Goal: Task Accomplishment & Management: Manage account settings

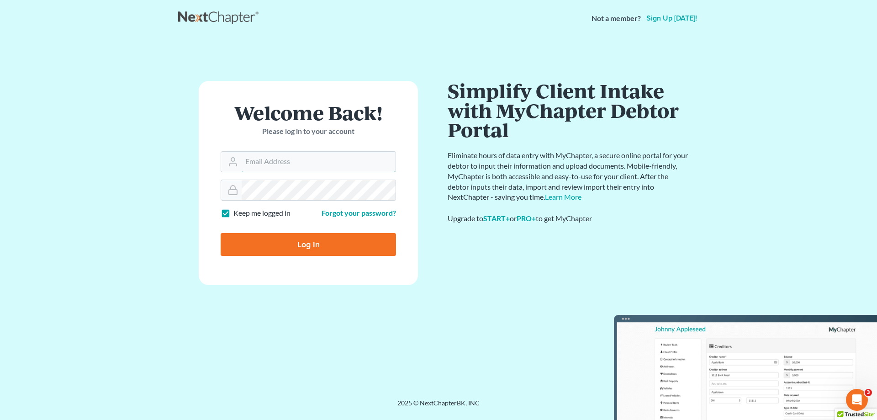
type input "[PERSON_NAME][EMAIL_ADDRESS][DOMAIN_NAME]"
click at [315, 244] on input "Log In" at bounding box center [308, 244] width 175 height 23
type input "Thinking..."
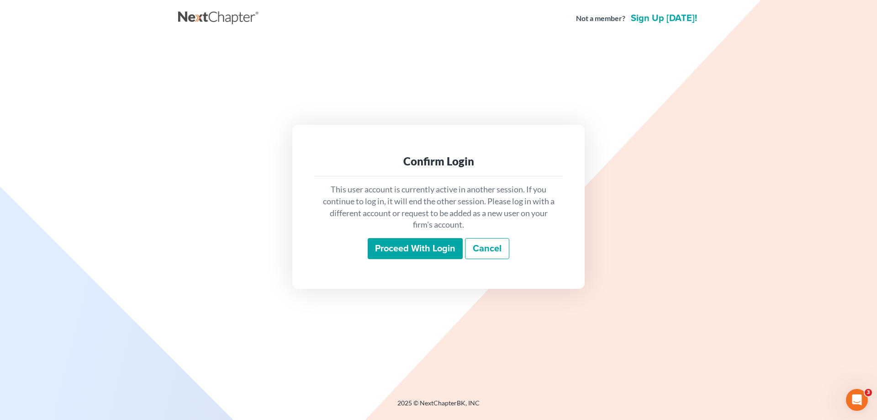
click at [409, 245] on input "Proceed with login" at bounding box center [415, 248] width 95 height 21
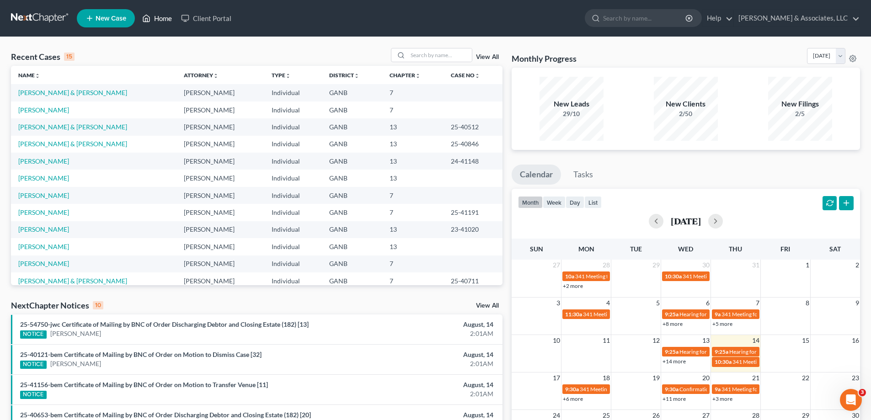
click at [164, 18] on link "Home" at bounding box center [157, 18] width 39 height 16
click at [74, 94] on link "[PERSON_NAME] & [PERSON_NAME]" at bounding box center [72, 93] width 109 height 8
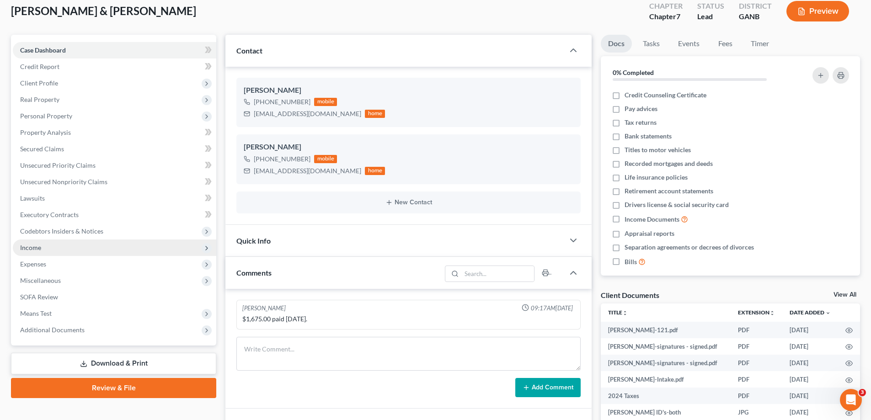
scroll to position [137, 0]
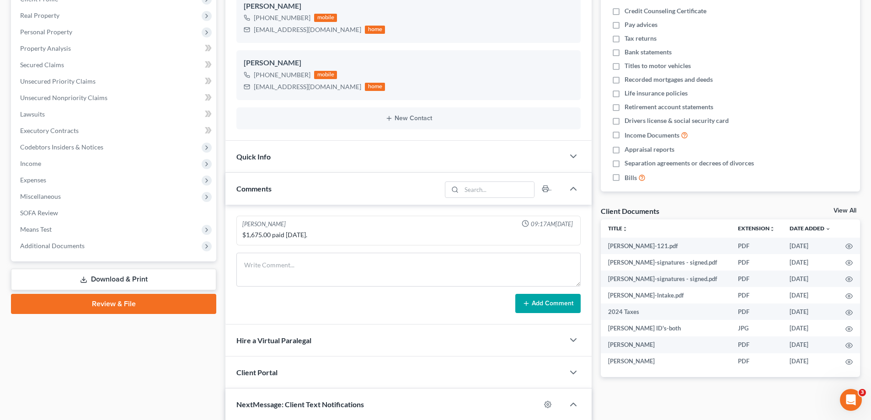
click at [134, 308] on link "Review & File" at bounding box center [113, 304] width 205 height 20
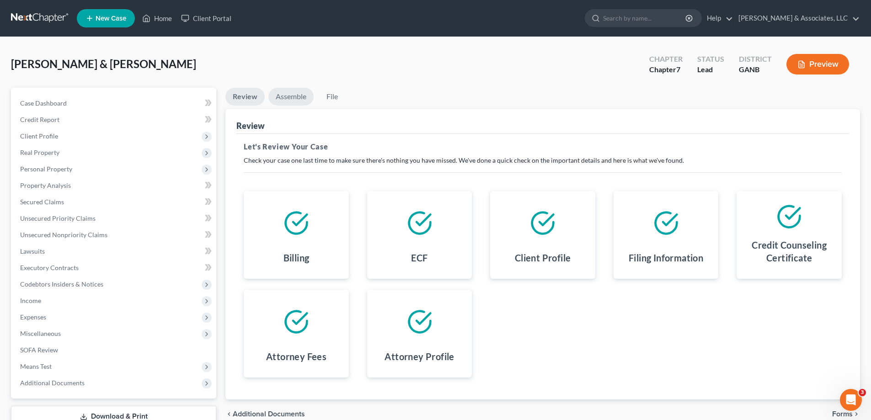
click at [297, 98] on link "Assemble" at bounding box center [290, 97] width 45 height 18
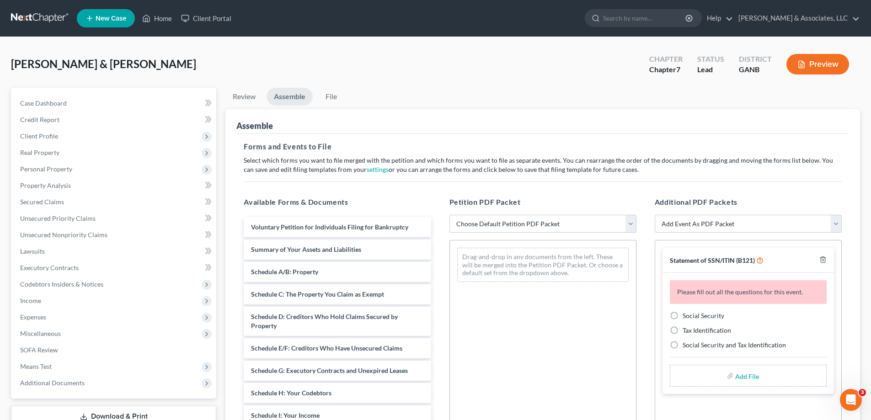
click at [630, 226] on select "Choose Default Petition PDF Packet Complete Bankruptcy Petition (all forms and …" at bounding box center [542, 224] width 187 height 18
select select "0"
click at [449, 215] on select "Choose Default Petition PDF Packet Complete Bankruptcy Petition (all forms and …" at bounding box center [542, 224] width 187 height 18
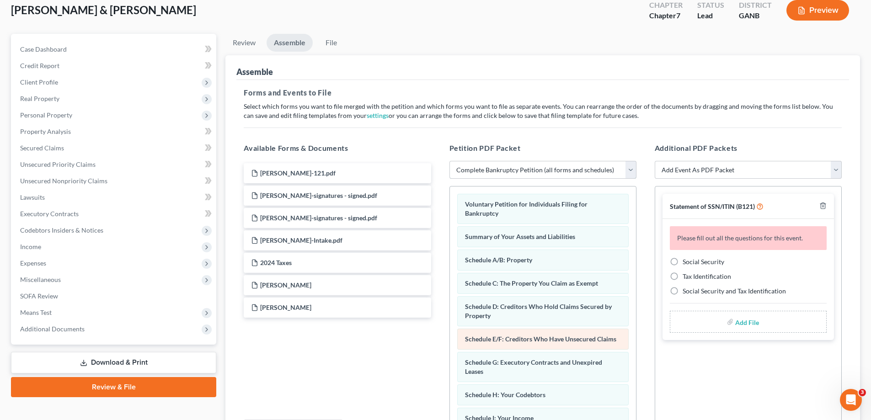
scroll to position [137, 0]
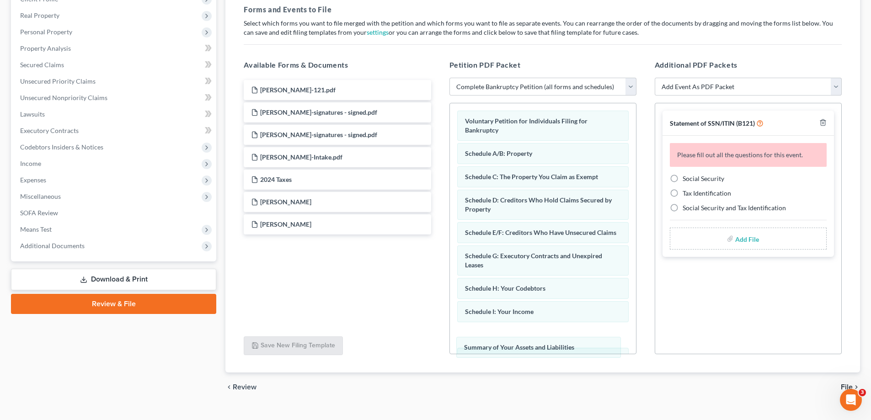
drag, startPoint x: 548, startPoint y: 151, endPoint x: 550, endPoint y: 332, distance: 181.0
click at [547, 345] on div "Summary of Your Assets and Liabilities Voluntary Petition for Individuals Filin…" at bounding box center [543, 369] width 186 height 532
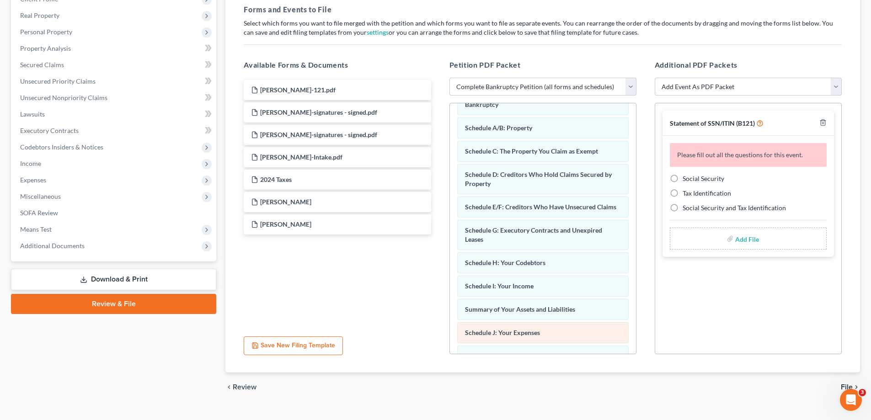
scroll to position [46, 0]
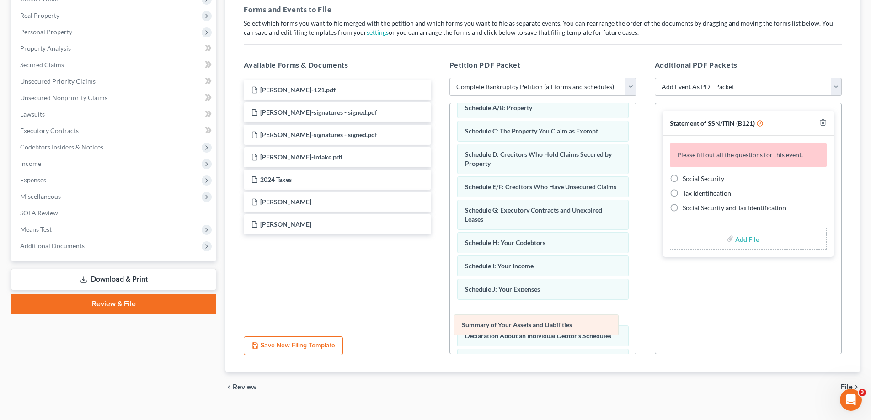
drag, startPoint x: 521, startPoint y: 299, endPoint x: 518, endPoint y: 329, distance: 30.3
click at [518, 329] on div "Summary of Your Assets and Liabilities Voluntary Petition for Individuals Filin…" at bounding box center [543, 324] width 186 height 532
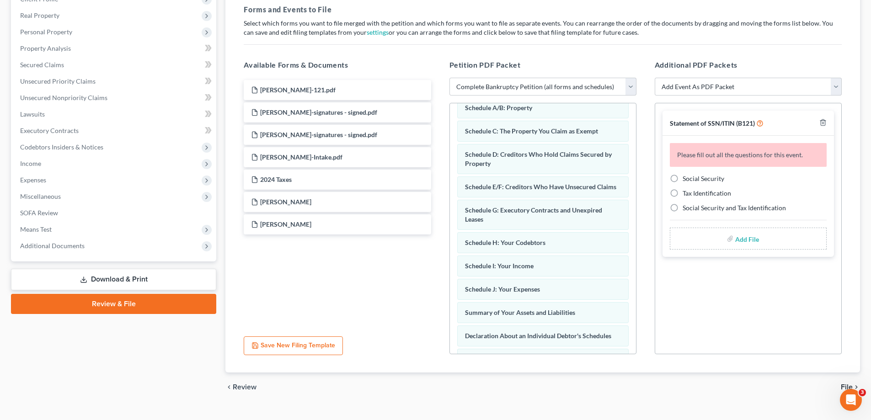
click at [682, 178] on label "Social Security" at bounding box center [703, 178] width 42 height 9
click at [686, 178] on input "Social Security" at bounding box center [689, 177] width 6 height 6
radio input "true"
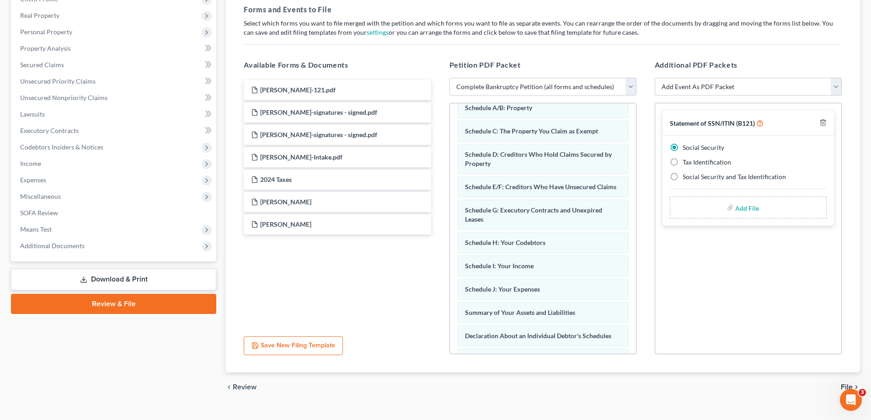
click at [748, 209] on input "file" at bounding box center [746, 207] width 22 height 16
type input "C:\fakepath\Watkins.121.pdf"
click at [845, 387] on span "File" at bounding box center [846, 386] width 12 height 7
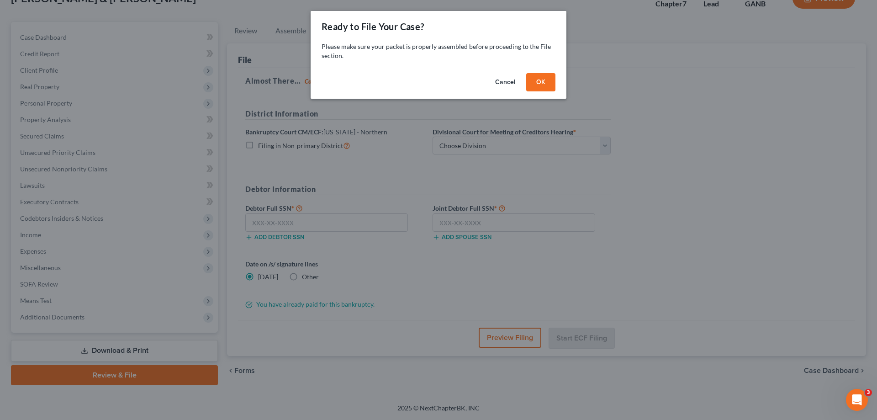
click at [542, 87] on button "OK" at bounding box center [540, 82] width 29 height 18
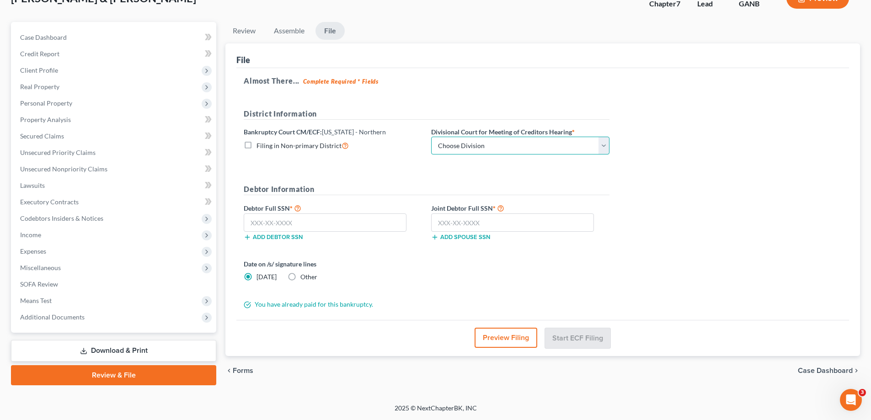
click at [602, 145] on select "Choose Division Atlanta Gainesville Newnan Rome" at bounding box center [520, 146] width 178 height 18
select select "3"
click at [431, 137] on select "Choose Division Atlanta Gainesville Newnan Rome" at bounding box center [520, 146] width 178 height 18
click at [361, 224] on input "text" at bounding box center [325, 222] width 163 height 18
type input "371-92-5094"
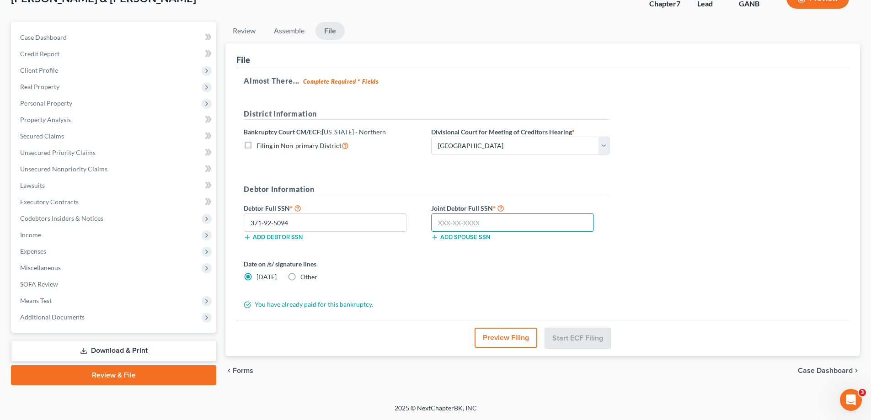
click at [450, 225] on input "text" at bounding box center [512, 222] width 163 height 18
type input "253-49-5377"
click at [584, 334] on button "Start ECF Filing" at bounding box center [577, 338] width 65 height 20
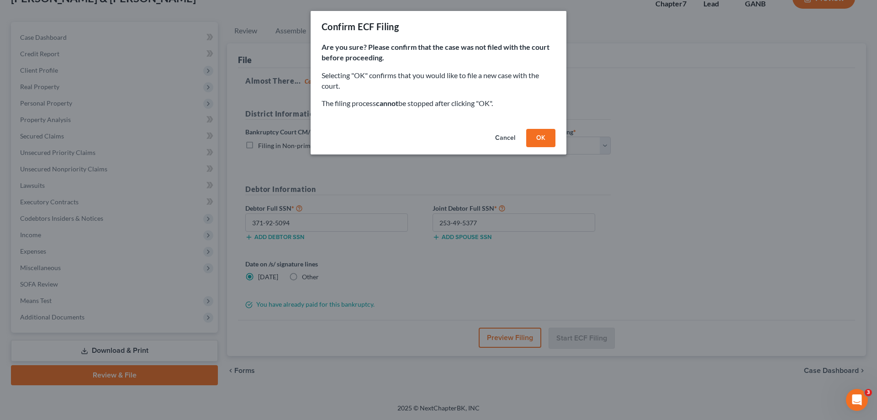
click at [544, 143] on button "OK" at bounding box center [540, 138] width 29 height 18
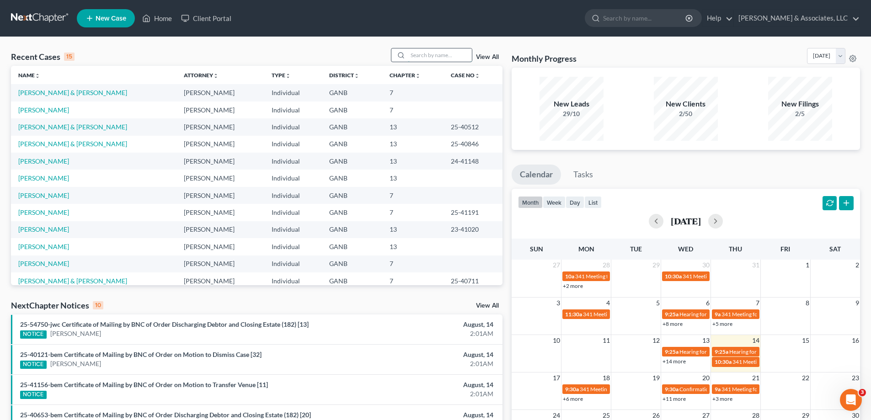
click at [417, 57] on input "search" at bounding box center [440, 54] width 64 height 13
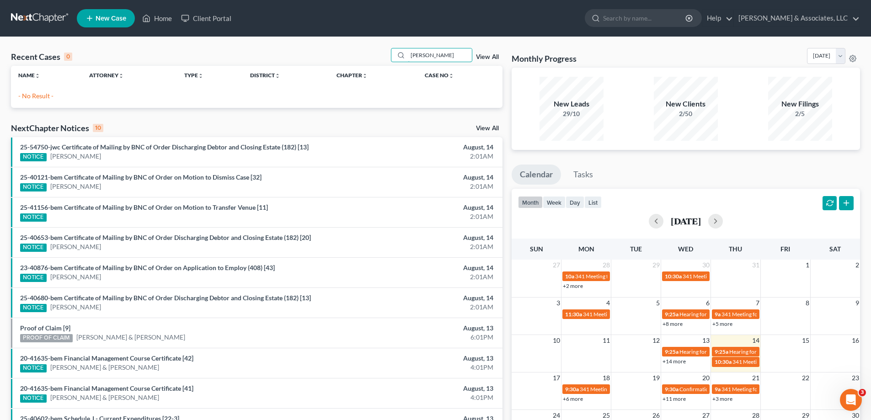
type input "[PERSON_NAME]"
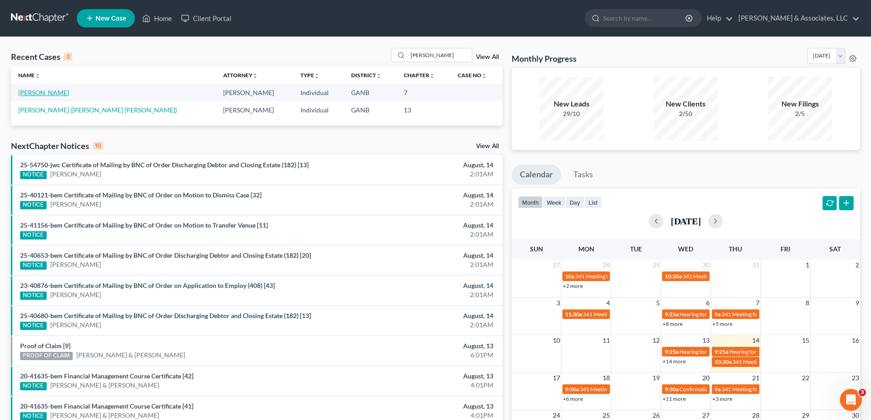
click at [45, 96] on link "Riley, Stephanie" at bounding box center [43, 93] width 51 height 8
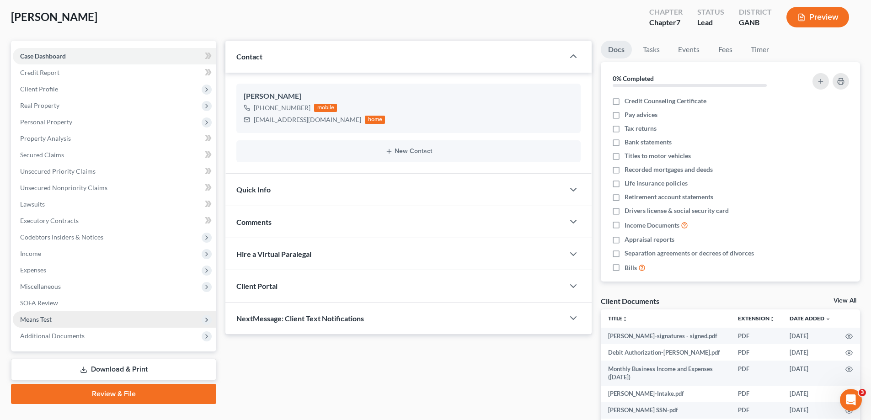
scroll to position [91, 0]
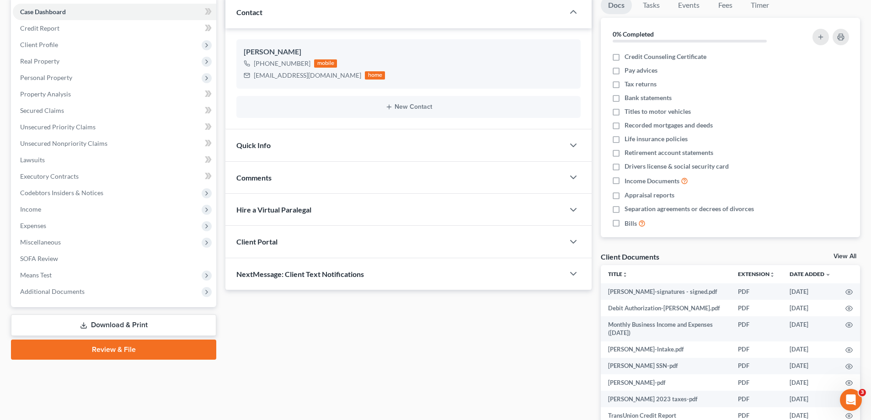
click at [131, 351] on link "Review & File" at bounding box center [113, 350] width 205 height 20
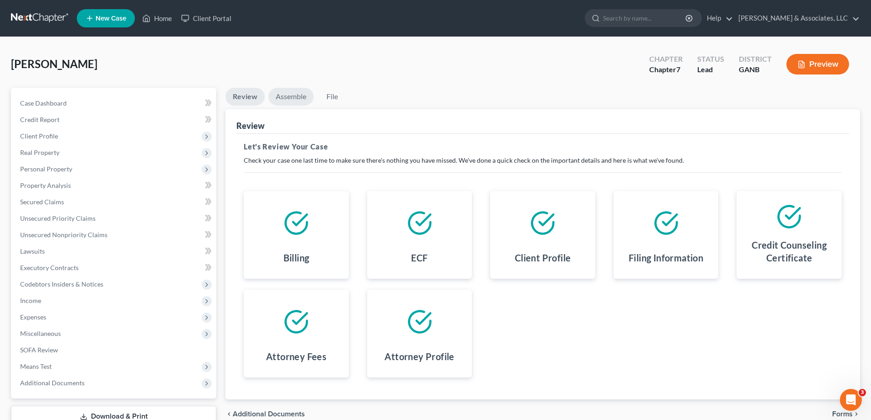
click at [290, 99] on link "Assemble" at bounding box center [290, 97] width 45 height 18
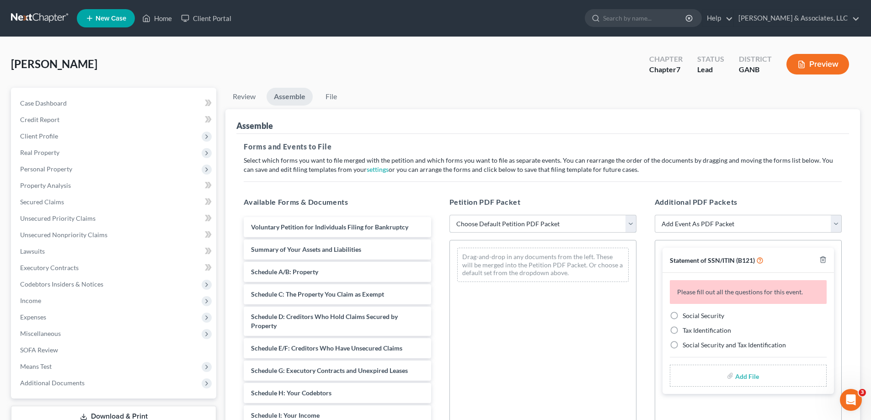
click at [632, 223] on select "Choose Default Petition PDF Packet Complete Bankruptcy Petition (all forms and …" at bounding box center [542, 224] width 187 height 18
select select "0"
click at [449, 215] on select "Choose Default Petition PDF Packet Complete Bankruptcy Petition (all forms and …" at bounding box center [542, 224] width 187 height 18
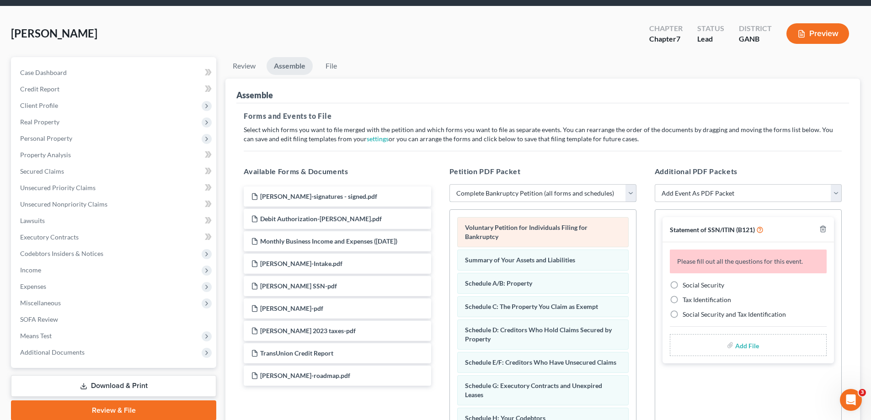
scroll to position [91, 0]
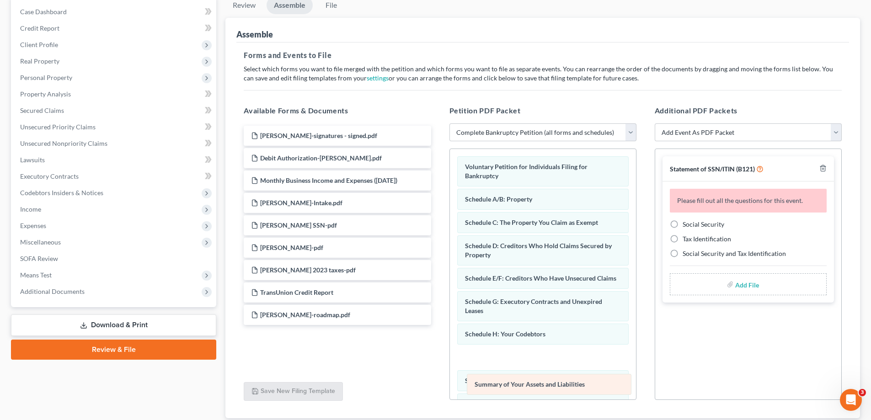
drag, startPoint x: 528, startPoint y: 200, endPoint x: 539, endPoint y: 382, distance: 182.2
click at [538, 385] on div "Summary of Your Assets and Liabilities Voluntary Petition for Individuals Filin…" at bounding box center [543, 415] width 186 height 532
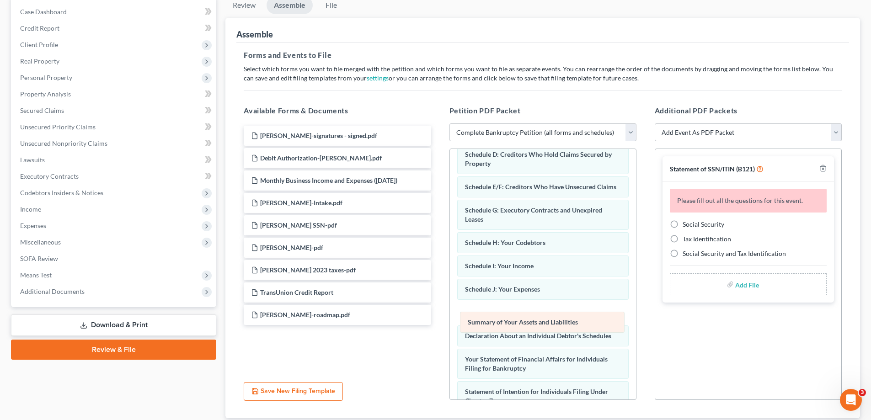
drag, startPoint x: 510, startPoint y: 274, endPoint x: 514, endPoint y: 318, distance: 44.0
click at [514, 318] on div "Summary of Your Assets and Liabilities Voluntary Petition for Individuals Filin…" at bounding box center [543, 324] width 186 height 532
click at [682, 223] on label "Social Security" at bounding box center [703, 224] width 42 height 9
click at [686, 223] on input "Social Security" at bounding box center [689, 223] width 6 height 6
radio input "true"
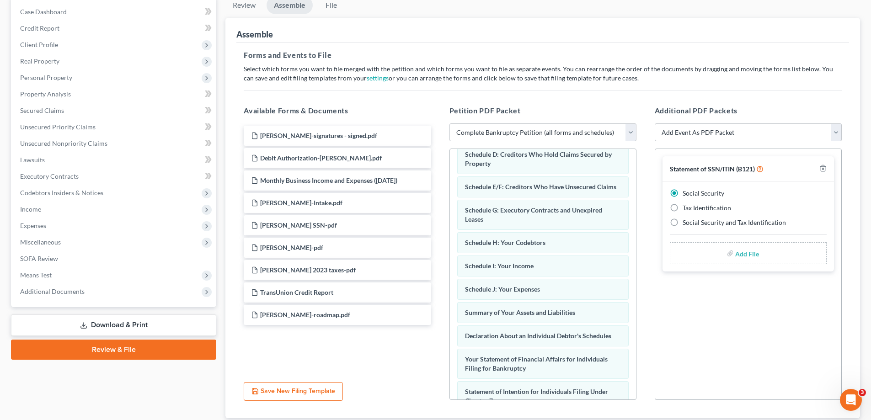
click at [744, 253] on input "file" at bounding box center [746, 253] width 22 height 16
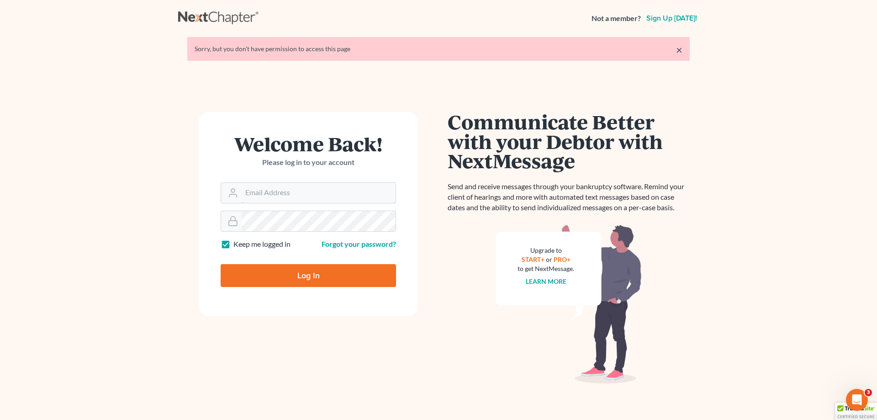
type input "amy@northgabankruptcy.com"
click at [293, 273] on input "Log In" at bounding box center [308, 275] width 175 height 23
type input "Thinking..."
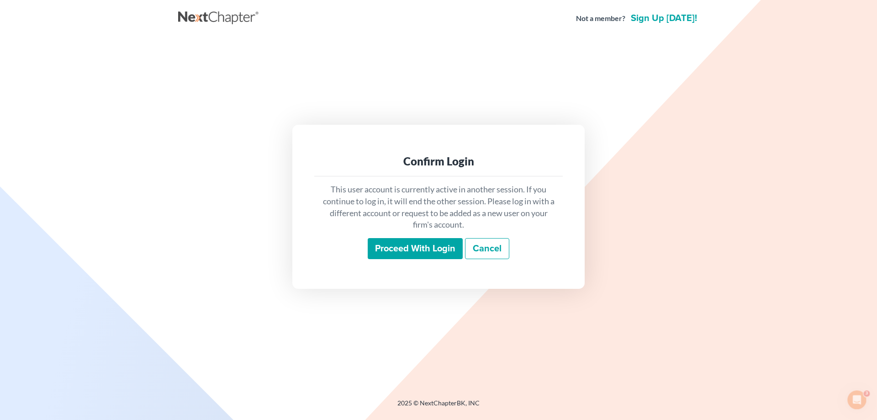
click at [404, 252] on input "Proceed with login" at bounding box center [415, 248] width 95 height 21
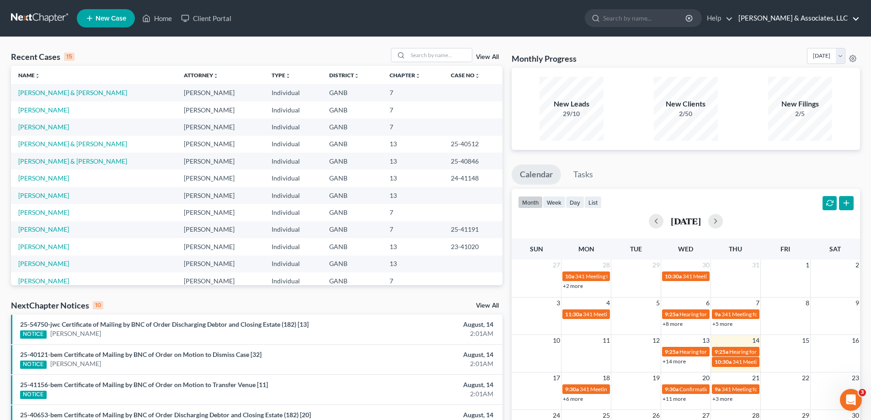
click at [853, 20] on link "[PERSON_NAME] & Associates, LLC" at bounding box center [796, 18] width 126 height 16
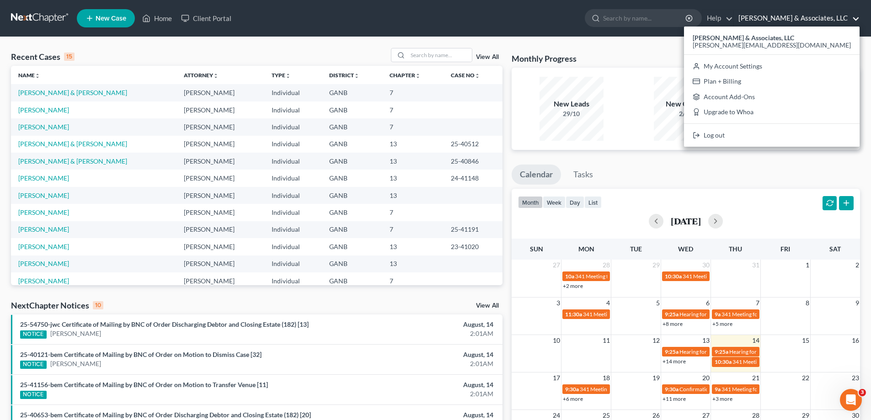
click at [855, 15] on link "[PERSON_NAME] & Associates, LLC" at bounding box center [796, 18] width 126 height 16
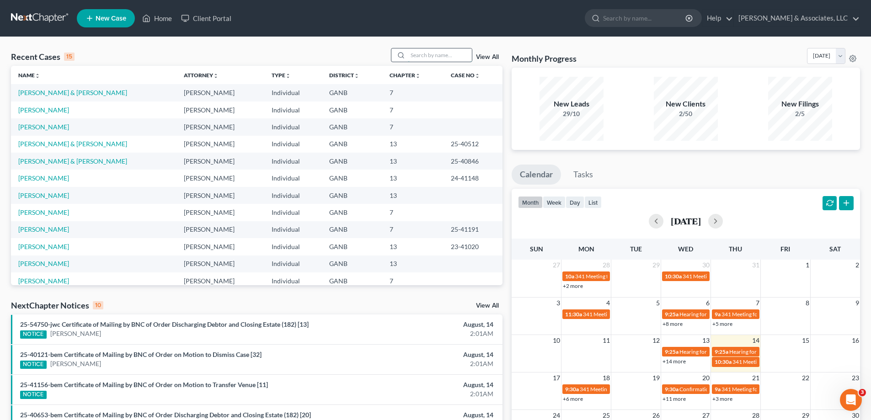
click at [427, 58] on input "search" at bounding box center [440, 54] width 64 height 13
drag, startPoint x: 437, startPoint y: 55, endPoint x: 413, endPoint y: 55, distance: 24.7
click at [413, 55] on input "rand" at bounding box center [440, 54] width 64 height 13
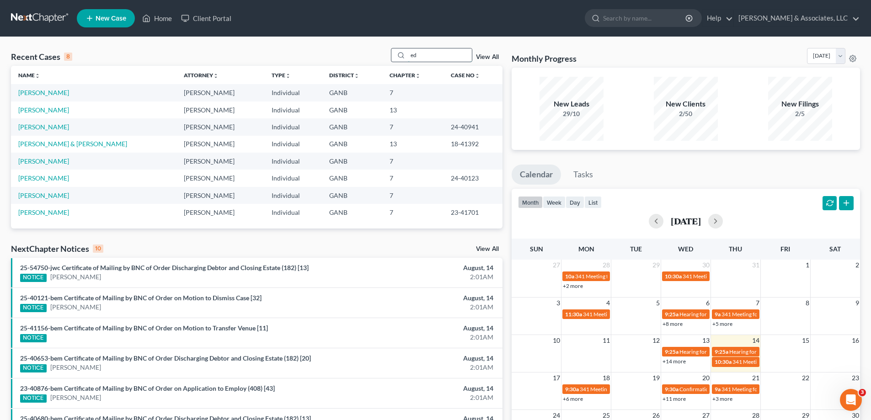
type input "e"
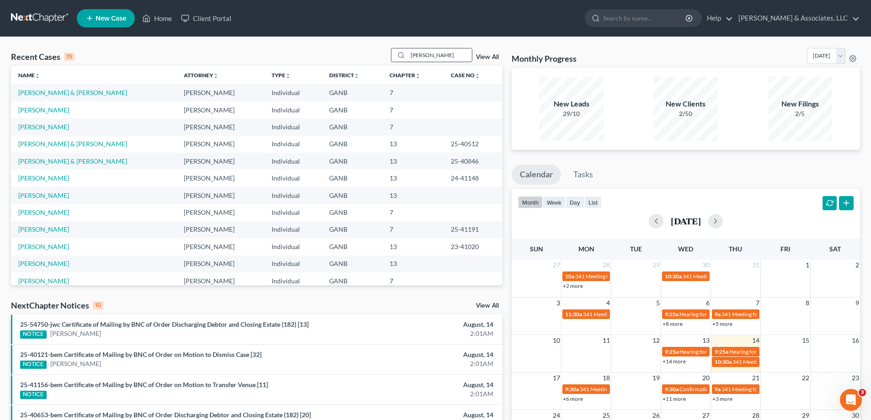
type input "[PERSON_NAME]"
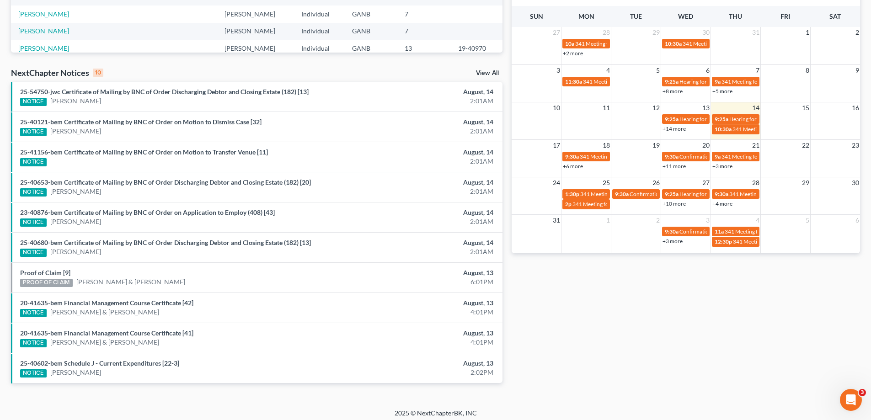
scroll to position [238, 0]
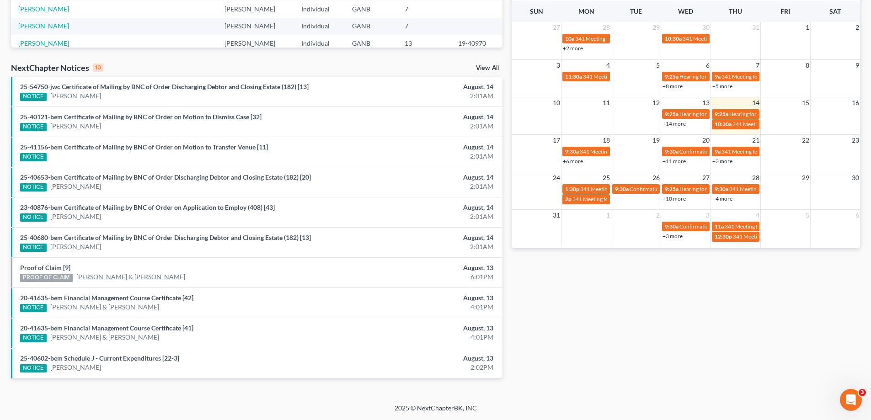
click at [145, 278] on link "[PERSON_NAME] & [PERSON_NAME]" at bounding box center [130, 276] width 109 height 9
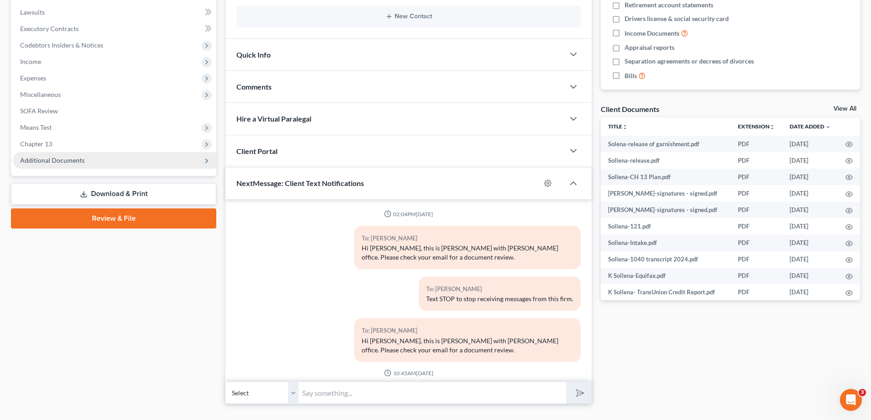
scroll to position [115, 0]
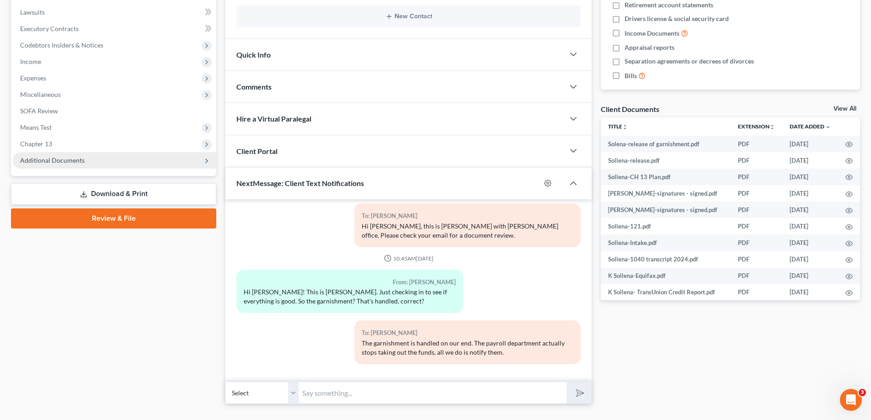
click at [53, 160] on span "Additional Documents" at bounding box center [52, 160] width 64 height 8
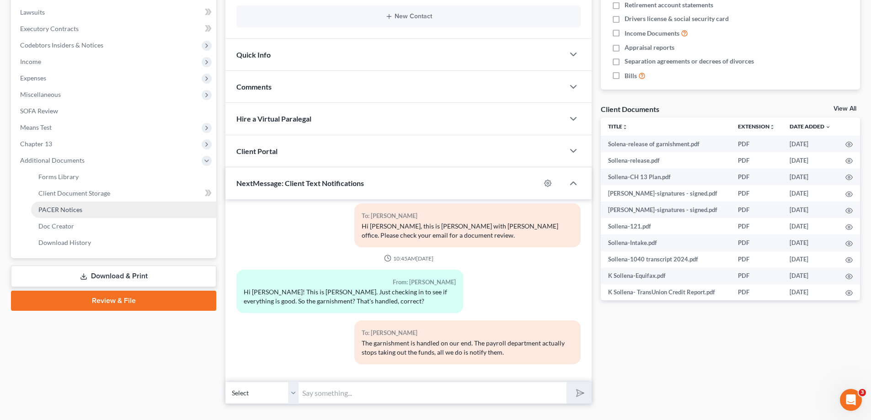
click at [53, 210] on span "PACER Notices" at bounding box center [60, 210] width 44 height 8
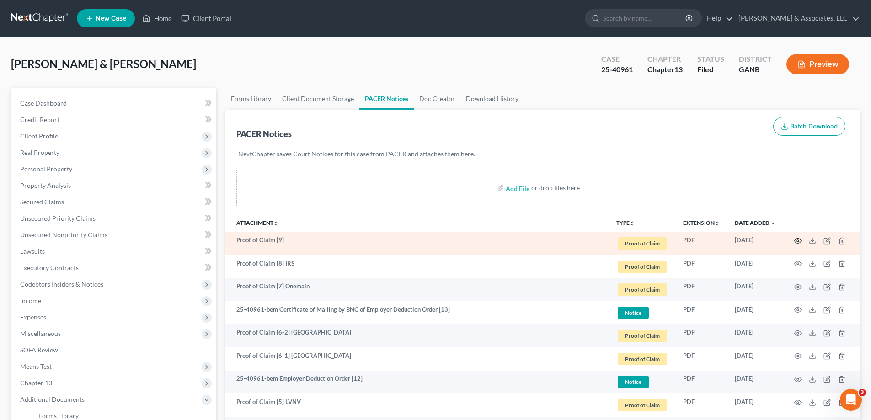
click at [797, 240] on icon "button" at bounding box center [797, 240] width 7 height 7
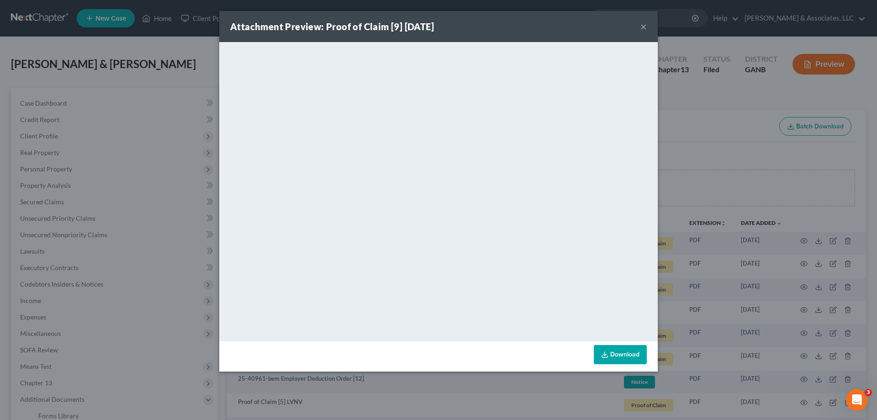
click at [644, 27] on button "×" at bounding box center [644, 26] width 6 height 11
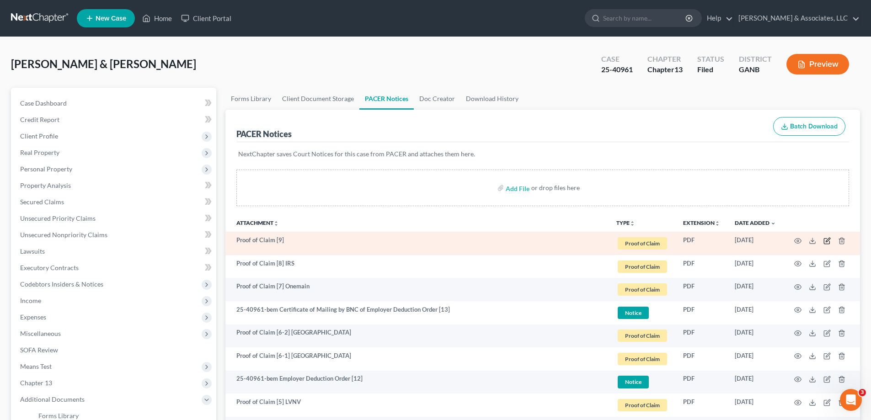
click at [825, 238] on icon "button" at bounding box center [826, 240] width 7 height 7
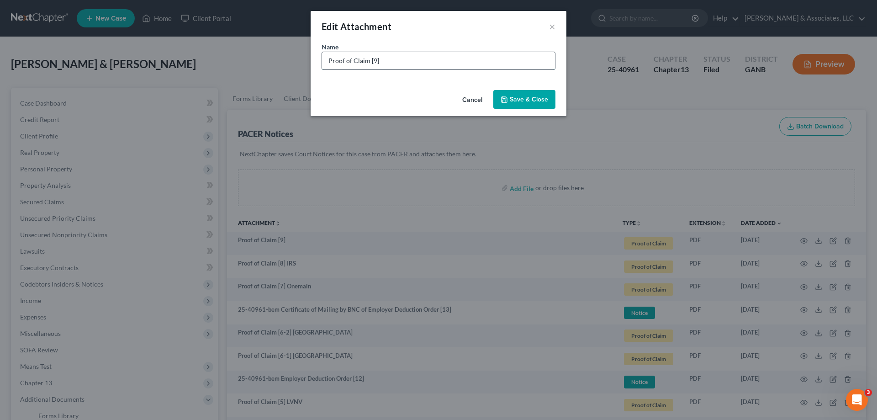
click at [442, 65] on input "Proof of Claim [9]" at bounding box center [438, 60] width 233 height 17
type input "Proof of Claim [9] Jefferson Capital"
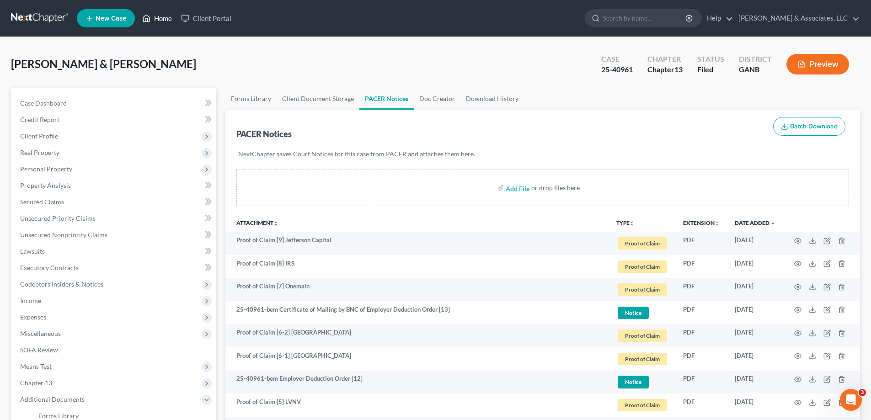
click at [170, 16] on link "Home" at bounding box center [157, 18] width 39 height 16
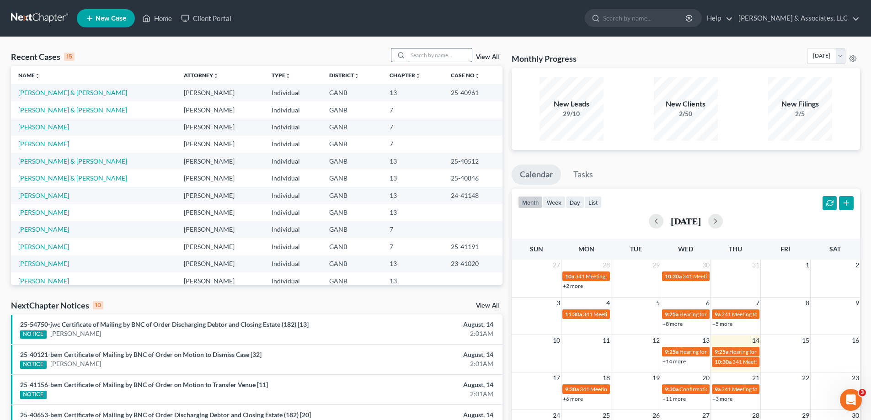
click at [434, 58] on input "search" at bounding box center [440, 54] width 64 height 13
type input "kethy"
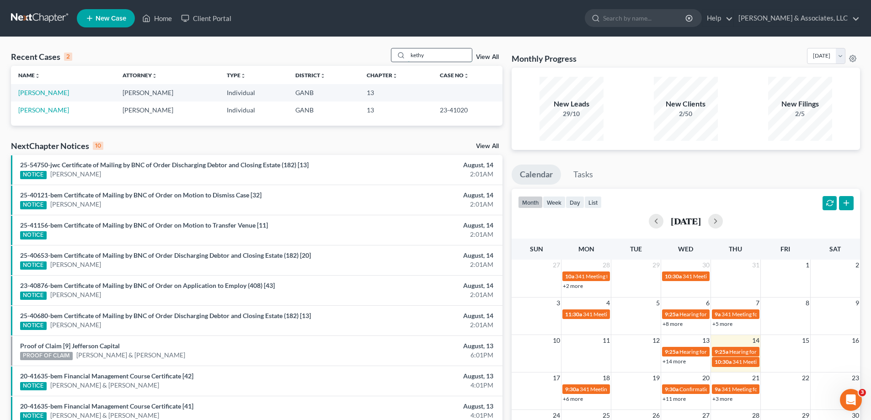
drag, startPoint x: 436, startPoint y: 55, endPoint x: 399, endPoint y: 53, distance: 37.5
click at [406, 53] on div "kethy" at bounding box center [431, 55] width 81 height 14
type input "[PERSON_NAME]"
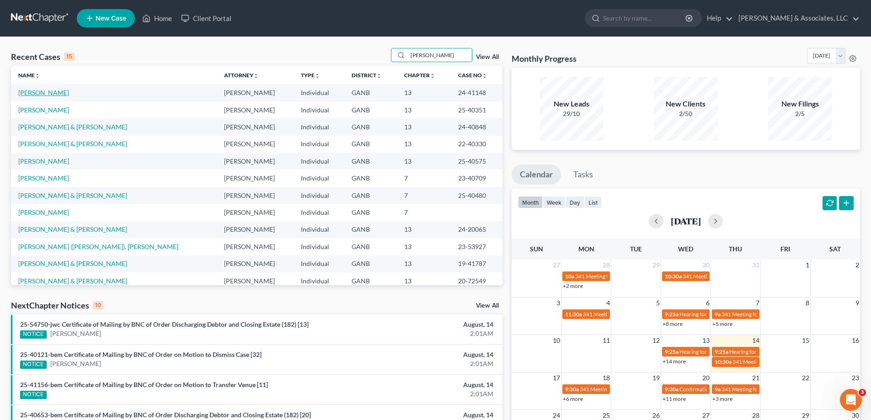
click at [40, 90] on link "[PERSON_NAME]" at bounding box center [43, 93] width 51 height 8
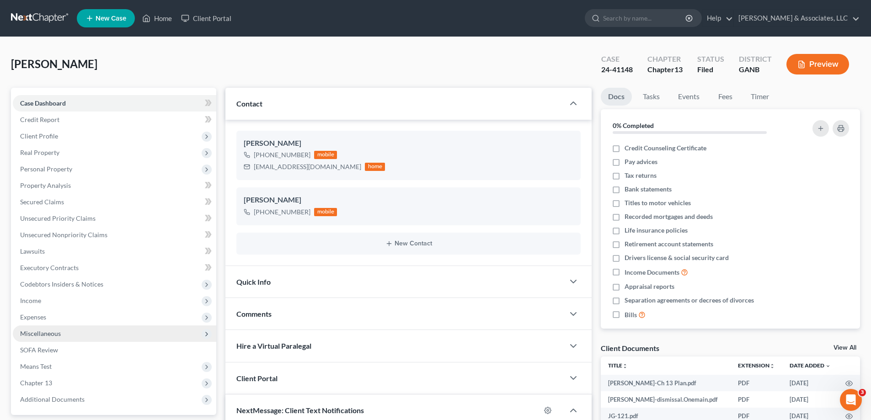
scroll to position [91, 0]
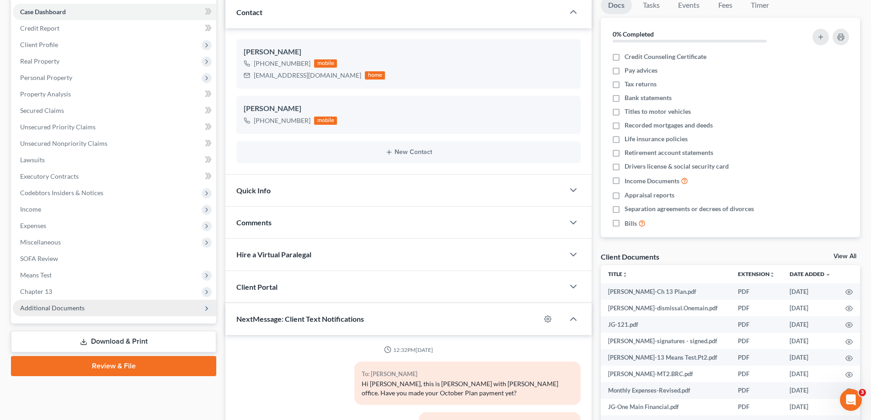
click at [46, 306] on span "Additional Documents" at bounding box center [52, 308] width 64 height 8
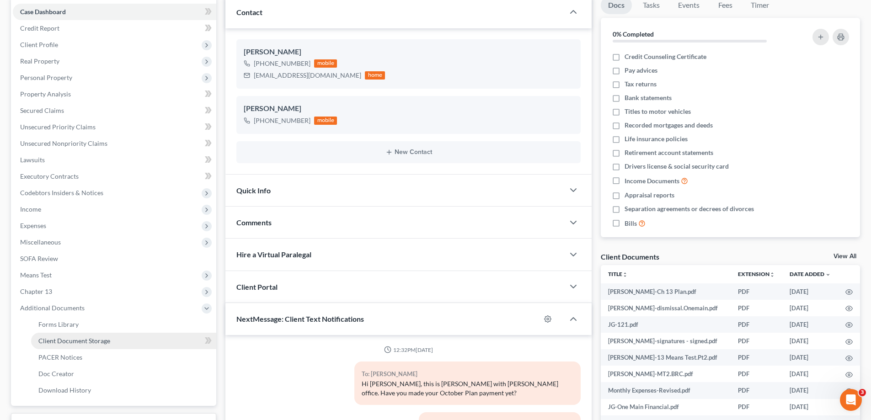
click at [49, 341] on span "Client Document Storage" at bounding box center [74, 341] width 72 height 8
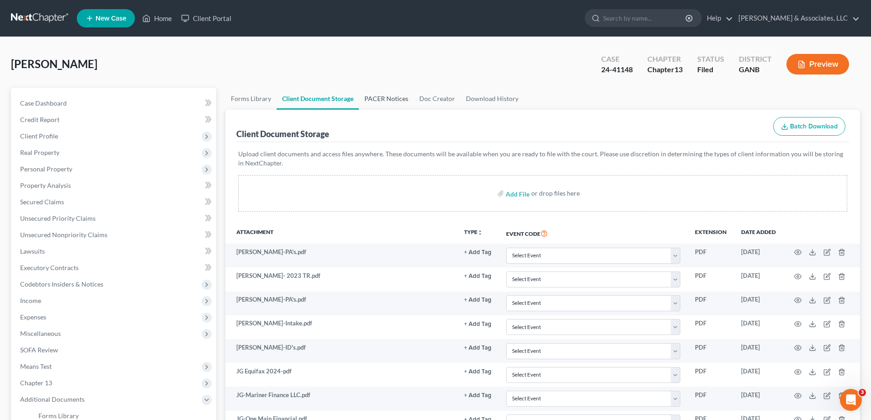
click at [379, 99] on link "PACER Notices" at bounding box center [386, 99] width 55 height 22
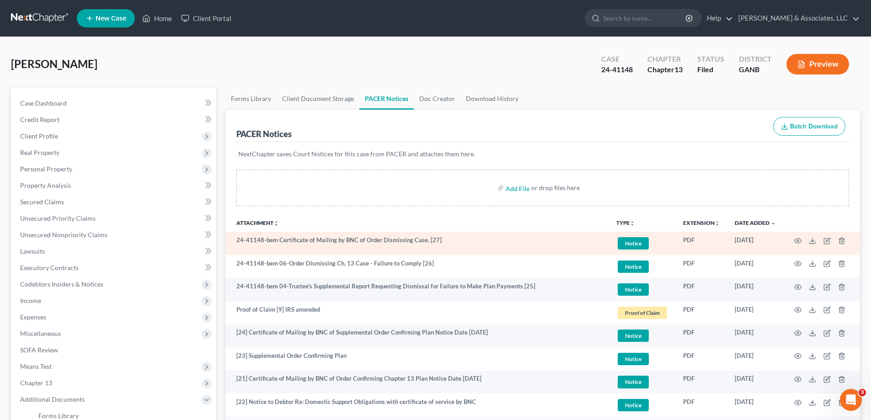
scroll to position [46, 0]
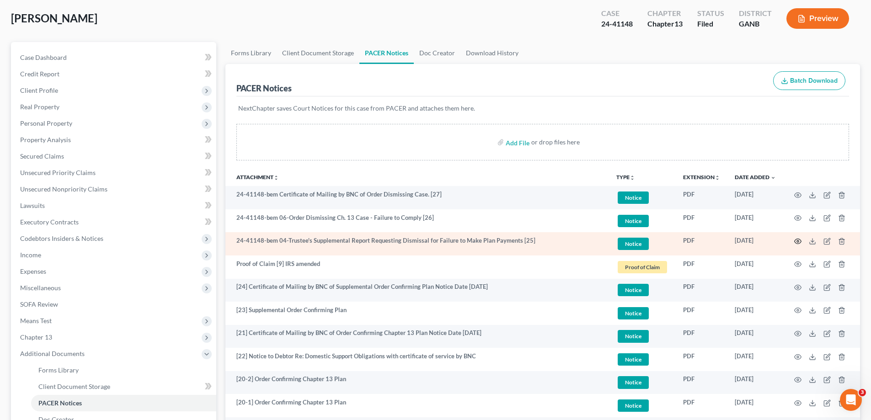
click at [799, 241] on icon "button" at bounding box center [797, 241] width 7 height 7
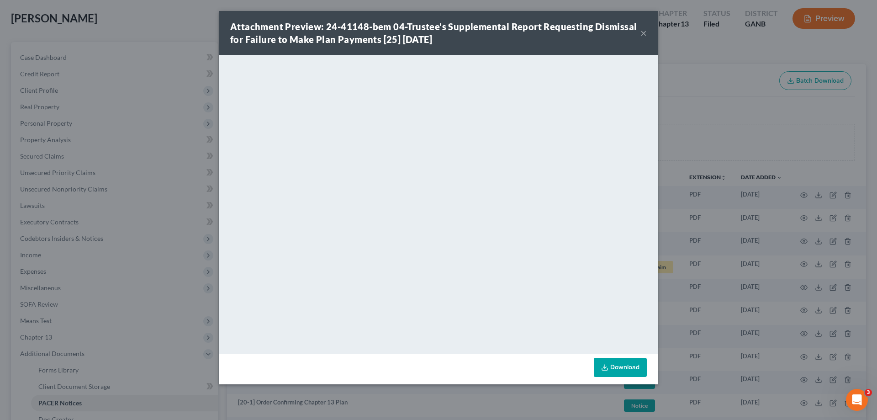
click at [642, 33] on button "×" at bounding box center [644, 32] width 6 height 11
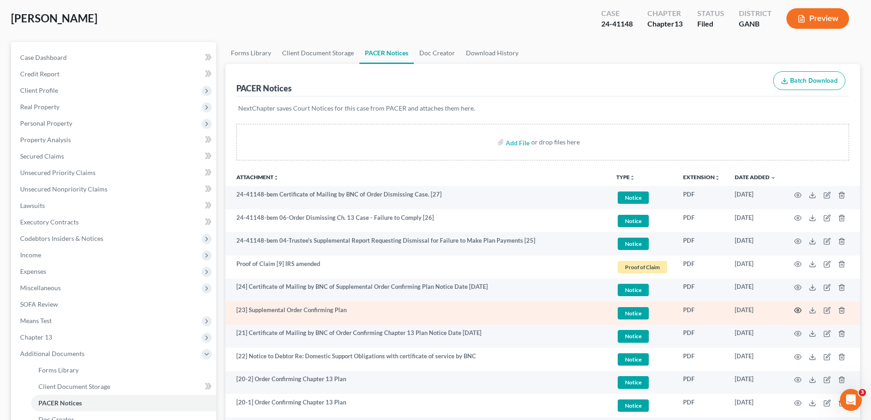
click at [797, 309] on icon "button" at bounding box center [797, 310] width 7 height 7
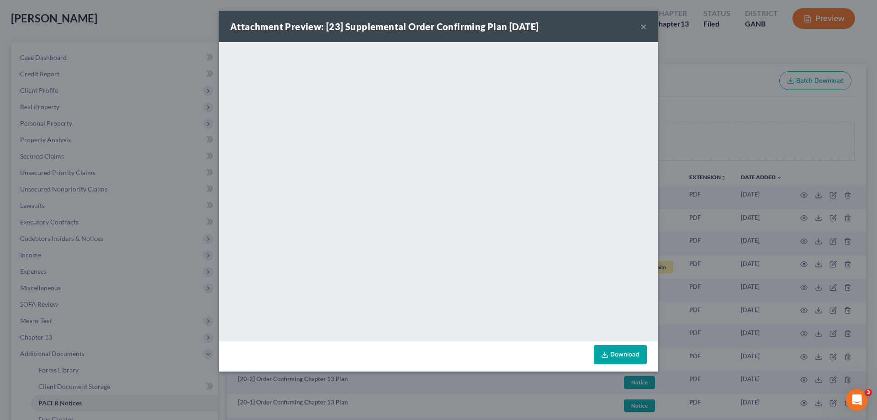
drag, startPoint x: 643, startPoint y: 25, endPoint x: 210, endPoint y: 78, distance: 435.9
click at [642, 26] on button "×" at bounding box center [644, 26] width 6 height 11
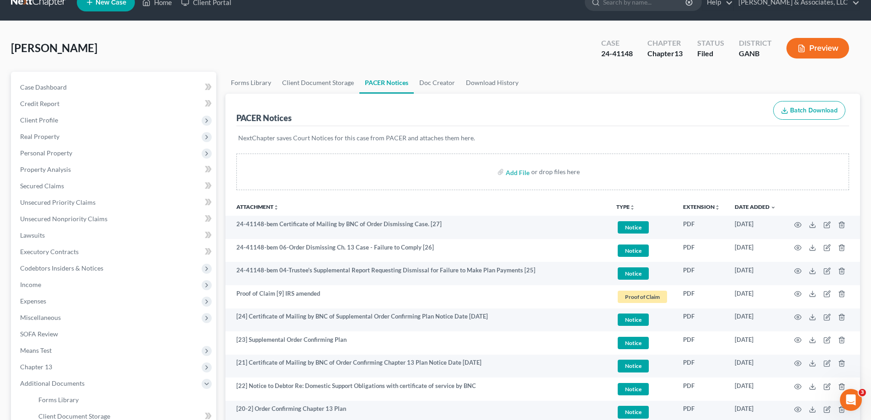
scroll to position [0, 0]
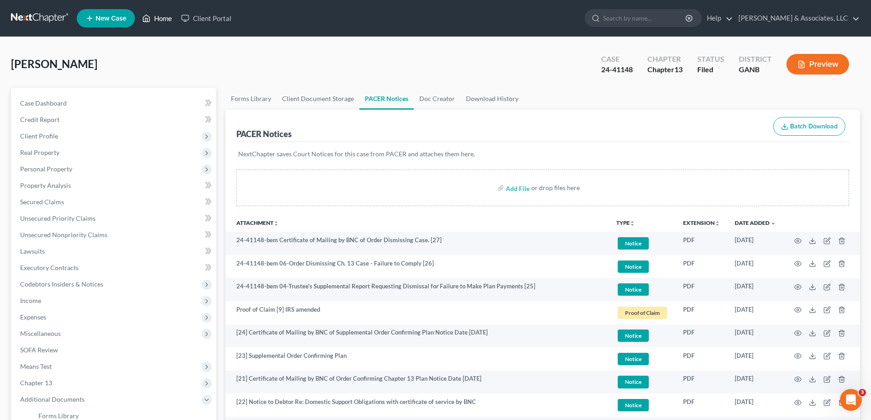
click at [165, 16] on link "Home" at bounding box center [157, 18] width 39 height 16
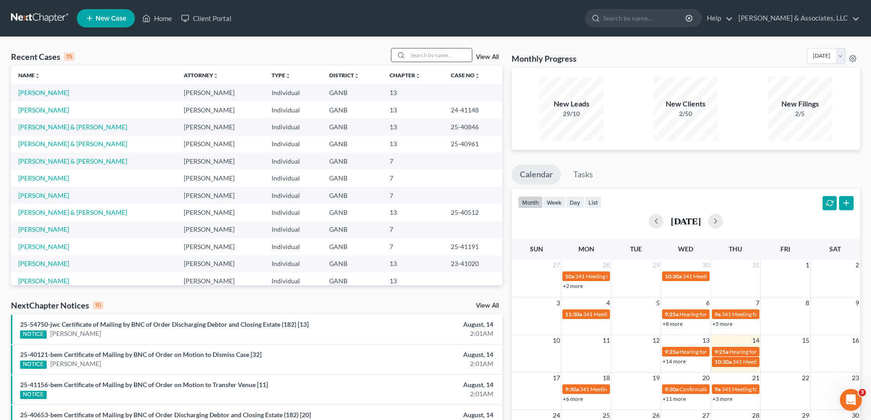
click at [424, 53] on input "search" at bounding box center [440, 54] width 64 height 13
type input "t"
click at [453, 56] on input "search" at bounding box center [440, 54] width 64 height 13
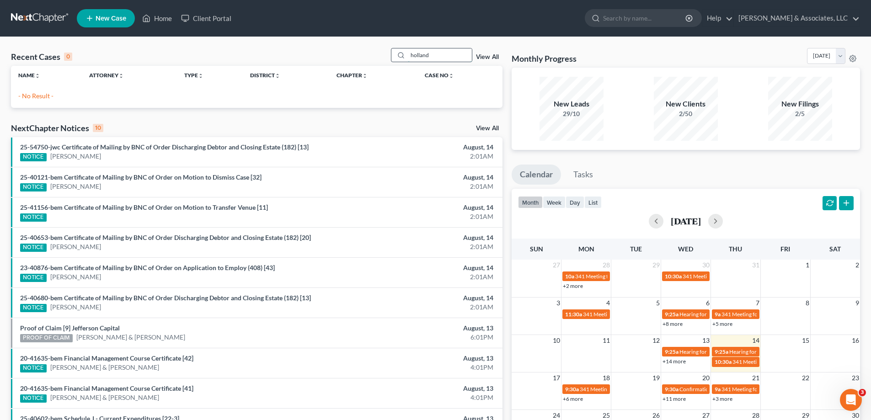
type input "holland"
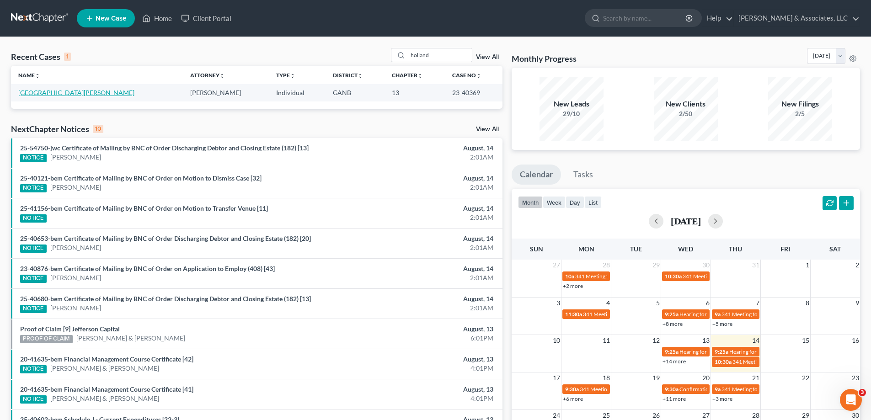
click at [31, 93] on link "[GEOGRAPHIC_DATA][PERSON_NAME]" at bounding box center [76, 93] width 116 height 8
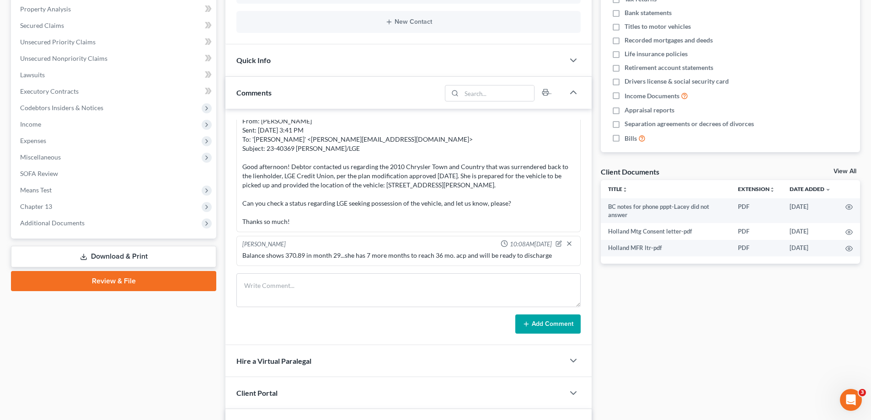
scroll to position [183, 0]
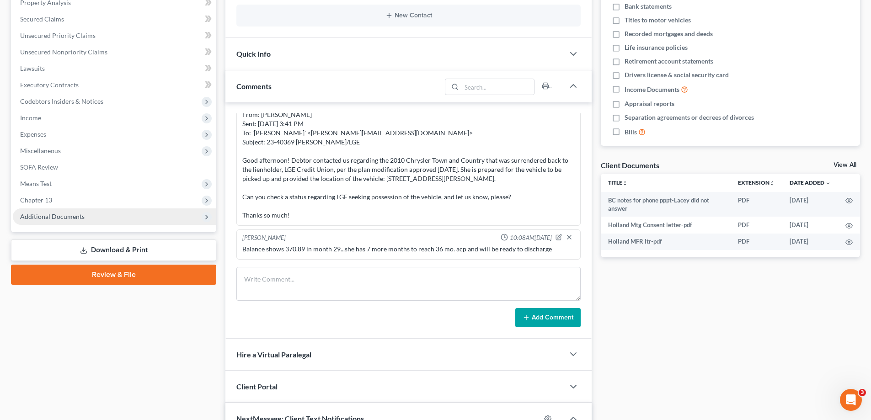
click at [74, 216] on span "Additional Documents" at bounding box center [52, 216] width 64 height 8
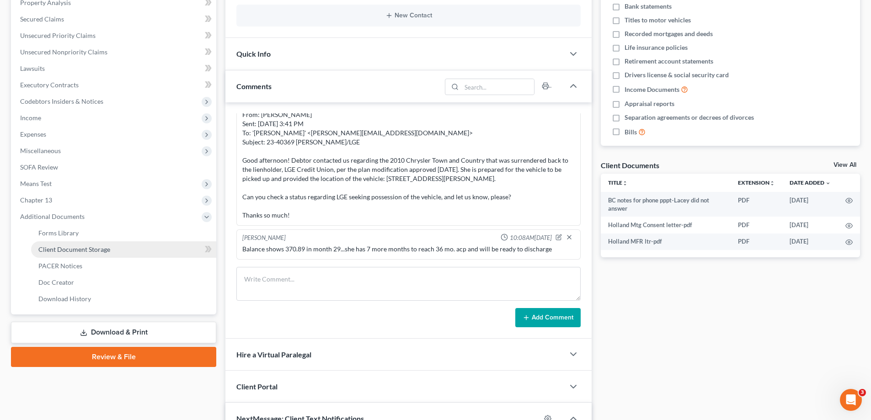
click at [70, 249] on span "Client Document Storage" at bounding box center [74, 249] width 72 height 8
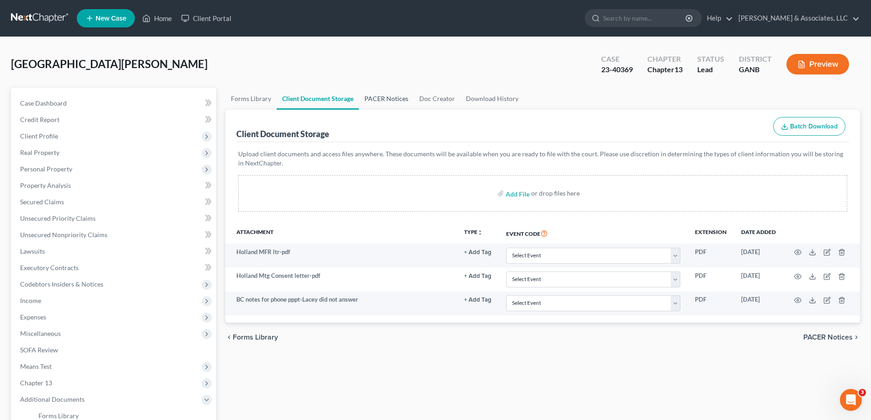
click at [398, 98] on link "PACER Notices" at bounding box center [386, 99] width 55 height 22
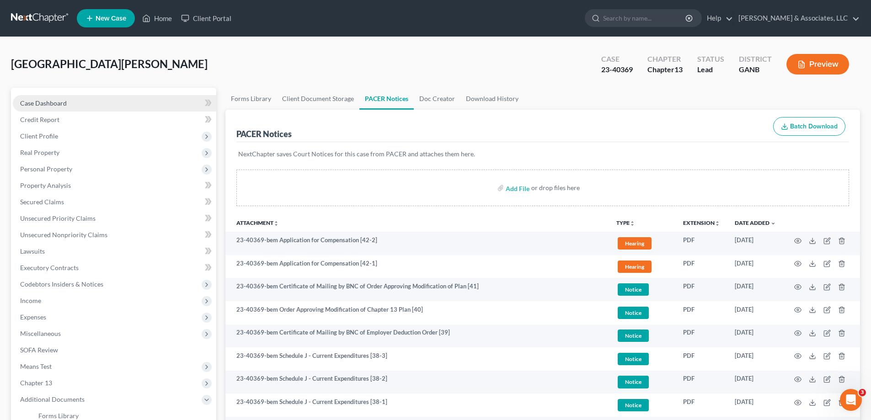
drag, startPoint x: 68, startPoint y: 101, endPoint x: 159, endPoint y: 107, distance: 91.1
click at [68, 101] on link "Case Dashboard" at bounding box center [114, 103] width 203 height 16
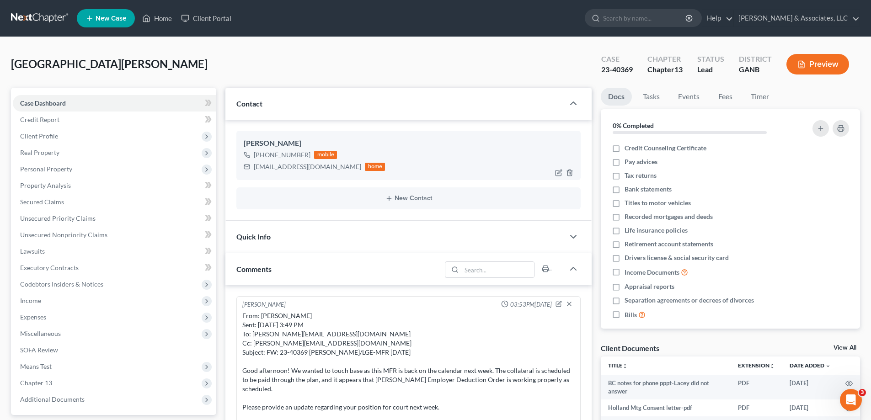
scroll to position [733, 0]
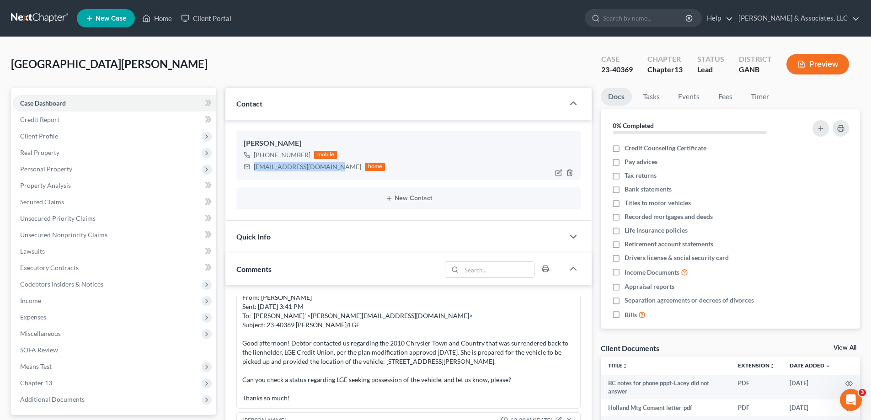
drag, startPoint x: 255, startPoint y: 166, endPoint x: 331, endPoint y: 174, distance: 77.2
click at [331, 174] on div "[PERSON_NAME] [PHONE_NUMBER] mobile [EMAIL_ADDRESS][DOMAIN_NAME] home" at bounding box center [408, 155] width 344 height 49
copy div "[EMAIL_ADDRESS][DOMAIN_NAME]"
click at [165, 16] on link "Home" at bounding box center [157, 18] width 39 height 16
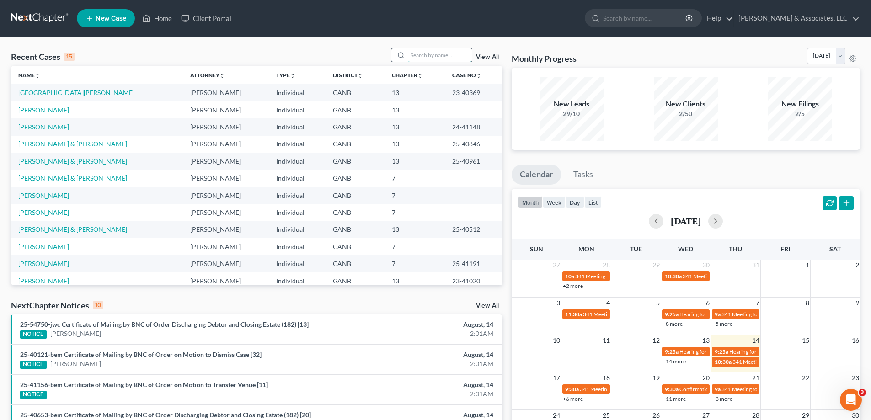
click at [427, 55] on input "search" at bounding box center [440, 54] width 64 height 13
type input "[PERSON_NAME]"
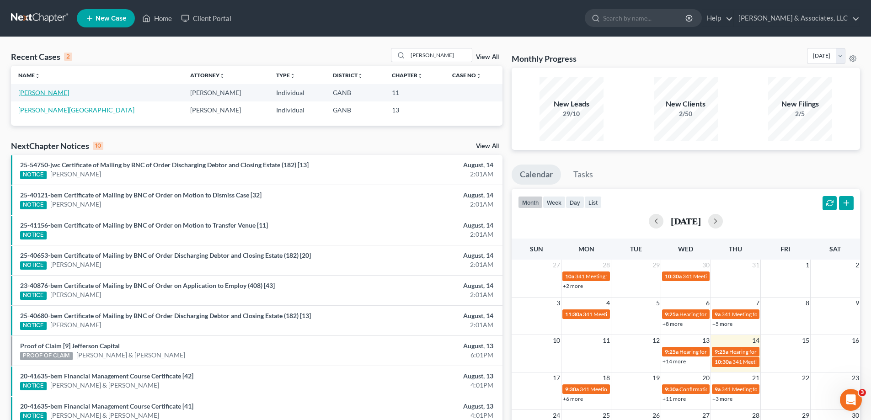
click at [34, 93] on link "[PERSON_NAME]" at bounding box center [43, 93] width 51 height 8
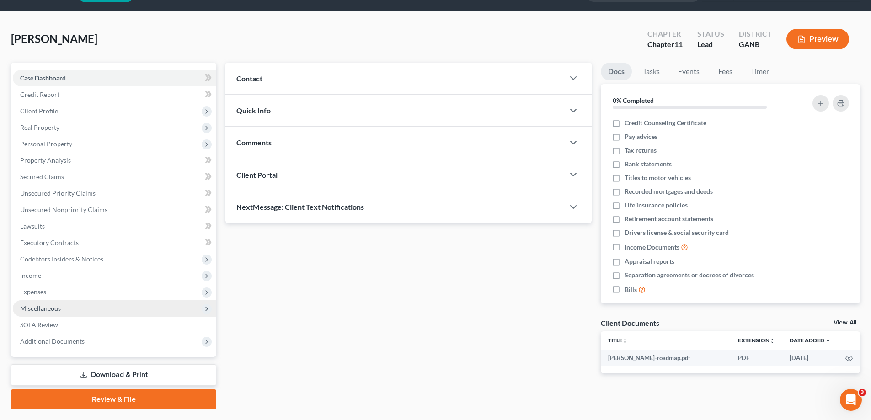
scroll to position [49, 0]
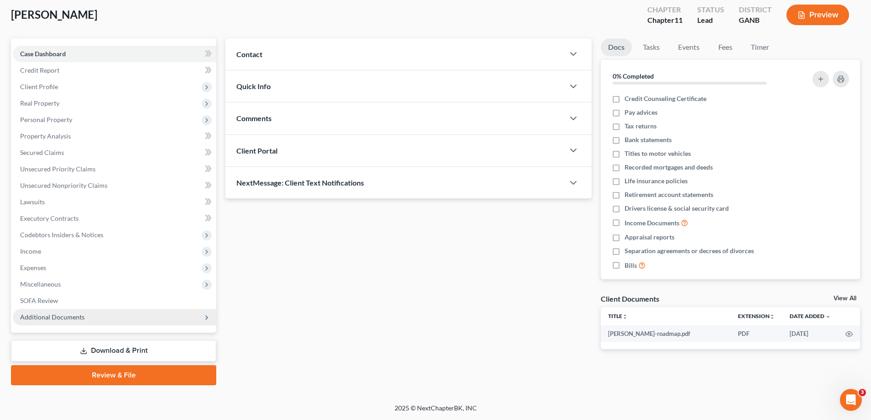
click at [29, 319] on span "Additional Documents" at bounding box center [52, 317] width 64 height 8
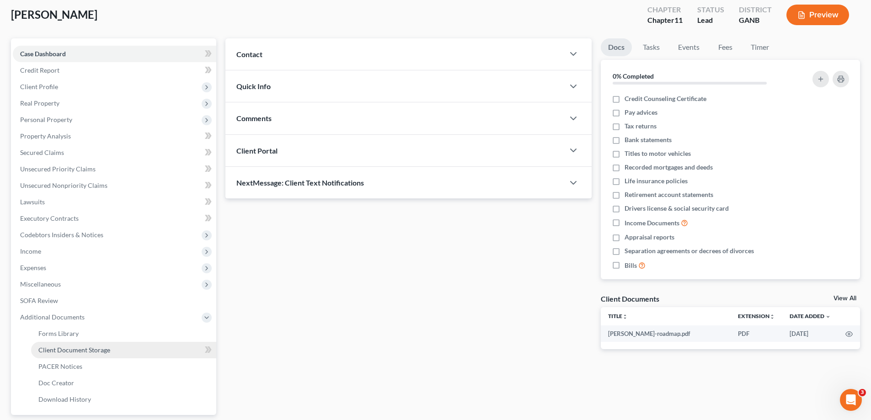
click at [52, 351] on span "Client Document Storage" at bounding box center [74, 350] width 72 height 8
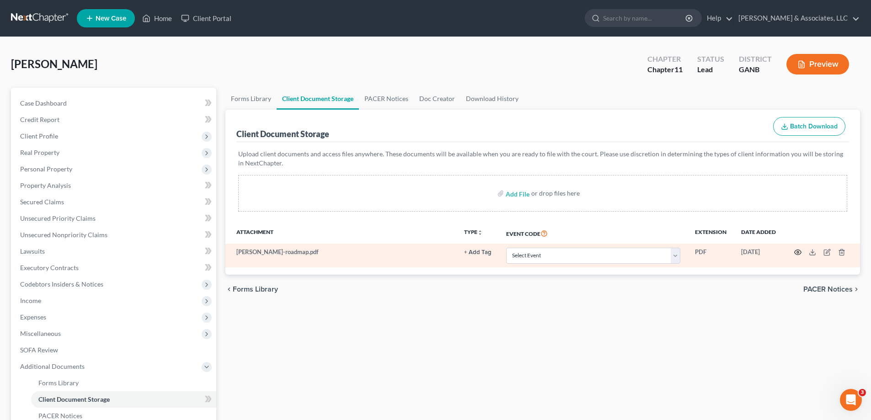
click at [799, 251] on icon "button" at bounding box center [797, 252] width 7 height 7
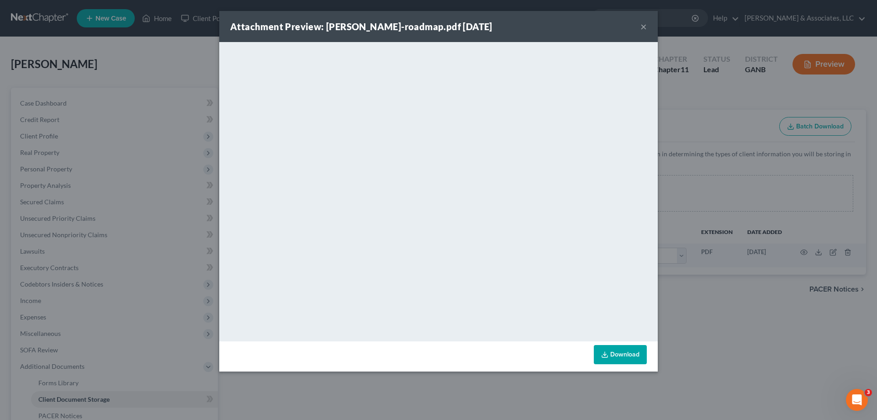
click at [644, 27] on button "×" at bounding box center [644, 26] width 6 height 11
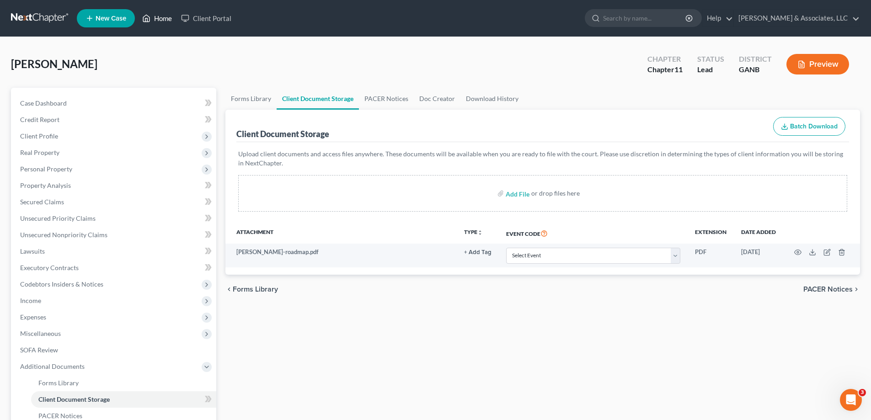
click at [171, 16] on link "Home" at bounding box center [157, 18] width 39 height 16
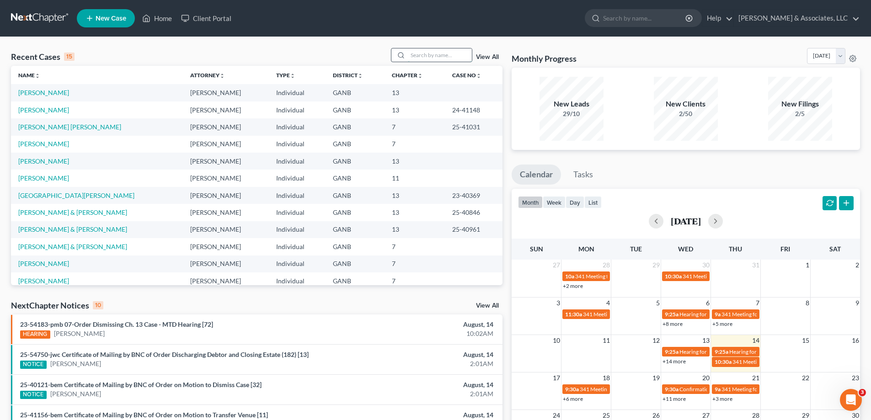
click at [442, 57] on input "search" at bounding box center [440, 54] width 64 height 13
type input "willin"
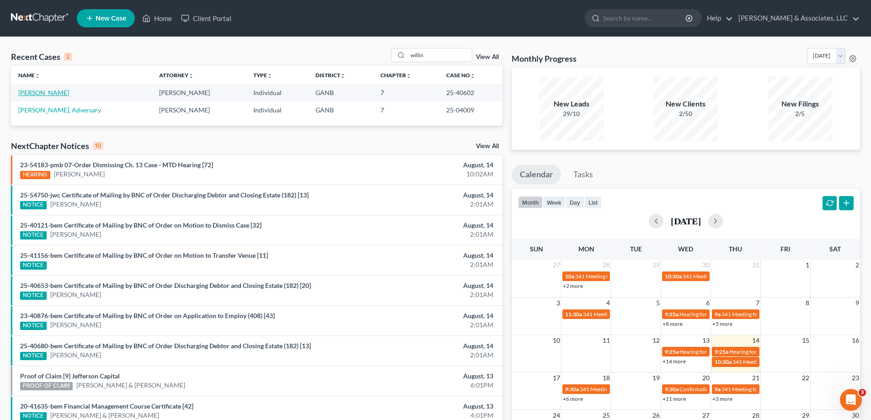
click at [32, 93] on link "[PERSON_NAME]" at bounding box center [43, 93] width 51 height 8
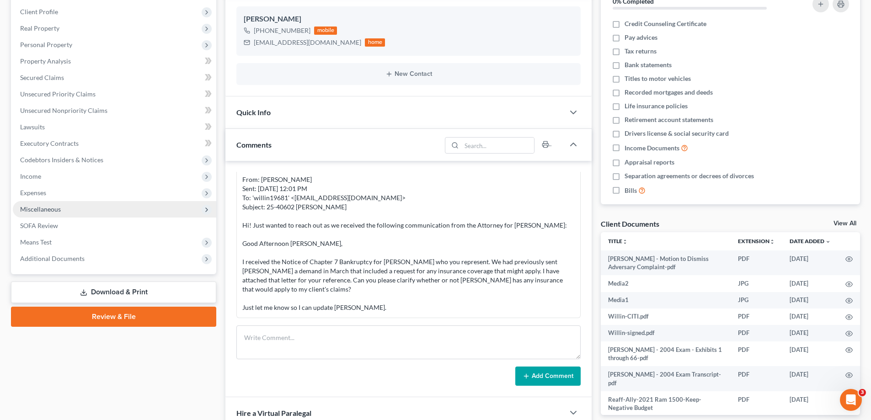
scroll to position [137, 0]
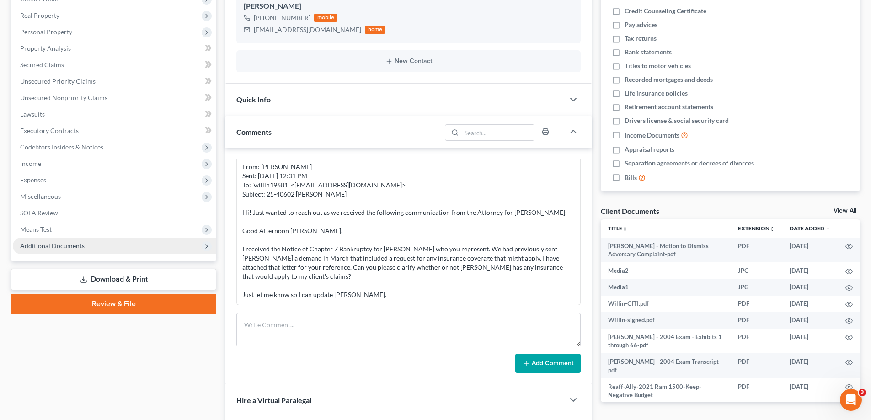
click at [63, 249] on span "Additional Documents" at bounding box center [52, 246] width 64 height 8
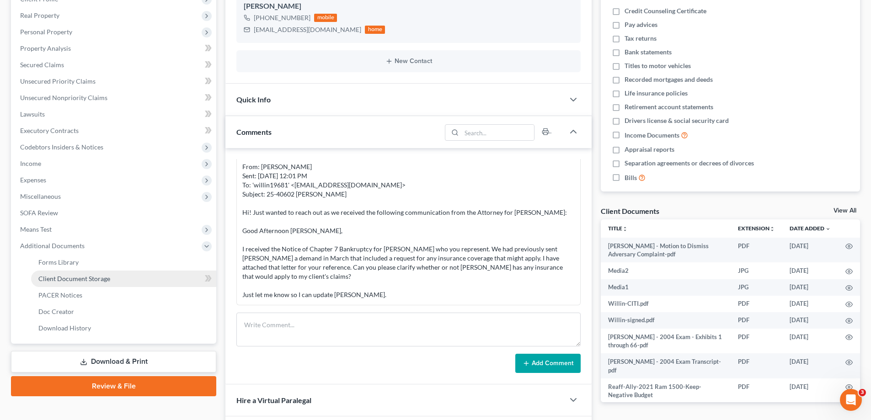
click at [57, 277] on span "Client Document Storage" at bounding box center [74, 279] width 72 height 8
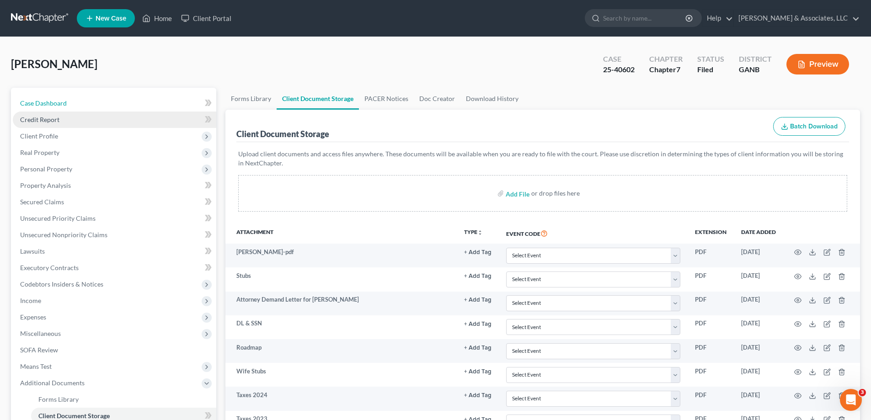
drag, startPoint x: 66, startPoint y: 104, endPoint x: 75, endPoint y: 115, distance: 14.3
click at [65, 104] on link "Case Dashboard" at bounding box center [114, 103] width 203 height 16
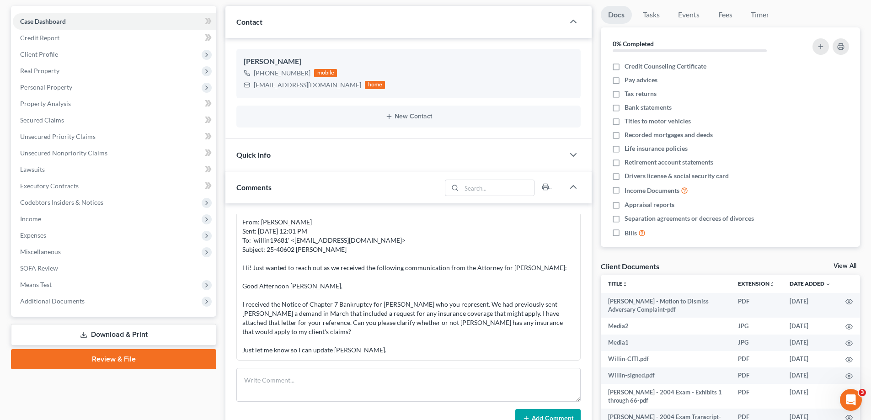
scroll to position [183, 0]
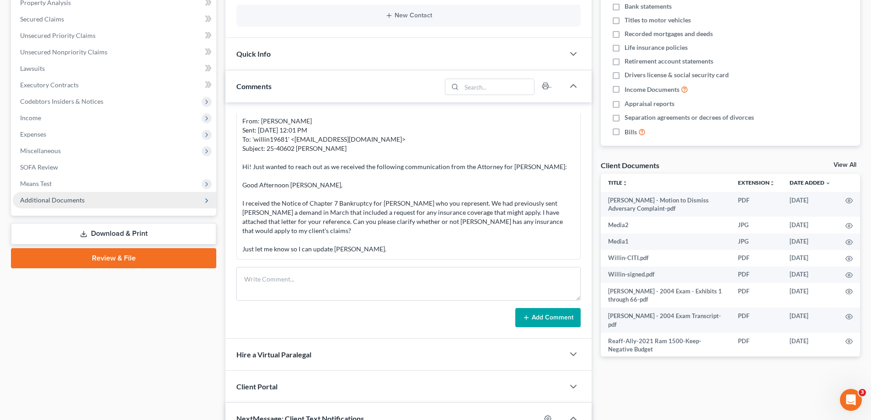
drag, startPoint x: 64, startPoint y: 196, endPoint x: 75, endPoint y: 196, distance: 10.5
click at [64, 196] on span "Additional Documents" at bounding box center [52, 200] width 64 height 8
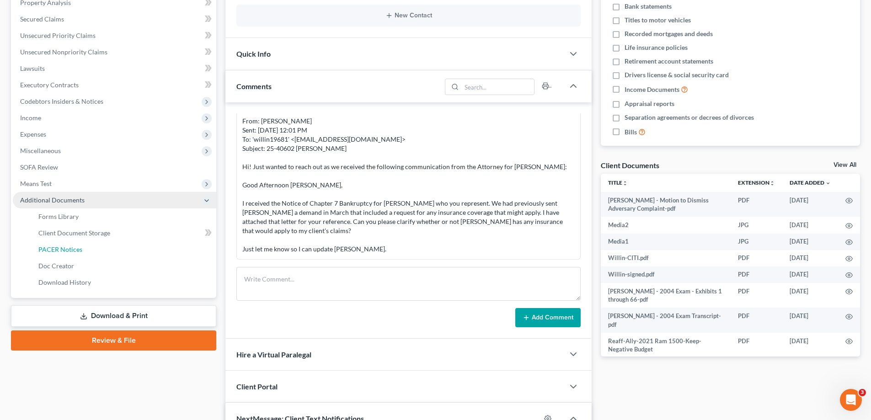
drag, startPoint x: 67, startPoint y: 251, endPoint x: 69, endPoint y: 236, distance: 15.6
click at [67, 251] on span "PACER Notices" at bounding box center [60, 249] width 44 height 8
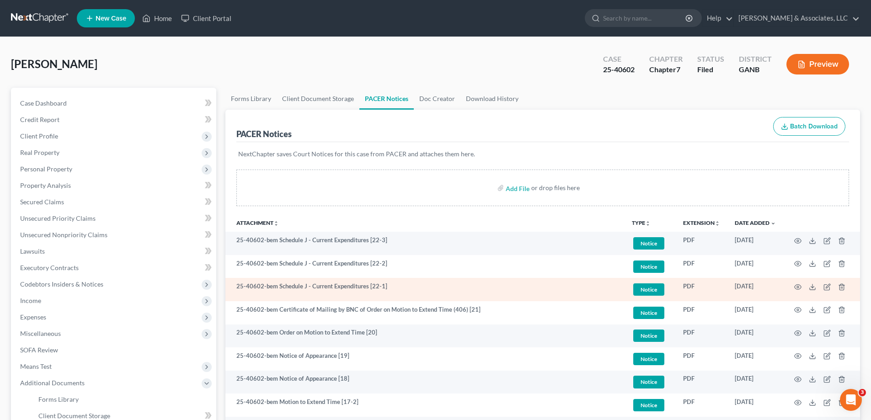
click at [792, 288] on td at bounding box center [821, 289] width 77 height 23
click at [795, 287] on icon "button" at bounding box center [797, 286] width 7 height 7
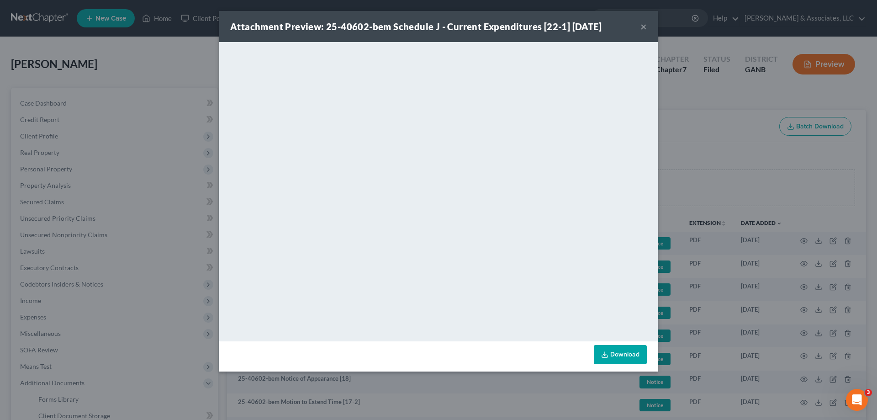
click at [643, 25] on button "×" at bounding box center [644, 26] width 6 height 11
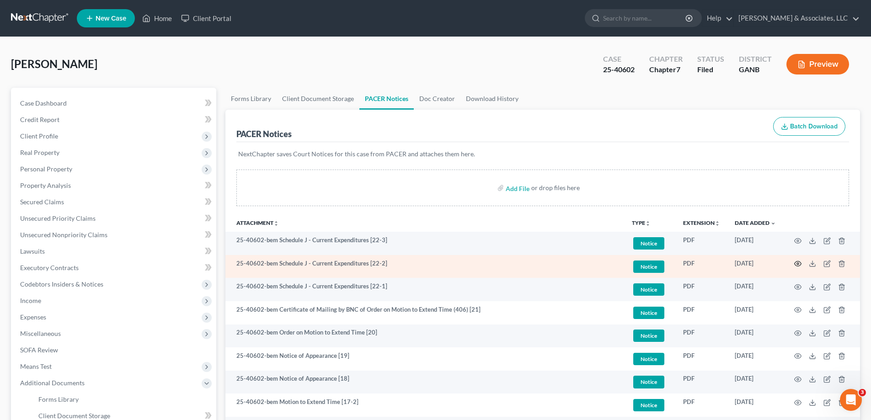
click at [797, 264] on icon "button" at bounding box center [797, 263] width 7 height 7
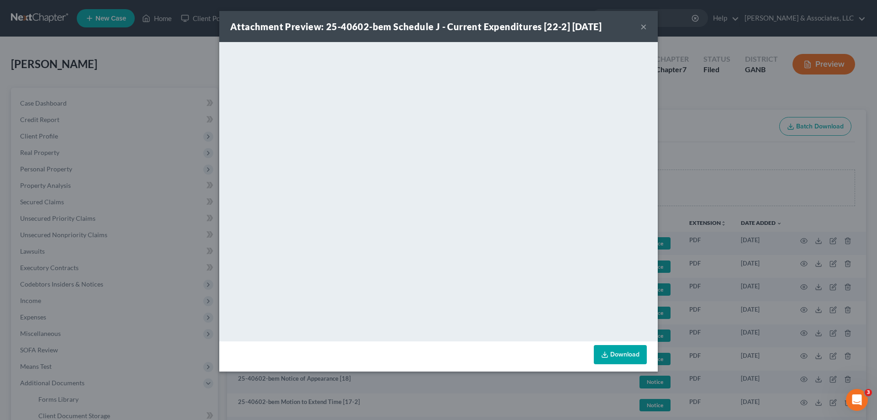
click at [642, 26] on button "×" at bounding box center [644, 26] width 6 height 11
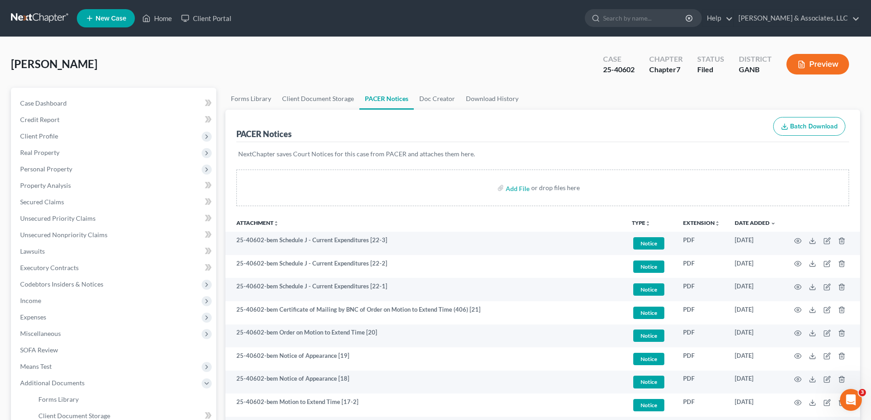
drag, startPoint x: 366, startPoint y: 11, endPoint x: 324, endPoint y: 8, distance: 42.2
click at [366, 11] on ul "New Case Home Client Portal - No Result - See all results Or Press Enter... Hel…" at bounding box center [468, 18] width 783 height 24
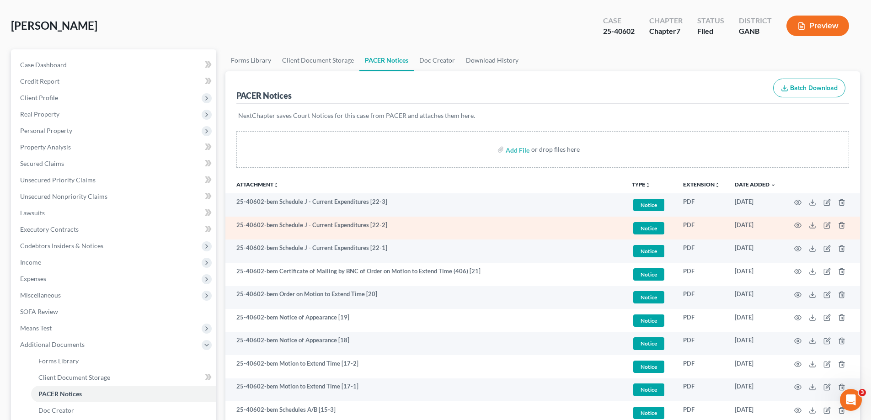
scroll to position [91, 0]
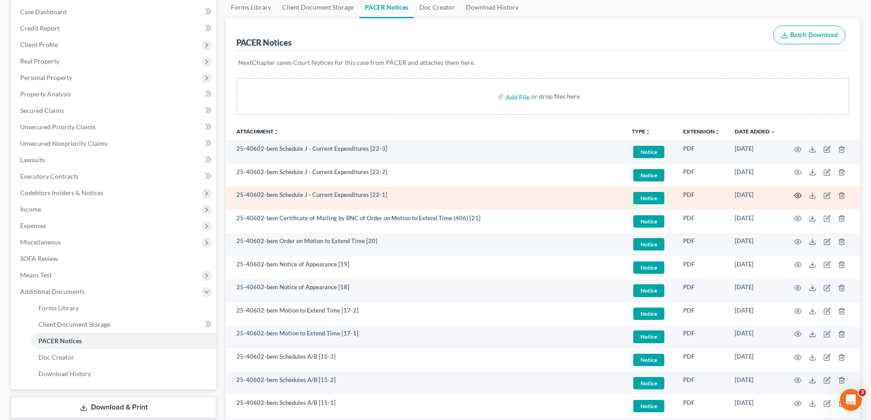
click at [798, 196] on circle "button" at bounding box center [797, 196] width 2 height 2
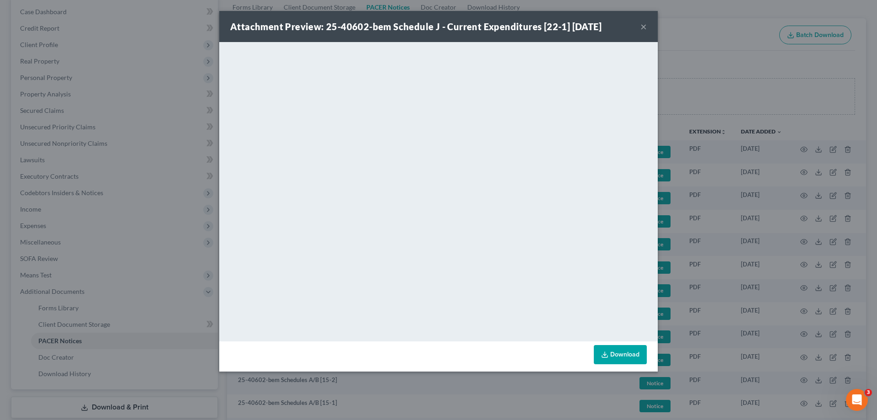
click at [641, 26] on button "×" at bounding box center [644, 26] width 6 height 11
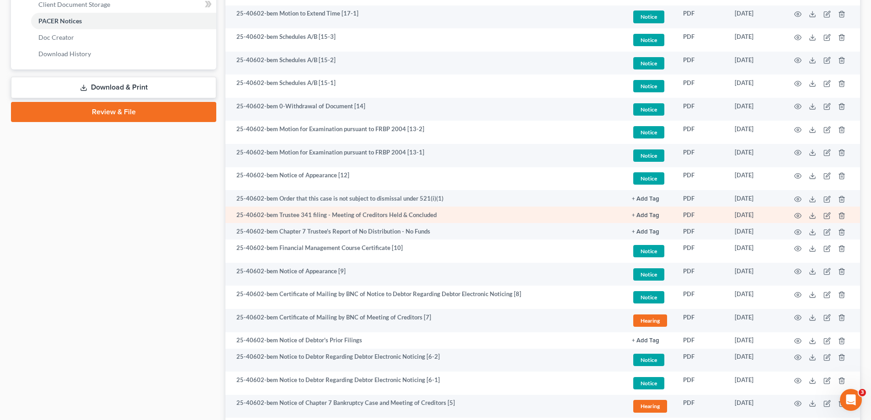
scroll to position [566, 0]
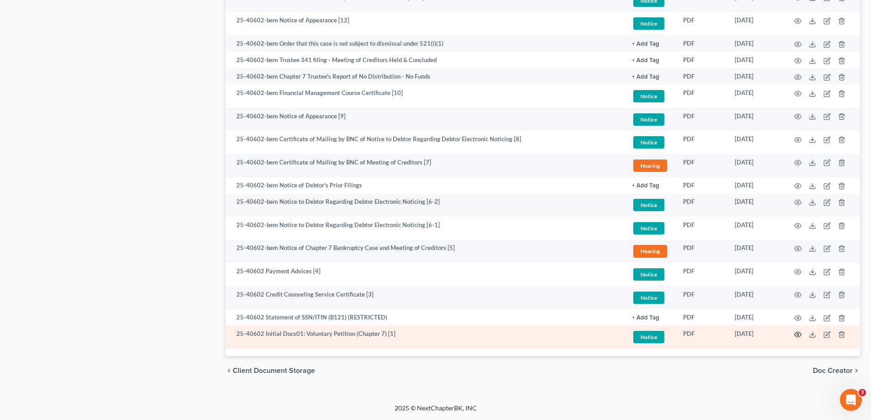
click at [796, 335] on icon "button" at bounding box center [797, 334] width 7 height 7
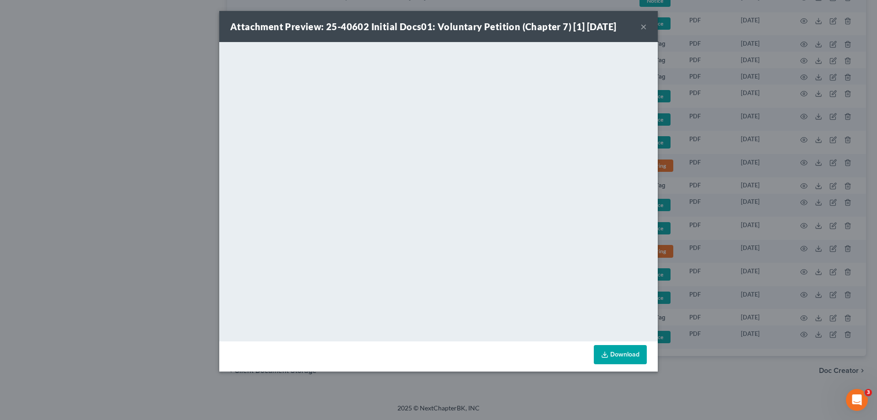
click at [641, 26] on button "×" at bounding box center [644, 26] width 6 height 11
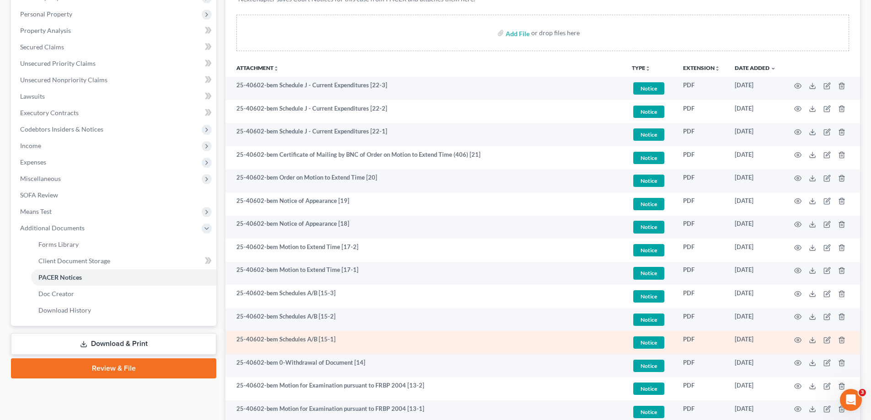
scroll to position [0, 0]
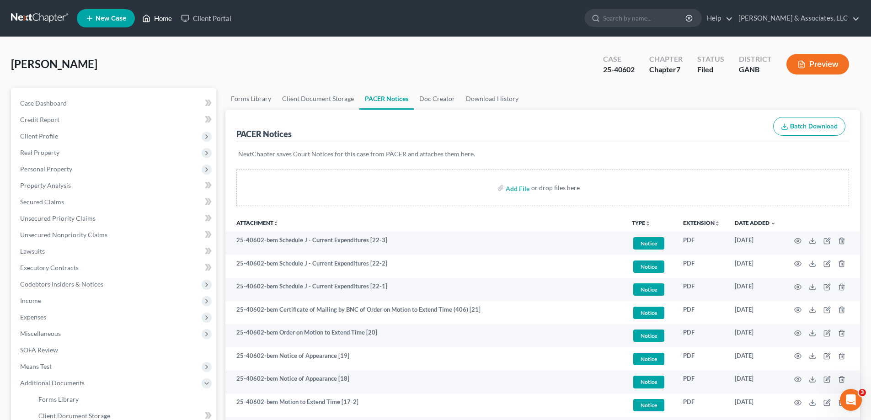
click at [163, 20] on link "Home" at bounding box center [157, 18] width 39 height 16
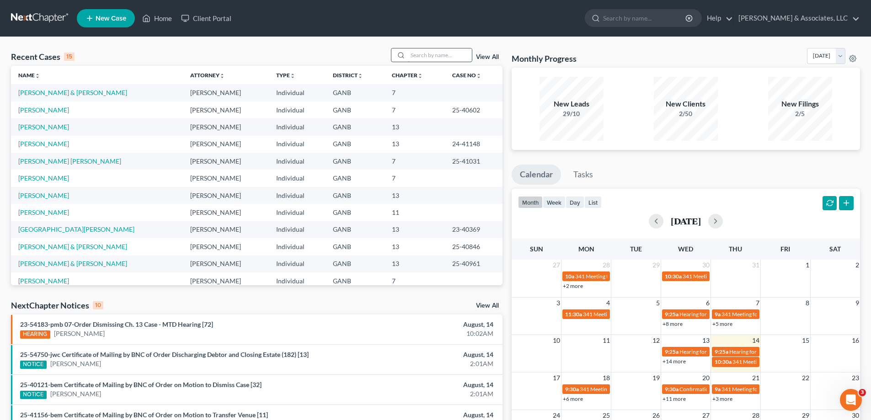
click at [418, 53] on input "search" at bounding box center [440, 54] width 64 height 13
type input "[PERSON_NAME]"
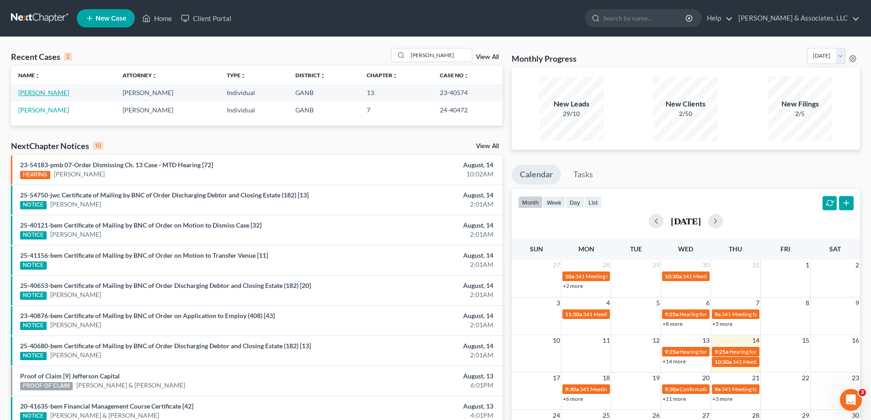
click at [41, 92] on link "[PERSON_NAME]" at bounding box center [43, 93] width 51 height 8
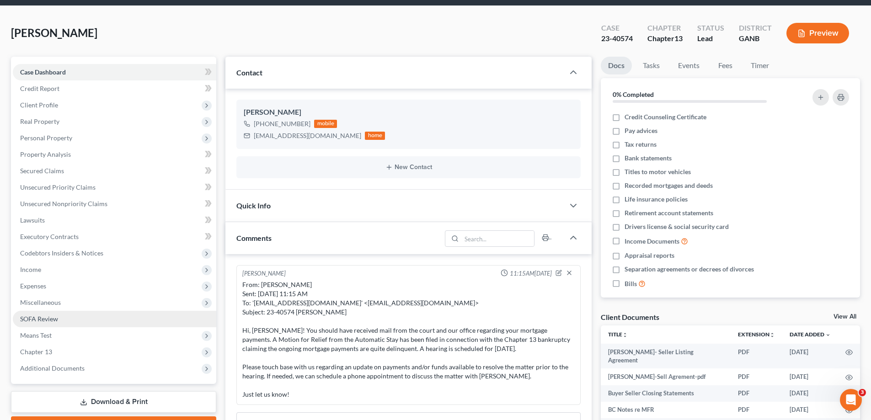
scroll to position [91, 0]
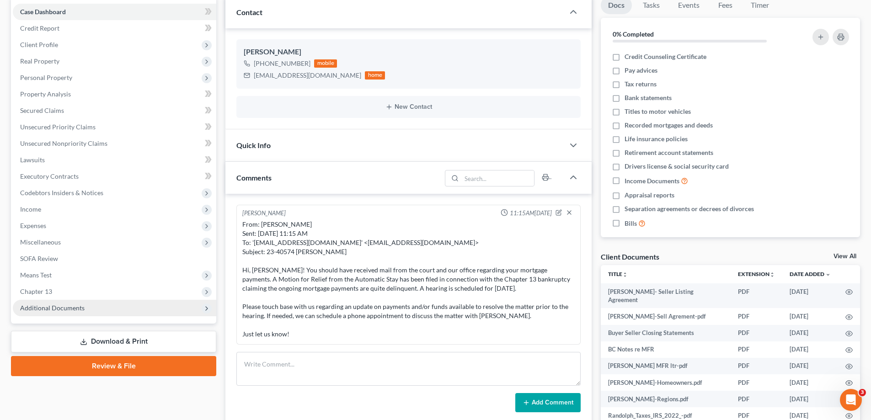
drag, startPoint x: 48, startPoint y: 304, endPoint x: 60, endPoint y: 303, distance: 12.0
click at [48, 305] on span "Additional Documents" at bounding box center [52, 308] width 64 height 8
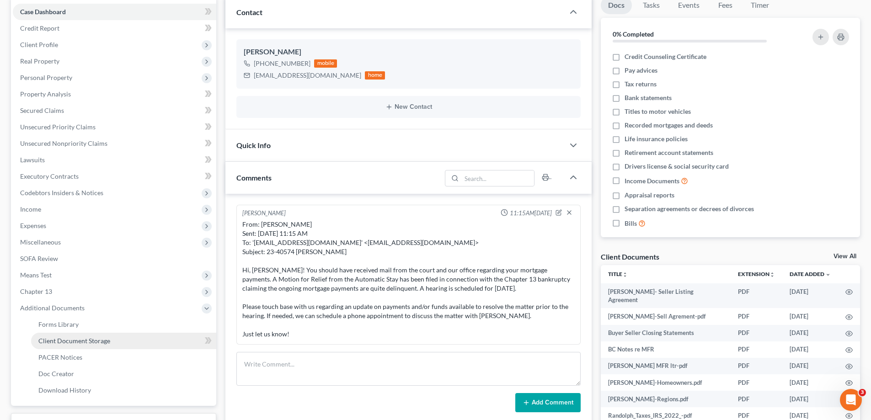
click at [56, 340] on span "Client Document Storage" at bounding box center [74, 341] width 72 height 8
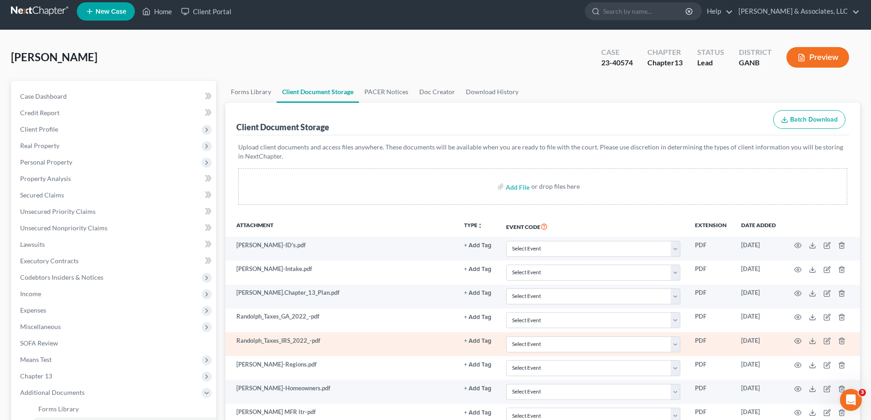
scroll to position [181, 0]
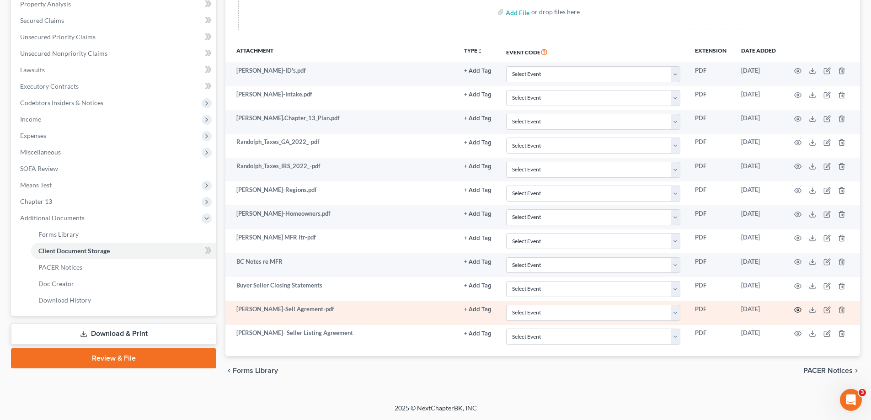
click at [797, 309] on icon "button" at bounding box center [797, 309] width 7 height 7
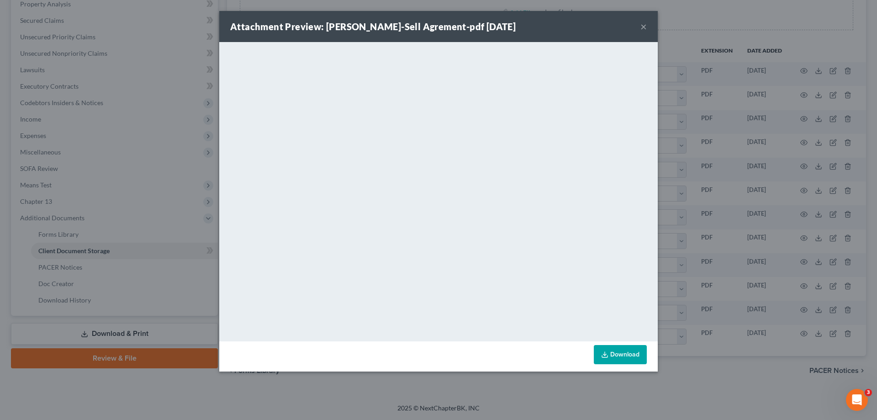
click at [644, 26] on button "×" at bounding box center [644, 26] width 6 height 11
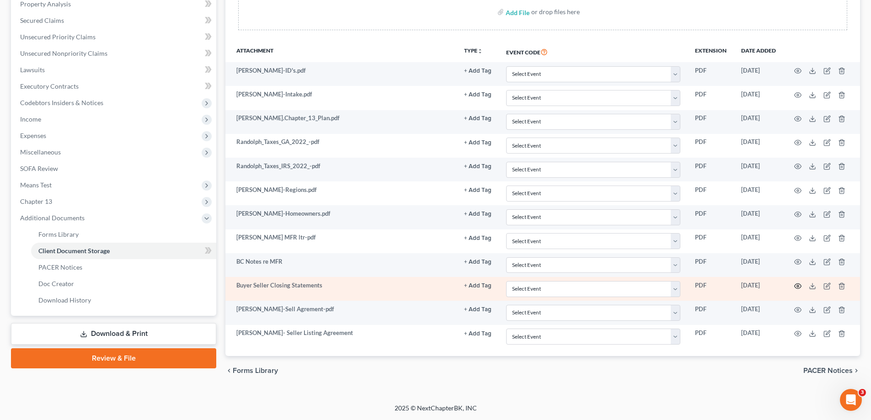
click at [796, 285] on circle "button" at bounding box center [797, 286] width 2 height 2
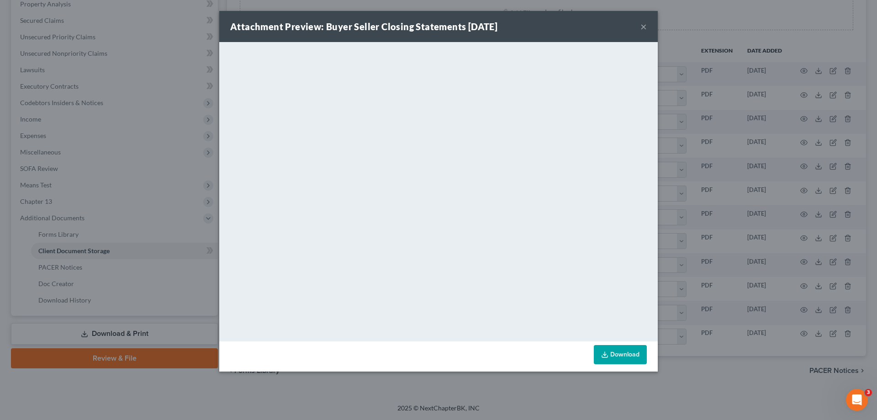
click at [643, 25] on button "×" at bounding box center [644, 26] width 6 height 11
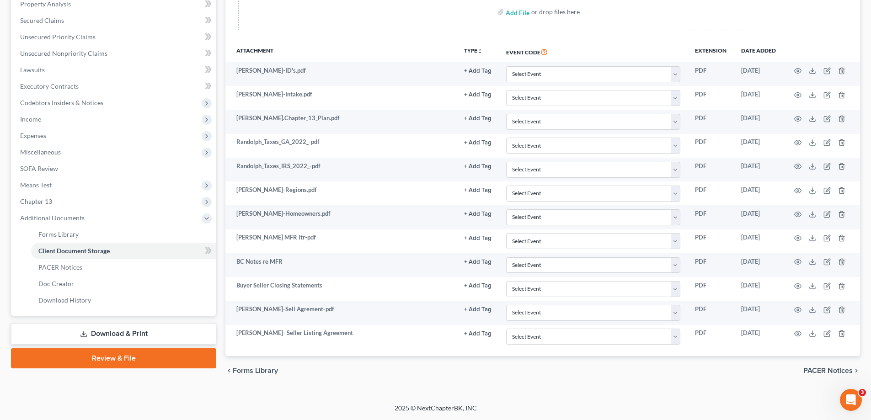
drag, startPoint x: 858, startPoint y: 30, endPoint x: 852, endPoint y: 30, distance: 5.5
click at [858, 30] on div "Client Document Storage Batch Download Upload client documents and access files…" at bounding box center [542, 142] width 634 height 428
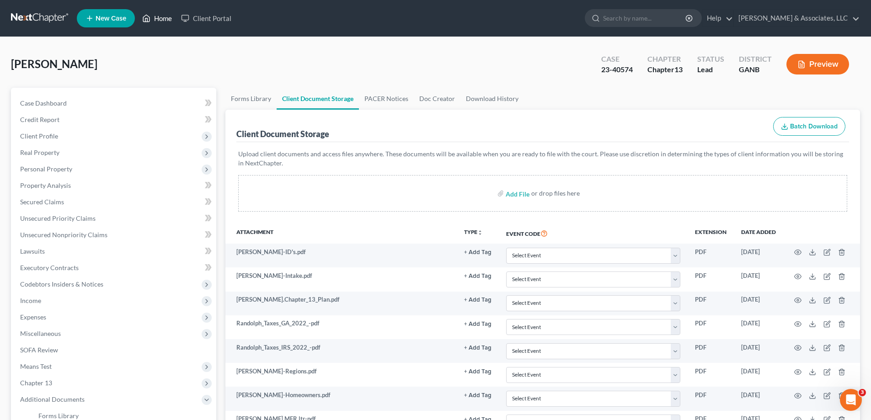
click at [168, 19] on link "Home" at bounding box center [157, 18] width 39 height 16
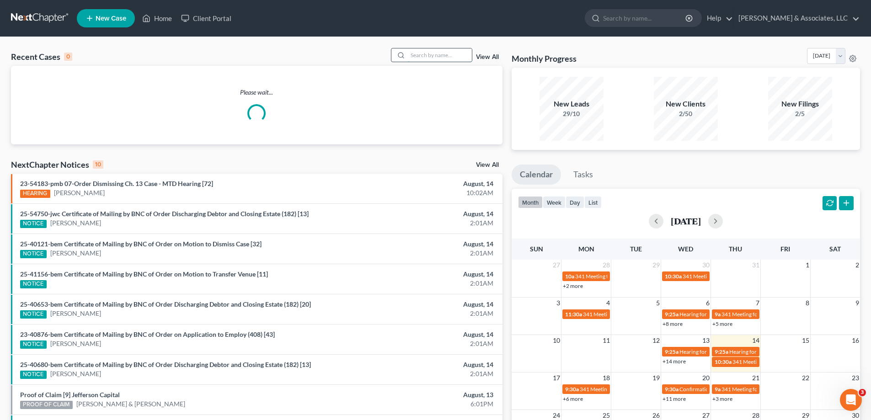
click at [414, 53] on input "search" at bounding box center [440, 54] width 64 height 13
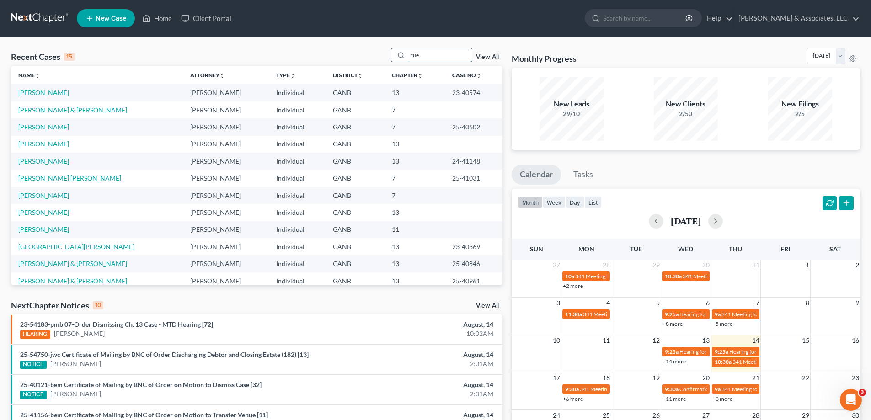
type input "rue"
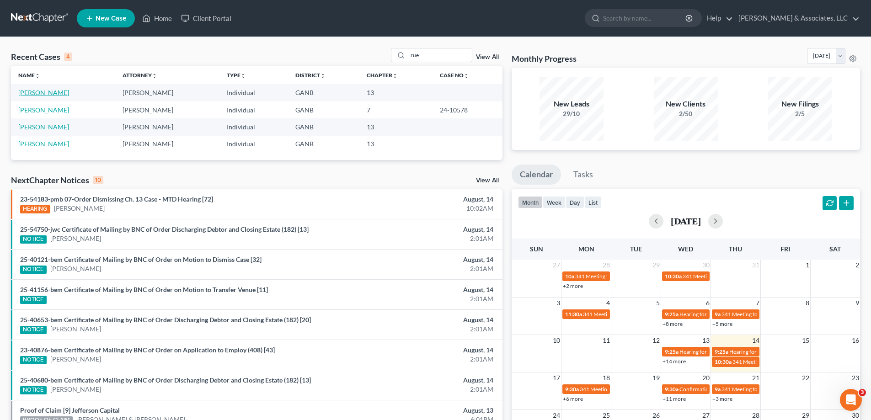
click at [52, 93] on link "[PERSON_NAME]" at bounding box center [43, 93] width 51 height 8
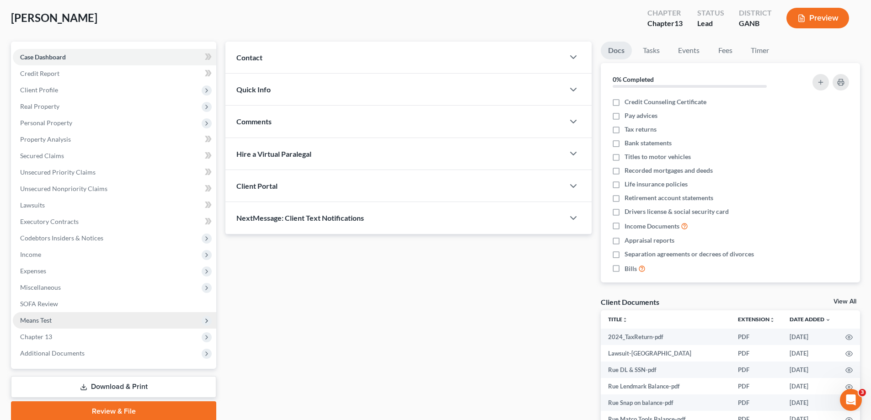
scroll to position [127, 0]
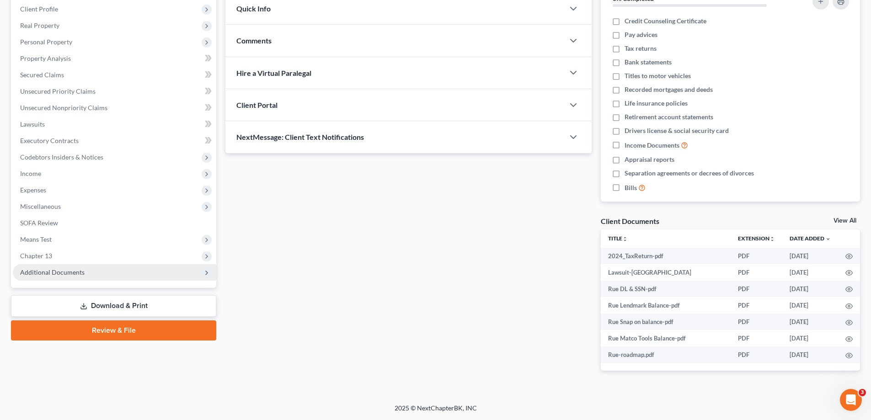
click at [29, 271] on span "Additional Documents" at bounding box center [52, 272] width 64 height 8
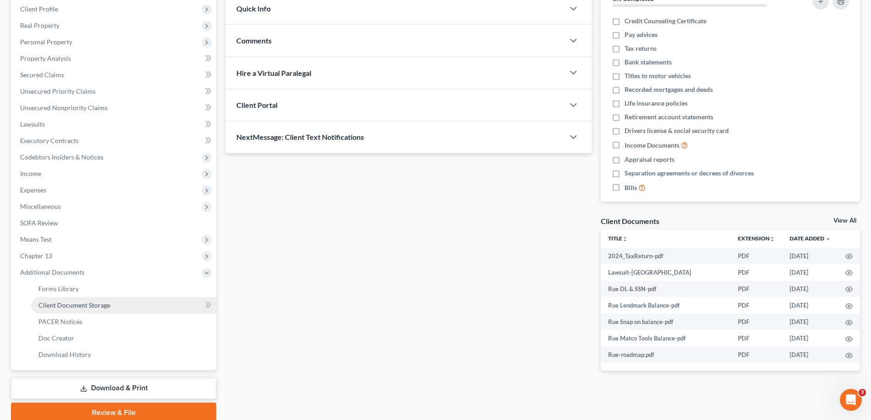
click at [59, 305] on span "Client Document Storage" at bounding box center [74, 305] width 72 height 8
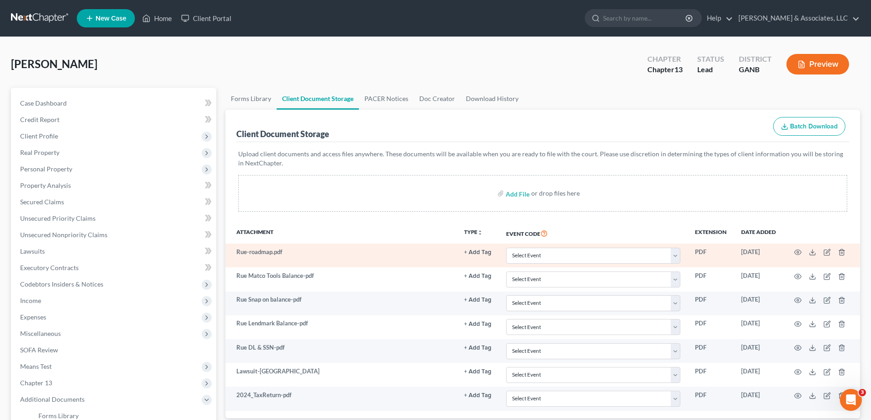
scroll to position [91, 0]
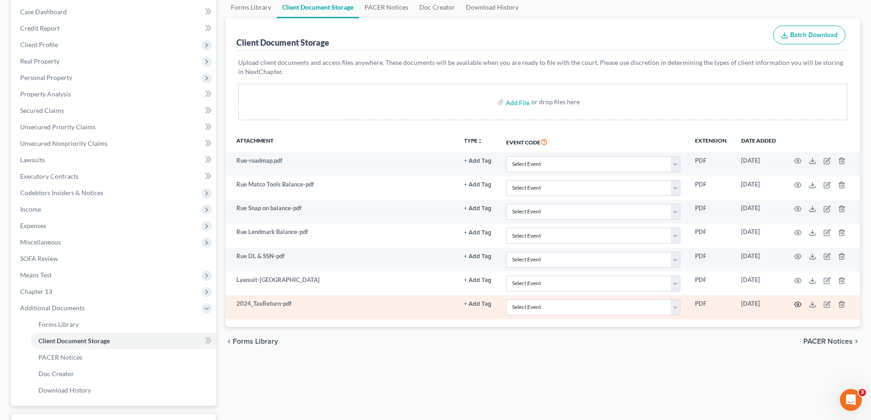
click at [798, 304] on icon "button" at bounding box center [797, 304] width 7 height 7
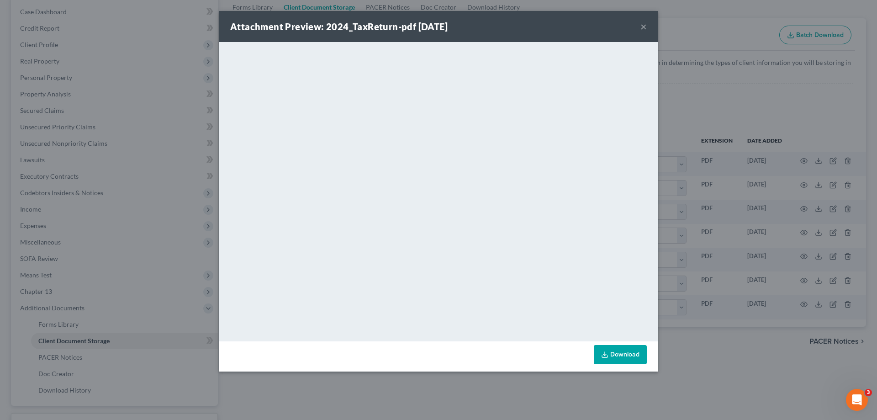
click at [865, 69] on div "Attachment Preview: 2024_TaxReturn-pdf [DATE] × <object ng-attr-data='[URL][DOM…" at bounding box center [438, 210] width 877 height 420
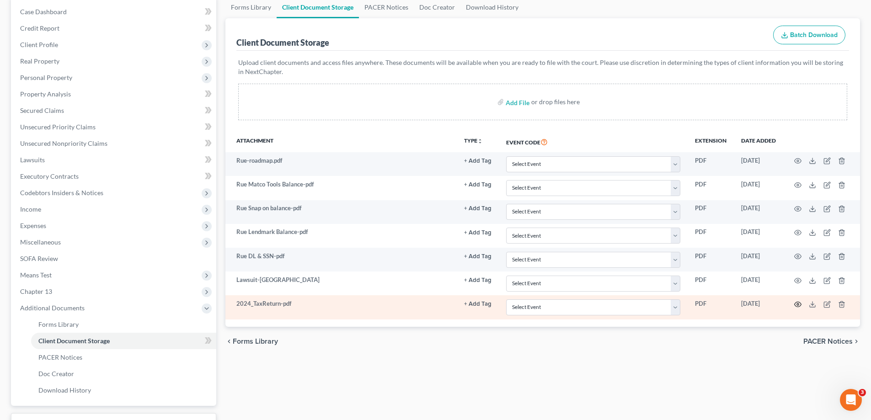
click at [797, 304] on icon "button" at bounding box center [797, 304] width 7 height 7
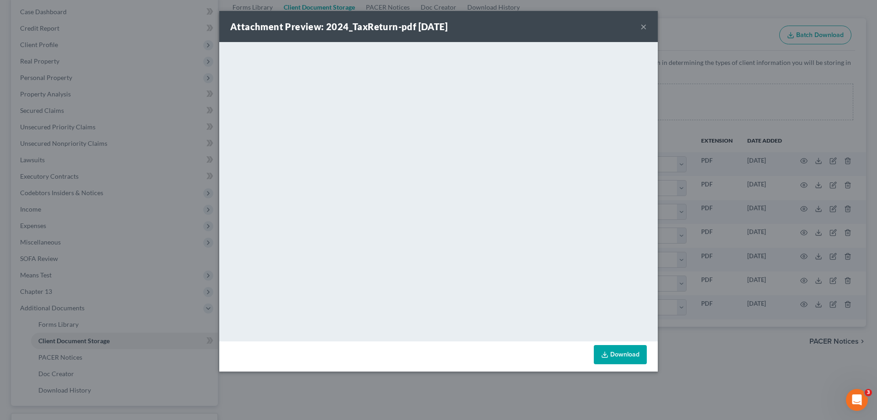
click at [643, 27] on button "×" at bounding box center [644, 26] width 6 height 11
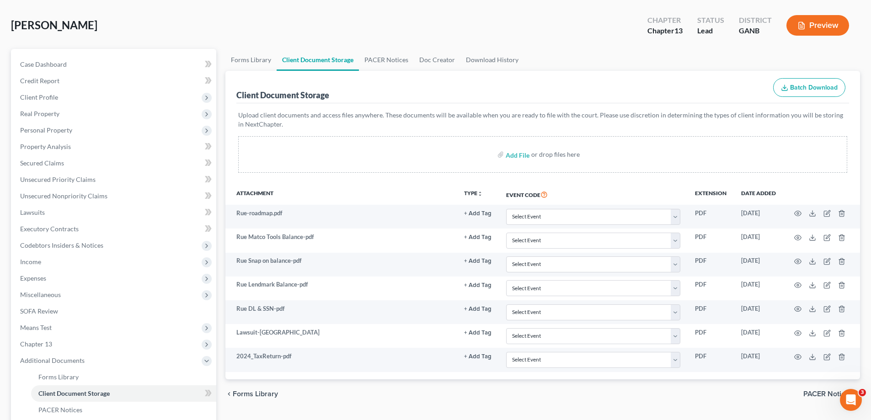
scroll to position [0, 0]
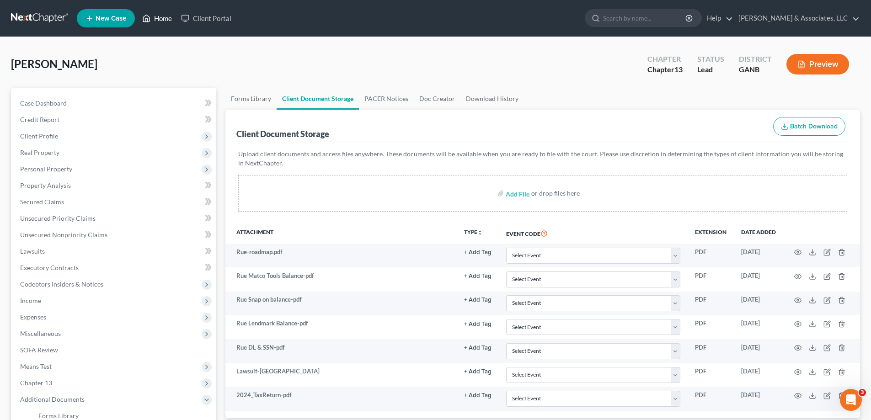
click at [165, 16] on link "Home" at bounding box center [157, 18] width 39 height 16
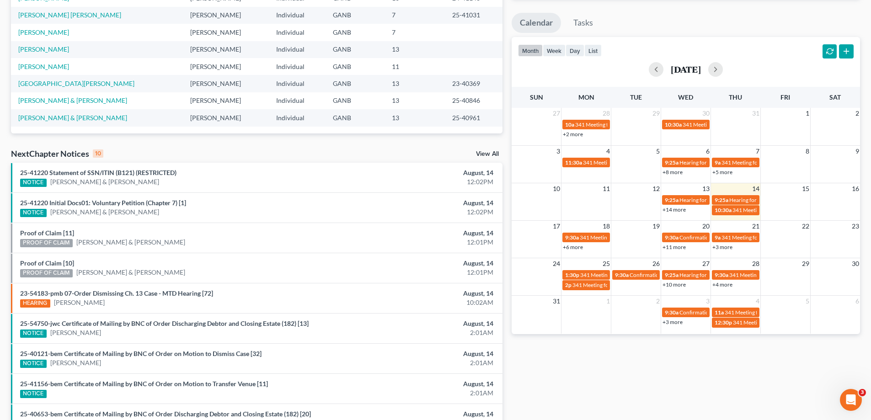
scroll to position [146, 0]
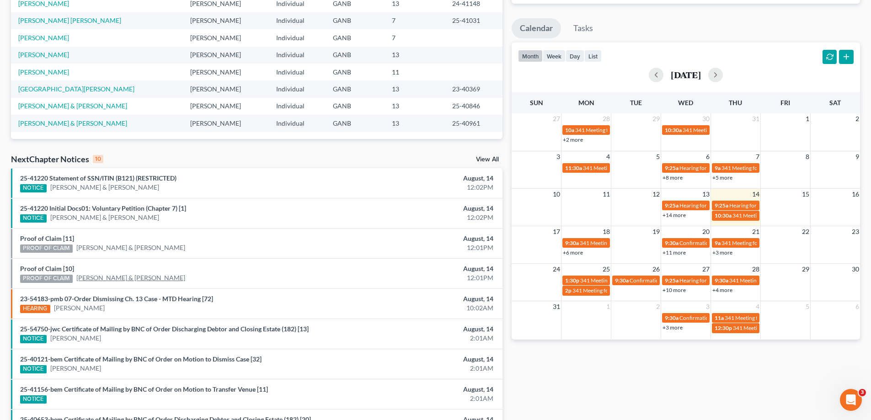
click at [103, 278] on link "[PERSON_NAME] & [PERSON_NAME]" at bounding box center [130, 277] width 109 height 9
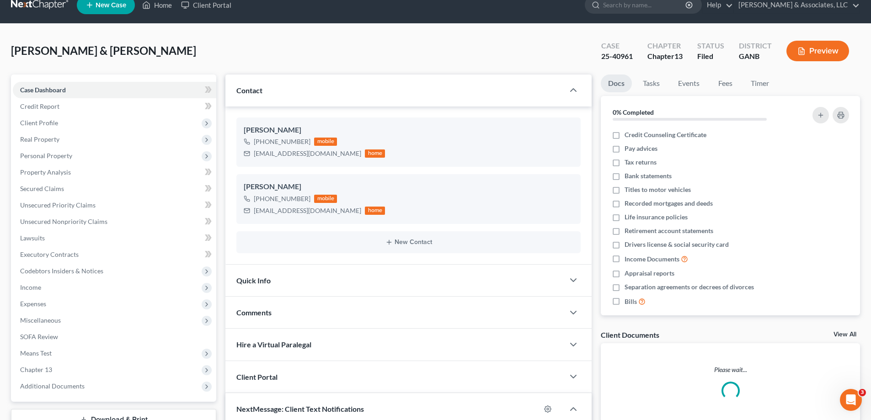
scroll to position [132, 0]
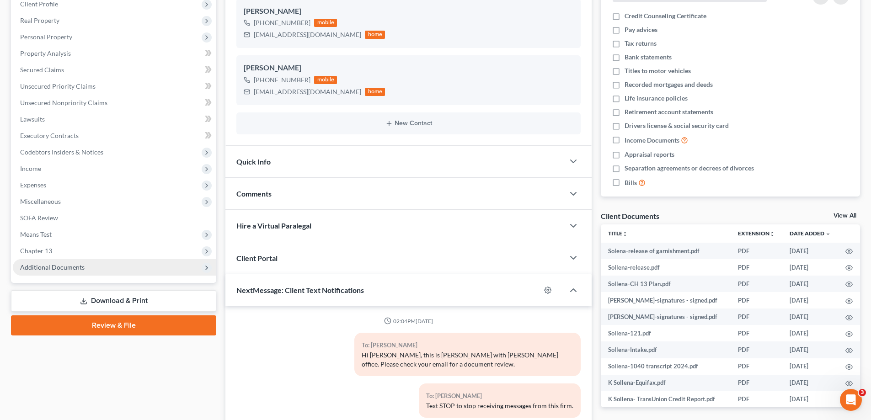
click at [48, 268] on span "Additional Documents" at bounding box center [52, 267] width 64 height 8
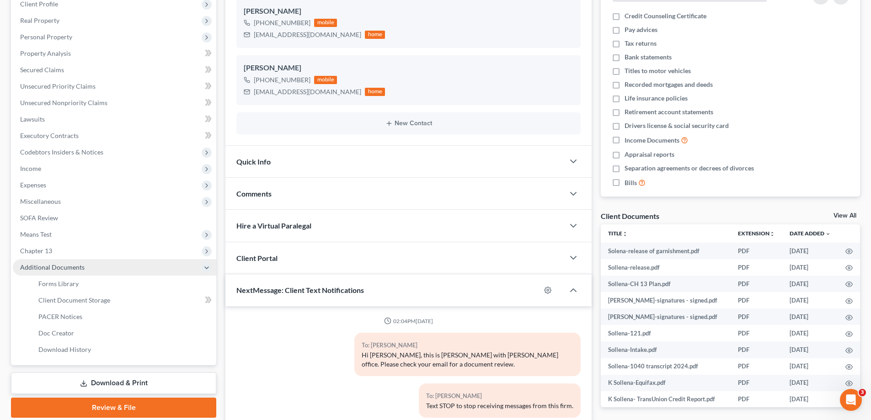
scroll to position [115, 0]
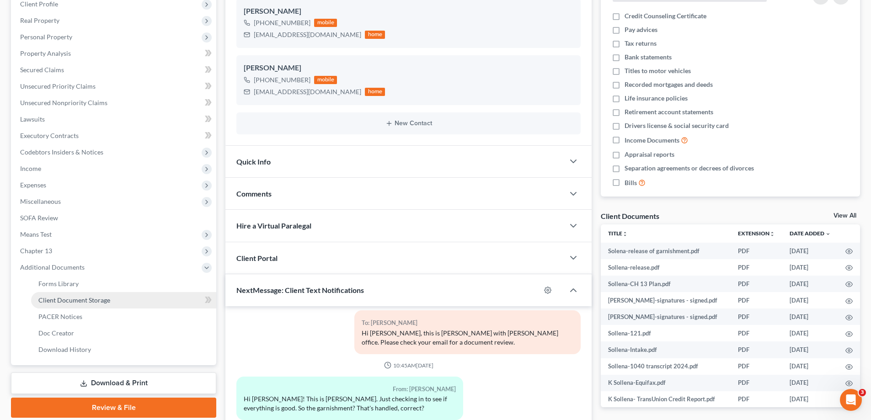
click at [56, 297] on span "Client Document Storage" at bounding box center [74, 300] width 72 height 8
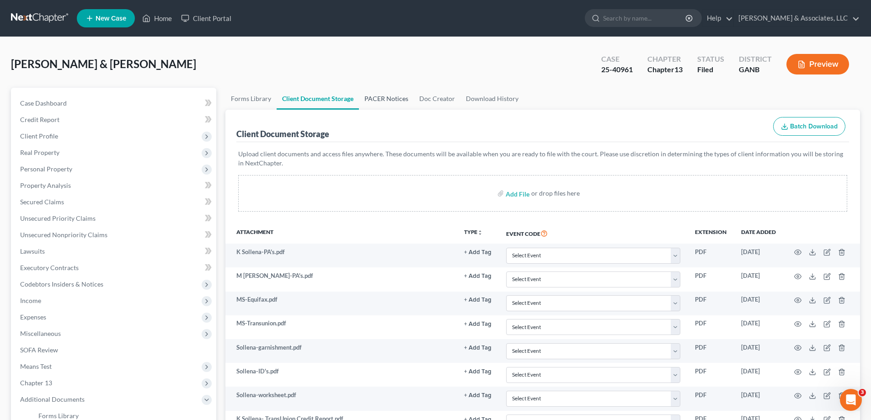
click at [387, 98] on link "PACER Notices" at bounding box center [386, 99] width 55 height 22
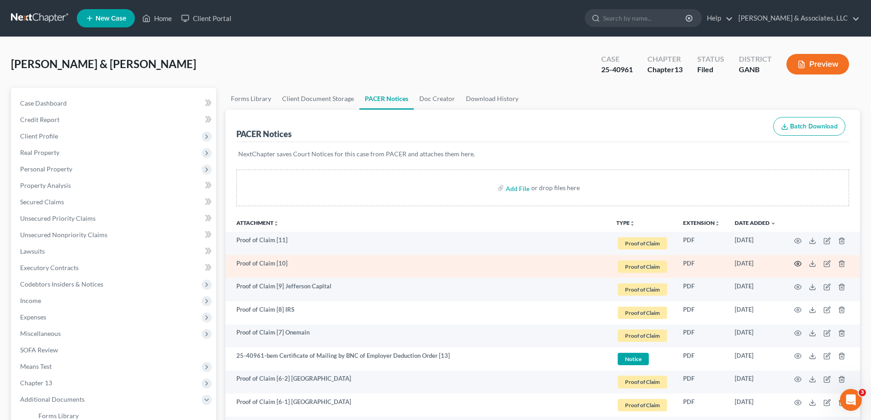
click at [796, 263] on circle "button" at bounding box center [797, 264] width 2 height 2
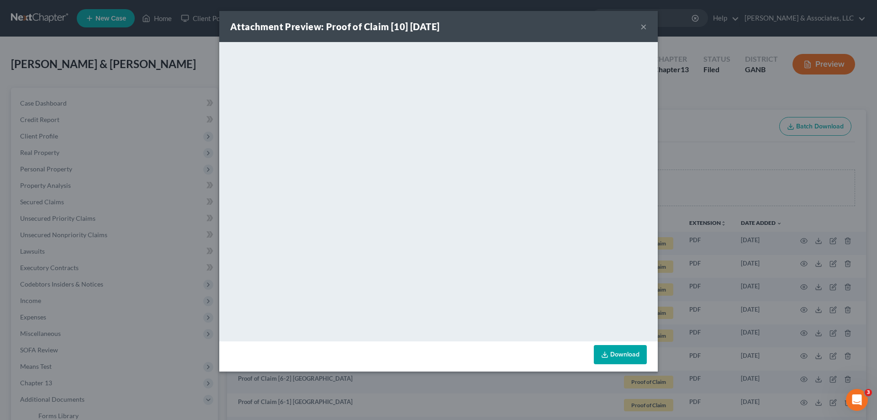
click at [643, 27] on button "×" at bounding box center [644, 26] width 6 height 11
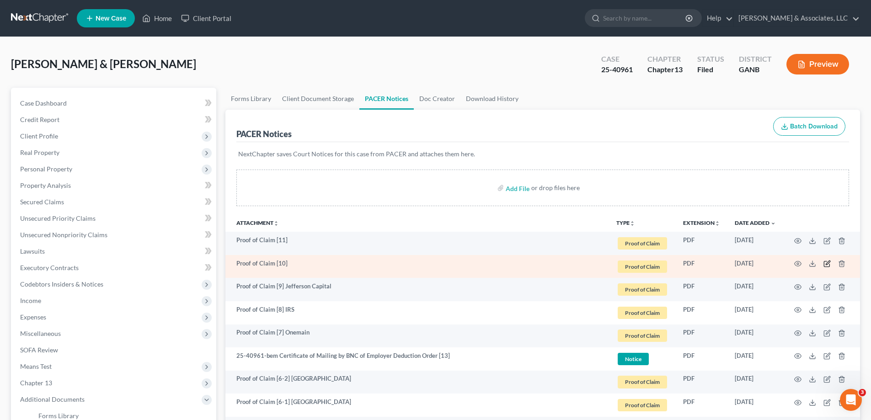
click at [828, 262] on icon "button" at bounding box center [826, 263] width 7 height 7
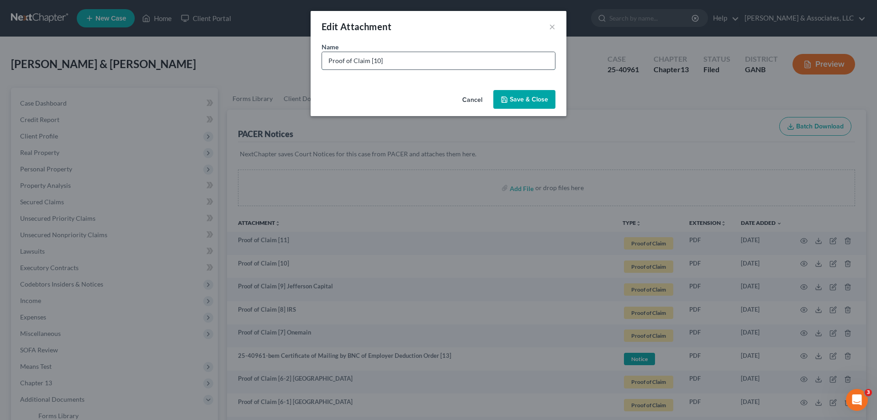
click at [427, 64] on input "Proof of Claim [10]" at bounding box center [438, 60] width 233 height 17
type input "Proof of Claim [10] Jefferson Capital"
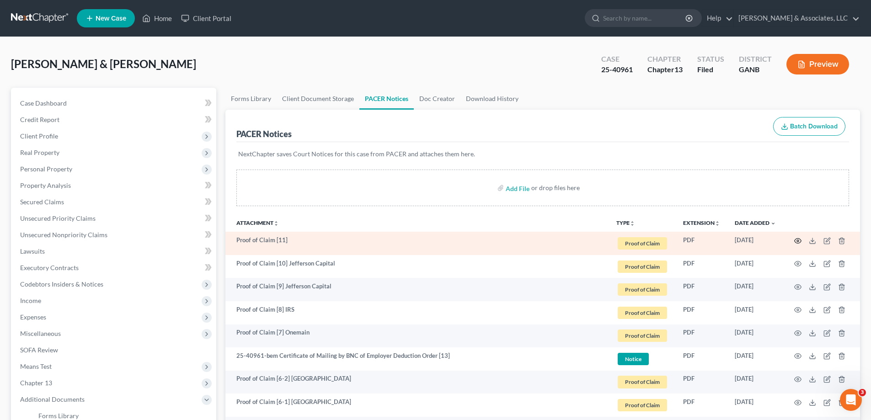
click at [796, 240] on icon "button" at bounding box center [797, 240] width 7 height 7
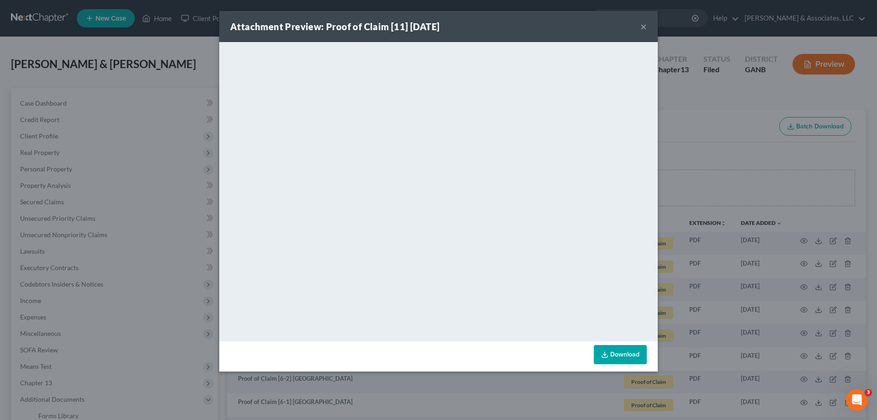
click at [641, 26] on button "×" at bounding box center [644, 26] width 6 height 11
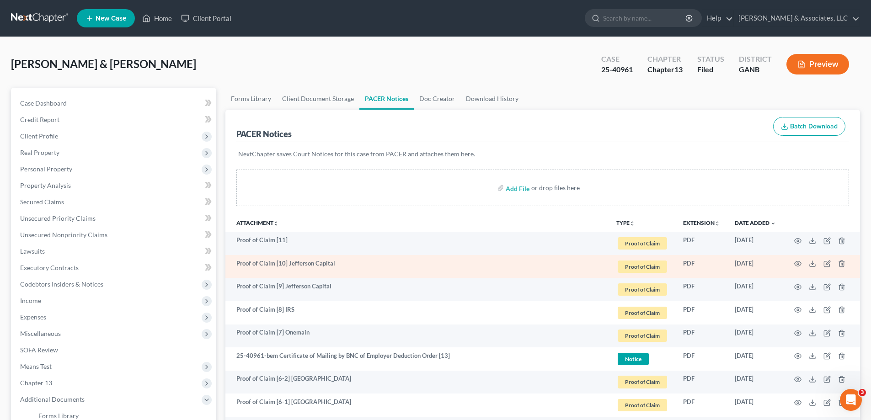
drag, startPoint x: 300, startPoint y: 260, endPoint x: 289, endPoint y: 263, distance: 11.4
click at [299, 260] on td "Proof of Claim [10] Jefferson Capital" at bounding box center [416, 266] width 383 height 23
drag, startPoint x: 288, startPoint y: 263, endPoint x: 354, endPoint y: 264, distance: 65.4
click at [354, 264] on td "Proof of Claim [10] Jefferson Capital" at bounding box center [416, 266] width 383 height 23
copy td "Jefferson Capital"
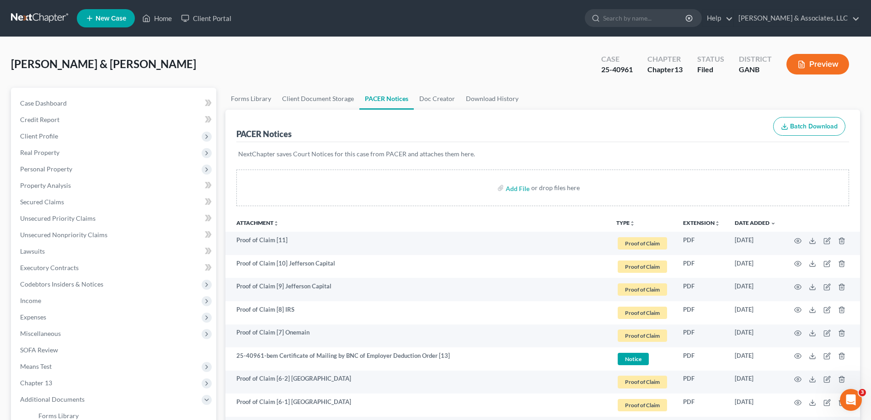
drag, startPoint x: 292, startPoint y: 240, endPoint x: 594, endPoint y: 231, distance: 302.2
click at [293, 241] on td "Proof of Claim [11]" at bounding box center [416, 243] width 383 height 23
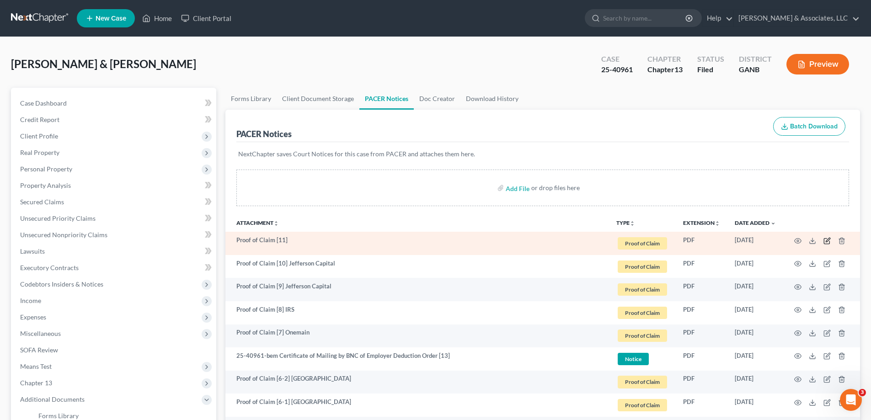
click at [828, 241] on icon "button" at bounding box center [826, 240] width 7 height 7
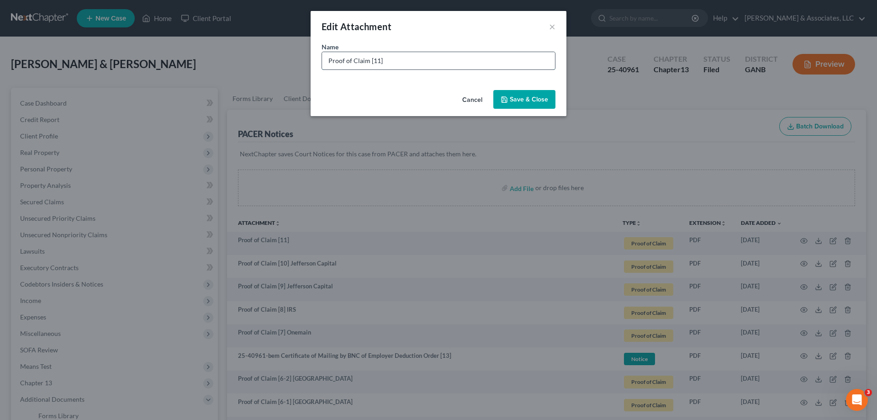
click at [403, 62] on input "Proof of Claim [11]" at bounding box center [438, 60] width 233 height 17
paste input "Jefferson Capital"
type input "Proof of Claim [11] Jefferson Capital"
click at [530, 100] on span "Save & Close" at bounding box center [529, 100] width 38 height 8
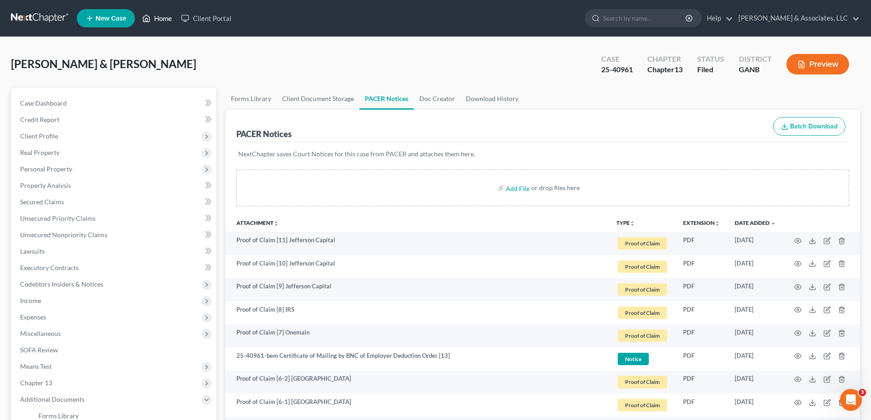
click at [163, 16] on link "Home" at bounding box center [157, 18] width 39 height 16
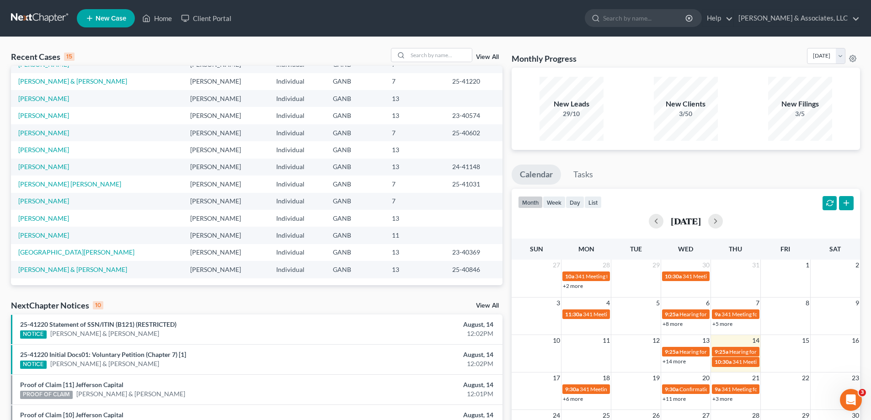
drag, startPoint x: 531, startPoint y: 12, endPoint x: 552, endPoint y: 16, distance: 21.8
click at [530, 12] on ul "New Case Home Client Portal - No Result - See all results Or Press Enter... Hel…" at bounding box center [468, 18] width 783 height 24
click at [436, 53] on input "search" at bounding box center [440, 54] width 64 height 13
type input "angelin"
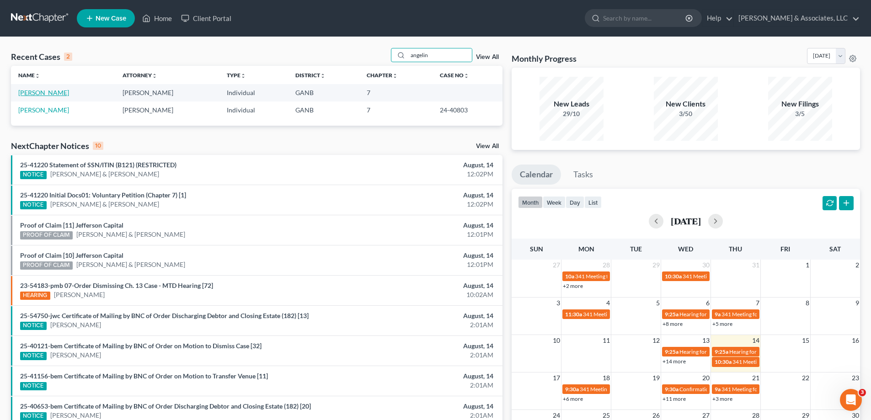
click at [37, 94] on link "[PERSON_NAME]" at bounding box center [43, 93] width 51 height 8
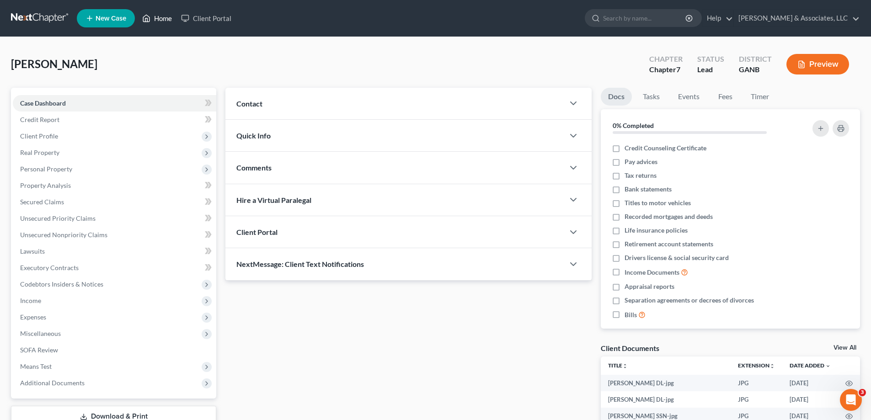
click at [164, 16] on link "Home" at bounding box center [157, 18] width 39 height 16
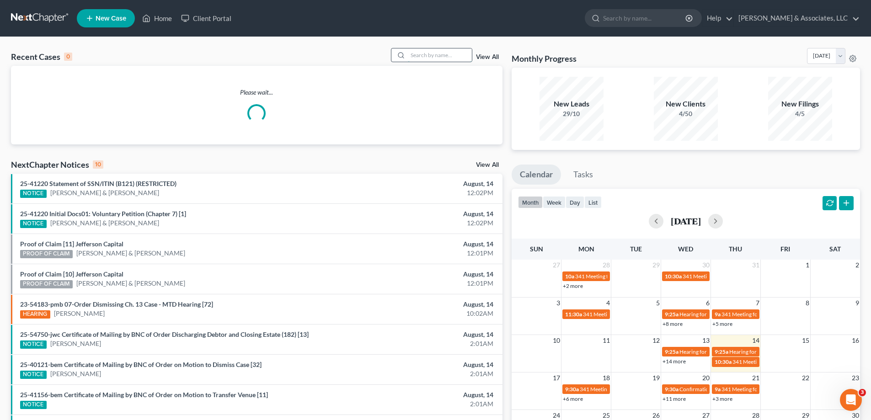
click at [434, 58] on input "search" at bounding box center [440, 54] width 64 height 13
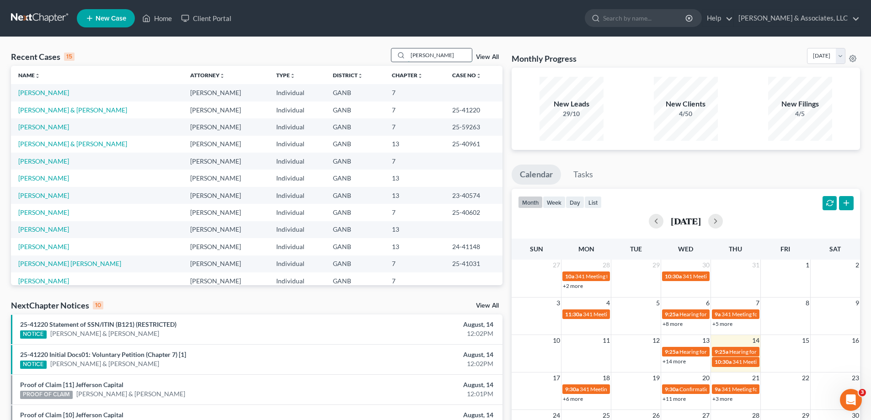
type input "[PERSON_NAME]"
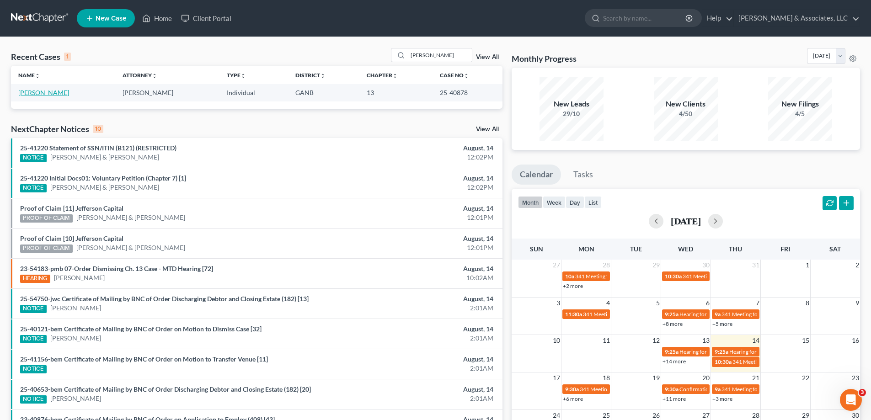
click at [43, 91] on link "[PERSON_NAME]" at bounding box center [43, 93] width 51 height 8
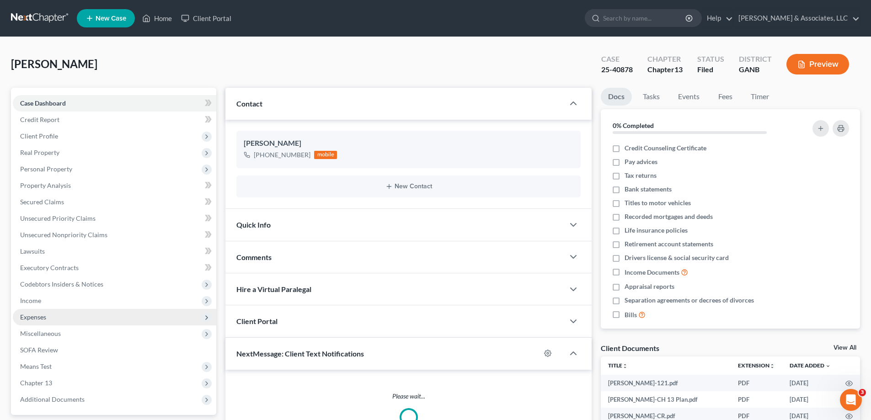
scroll to position [82, 0]
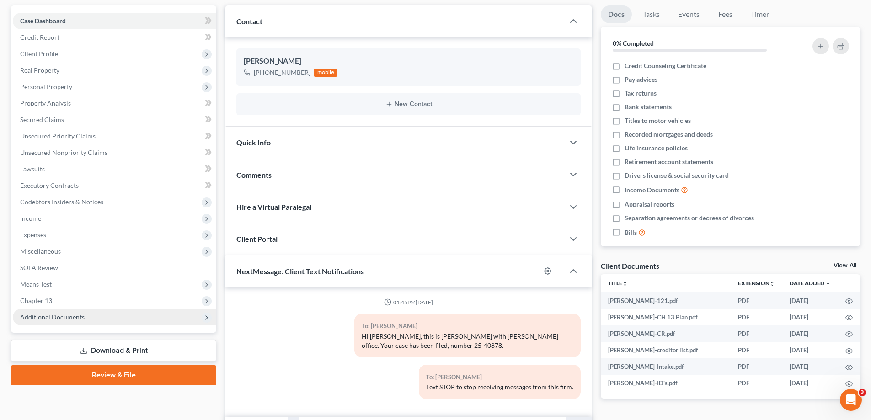
click at [43, 317] on span "Additional Documents" at bounding box center [52, 317] width 64 height 8
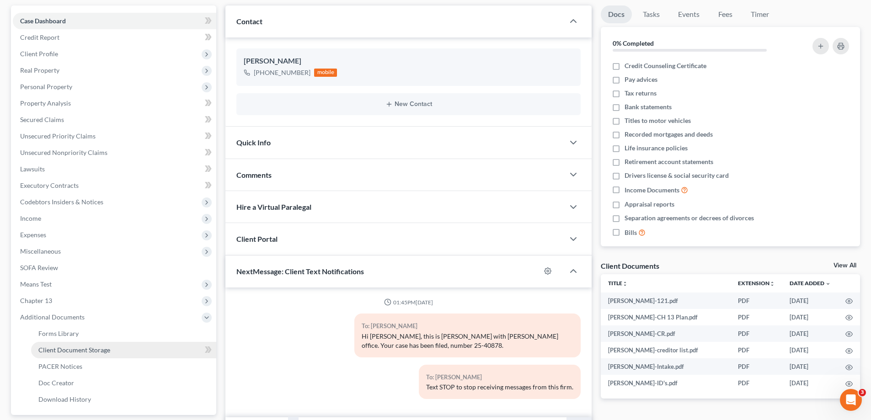
click at [58, 350] on span "Client Document Storage" at bounding box center [74, 350] width 72 height 8
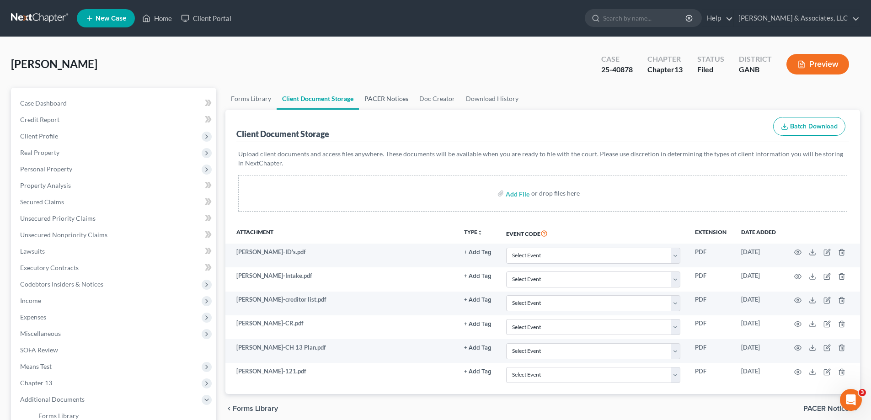
click at [385, 100] on link "PACER Notices" at bounding box center [386, 99] width 55 height 22
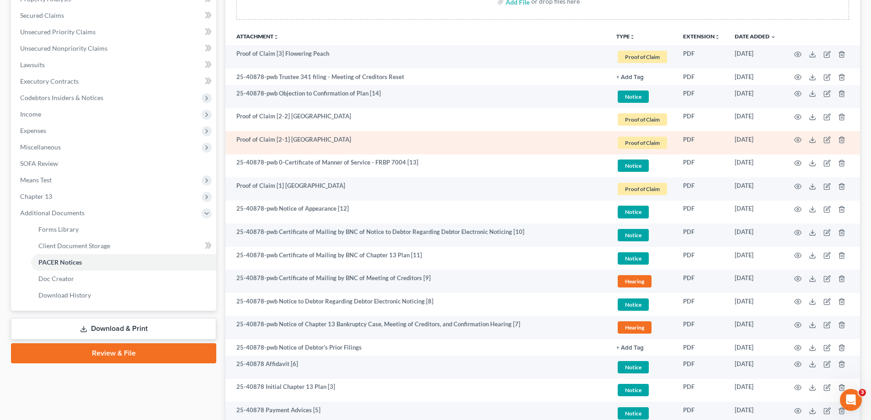
scroll to position [183, 0]
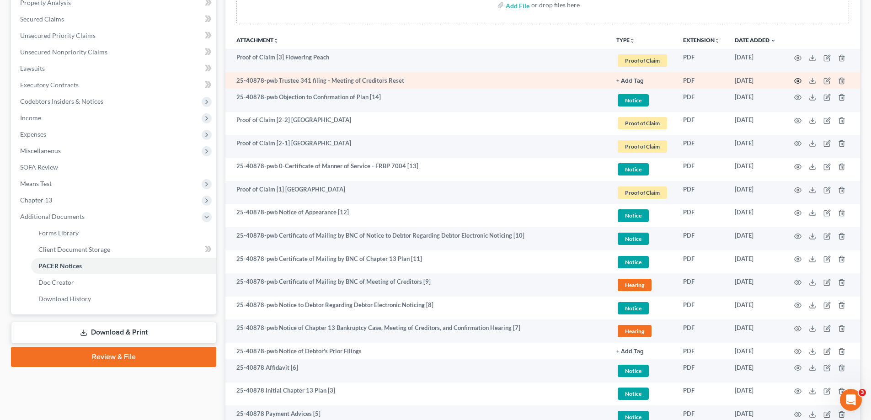
click at [797, 80] on circle "button" at bounding box center [797, 81] width 2 height 2
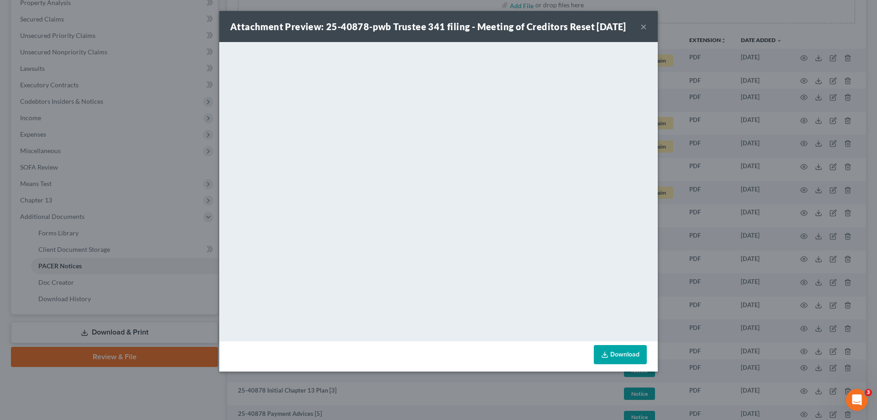
drag, startPoint x: 642, startPoint y: 35, endPoint x: 649, endPoint y: 37, distance: 6.7
click at [642, 32] on button "×" at bounding box center [644, 26] width 6 height 11
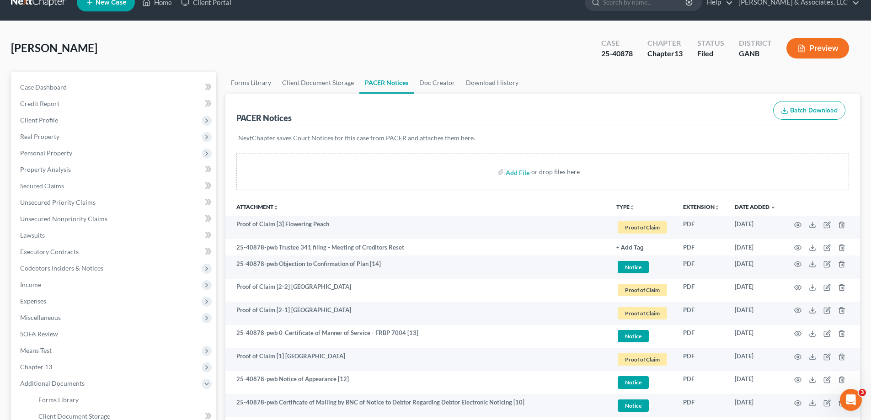
scroll to position [0, 0]
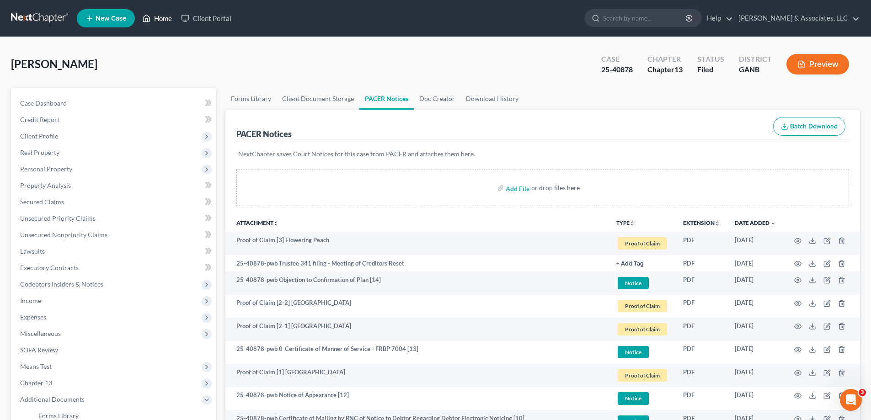
click at [170, 19] on link "Home" at bounding box center [157, 18] width 39 height 16
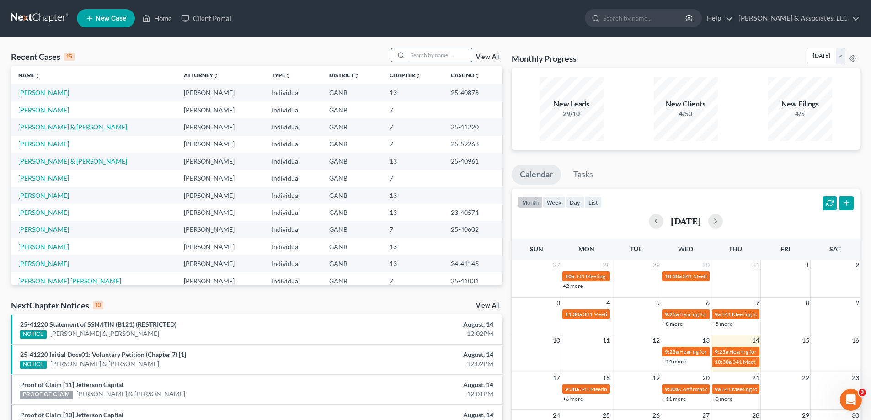
click at [433, 58] on input "search" at bounding box center [440, 54] width 64 height 13
type input "[PERSON_NAME]"
click at [26, 146] on link "[PERSON_NAME]" at bounding box center [43, 144] width 51 height 8
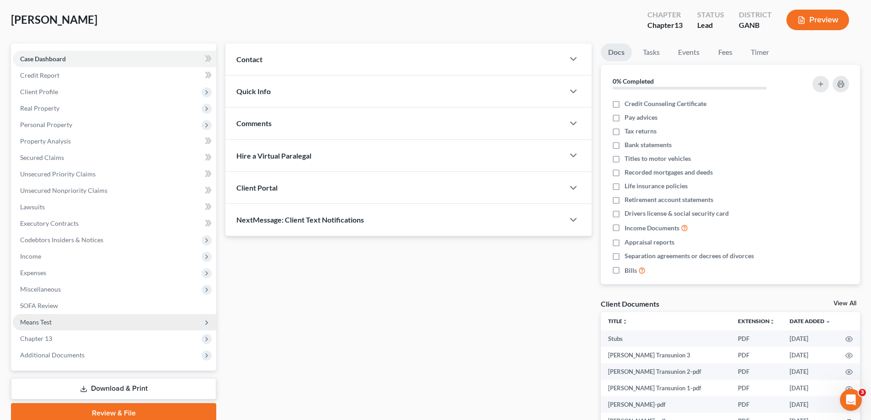
scroll to position [110, 0]
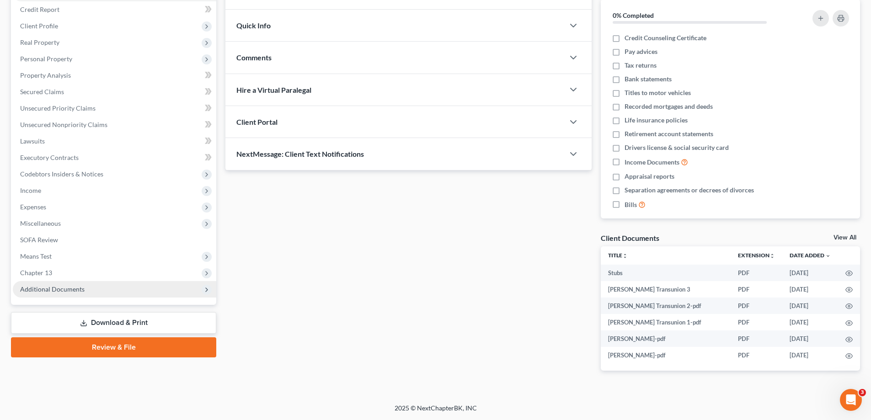
click at [58, 294] on span "Additional Documents" at bounding box center [114, 289] width 203 height 16
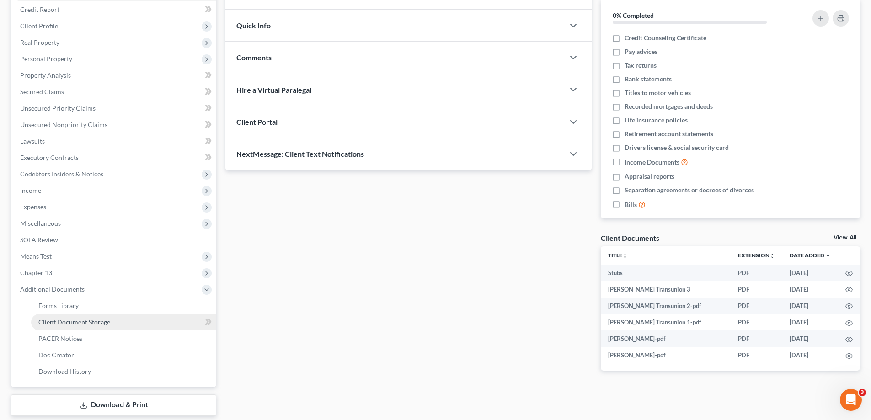
click at [58, 322] on span "Client Document Storage" at bounding box center [74, 322] width 72 height 8
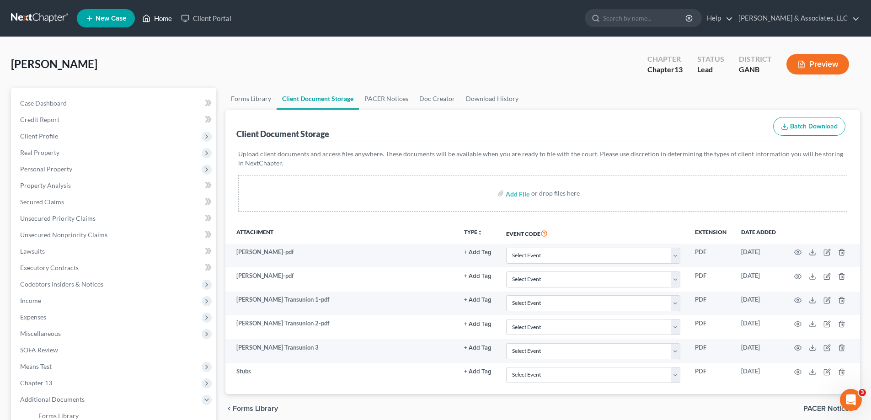
click at [160, 16] on link "Home" at bounding box center [157, 18] width 39 height 16
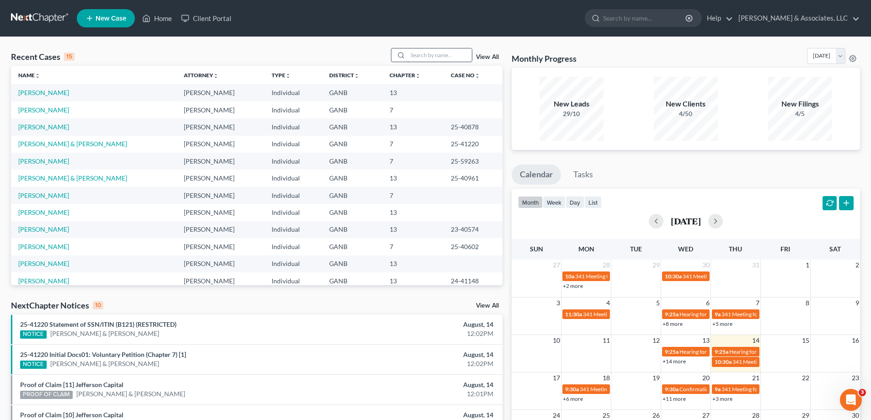
click at [432, 57] on input "search" at bounding box center [440, 54] width 64 height 13
type input "hill"
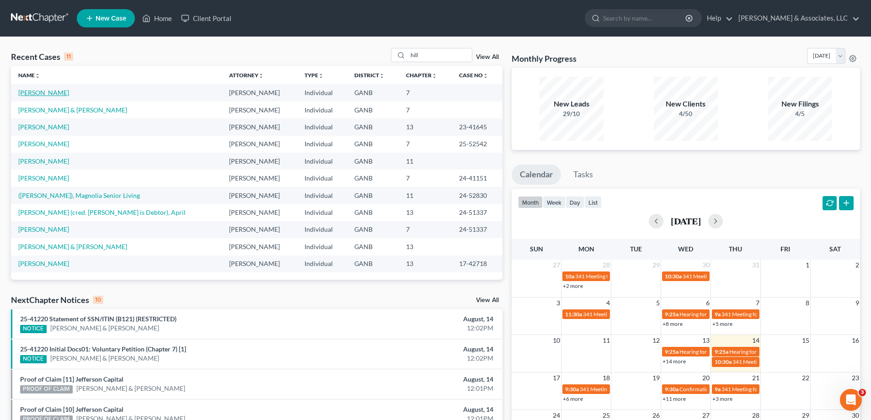
click at [29, 93] on link "[PERSON_NAME]" at bounding box center [43, 93] width 51 height 8
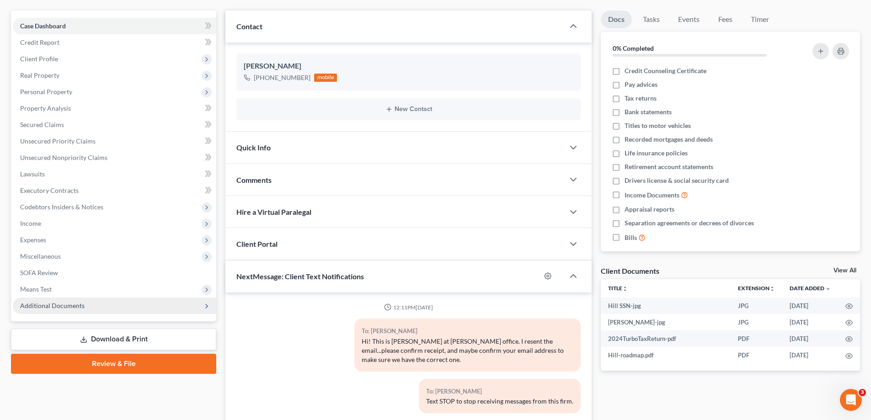
scroll to position [416, 0]
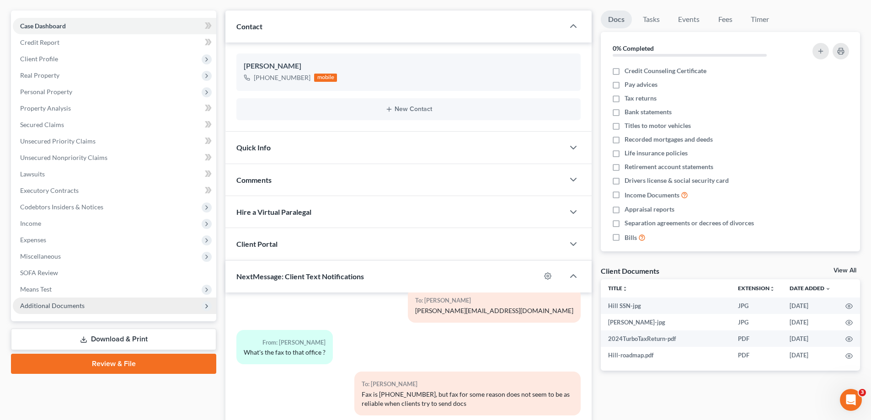
click at [64, 308] on span "Additional Documents" at bounding box center [52, 306] width 64 height 8
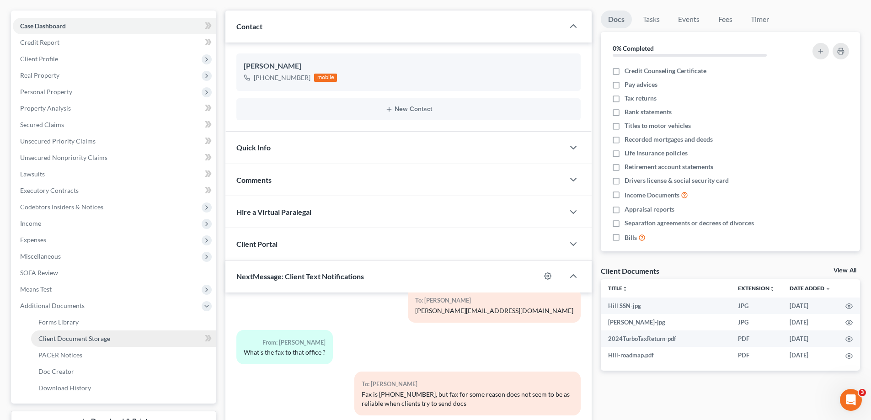
click at [58, 338] on span "Client Document Storage" at bounding box center [74, 338] width 72 height 8
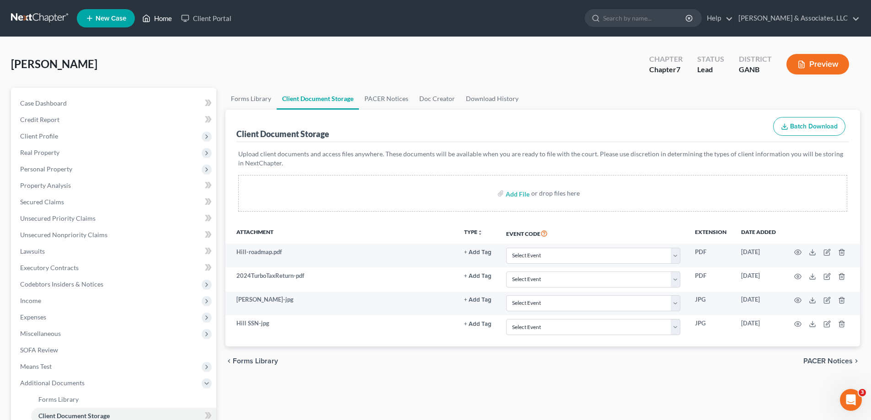
click at [157, 16] on link "Home" at bounding box center [157, 18] width 39 height 16
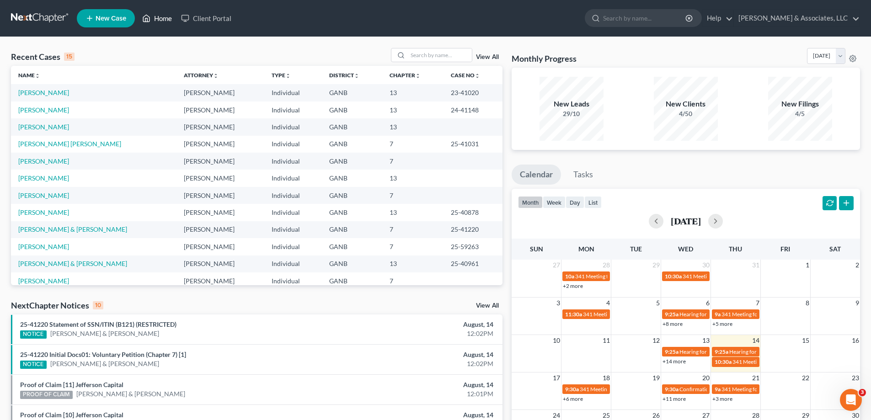
click at [163, 16] on link "Home" at bounding box center [157, 18] width 39 height 16
click at [423, 55] on input "search" at bounding box center [440, 54] width 64 height 13
type input "hood"
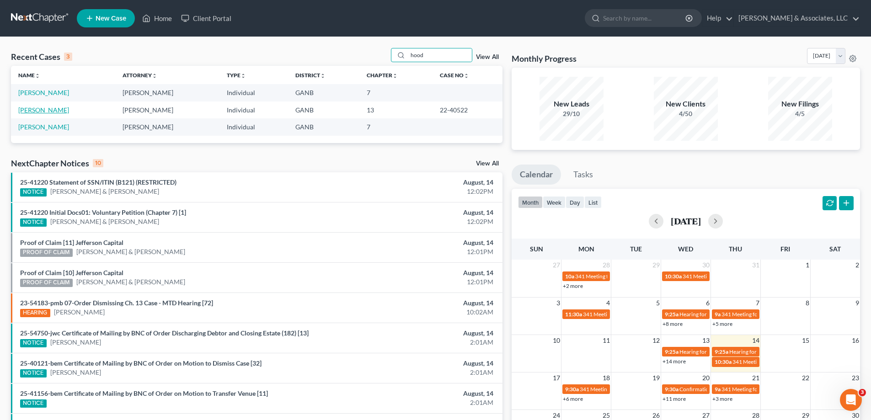
click at [28, 108] on link "[PERSON_NAME]" at bounding box center [43, 110] width 51 height 8
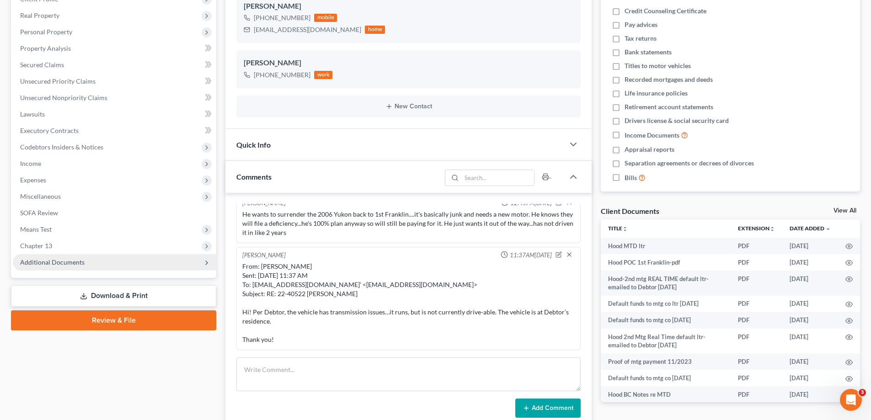
scroll to position [609, 0]
click at [37, 258] on span "Additional Documents" at bounding box center [52, 262] width 64 height 8
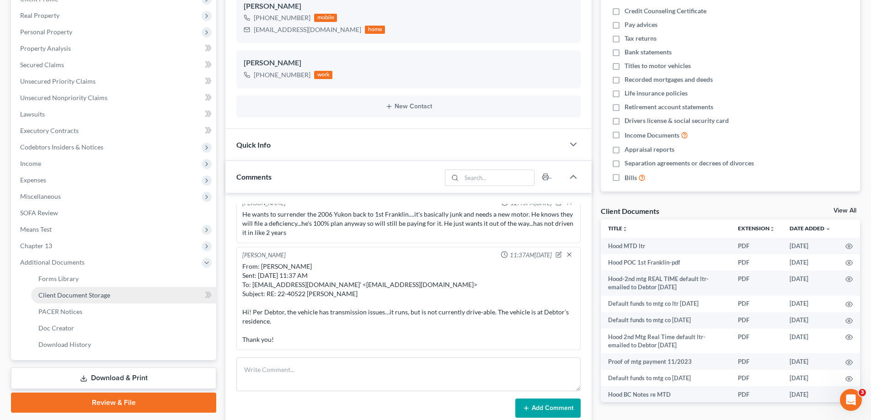
drag, startPoint x: 51, startPoint y: 297, endPoint x: 106, endPoint y: 295, distance: 54.9
click at [51, 296] on span "Client Document Storage" at bounding box center [74, 295] width 72 height 8
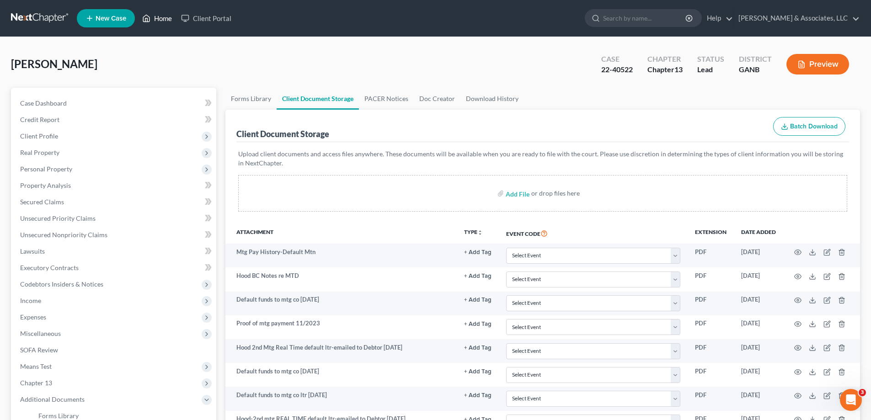
click at [160, 19] on link "Home" at bounding box center [157, 18] width 39 height 16
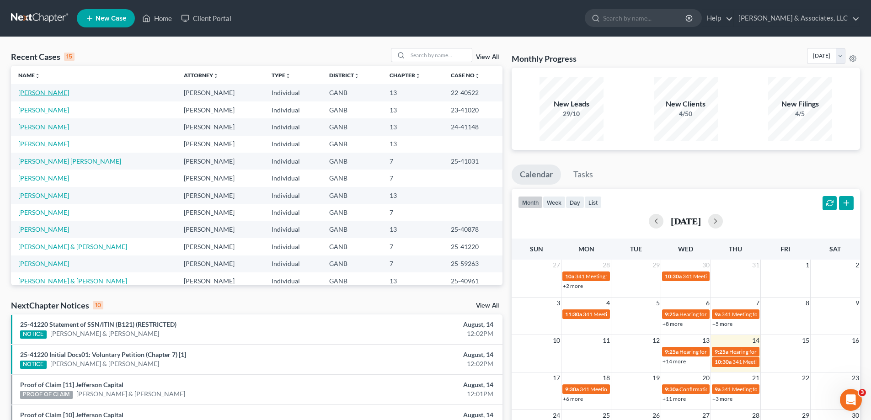
click at [33, 91] on link "[PERSON_NAME]" at bounding box center [43, 93] width 51 height 8
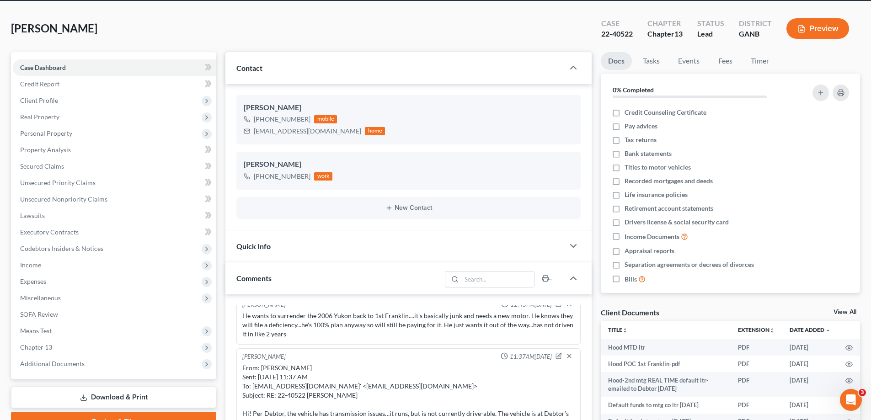
scroll to position [137, 0]
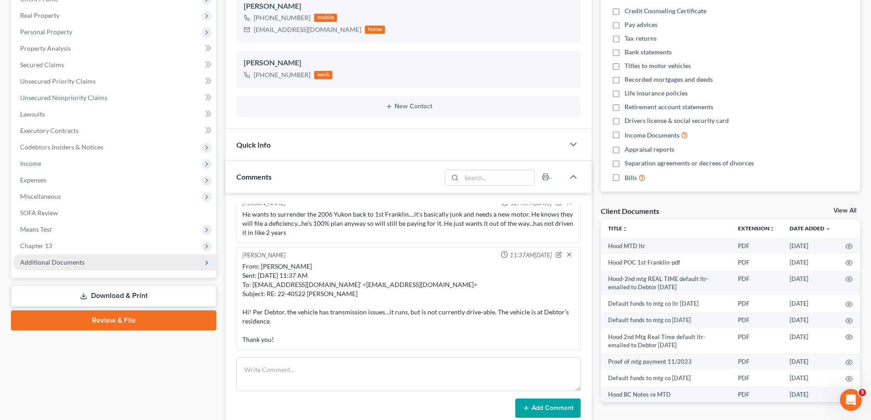
click at [39, 264] on span "Additional Documents" at bounding box center [52, 262] width 64 height 8
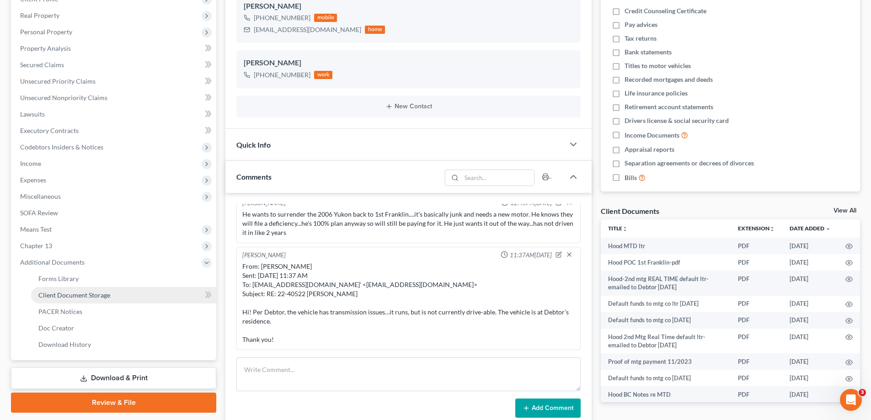
click at [53, 292] on span "Client Document Storage" at bounding box center [74, 295] width 72 height 8
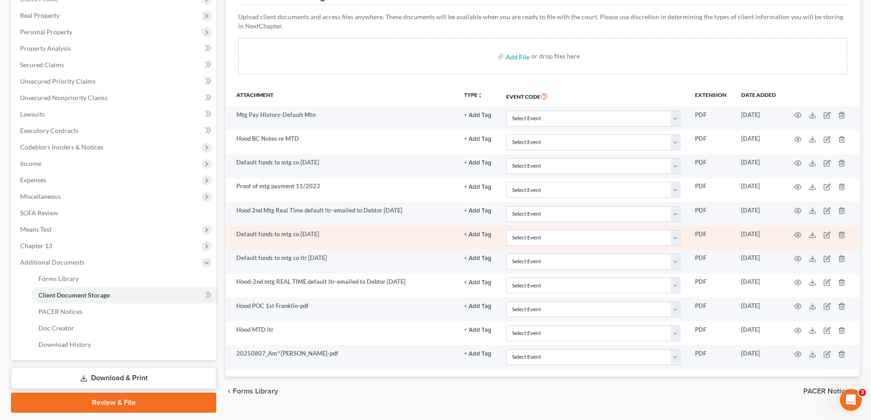
scroll to position [165, 0]
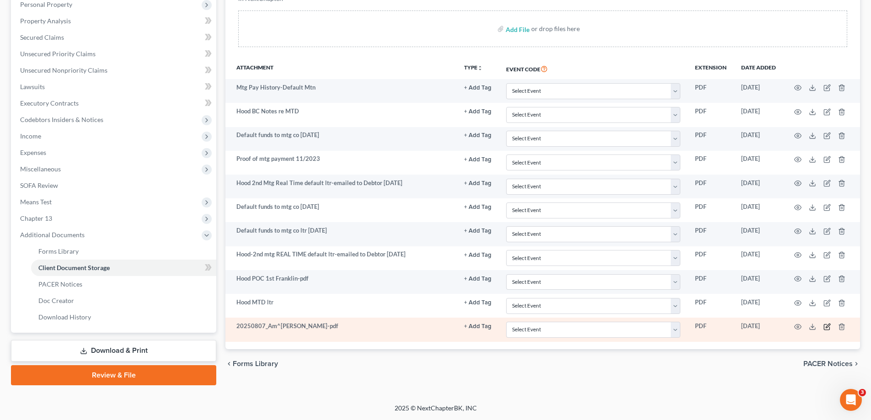
click at [828, 325] on icon "button" at bounding box center [826, 326] width 7 height 7
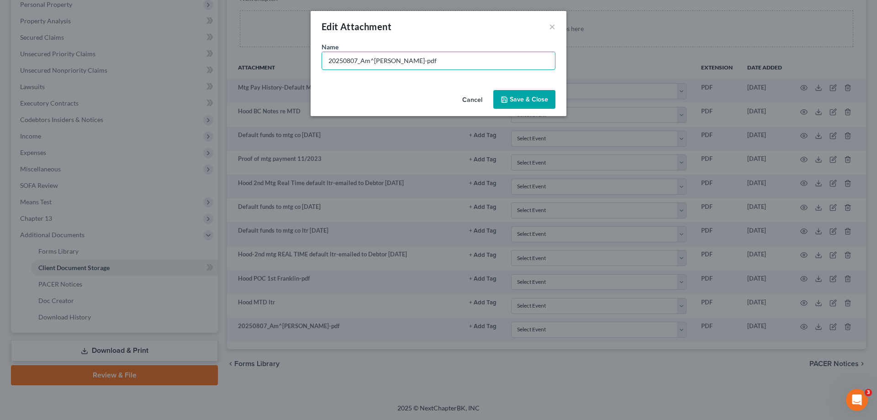
drag, startPoint x: 419, startPoint y: 63, endPoint x: 209, endPoint y: 56, distance: 209.9
click at [209, 56] on div "Edit Attachment × Name * 20250807_Am^[PERSON_NAME]-pdf Cancel Save & Close" at bounding box center [438, 210] width 877 height 420
type input "BC Notes re MTD"
click at [522, 101] on span "Save & Close" at bounding box center [529, 100] width 38 height 8
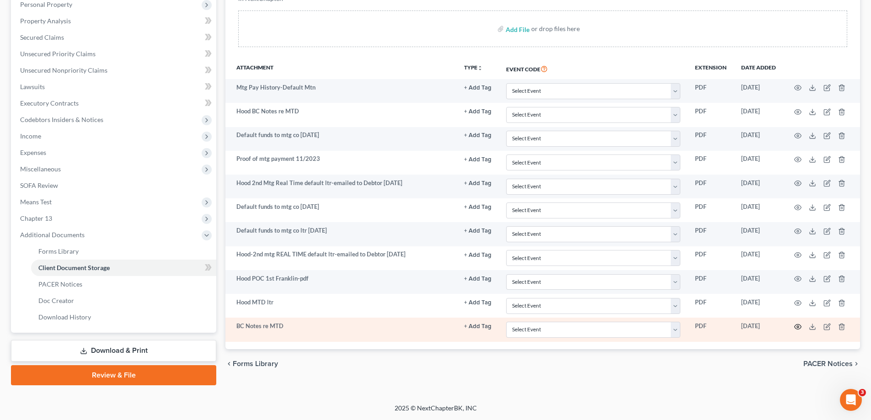
click at [797, 326] on icon "button" at bounding box center [797, 326] width 7 height 7
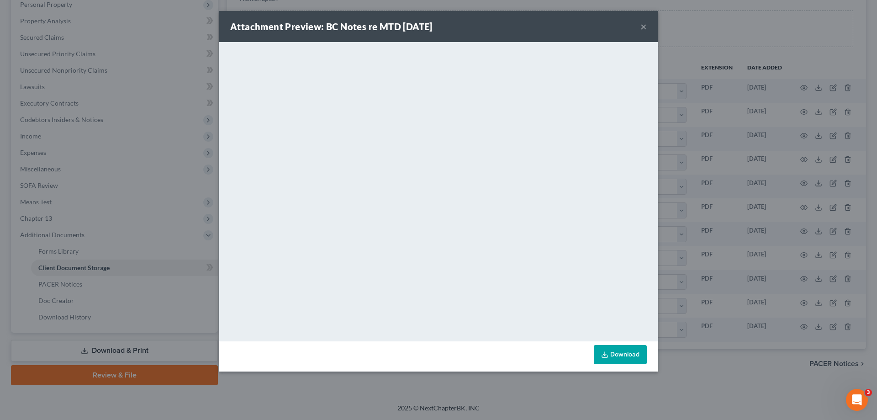
click at [645, 25] on button "×" at bounding box center [644, 26] width 6 height 11
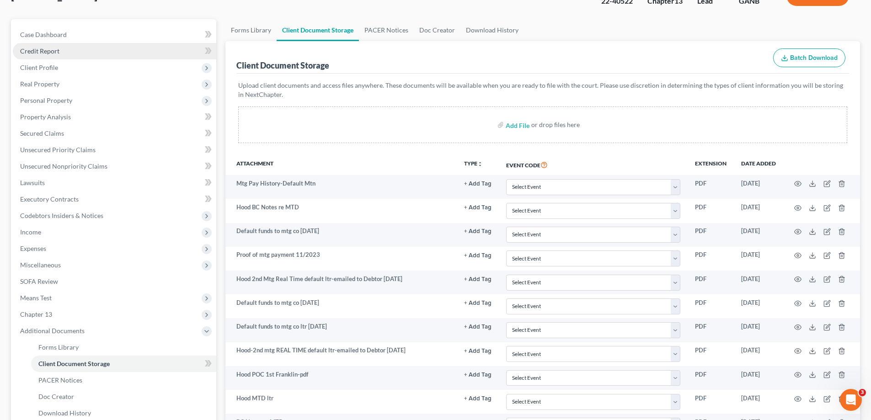
scroll to position [0, 0]
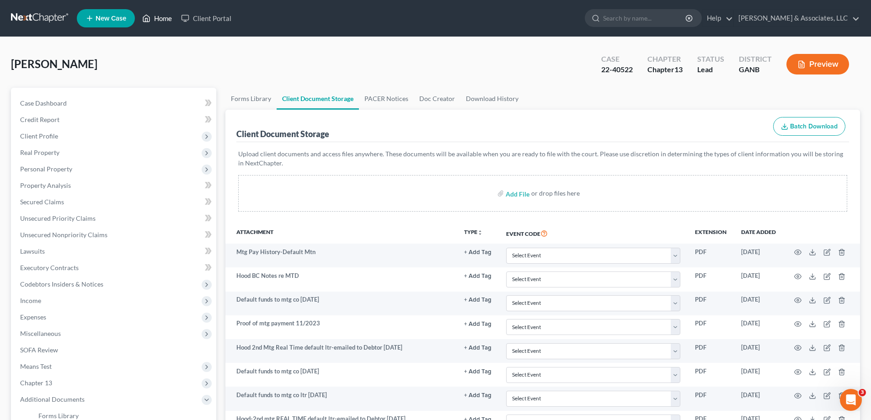
click at [159, 17] on link "Home" at bounding box center [157, 18] width 39 height 16
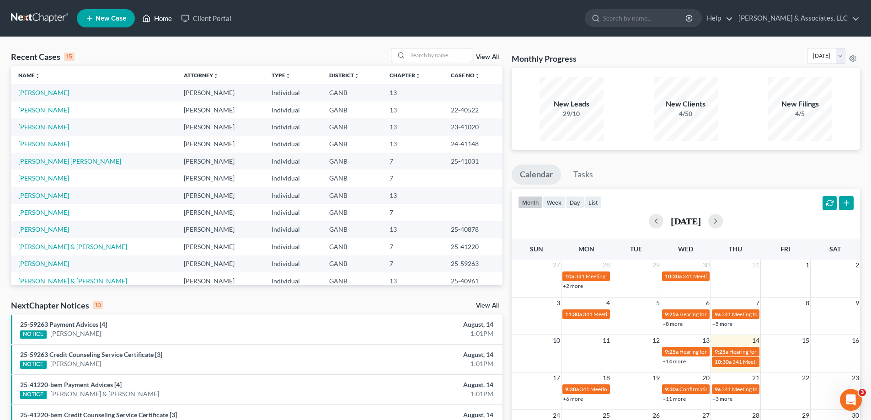
scroll to position [63, 0]
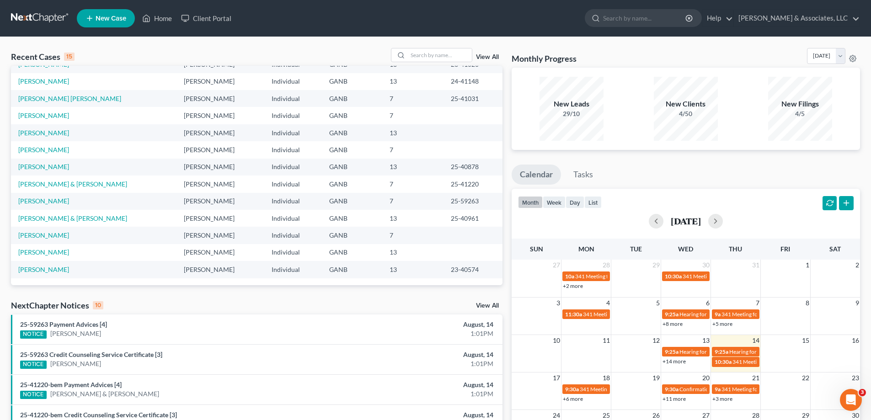
drag, startPoint x: 866, startPoint y: 35, endPoint x: 824, endPoint y: 45, distance: 43.6
click at [865, 35] on nav "Home New Case Client Portal [PERSON_NAME] & Associates, LLC [PERSON_NAME][EMAIL…" at bounding box center [435, 18] width 871 height 37
click at [436, 51] on input "search" at bounding box center [440, 54] width 64 height 13
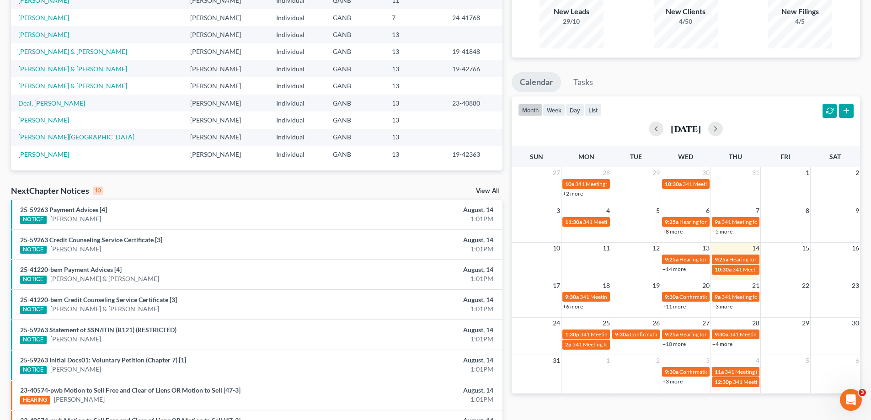
scroll to position [0, 0]
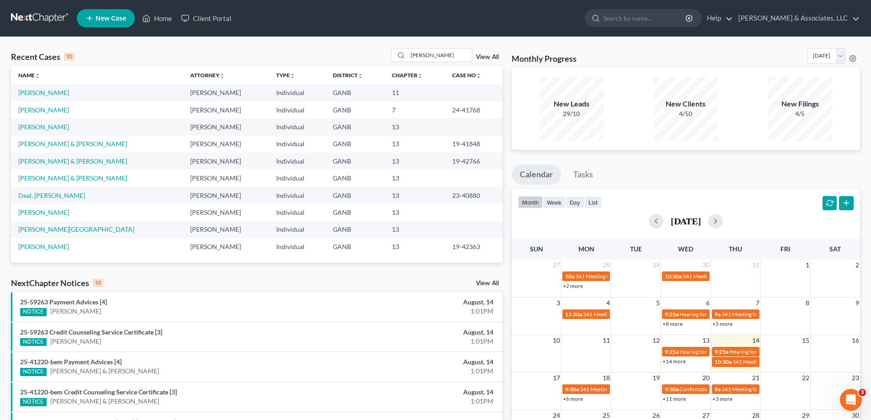
click at [843, 32] on nav "Home New Case Client Portal [PERSON_NAME] & Associates, LLC [PERSON_NAME][EMAIL…" at bounding box center [435, 18] width 871 height 37
click at [442, 58] on input "[PERSON_NAME]" at bounding box center [440, 54] width 64 height 13
type input "t"
type input "gravely"
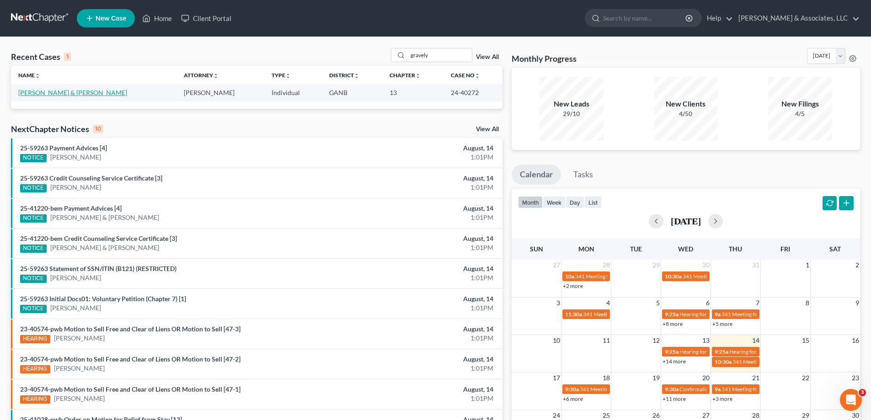
click at [56, 90] on link "[PERSON_NAME] & [PERSON_NAME]" at bounding box center [72, 93] width 109 height 8
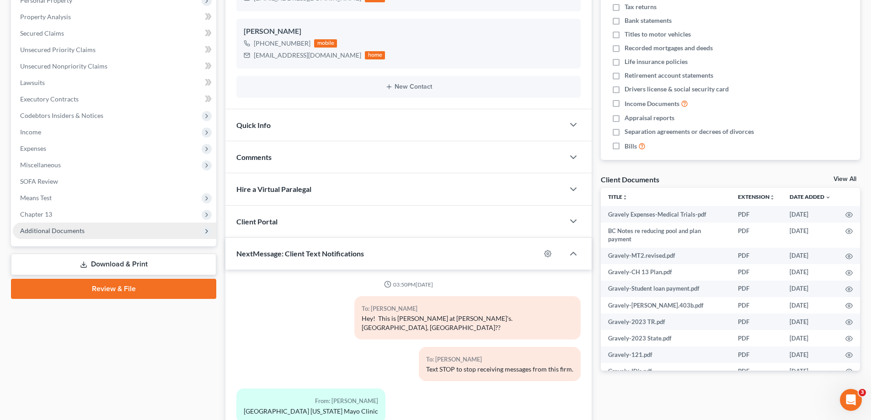
scroll to position [273, 0]
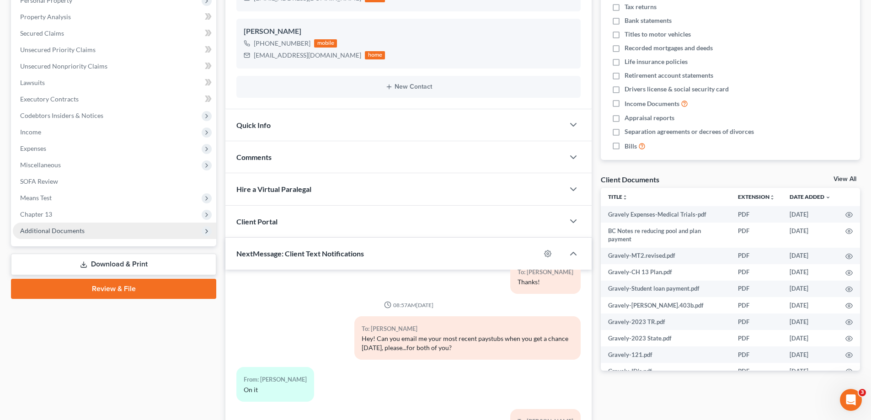
click at [56, 231] on span "Additional Documents" at bounding box center [52, 231] width 64 height 8
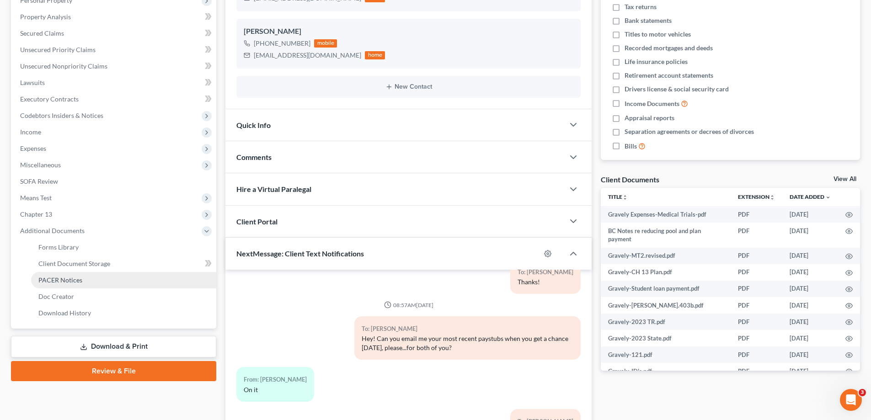
click at [58, 273] on link "PACER Notices" at bounding box center [123, 280] width 185 height 16
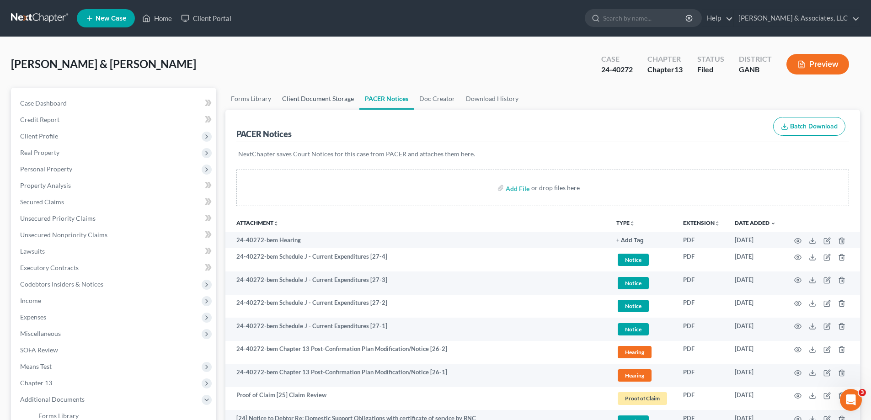
click at [303, 97] on link "Client Document Storage" at bounding box center [317, 99] width 83 height 22
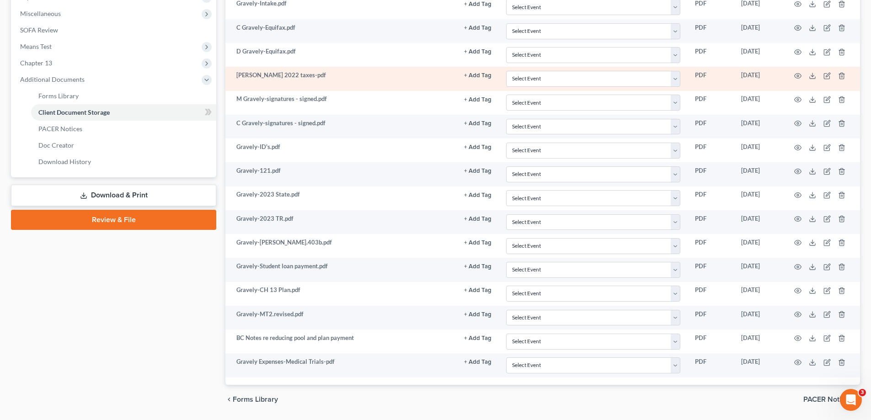
scroll to position [183, 0]
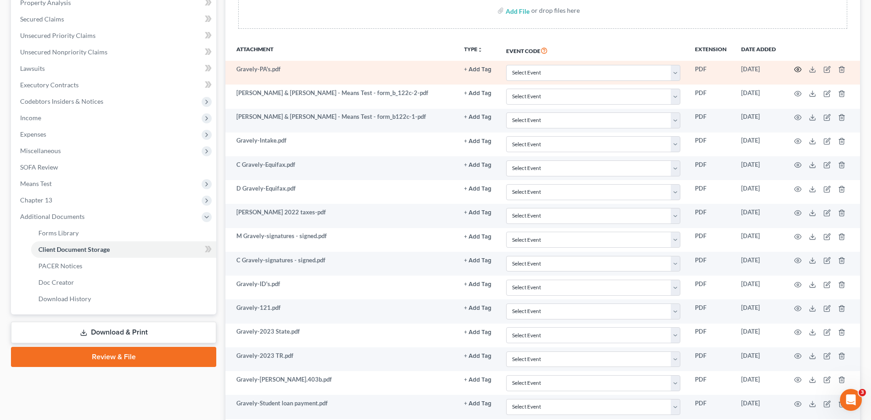
click at [795, 69] on icon "button" at bounding box center [797, 69] width 7 height 5
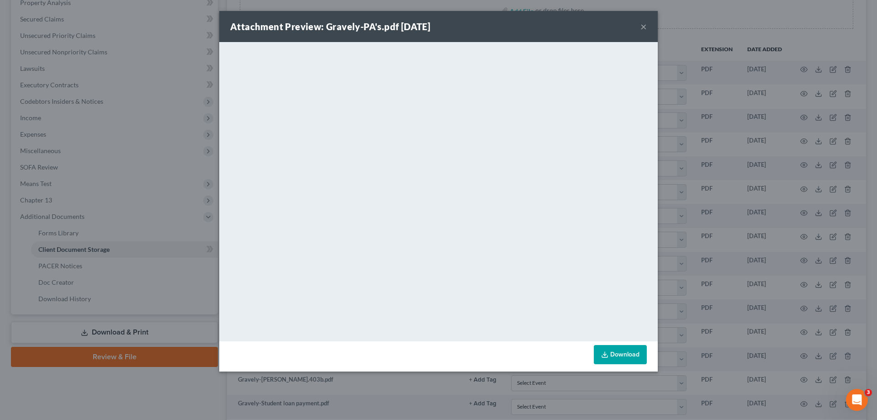
click at [642, 28] on button "×" at bounding box center [644, 26] width 6 height 11
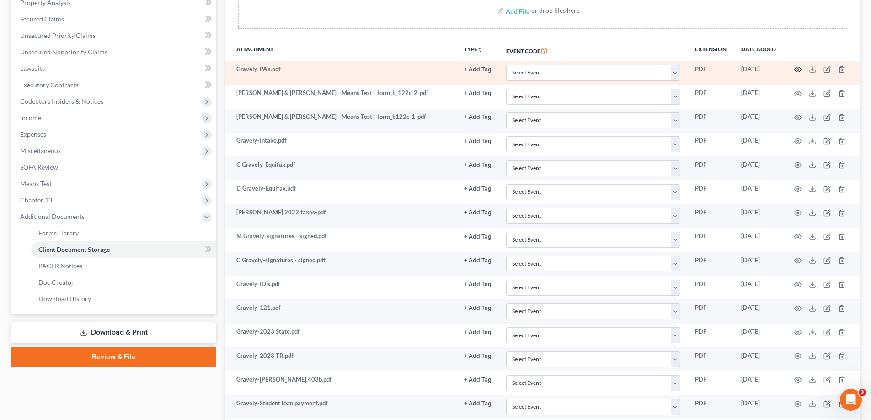
click at [797, 69] on circle "button" at bounding box center [797, 70] width 2 height 2
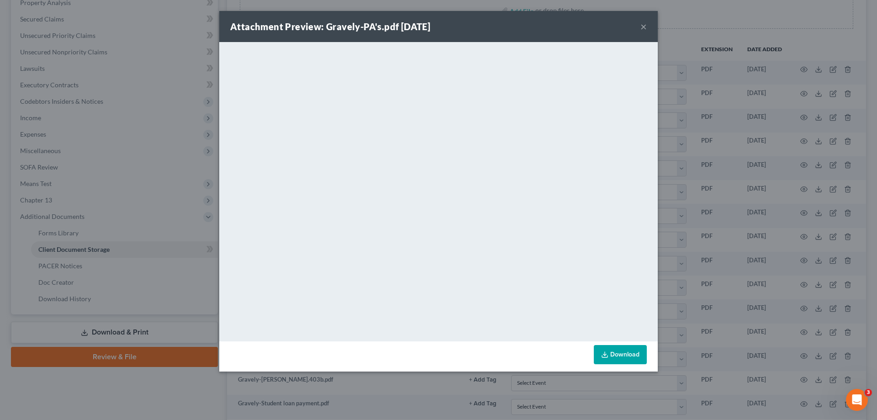
click at [642, 27] on button "×" at bounding box center [644, 26] width 6 height 11
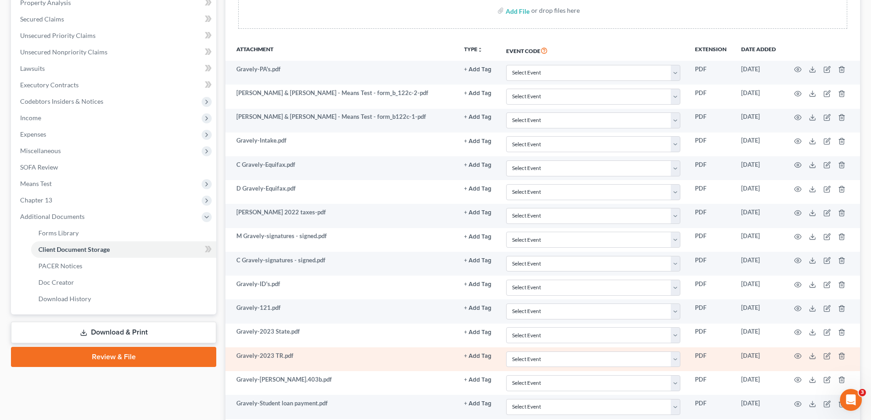
scroll to position [349, 0]
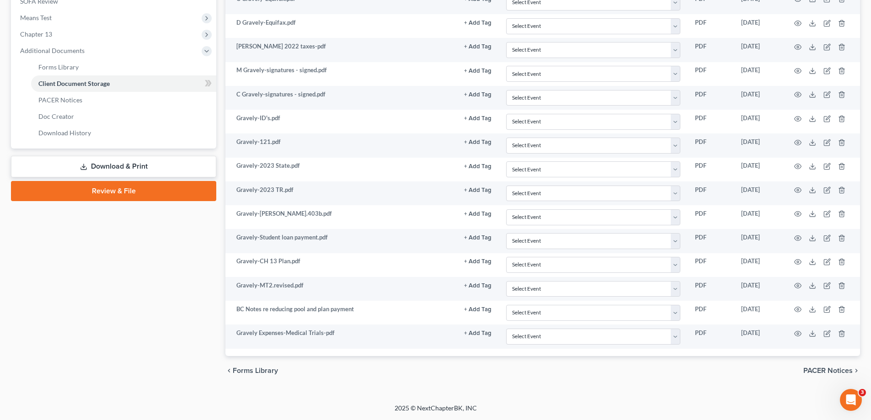
click at [867, 32] on div "[PERSON_NAME] & [PERSON_NAME] Upgraded Case 24-40272 Chapter Chapter 13 Status …" at bounding box center [435, 45] width 871 height 715
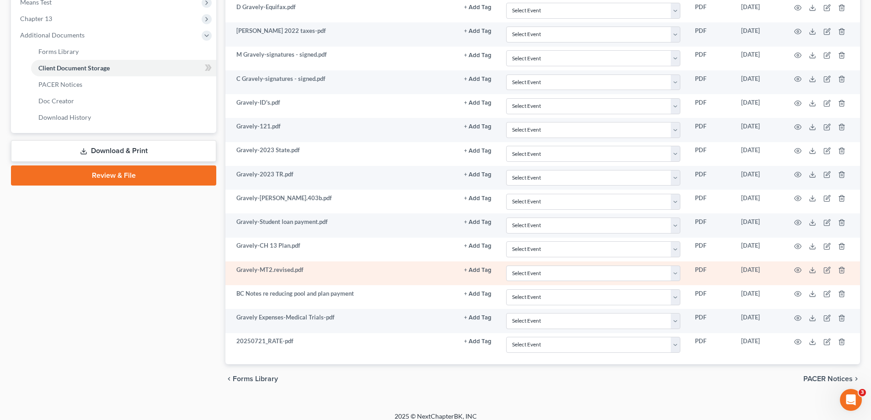
scroll to position [372, 0]
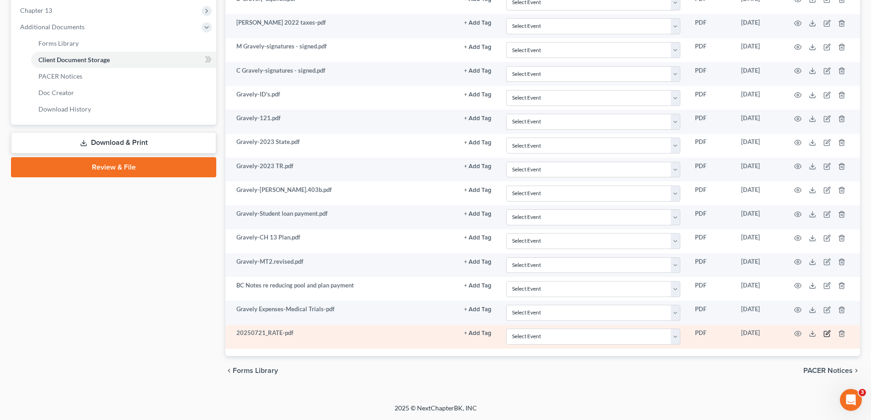
click at [825, 331] on icon "button" at bounding box center [825, 333] width 5 height 5
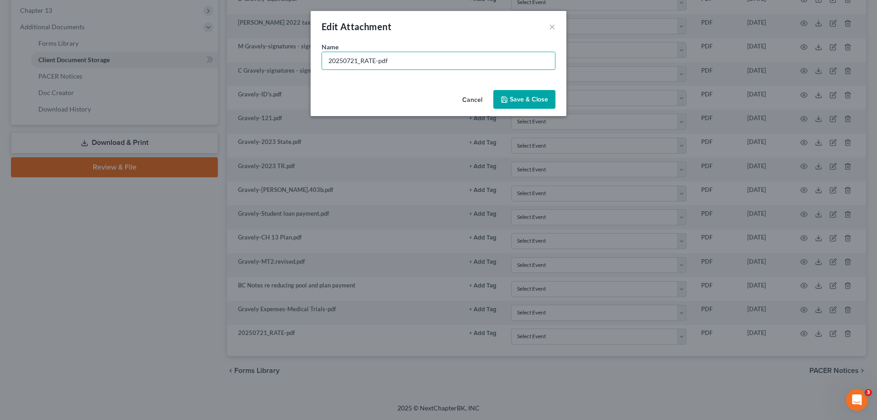
drag, startPoint x: 398, startPoint y: 60, endPoint x: 244, endPoint y: 54, distance: 153.6
click at [244, 54] on div "Edit Attachment × Name * 20250721_RATE-pdf Cancel Save & Close" at bounding box center [438, 210] width 877 height 420
type input "Recent Paystubs"
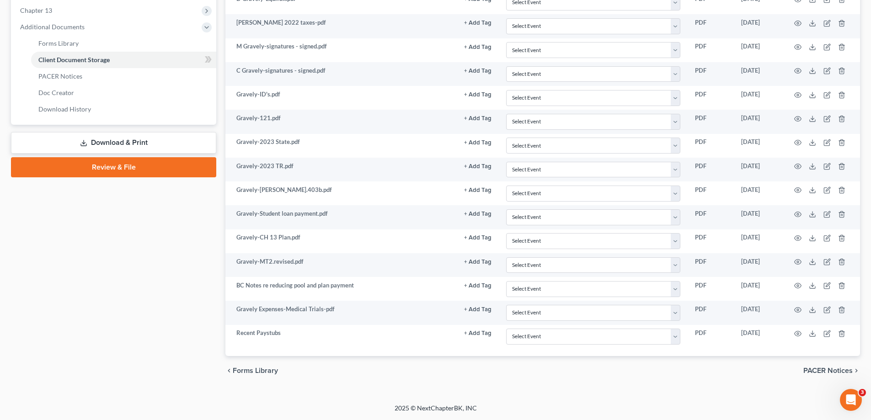
drag, startPoint x: 868, startPoint y: 36, endPoint x: 386, endPoint y: 152, distance: 496.2
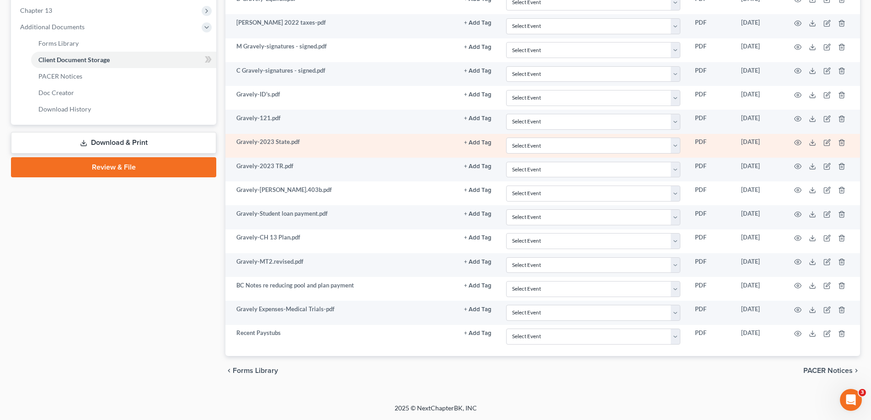
click at [868, 36] on div "[PERSON_NAME] & [PERSON_NAME] Upgraded Case 24-40272 Chapter Chapter 13 Status …" at bounding box center [435, 34] width 871 height 739
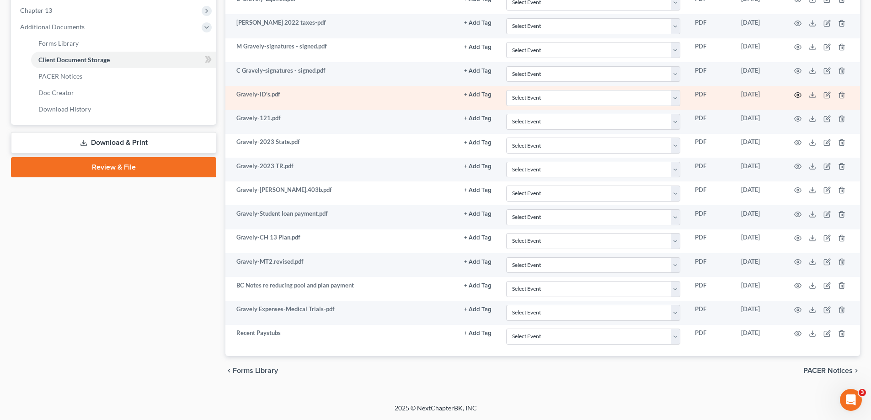
click at [795, 95] on icon "button" at bounding box center [797, 94] width 7 height 7
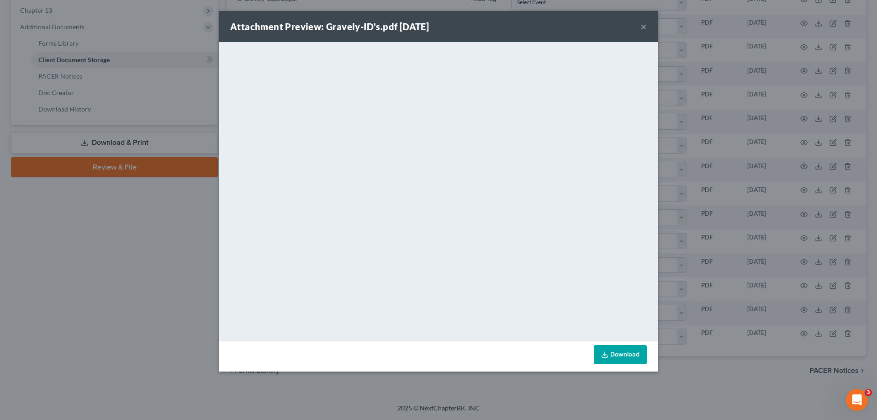
click at [644, 26] on button "×" at bounding box center [644, 26] width 6 height 11
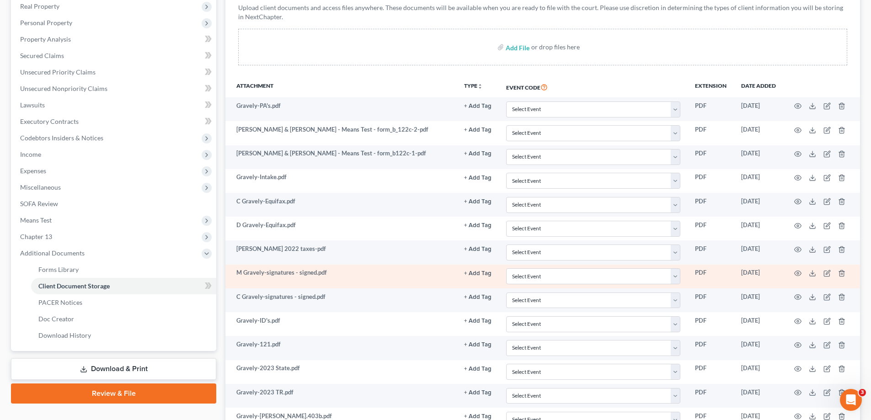
scroll to position [137, 0]
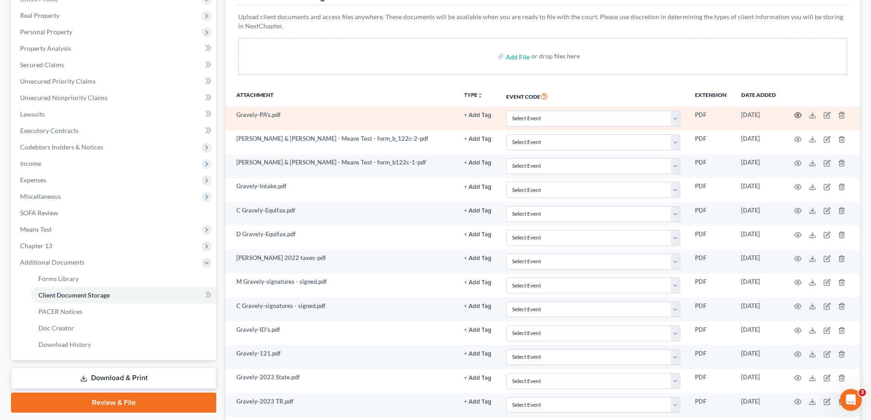
click at [797, 117] on icon "button" at bounding box center [797, 114] width 7 height 7
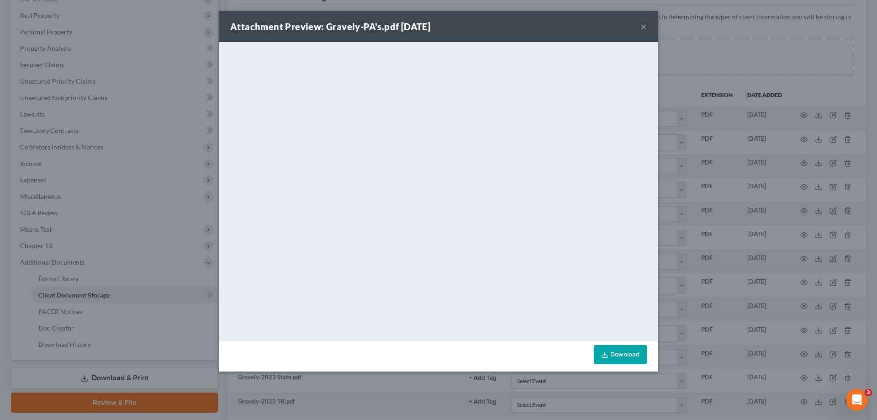
drag, startPoint x: 644, startPoint y: 25, endPoint x: 609, endPoint y: 47, distance: 41.6
click at [644, 25] on button "×" at bounding box center [644, 26] width 6 height 11
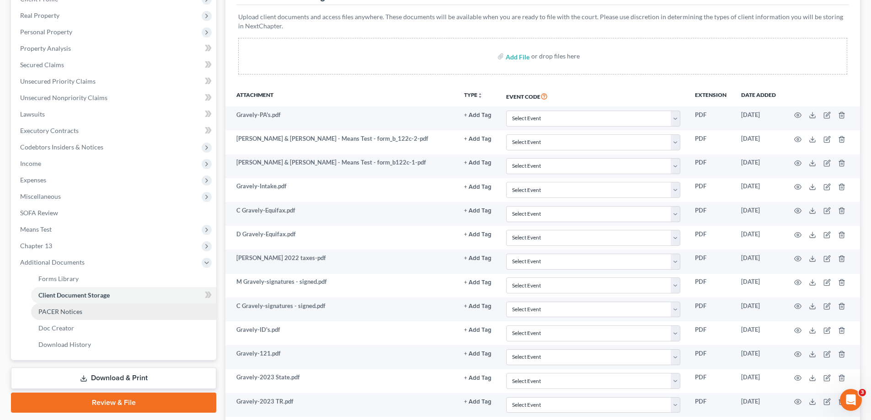
click at [63, 314] on span "PACER Notices" at bounding box center [60, 312] width 44 height 8
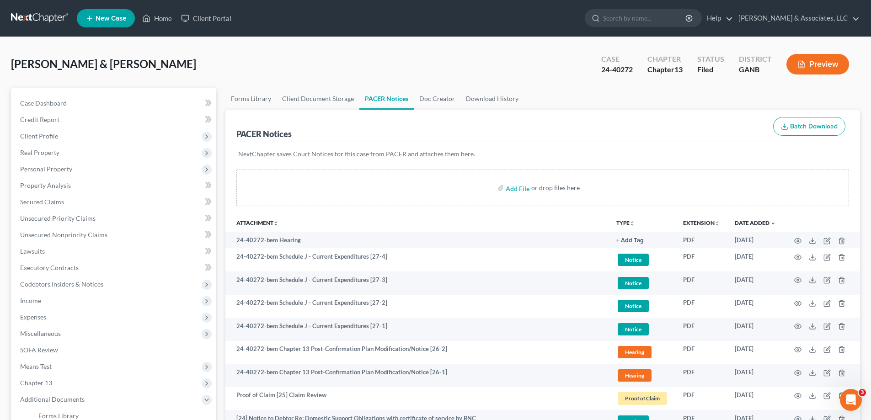
click at [391, 99] on link "PACER Notices" at bounding box center [386, 99] width 54 height 22
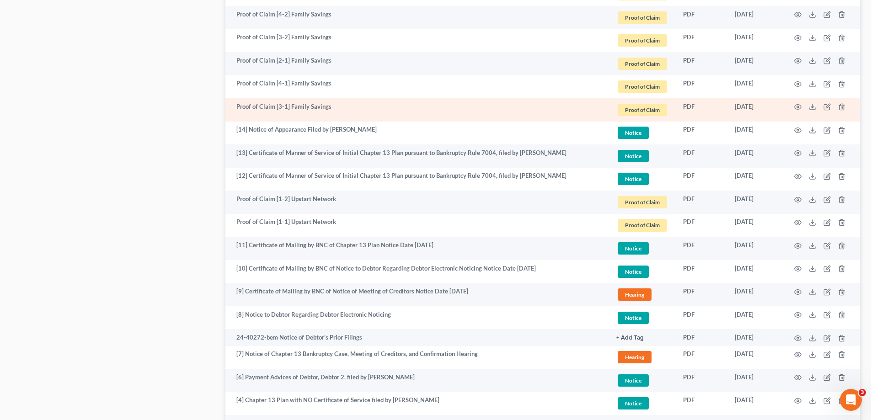
scroll to position [1286, 0]
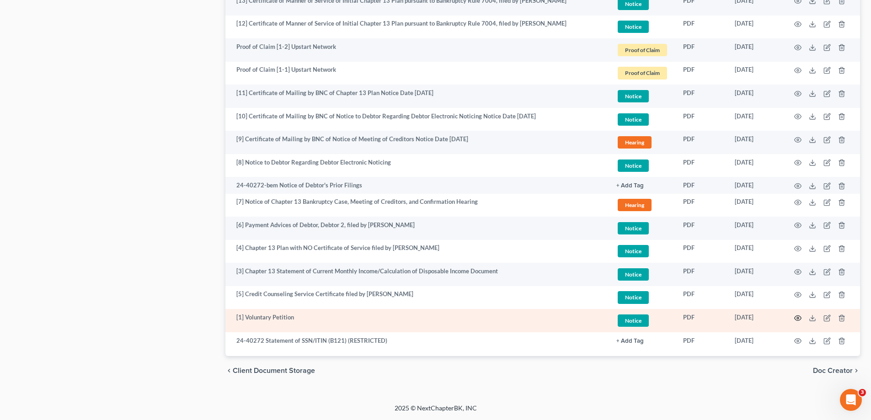
click at [797, 316] on icon "button" at bounding box center [797, 317] width 7 height 7
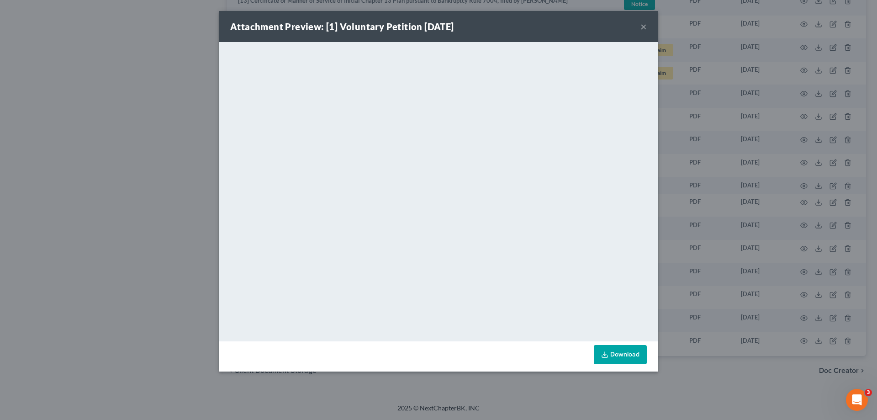
drag, startPoint x: 641, startPoint y: 25, endPoint x: 640, endPoint y: 43, distance: 18.3
click at [641, 25] on button "×" at bounding box center [644, 26] width 6 height 11
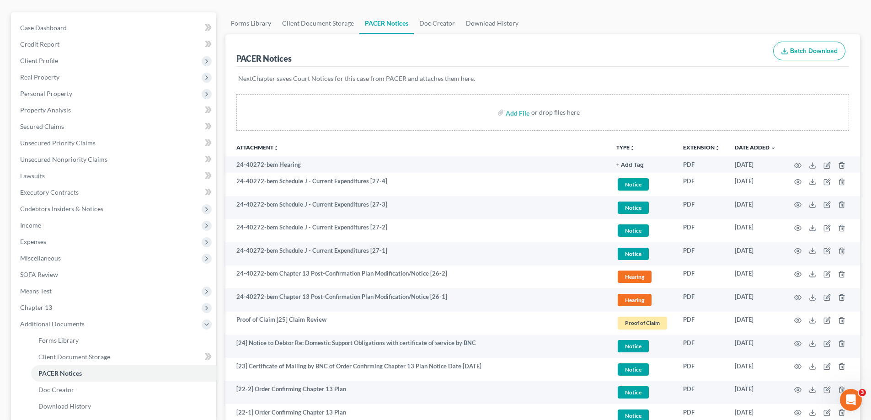
scroll to position [0, 0]
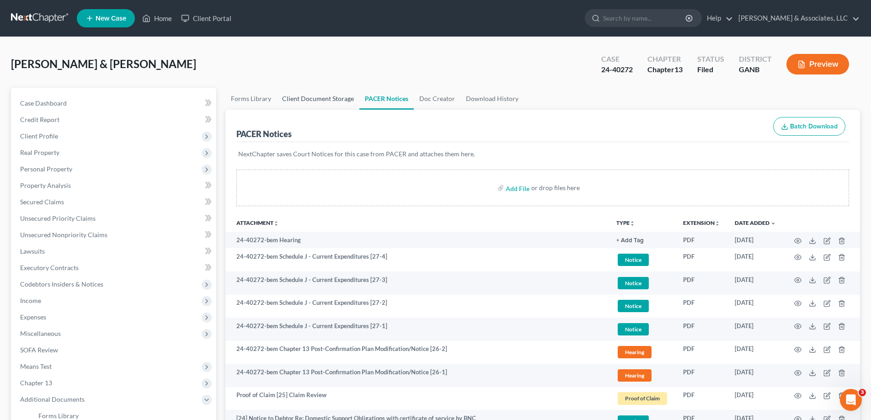
drag, startPoint x: 311, startPoint y: 96, endPoint x: 316, endPoint y: 96, distance: 4.6
click at [311, 96] on link "Client Document Storage" at bounding box center [317, 99] width 83 height 22
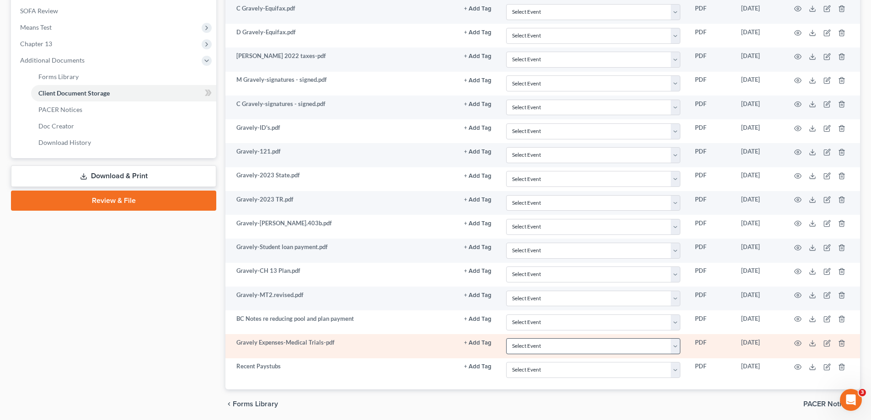
scroll to position [372, 0]
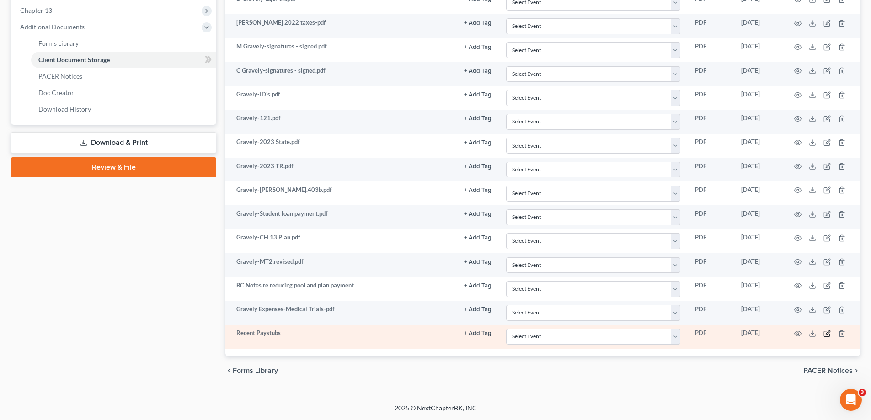
click at [827, 333] on icon "button" at bounding box center [827, 332] width 4 height 4
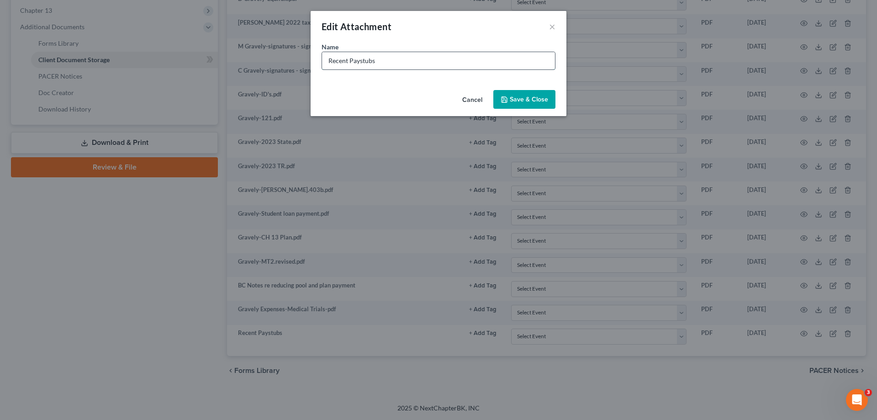
click at [458, 64] on input "Recent Paystubs" at bounding box center [438, 60] width 233 height 17
click at [457, 61] on input "Recent Paystubs-uploaded to portal 8/14" at bounding box center [438, 60] width 233 height 17
type input "Recent Paystubs-uploaded to portal 8/14"
click at [530, 100] on span "Save & Close" at bounding box center [529, 100] width 38 height 8
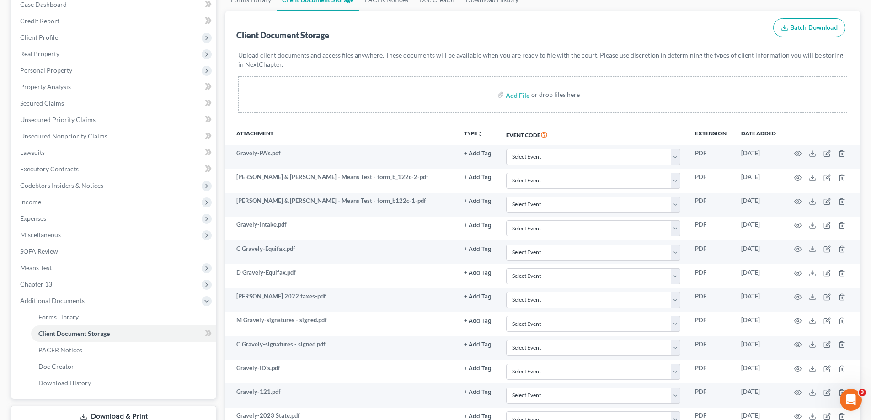
scroll to position [0, 0]
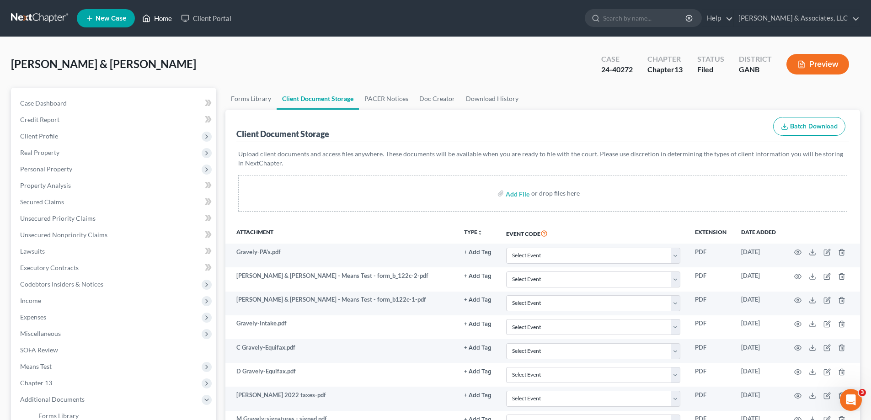
drag, startPoint x: 165, startPoint y: 18, endPoint x: 495, endPoint y: 87, distance: 337.0
click at [164, 18] on link "Home" at bounding box center [157, 18] width 39 height 16
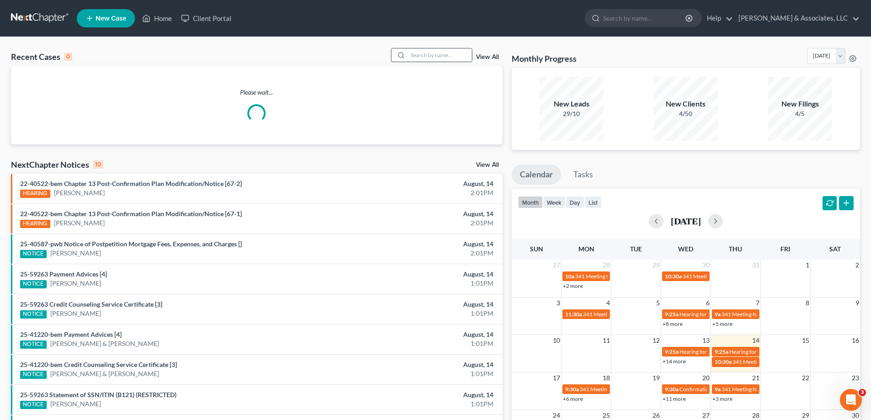
click at [430, 56] on input "search" at bounding box center [440, 54] width 64 height 13
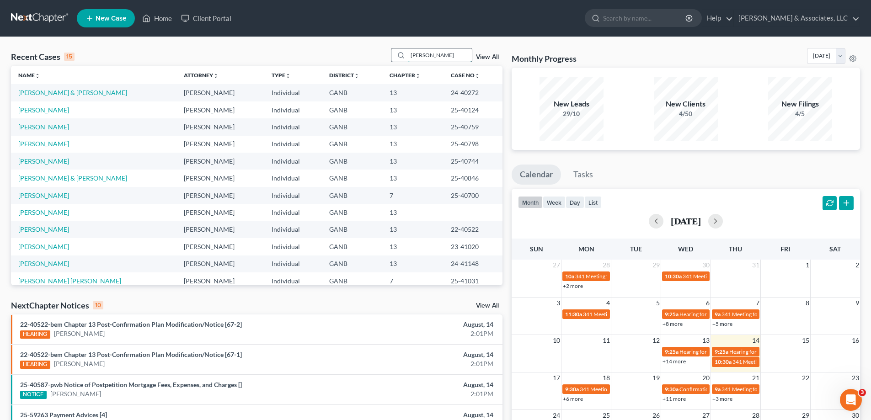
type input "[PERSON_NAME]"
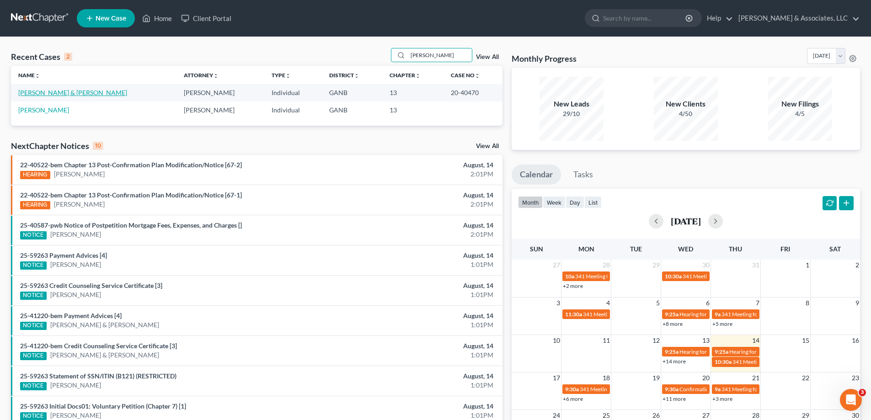
click at [64, 94] on link "[PERSON_NAME] & [PERSON_NAME]" at bounding box center [72, 93] width 109 height 8
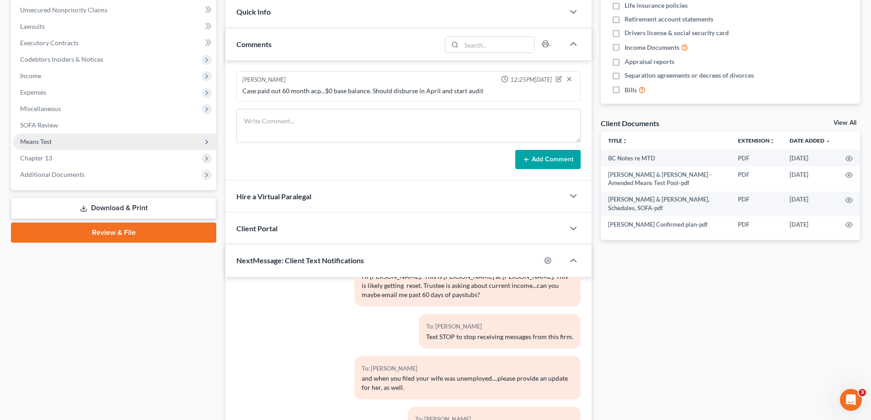
scroll to position [228, 0]
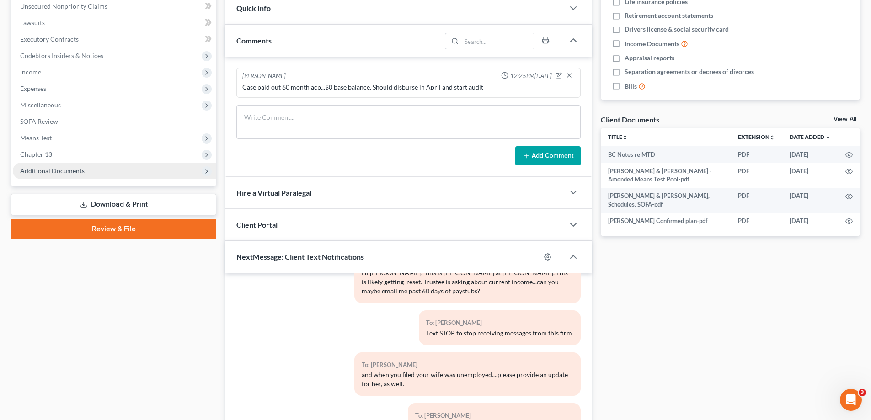
click at [56, 166] on span "Additional Documents" at bounding box center [114, 171] width 203 height 16
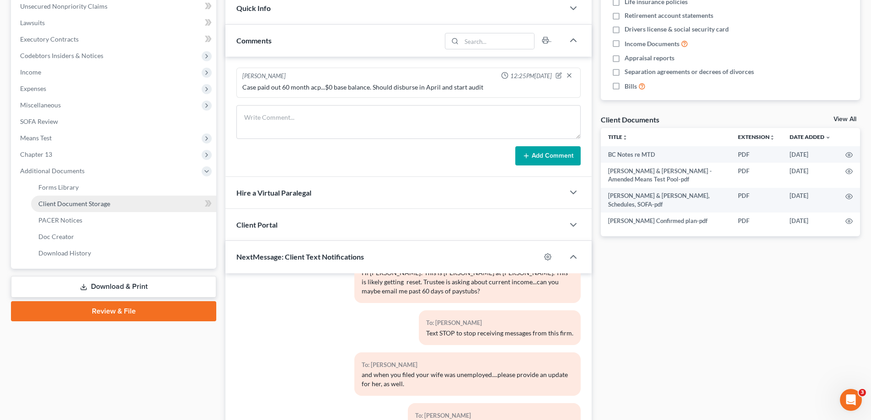
click at [53, 205] on span "Client Document Storage" at bounding box center [74, 204] width 72 height 8
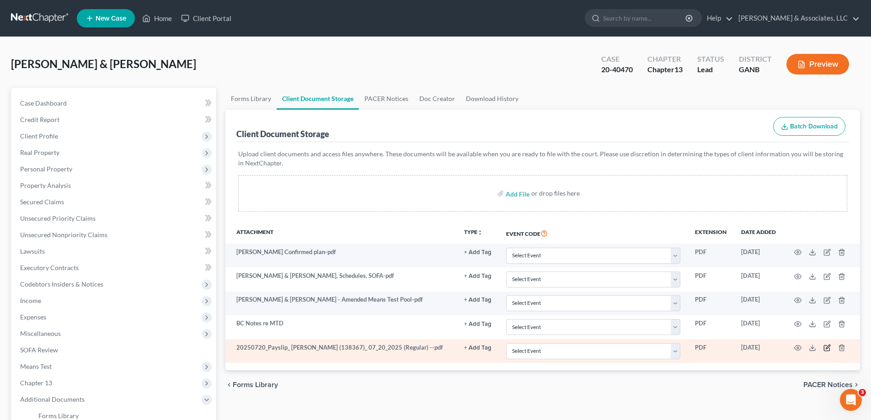
click at [826, 346] on icon "button" at bounding box center [826, 347] width 7 height 7
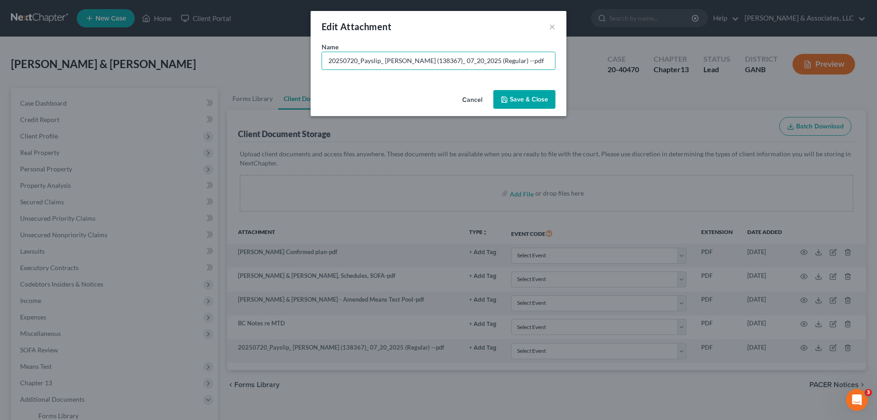
drag, startPoint x: 534, startPoint y: 62, endPoint x: 239, endPoint y: 63, distance: 294.3
click at [240, 63] on div "Edit Attachment × Name * 20250720_Payslip_ [PERSON_NAME] (138367)_ 07_20_2025 (…" at bounding box center [438, 210] width 877 height 420
type input "Most Recent Paystubs"
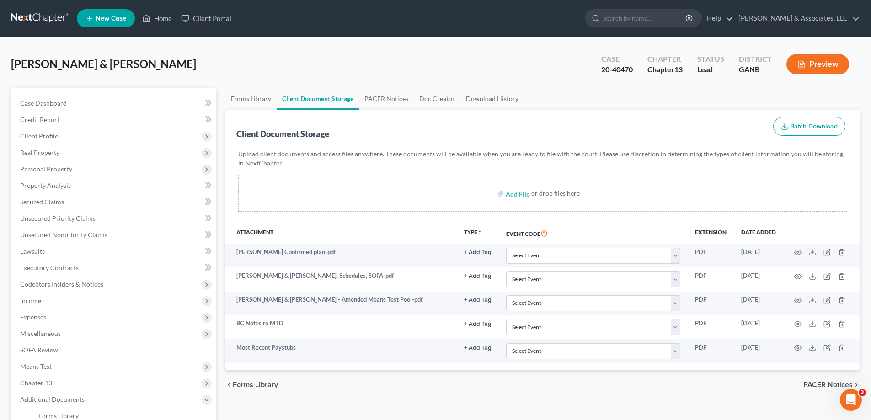
drag, startPoint x: 554, startPoint y: 20, endPoint x: 574, endPoint y: 23, distance: 19.9
click at [553, 20] on ul "New Case Home Client Portal - No Result - See all results Or Press Enter... Hel…" at bounding box center [468, 18] width 783 height 24
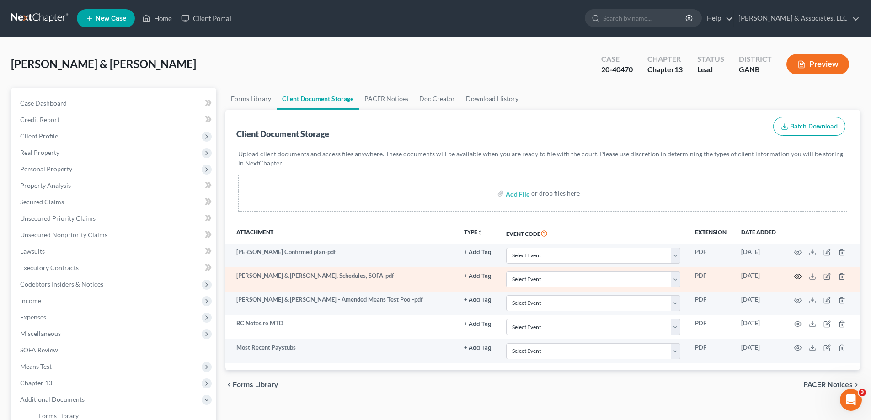
click at [797, 275] on icon "button" at bounding box center [797, 276] width 7 height 7
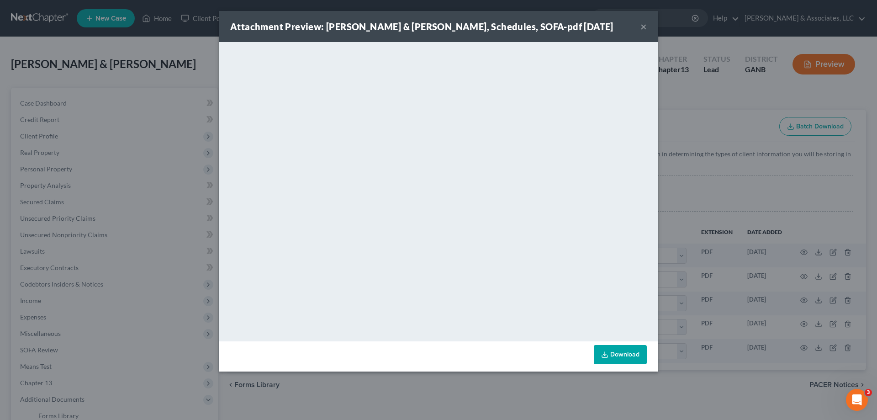
drag, startPoint x: 857, startPoint y: 41, endPoint x: 656, endPoint y: 112, distance: 213.3
click at [857, 41] on div "Attachment Preview: [PERSON_NAME] & [PERSON_NAME], Schedules, SOFA-pdf [DATE] ×…" at bounding box center [438, 210] width 877 height 420
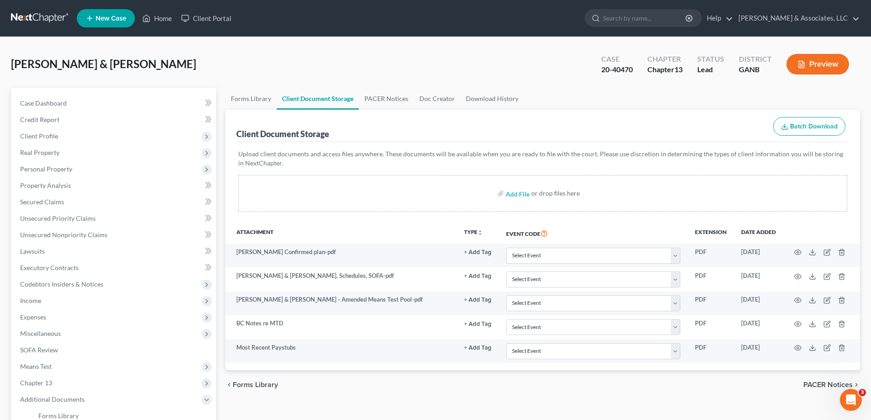
drag, startPoint x: 844, startPoint y: 1, endPoint x: 849, endPoint y: 0, distance: 5.1
click at [844, 1] on nav "Home New Case Client Portal [PERSON_NAME] & Associates, LLC [PERSON_NAME][EMAIL…" at bounding box center [435, 18] width 871 height 37
click at [513, 192] on input "file" at bounding box center [516, 193] width 22 height 16
type input "C:\fakepath\[PERSON_NAME] Recent Stubs.pdf"
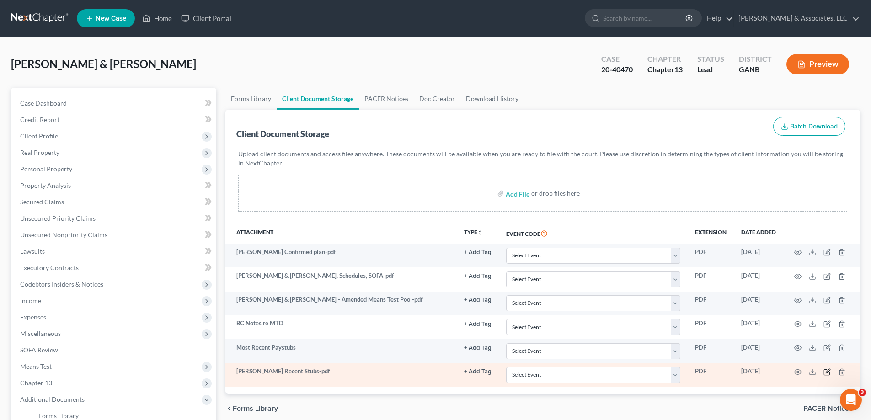
click at [827, 372] on icon "button" at bounding box center [827, 371] width 4 height 4
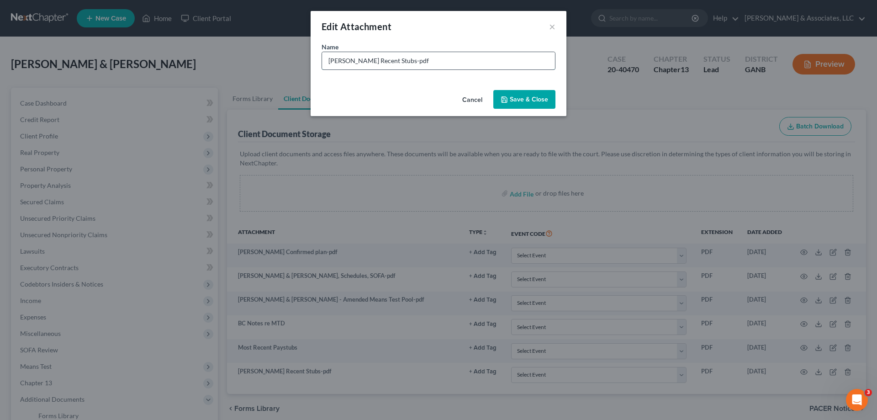
click at [416, 63] on input "[PERSON_NAME] Recent Stubs-pdf" at bounding box center [438, 60] width 233 height 17
type input "[PERSON_NAME] Recent Stubs-uploaded to portal 8/14"
click at [527, 100] on span "Save & Close" at bounding box center [529, 100] width 38 height 8
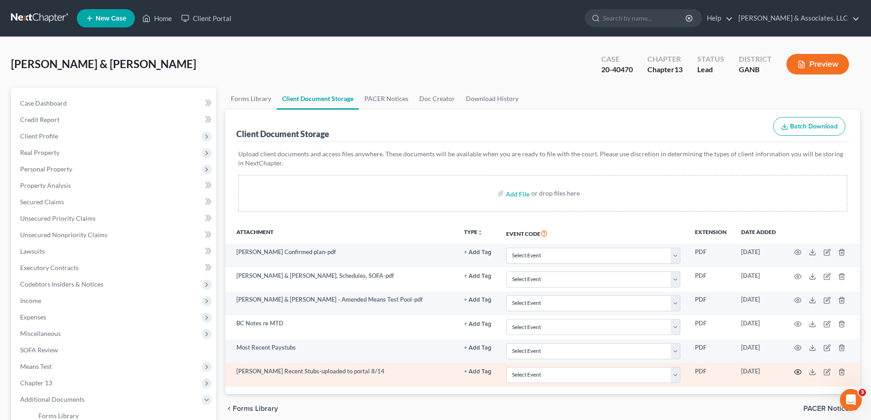
click at [796, 372] on circle "button" at bounding box center [797, 372] width 2 height 2
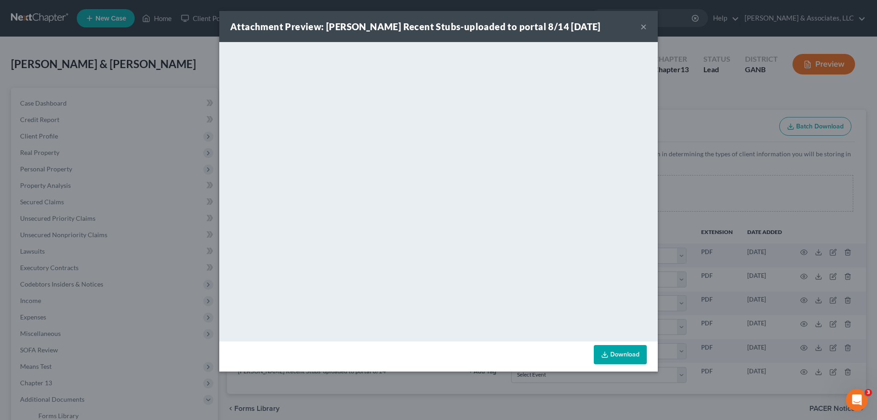
drag, startPoint x: 643, startPoint y: 27, endPoint x: 780, endPoint y: 229, distance: 244.5
click at [644, 27] on button "×" at bounding box center [644, 26] width 6 height 11
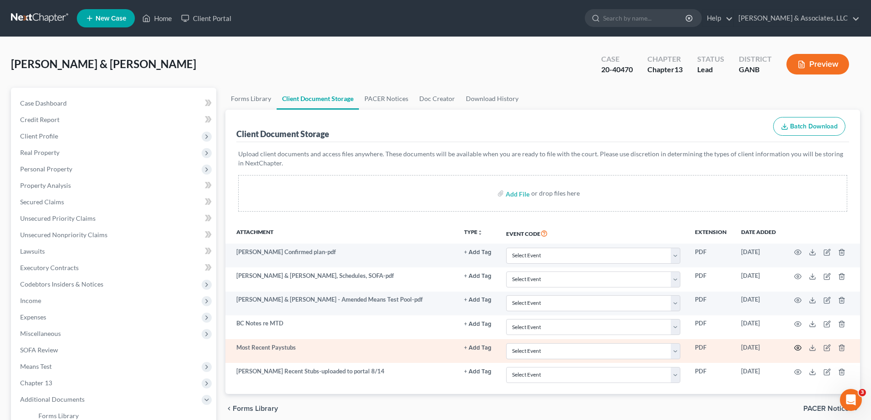
click at [797, 348] on icon "button" at bounding box center [797, 347] width 7 height 7
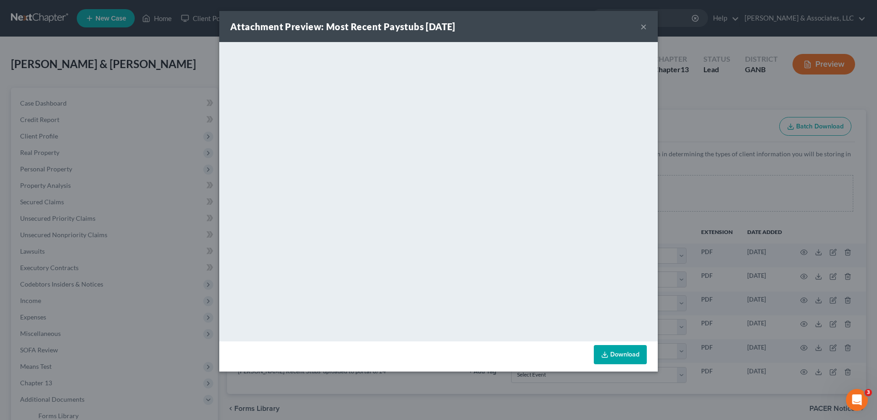
click at [642, 26] on button "×" at bounding box center [644, 26] width 6 height 11
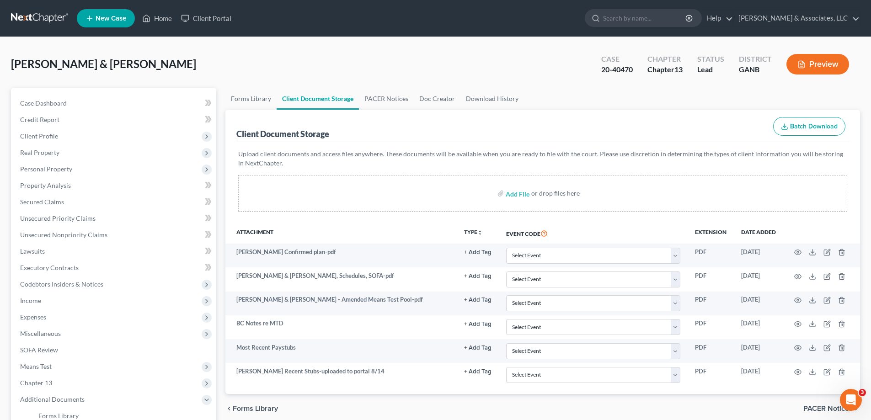
drag, startPoint x: 844, startPoint y: 35, endPoint x: 515, endPoint y: 42, distance: 329.1
click at [844, 35] on nav "Home New Case Client Portal [PERSON_NAME] & Associates, LLC [PERSON_NAME][EMAIL…" at bounding box center [435, 18] width 871 height 37
click at [163, 21] on link "Home" at bounding box center [157, 18] width 39 height 16
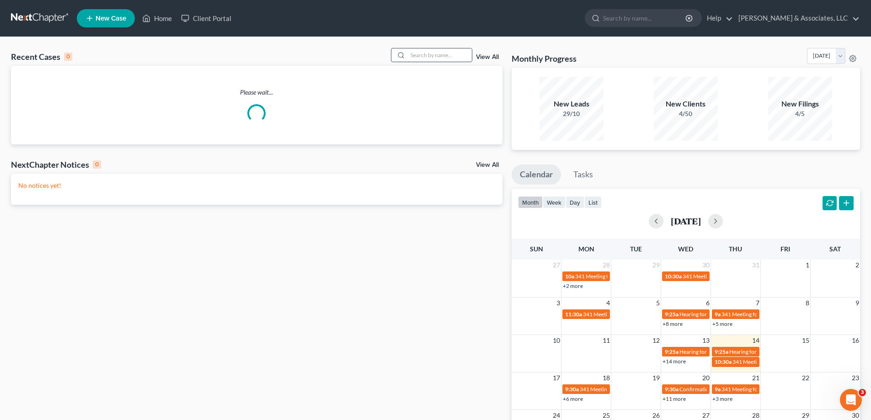
click at [431, 56] on input "search" at bounding box center [440, 54] width 64 height 13
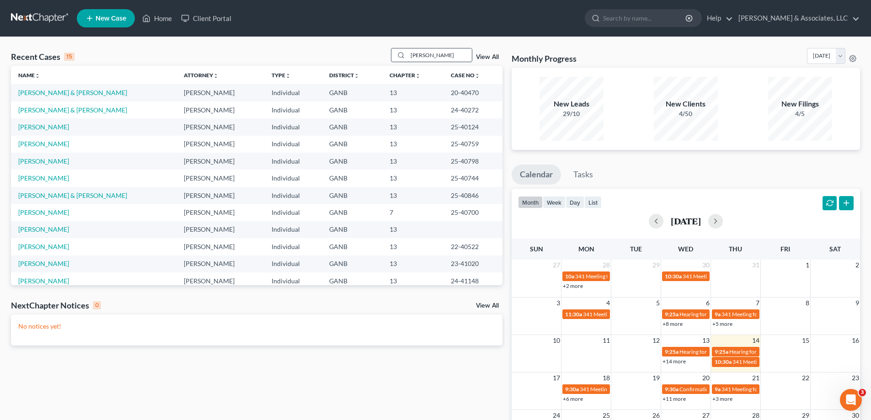
type input "[PERSON_NAME]"
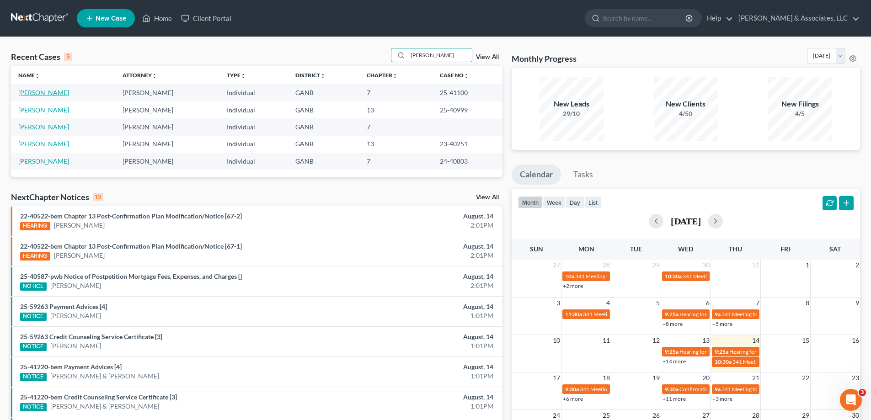
click at [33, 90] on link "[PERSON_NAME]" at bounding box center [43, 93] width 51 height 8
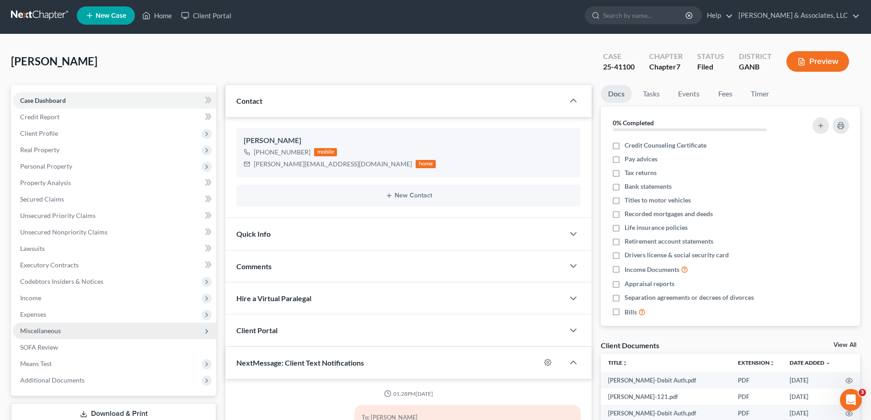
scroll to position [91, 0]
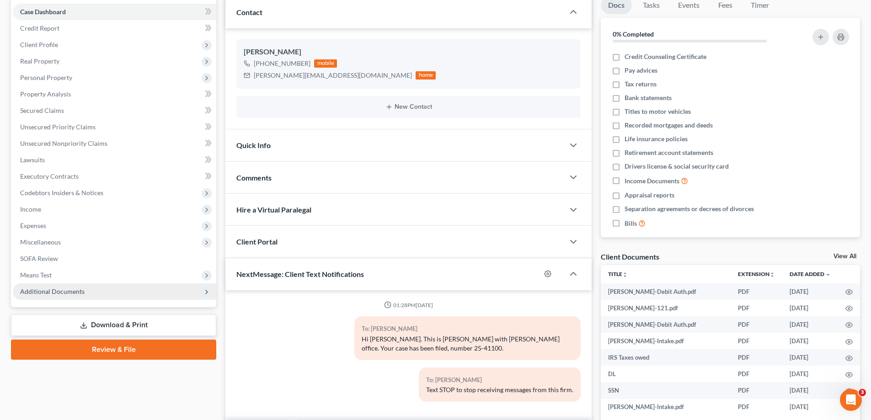
click at [53, 291] on span "Additional Documents" at bounding box center [52, 291] width 64 height 8
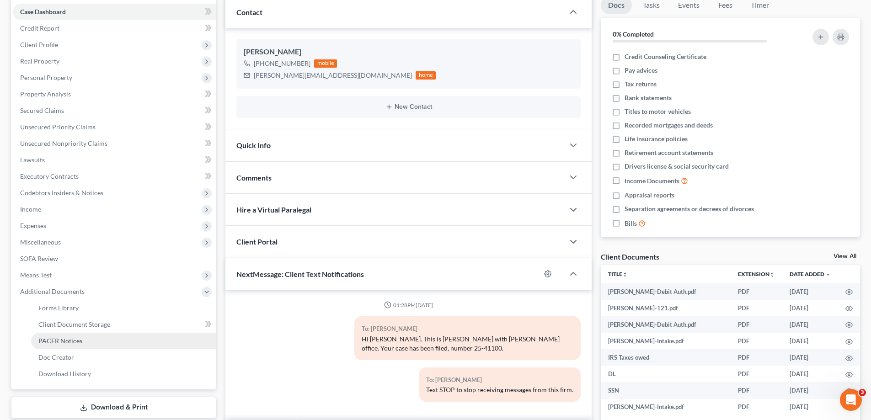
click at [51, 337] on span "PACER Notices" at bounding box center [60, 341] width 44 height 8
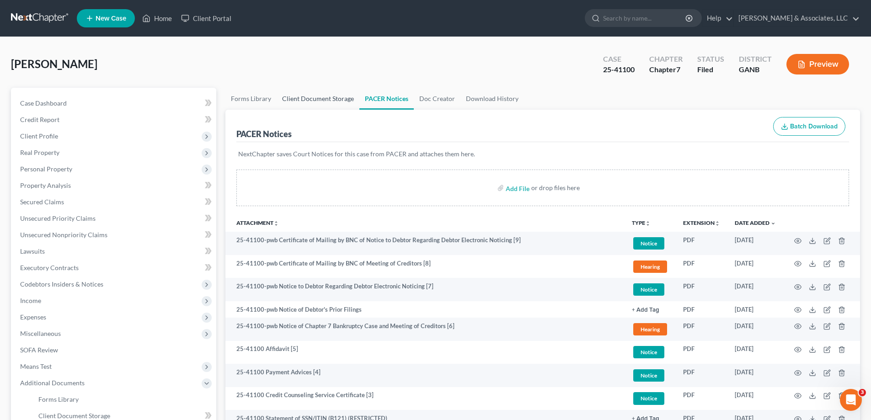
click at [315, 98] on link "Client Document Storage" at bounding box center [317, 99] width 83 height 22
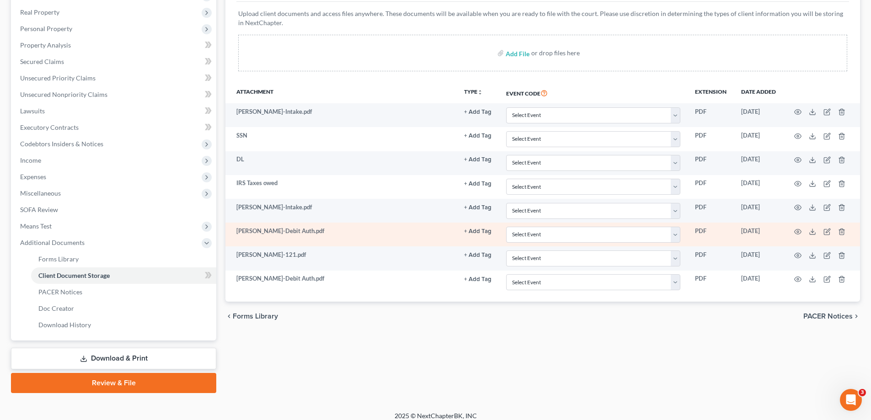
scroll to position [148, 0]
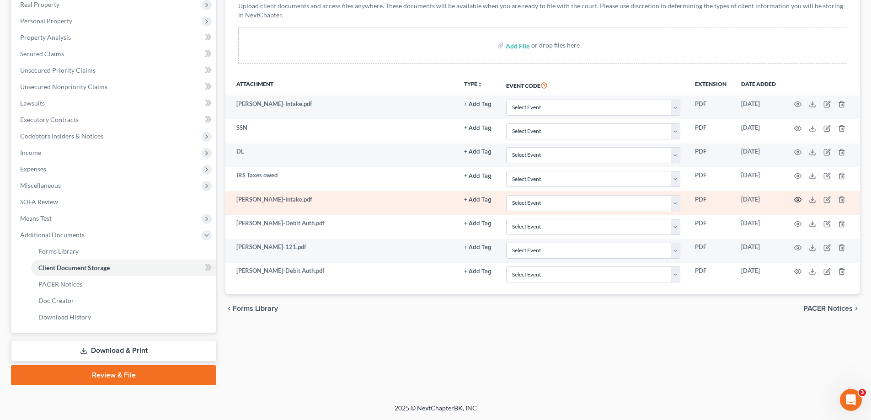
click at [798, 200] on circle "button" at bounding box center [797, 200] width 2 height 2
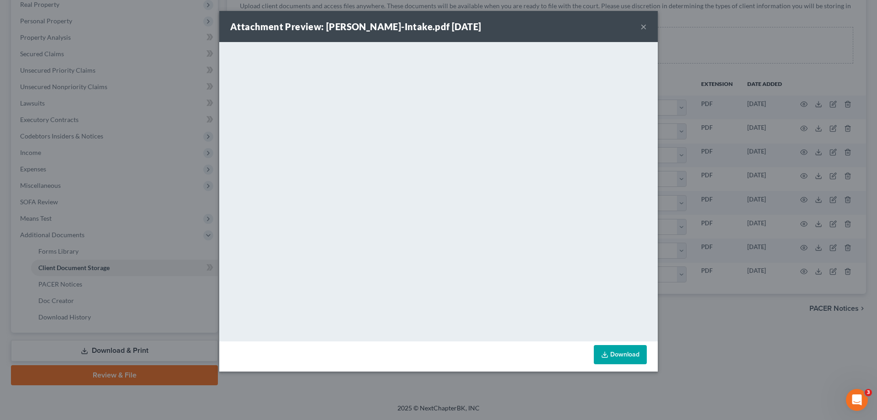
click at [640, 27] on div "Attachment Preview: [PERSON_NAME]-Intake.pdf [DATE] ×" at bounding box center [438, 26] width 439 height 31
drag, startPoint x: 644, startPoint y: 22, endPoint x: 640, endPoint y: 16, distance: 6.9
click at [644, 22] on button "×" at bounding box center [644, 26] width 6 height 11
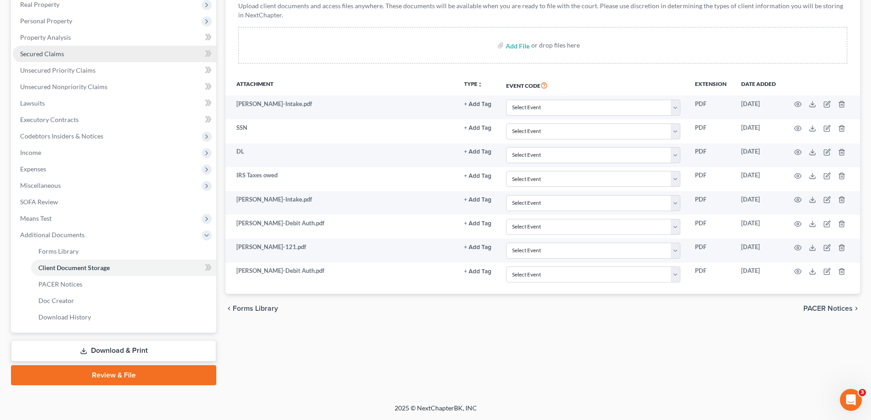
click at [39, 56] on span "Secured Claims" at bounding box center [42, 54] width 44 height 8
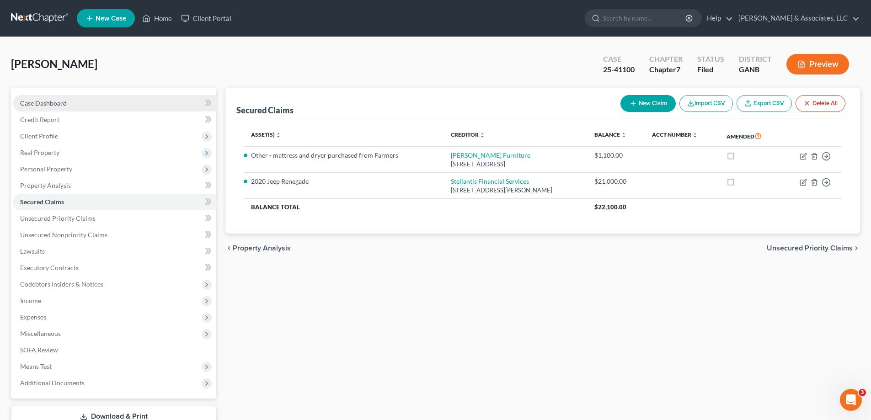
click at [34, 103] on span "Case Dashboard" at bounding box center [43, 103] width 47 height 8
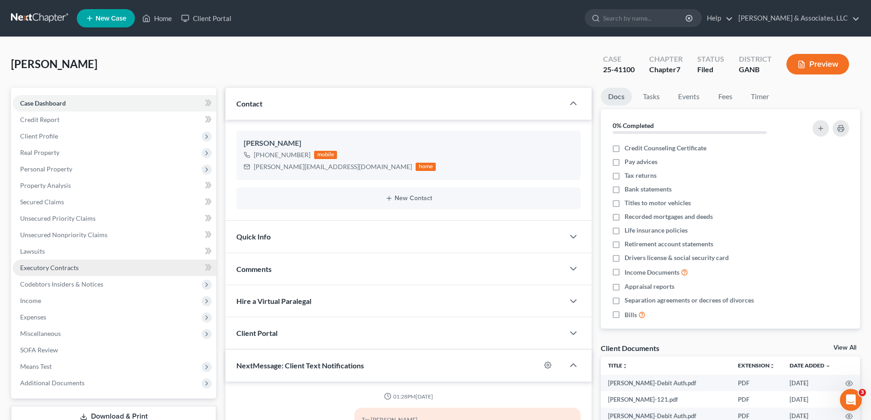
drag, startPoint x: 40, startPoint y: 382, endPoint x: 116, endPoint y: 262, distance: 141.6
click at [40, 382] on span "Additional Documents" at bounding box center [52, 383] width 64 height 8
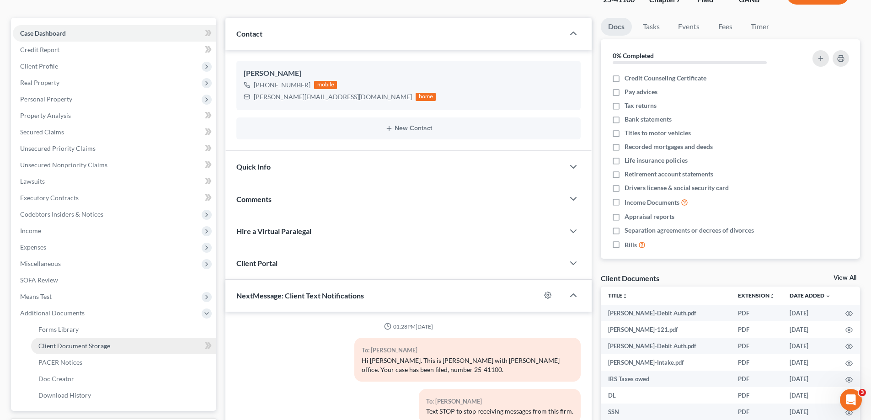
scroll to position [148, 0]
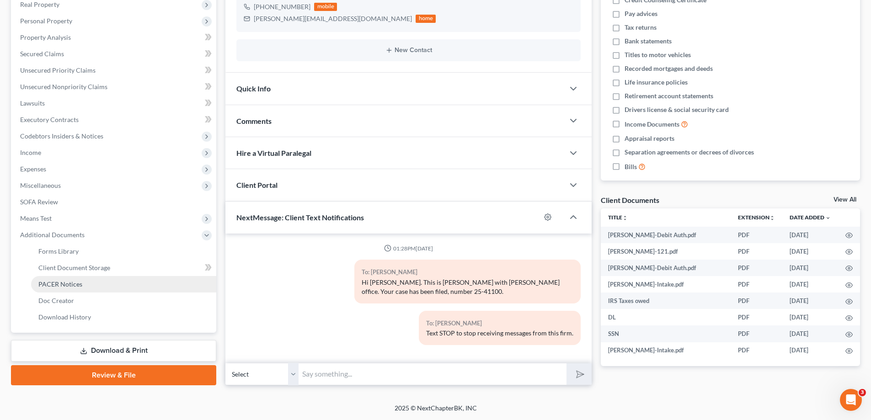
click at [48, 285] on span "PACER Notices" at bounding box center [60, 284] width 44 height 8
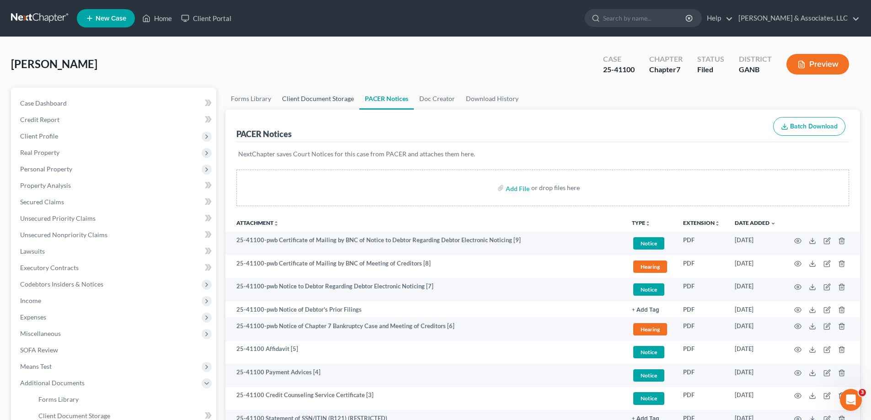
click at [313, 101] on link "Client Document Storage" at bounding box center [317, 99] width 83 height 22
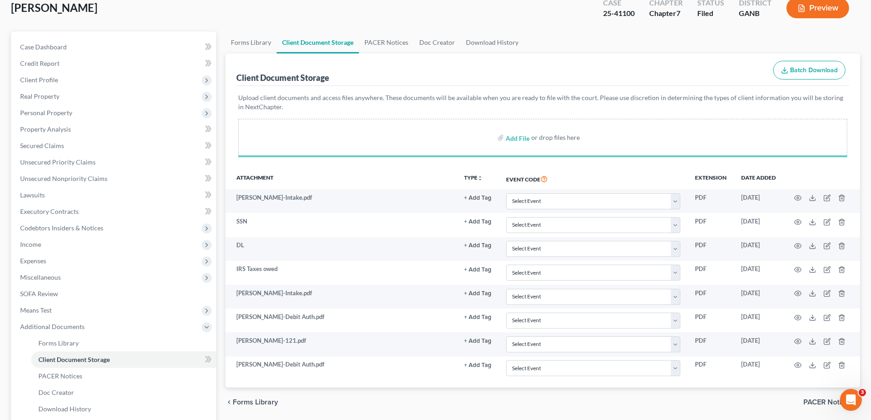
scroll to position [148, 0]
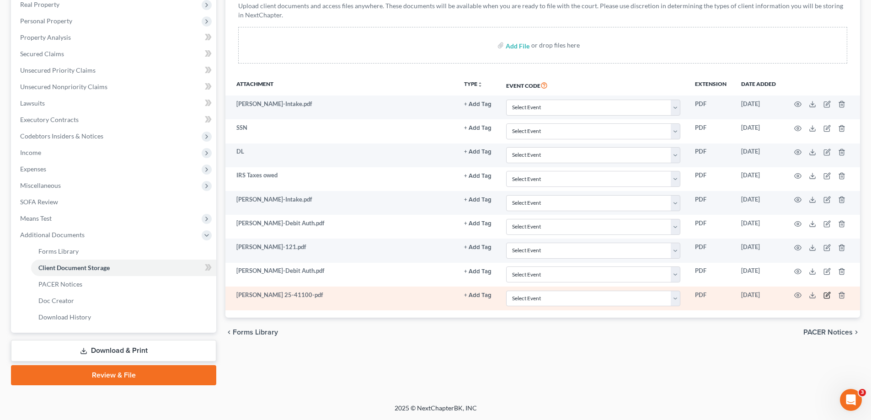
click at [826, 295] on icon "button" at bounding box center [826, 295] width 7 height 7
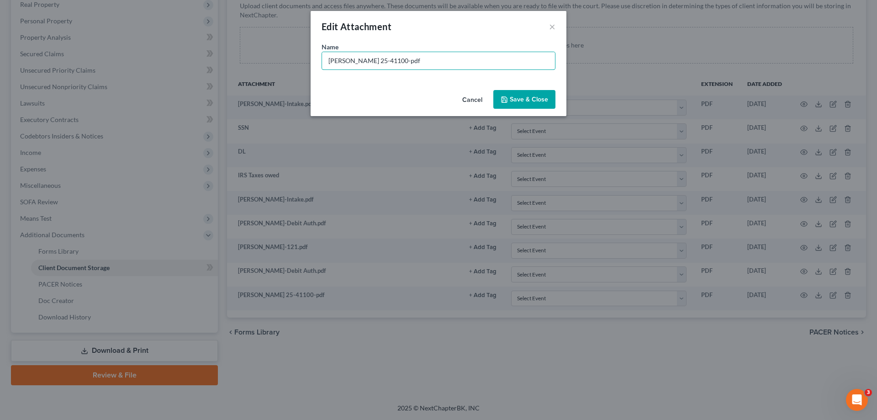
drag, startPoint x: 395, startPoint y: 58, endPoint x: 266, endPoint y: 58, distance: 128.9
click at [266, 58] on div "Edit Attachment × Name * Shaw, Edith 25-41100-pdf Cancel Save & Close" at bounding box center [438, 210] width 877 height 420
type input "Reaff-Farmers Furniture-Keep"
click at [530, 100] on span "Save & Close" at bounding box center [529, 100] width 38 height 8
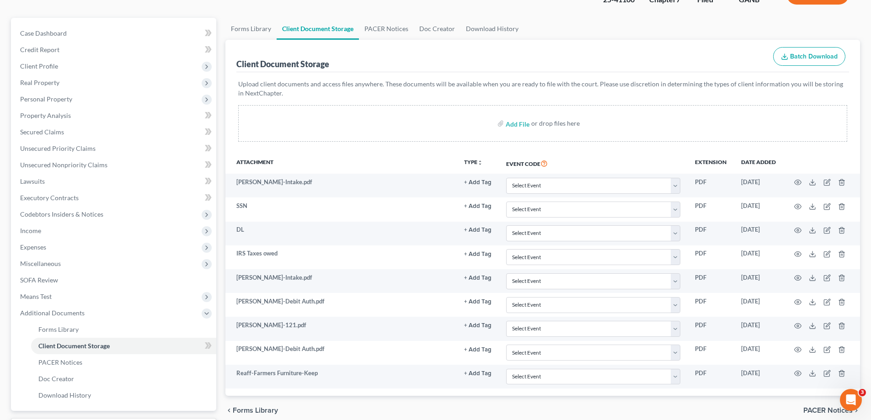
scroll to position [0, 0]
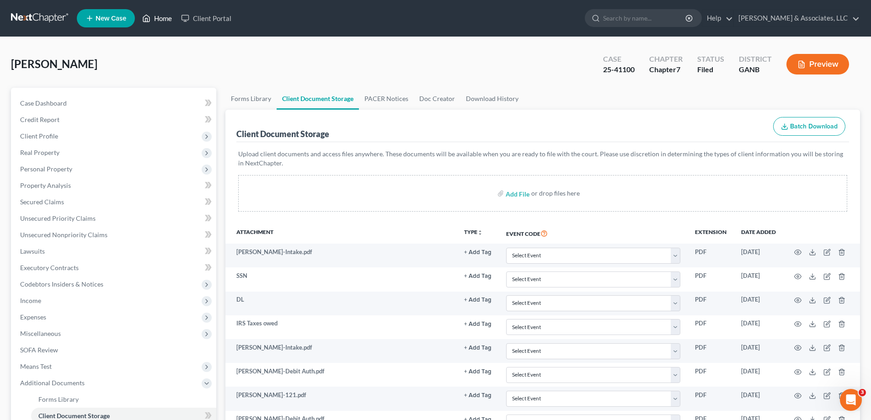
click at [166, 16] on link "Home" at bounding box center [157, 18] width 39 height 16
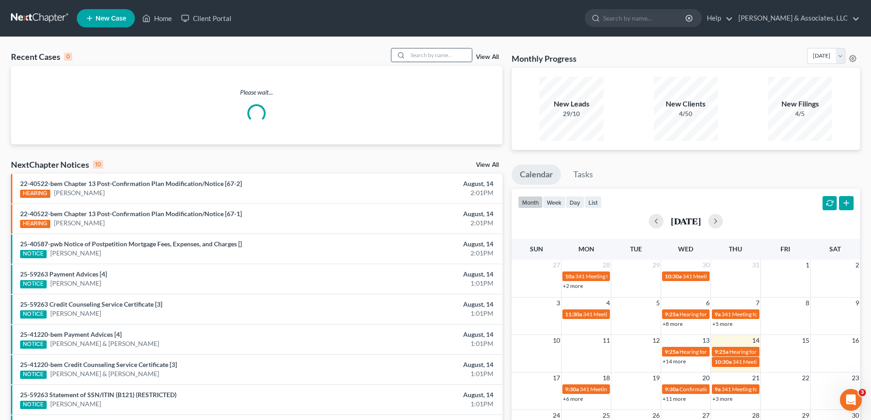
click at [430, 57] on input "search" at bounding box center [440, 54] width 64 height 13
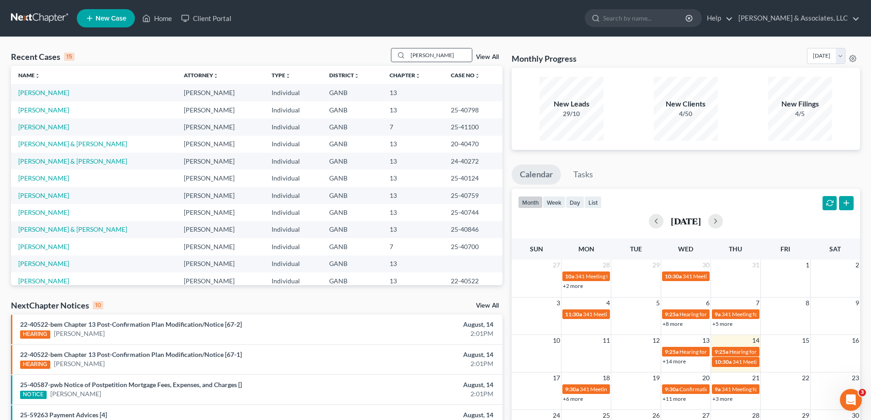
type input "williams"
click at [42, 160] on link "Williams, Sammy" at bounding box center [43, 161] width 51 height 8
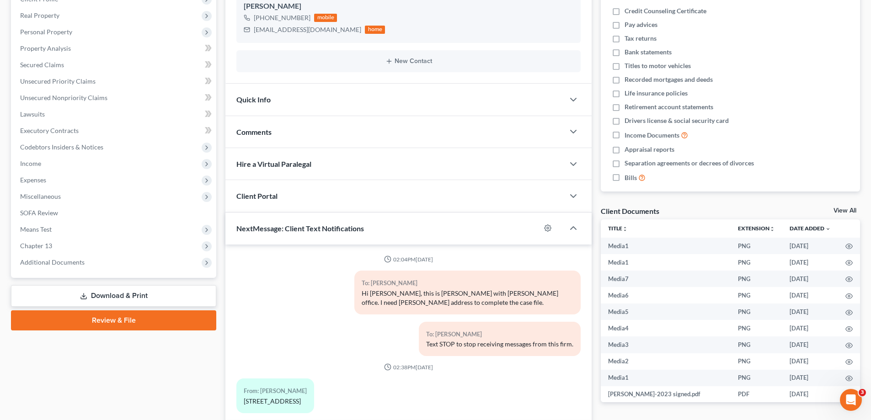
scroll to position [1172, 0]
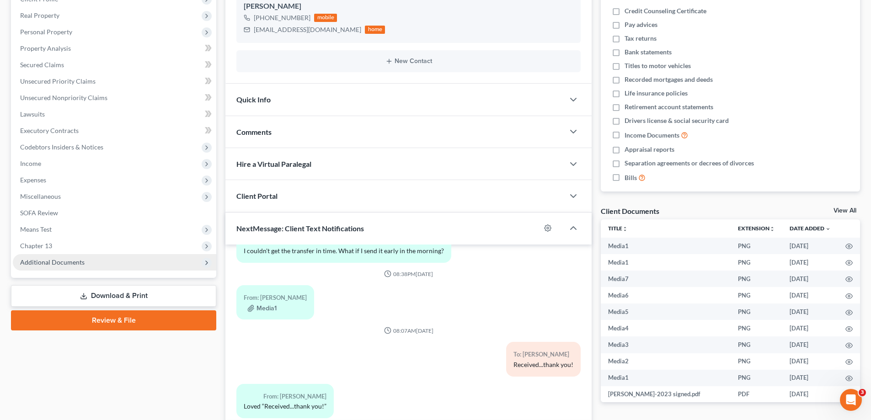
click at [60, 258] on span "Additional Documents" at bounding box center [52, 262] width 64 height 8
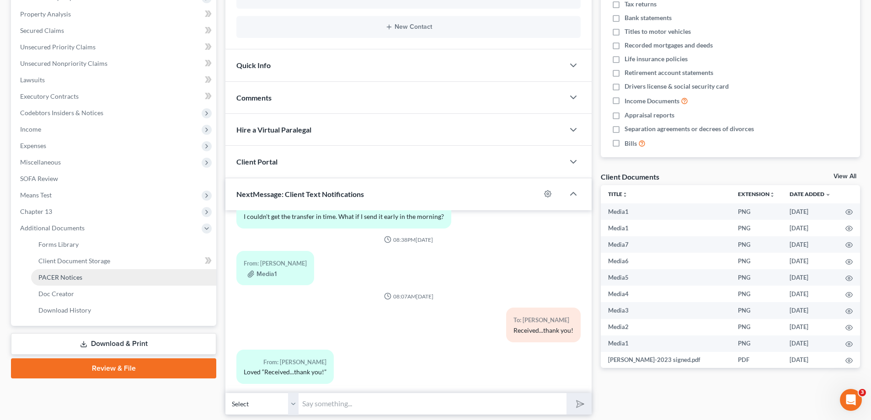
scroll to position [201, 0]
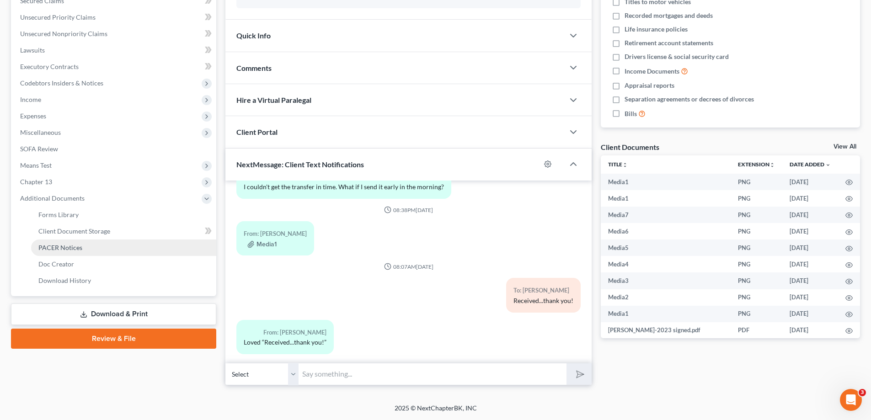
click at [55, 245] on span "PACER Notices" at bounding box center [60, 248] width 44 height 8
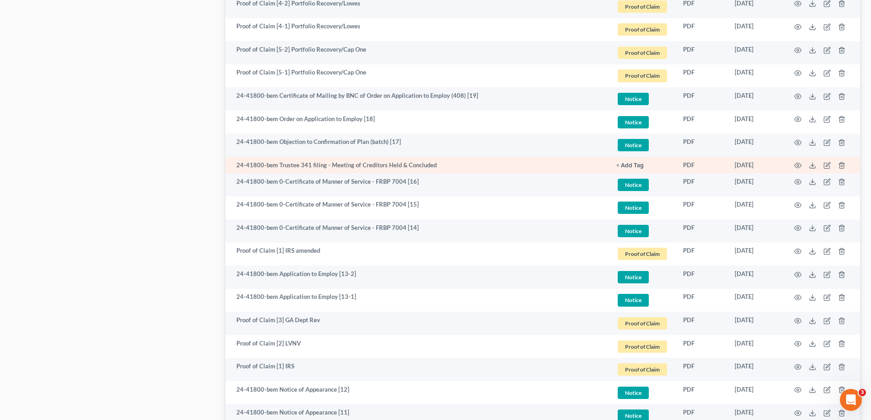
scroll to position [1462, 0]
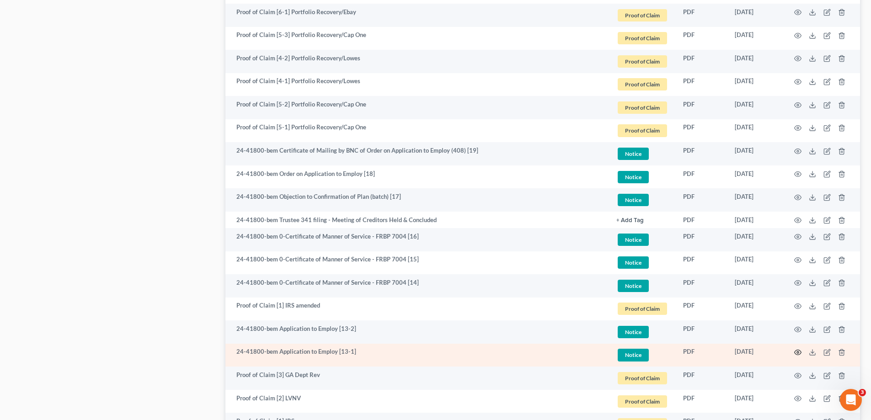
click at [797, 351] on circle "button" at bounding box center [797, 352] width 2 height 2
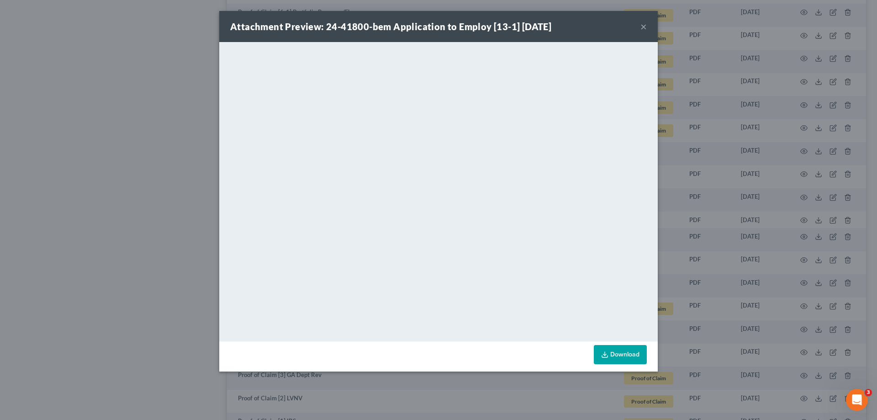
click at [643, 26] on button "×" at bounding box center [644, 26] width 6 height 11
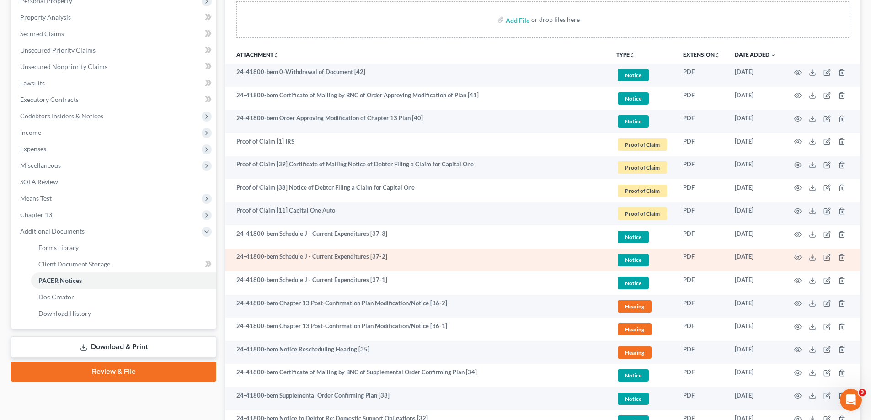
scroll to position [183, 0]
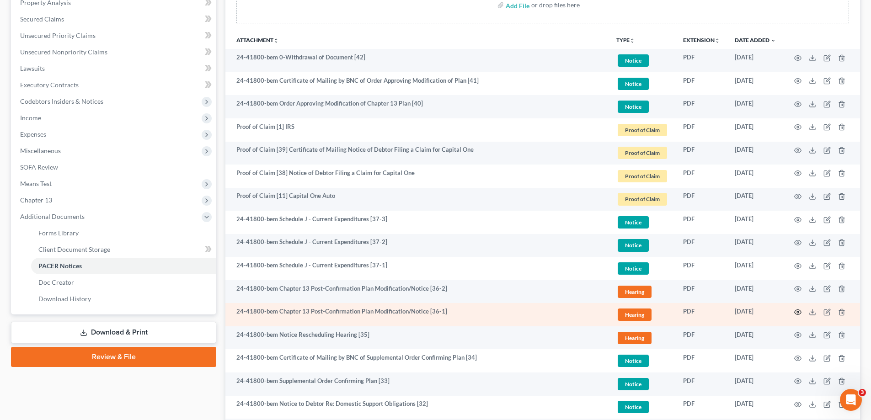
click at [797, 312] on icon "button" at bounding box center [797, 311] width 7 height 7
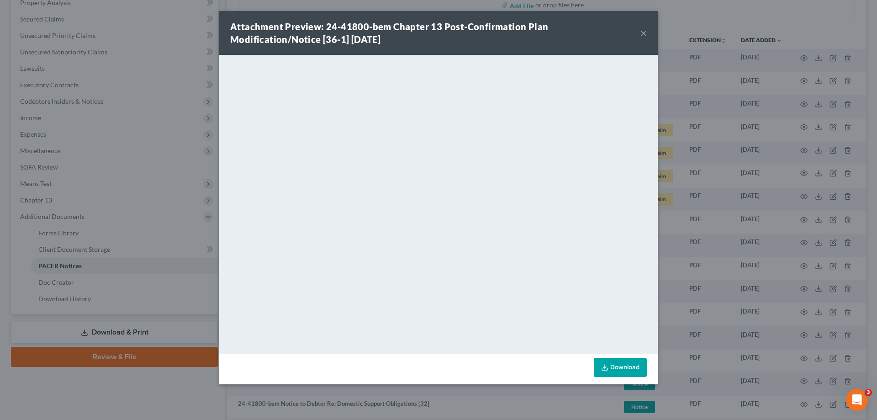
click at [642, 31] on button "×" at bounding box center [644, 32] width 6 height 11
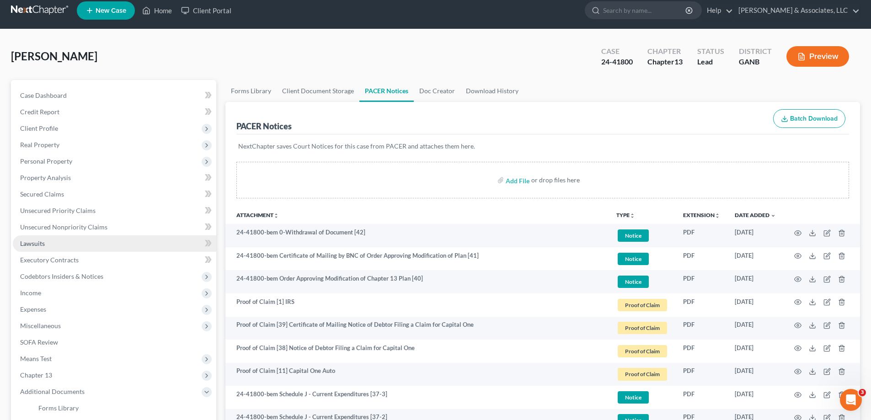
scroll to position [0, 0]
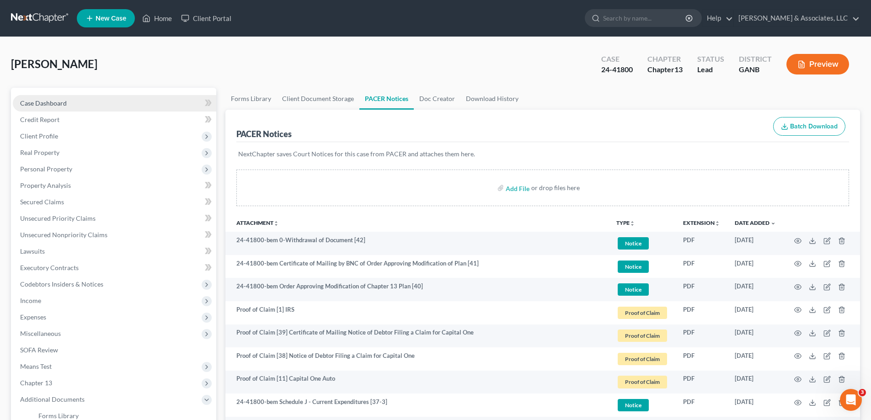
drag, startPoint x: 48, startPoint y: 105, endPoint x: 73, endPoint y: 111, distance: 25.7
click at [48, 104] on span "Case Dashboard" at bounding box center [43, 103] width 47 height 8
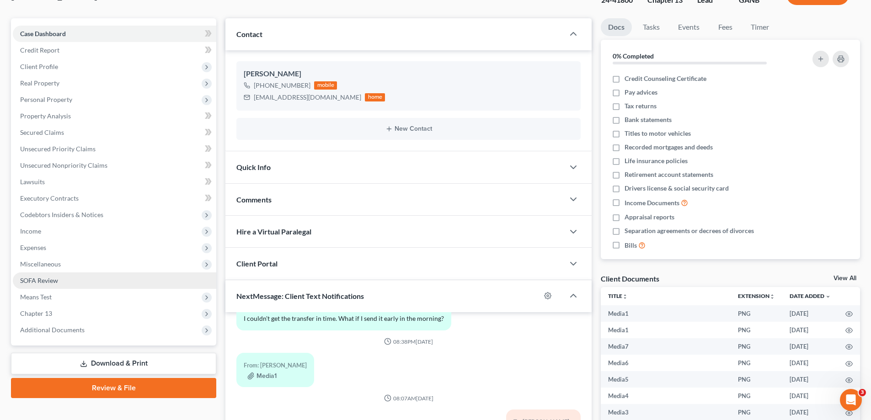
scroll to position [137, 0]
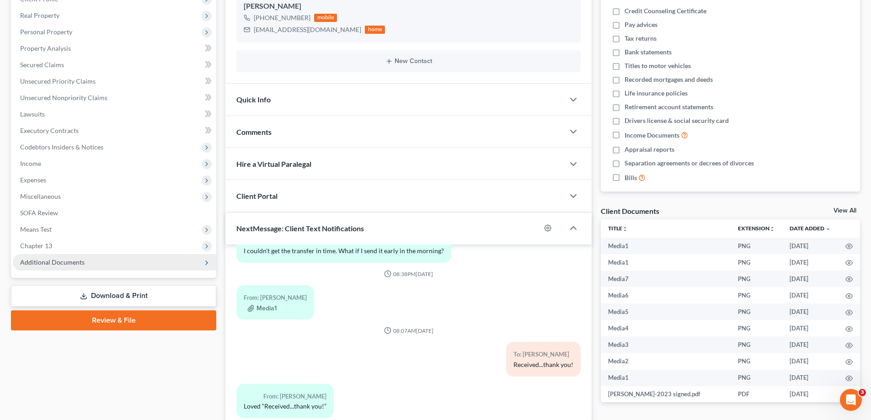
click at [58, 263] on span "Additional Documents" at bounding box center [52, 262] width 64 height 8
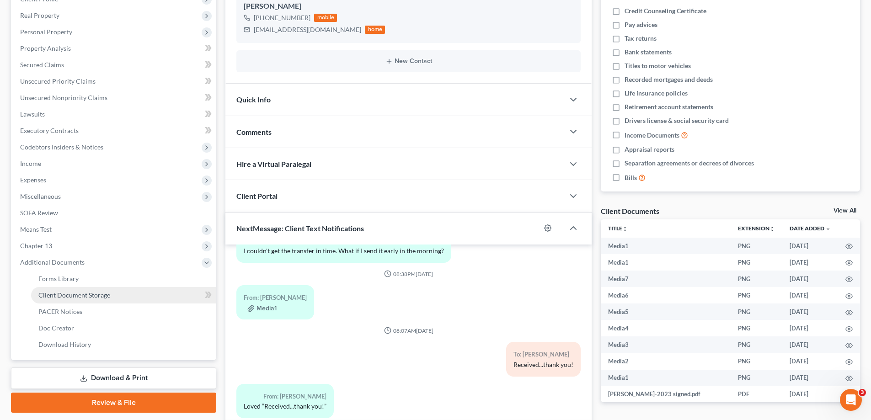
click at [54, 297] on span "Client Document Storage" at bounding box center [74, 295] width 72 height 8
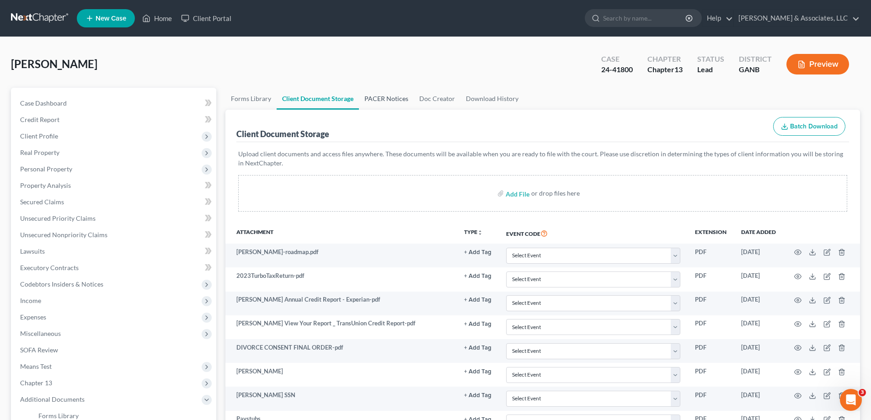
click at [384, 97] on link "PACER Notices" at bounding box center [386, 99] width 55 height 22
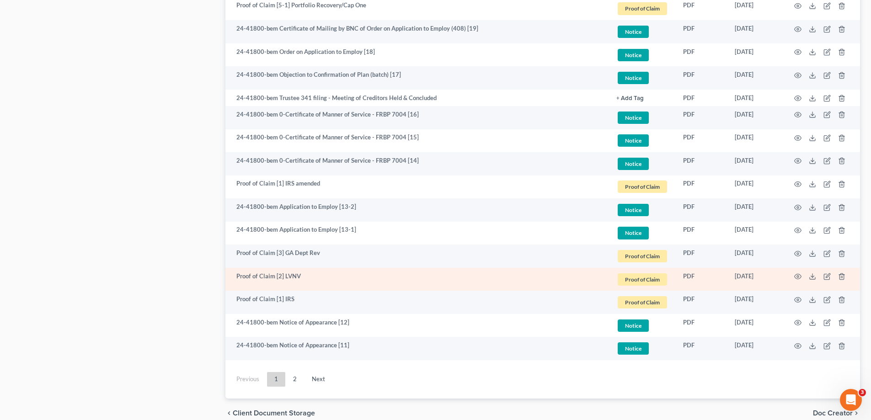
scroll to position [1627, 0]
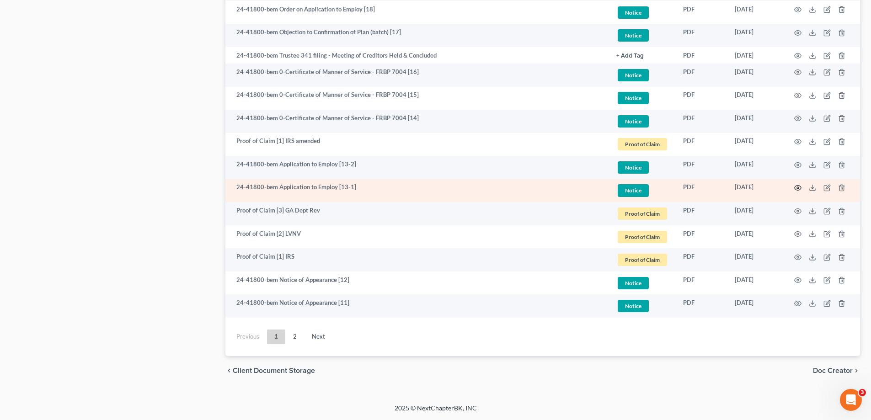
click at [798, 187] on circle "button" at bounding box center [797, 188] width 2 height 2
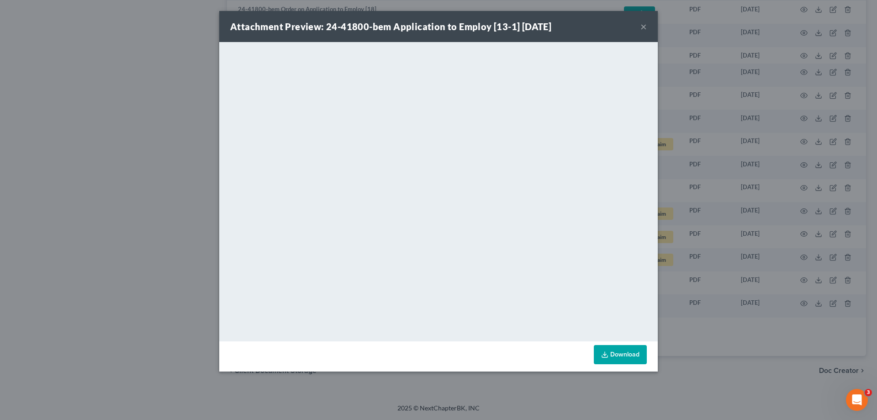
click at [643, 25] on button "×" at bounding box center [644, 26] width 6 height 11
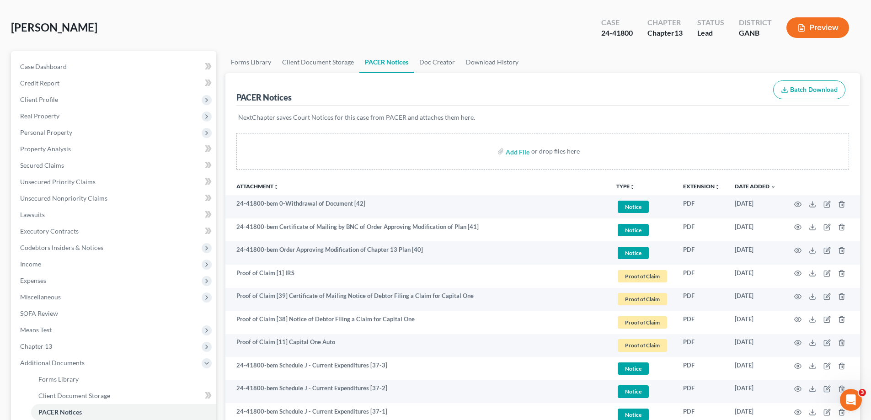
scroll to position [0, 0]
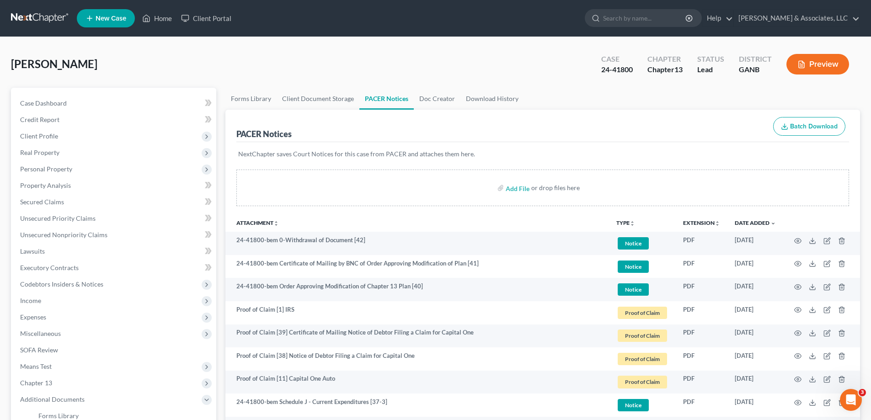
drag, startPoint x: 568, startPoint y: 12, endPoint x: 400, endPoint y: 2, distance: 168.5
click at [568, 11] on ul "New Case Home Client Portal - No Result - See all results Or Press Enter... Hel…" at bounding box center [468, 18] width 783 height 24
click at [317, 96] on link "Client Document Storage" at bounding box center [317, 99] width 83 height 22
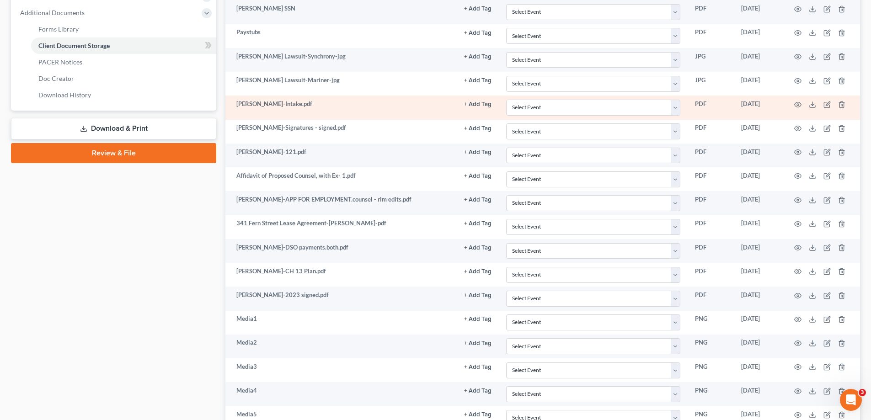
scroll to position [366, 0]
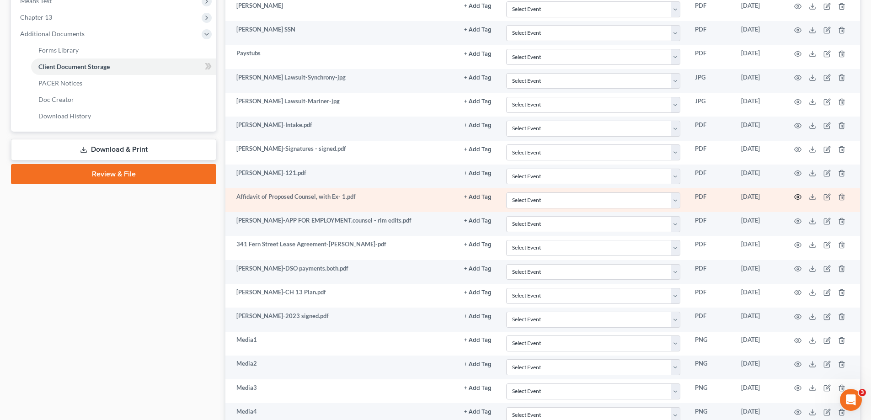
click at [797, 195] on icon "button" at bounding box center [797, 196] width 7 height 7
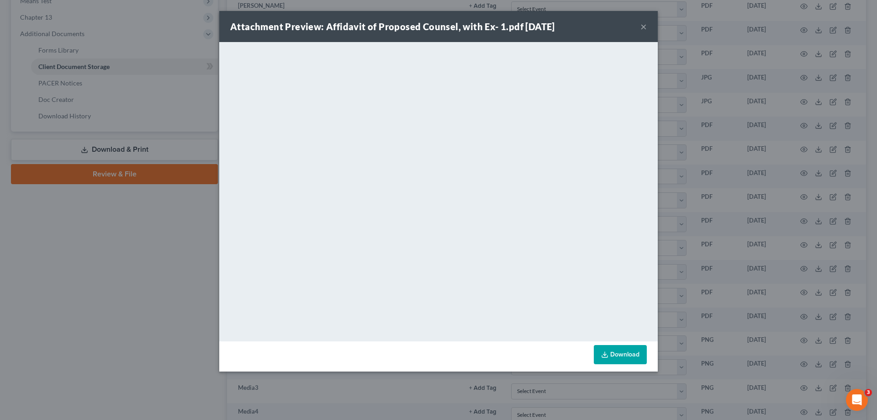
click at [648, 27] on div "Attachment Preview: Affidavit of Proposed Counsel, with Ex- 1.pdf 12/31/2024 ×" at bounding box center [438, 26] width 439 height 31
drag, startPoint x: 644, startPoint y: 26, endPoint x: 584, endPoint y: 45, distance: 62.9
click at [643, 25] on button "×" at bounding box center [644, 26] width 6 height 11
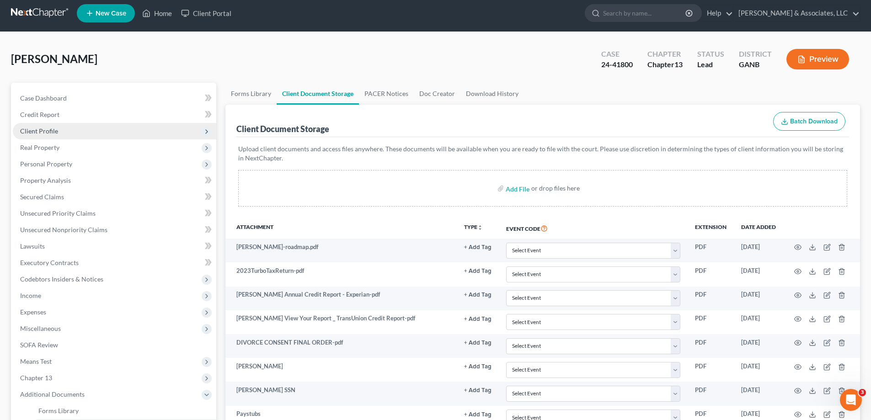
scroll to position [0, 0]
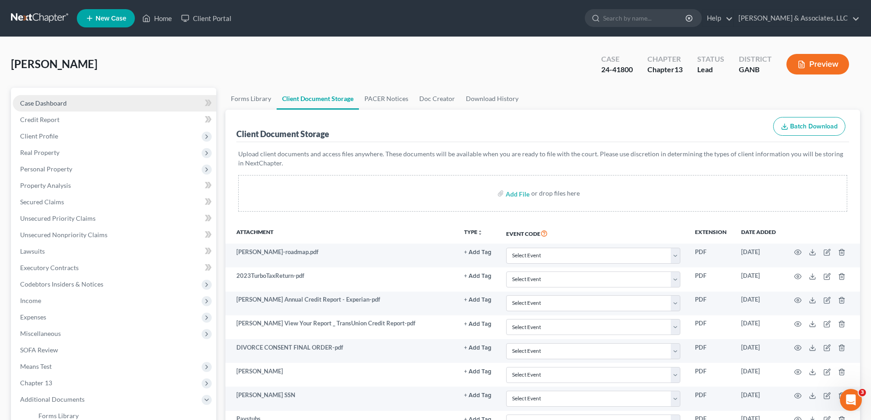
click at [53, 102] on span "Case Dashboard" at bounding box center [43, 103] width 47 height 8
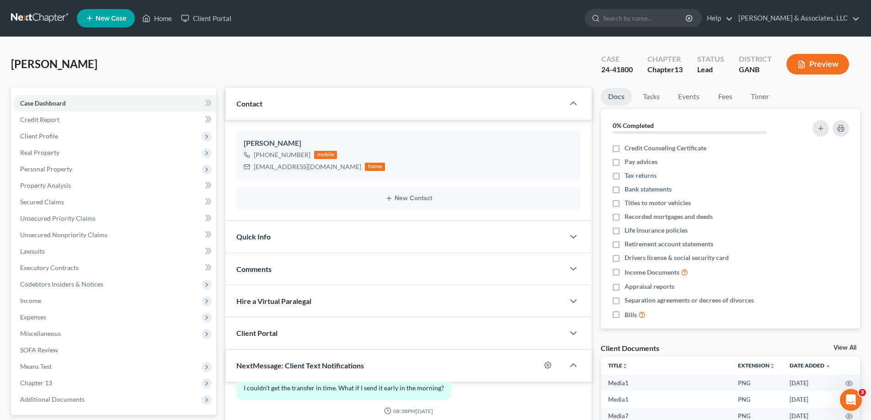
scroll to position [183, 0]
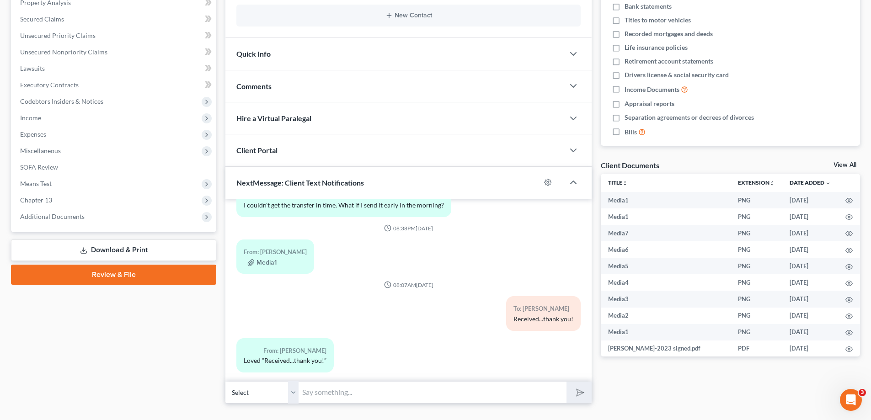
click at [262, 84] on span "Comments" at bounding box center [253, 86] width 35 height 9
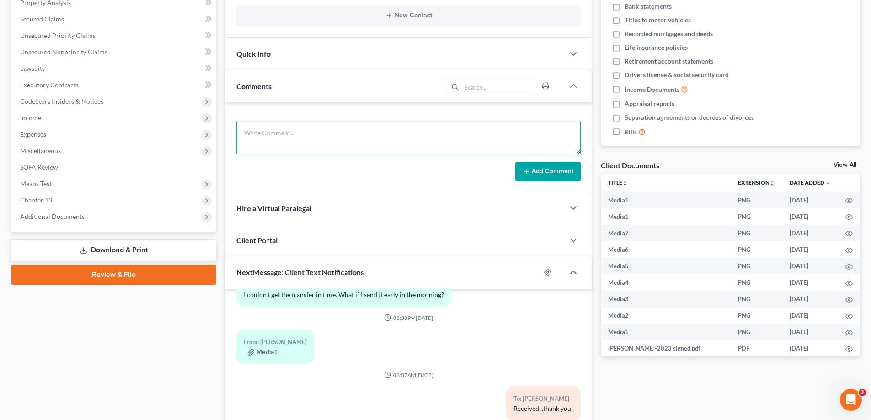
drag, startPoint x: 257, startPoint y: 132, endPoint x: 511, endPoint y: 163, distance: 255.9
click at [257, 132] on textarea at bounding box center [408, 138] width 344 height 34
click at [255, 132] on textarea at bounding box center [408, 138] width 344 height 34
paste textarea "From: Amy Adams Sent: Thursday, August 14, 2025 3:28 PM To: Sonya M. Buckley <S…"
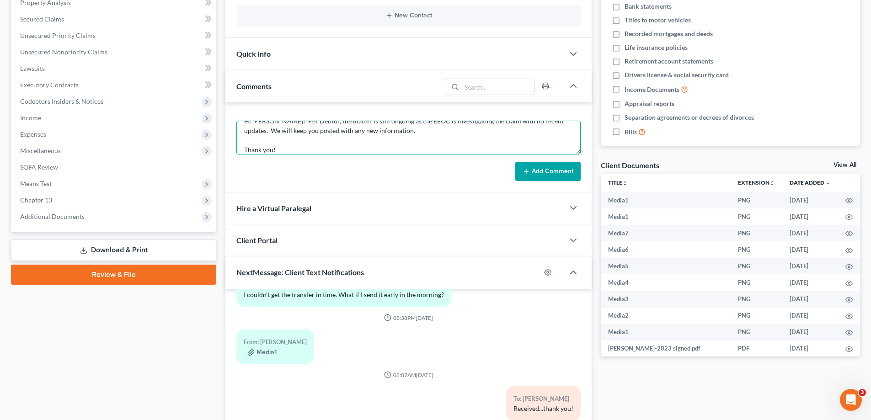
type textarea "From: Amy Adams Sent: Thursday, August 14, 2025 3:28 PM To: Sonya M. Buckley <S…"
click at [554, 173] on button "Add Comment" at bounding box center [547, 171] width 65 height 19
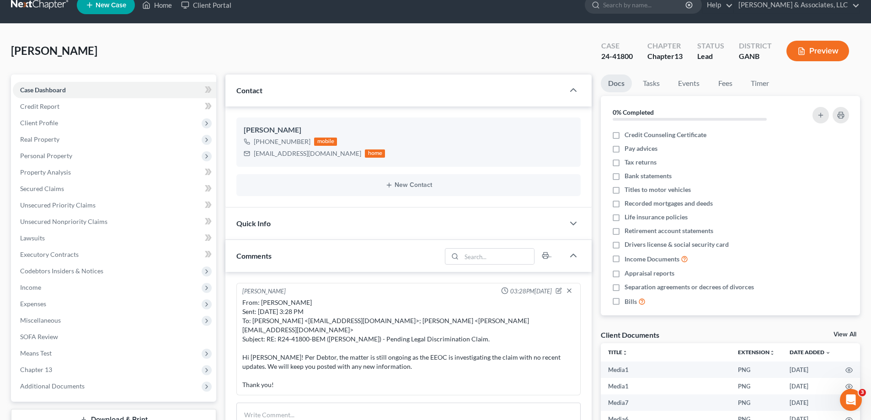
scroll to position [0, 0]
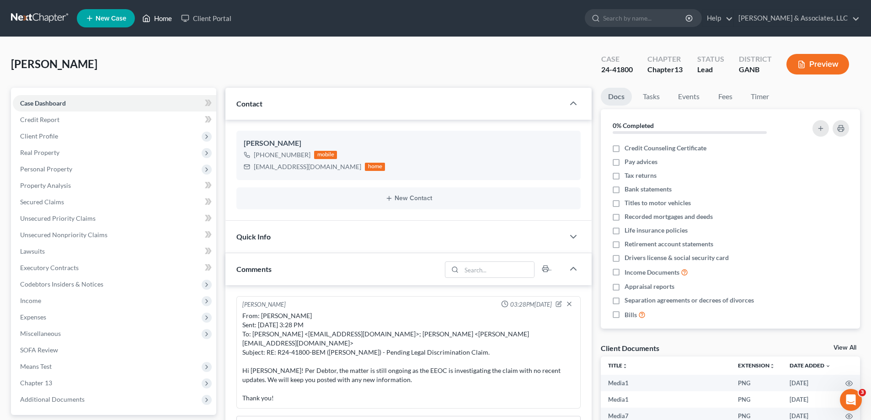
drag, startPoint x: 168, startPoint y: 13, endPoint x: 254, endPoint y: 2, distance: 86.6
click at [168, 13] on link "Home" at bounding box center [157, 18] width 39 height 16
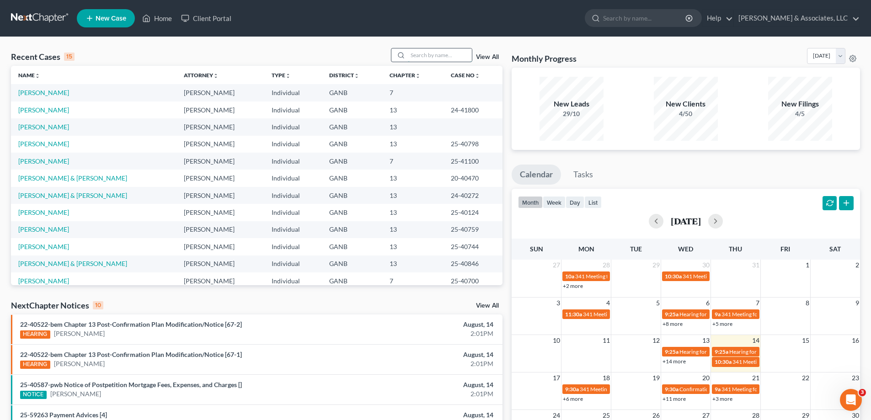
click at [418, 53] on input "search" at bounding box center [440, 54] width 64 height 13
type input "jerry"
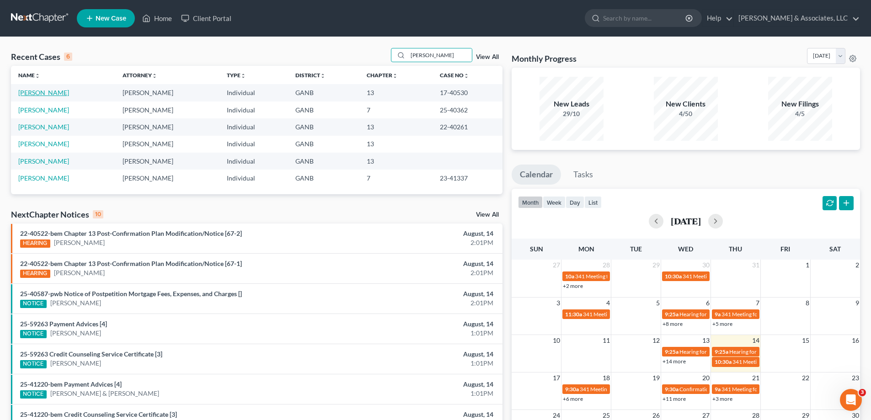
click at [54, 93] on link "Hollingsworth, Jerry" at bounding box center [43, 93] width 51 height 8
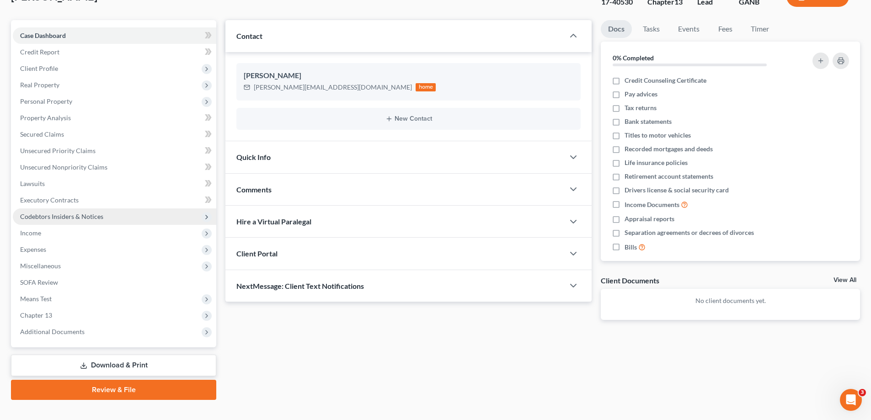
scroll to position [82, 0]
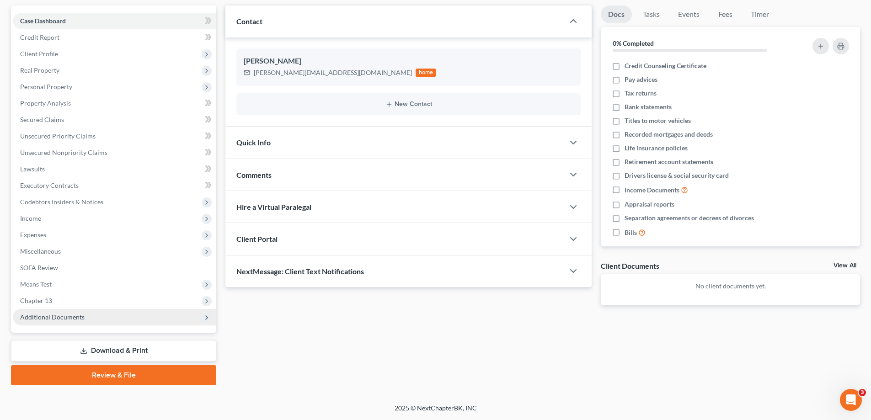
click at [43, 312] on span "Additional Documents" at bounding box center [114, 317] width 203 height 16
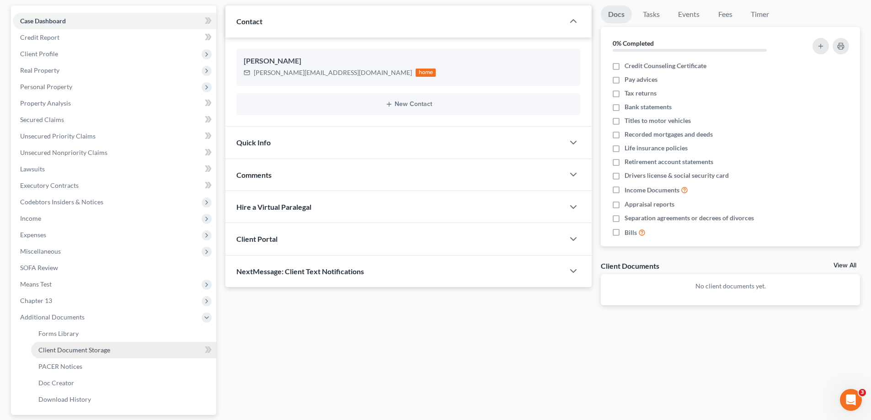
click at [70, 348] on span "Client Document Storage" at bounding box center [74, 350] width 72 height 8
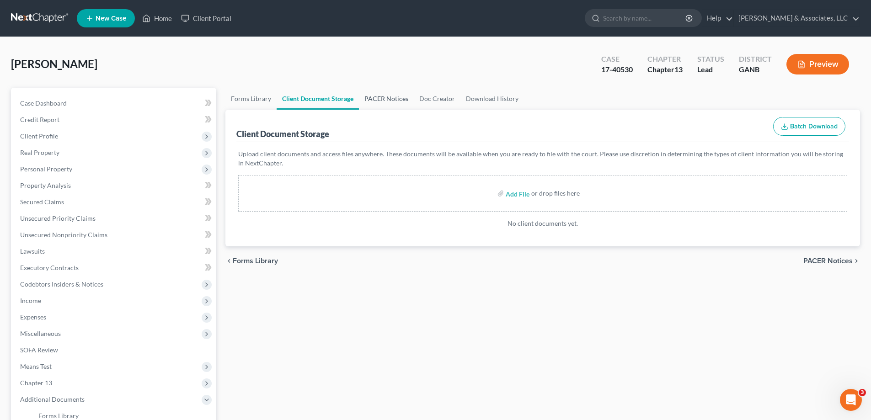
click at [398, 96] on link "PACER Notices" at bounding box center [386, 99] width 55 height 22
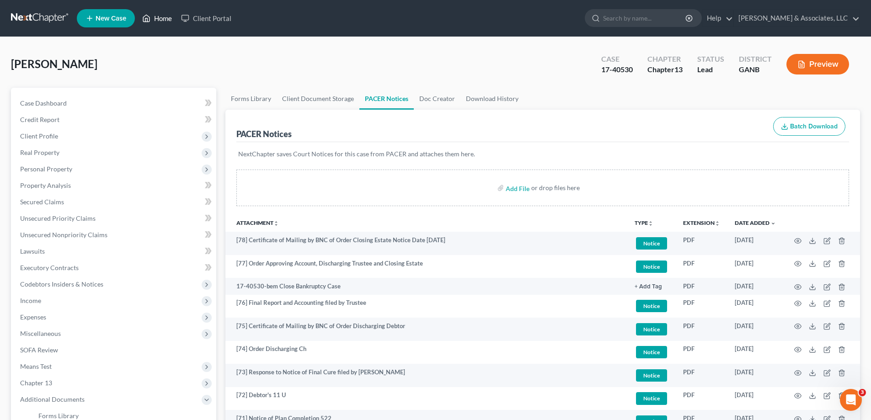
click at [167, 14] on link "Home" at bounding box center [157, 18] width 39 height 16
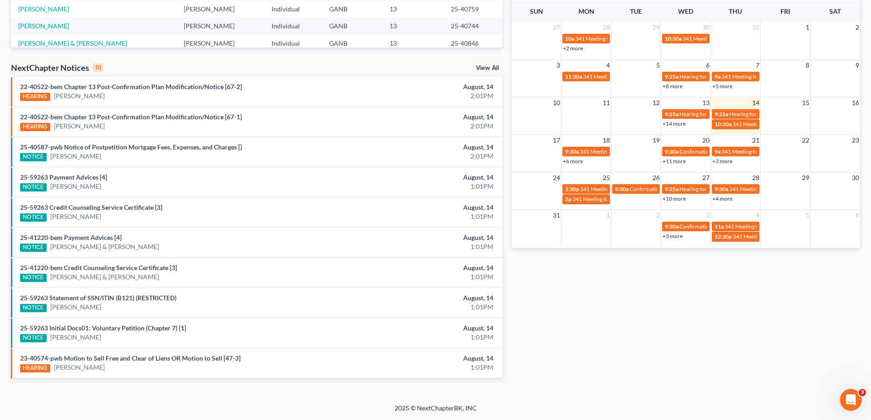
scroll to position [101, 0]
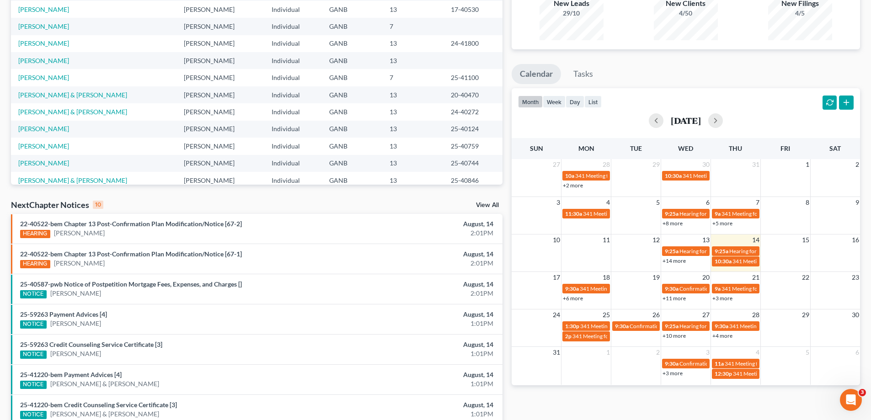
click at [481, 206] on link "View All" at bounding box center [487, 205] width 23 height 6
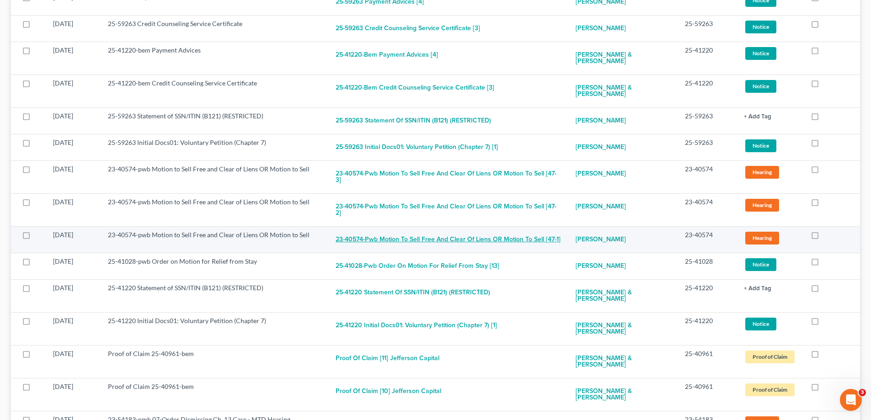
scroll to position [320, 0]
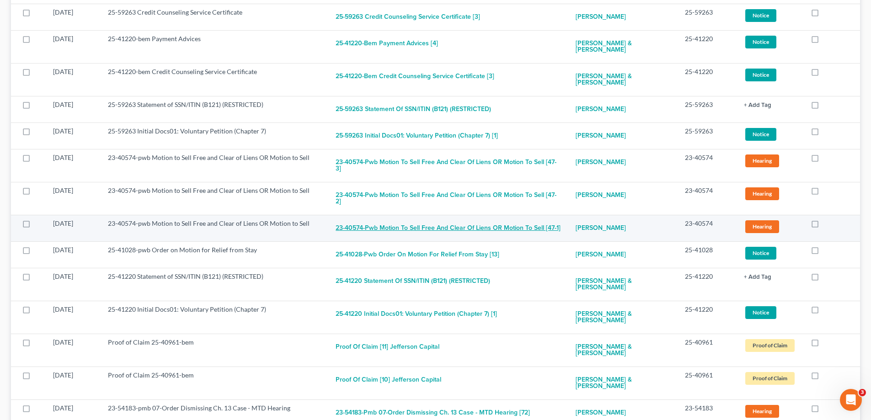
click at [366, 226] on button "23-40574-pwb Motion to Sell Free and Clear of Liens OR Motion to Sell [47-1]" at bounding box center [447, 228] width 225 height 18
checkbox input "true"
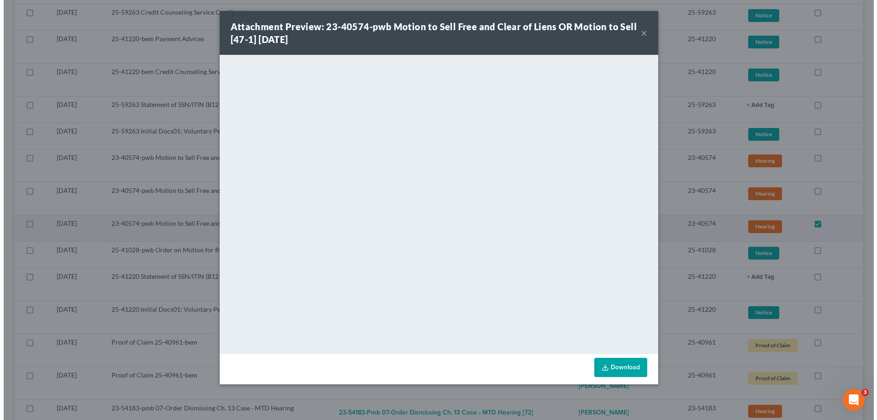
scroll to position [307, 0]
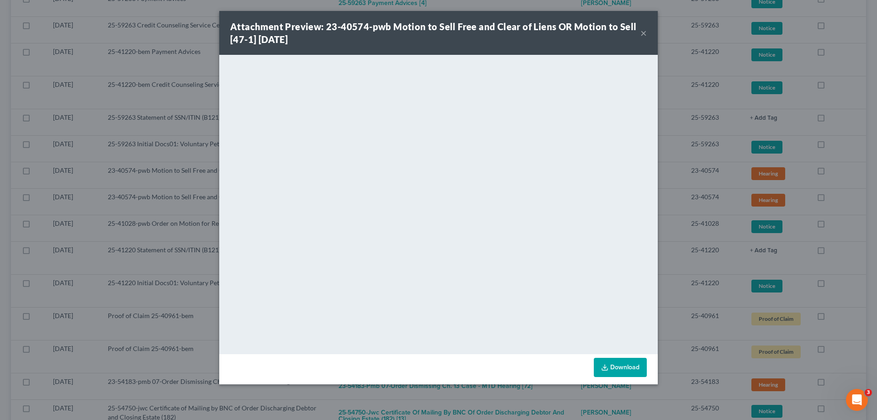
click at [642, 33] on button "×" at bounding box center [644, 32] width 6 height 11
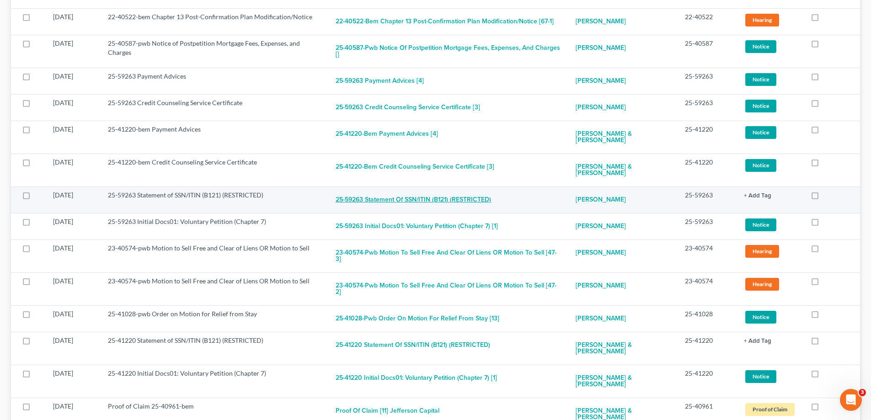
scroll to position [91, 0]
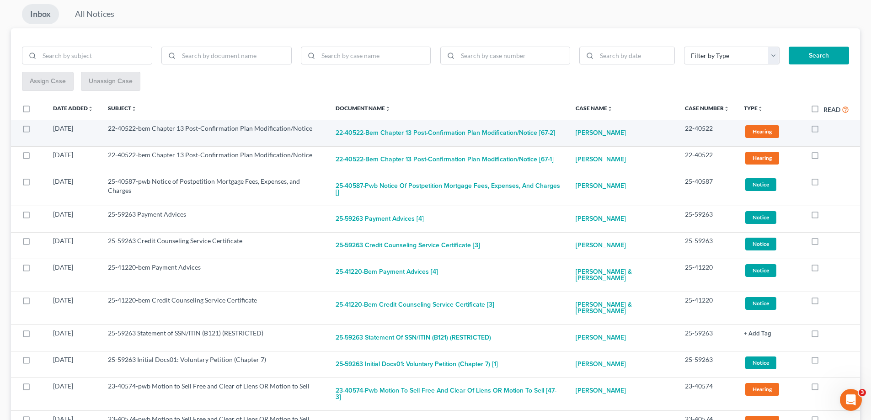
click at [823, 131] on label at bounding box center [823, 131] width 0 height 0
click at [827, 129] on input "checkbox" at bounding box center [830, 127] width 6 height 6
checkbox input "true"
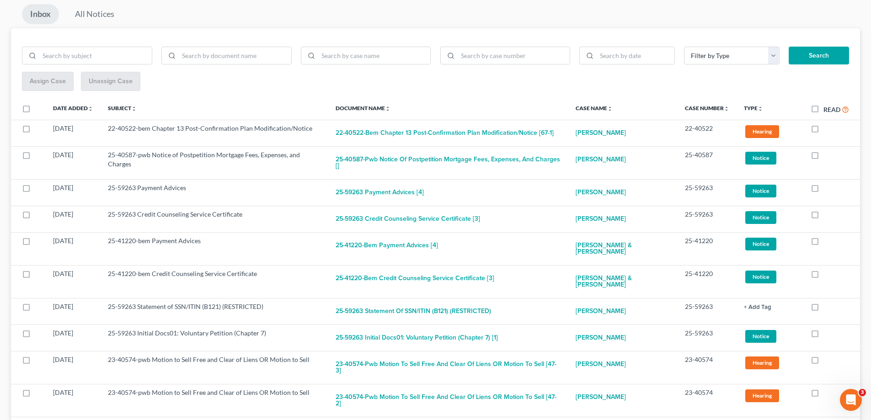
click at [823, 131] on label at bounding box center [823, 131] width 0 height 0
click at [827, 129] on input "checkbox" at bounding box center [830, 127] width 6 height 6
checkbox input "true"
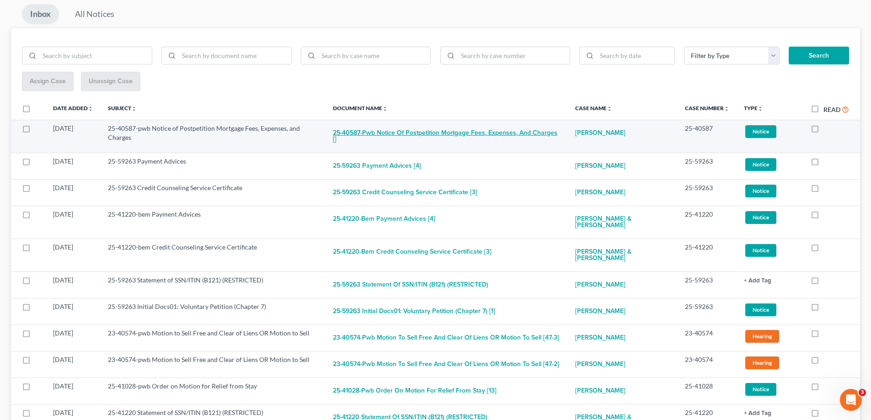
click at [435, 138] on button "25-40587-pwb Notice of Postpetition Mortgage Fees, Expenses, and Charges []" at bounding box center [447, 136] width 228 height 25
checkbox input "true"
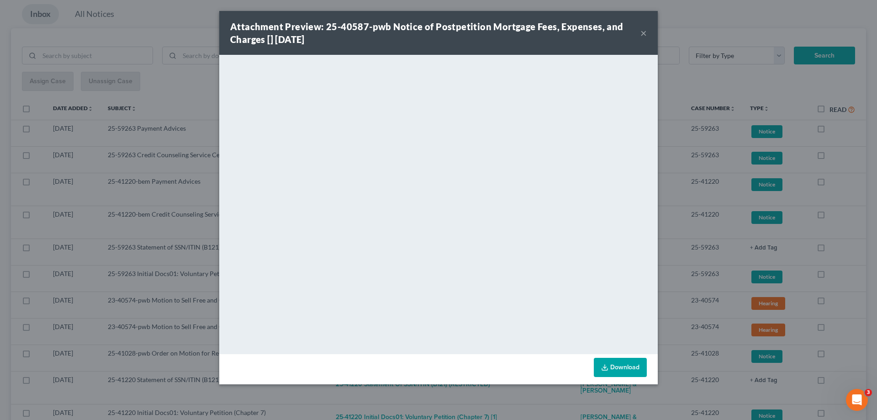
click at [642, 33] on button "×" at bounding box center [644, 32] width 6 height 11
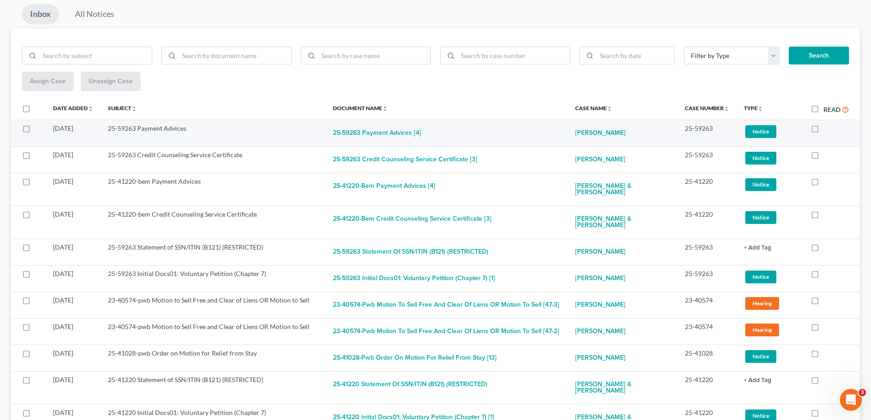
click at [823, 131] on label at bounding box center [823, 131] width 0 height 0
click at [827, 130] on input "checkbox" at bounding box center [830, 127] width 6 height 6
checkbox input "true"
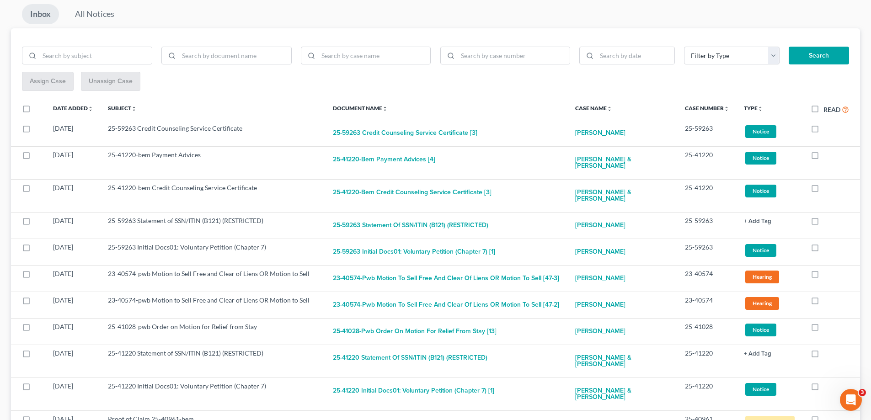
click at [823, 131] on label at bounding box center [823, 131] width 0 height 0
click at [827, 130] on input "checkbox" at bounding box center [830, 127] width 6 height 6
checkbox input "true"
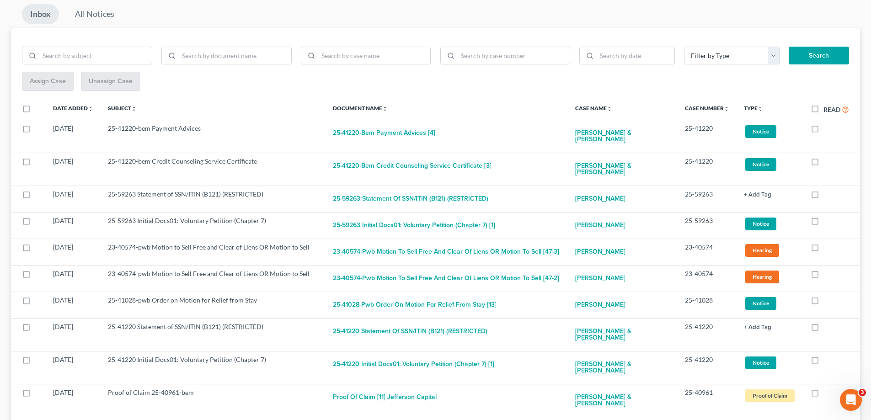
click at [823, 131] on label at bounding box center [823, 131] width 0 height 0
click at [827, 130] on input "checkbox" at bounding box center [830, 127] width 6 height 6
checkbox input "true"
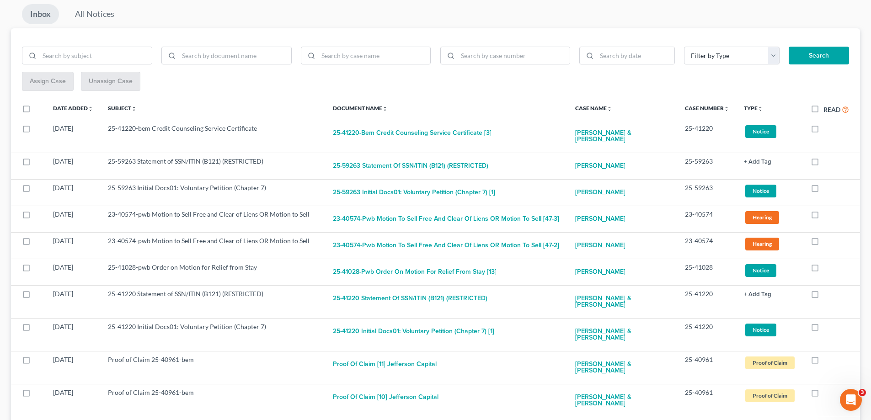
click at [823, 131] on label at bounding box center [823, 131] width 0 height 0
click at [827, 130] on input "checkbox" at bounding box center [830, 127] width 6 height 6
checkbox input "true"
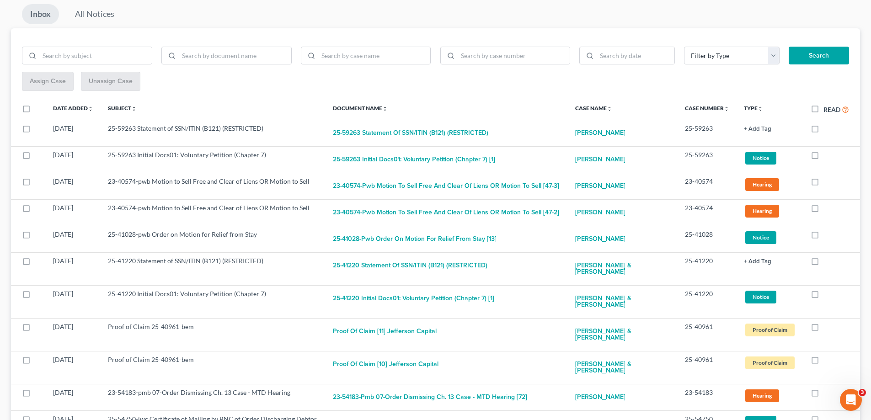
click at [823, 131] on label at bounding box center [823, 131] width 0 height 0
click at [827, 130] on input "checkbox" at bounding box center [830, 127] width 6 height 6
checkbox input "true"
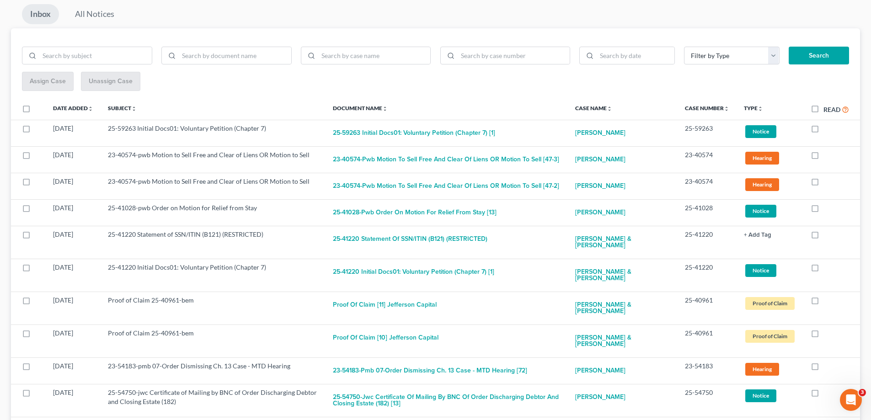
click at [823, 131] on label at bounding box center [823, 131] width 0 height 0
click at [827, 130] on input "checkbox" at bounding box center [830, 127] width 6 height 6
checkbox input "true"
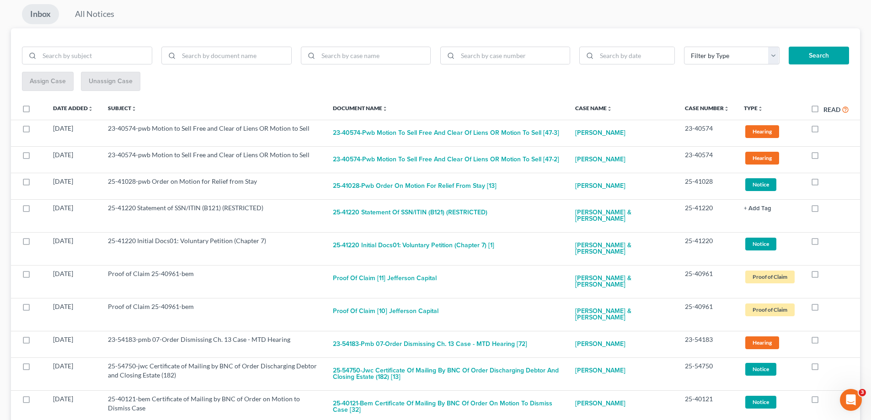
click at [823, 131] on label at bounding box center [823, 131] width 0 height 0
click at [827, 130] on input "checkbox" at bounding box center [830, 127] width 6 height 6
checkbox input "true"
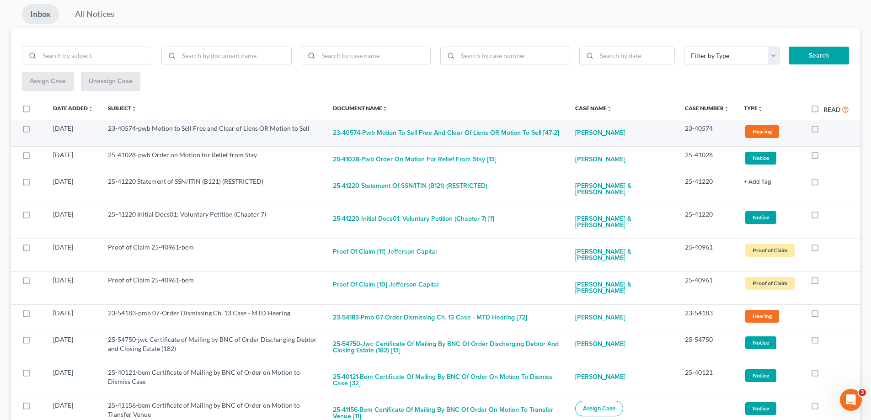
click at [823, 131] on label at bounding box center [823, 131] width 0 height 0
click at [827, 128] on input "checkbox" at bounding box center [830, 127] width 6 height 6
checkbox input "true"
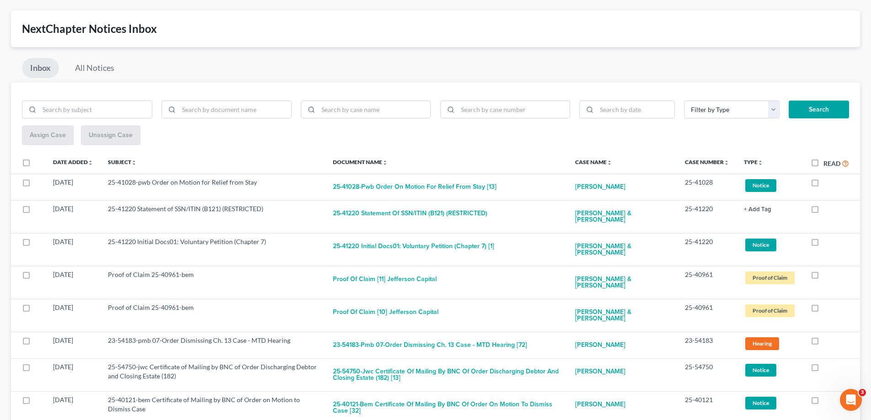
scroll to position [0, 0]
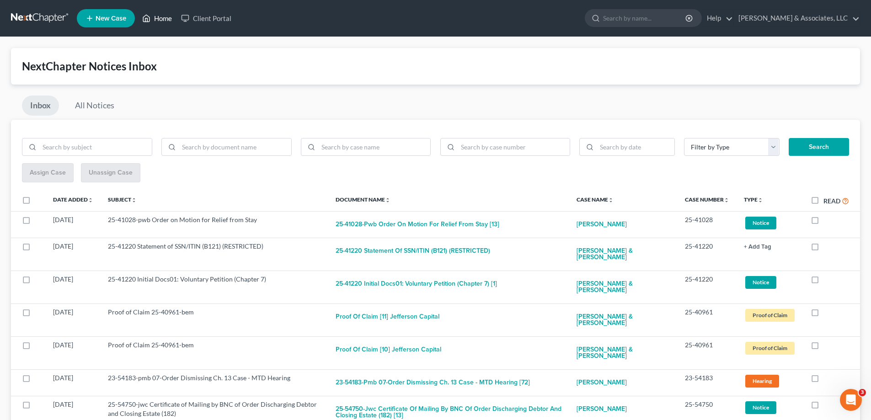
click at [161, 16] on link "Home" at bounding box center [157, 18] width 39 height 16
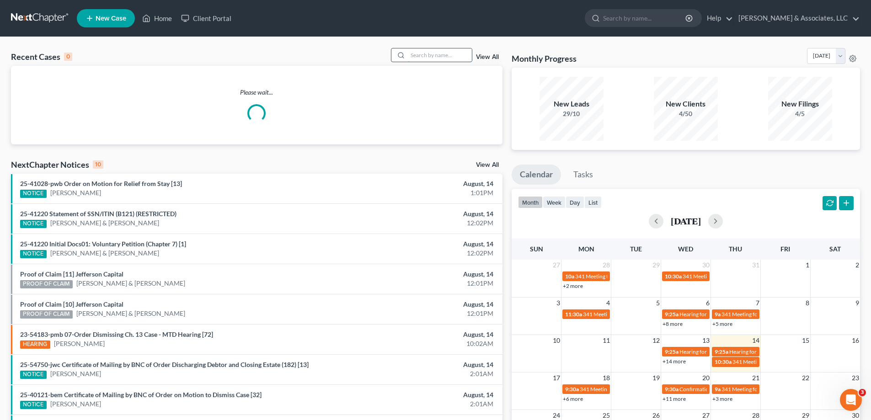
click at [410, 57] on input "search" at bounding box center [440, 54] width 64 height 13
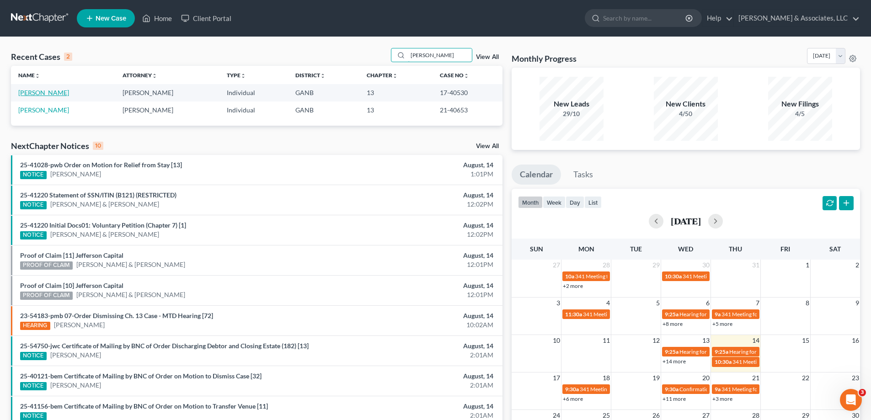
type input "hollin"
click at [41, 91] on link "Hollingsworth, Jerry" at bounding box center [43, 93] width 51 height 8
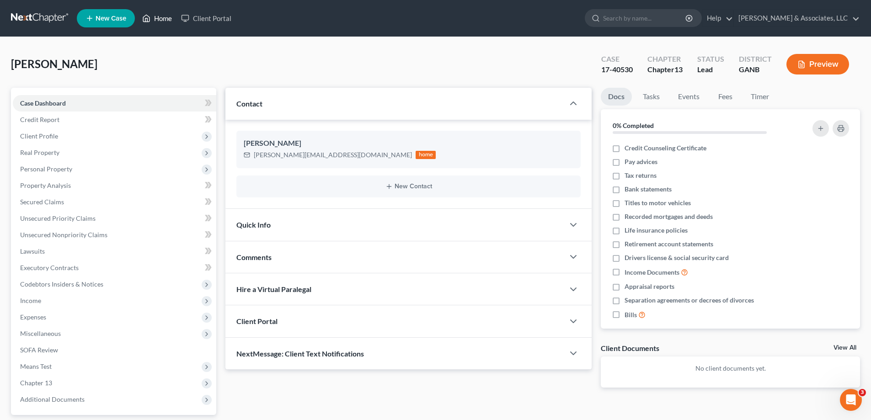
click at [169, 16] on link "Home" at bounding box center [157, 18] width 39 height 16
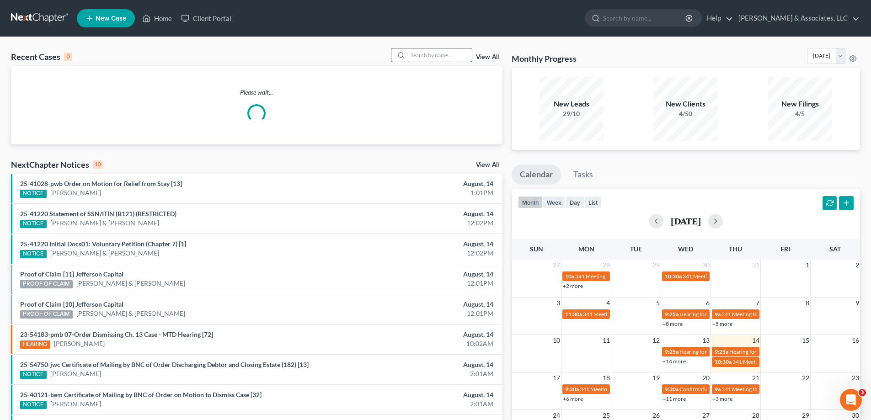
click at [457, 53] on input "search" at bounding box center [440, 54] width 64 height 13
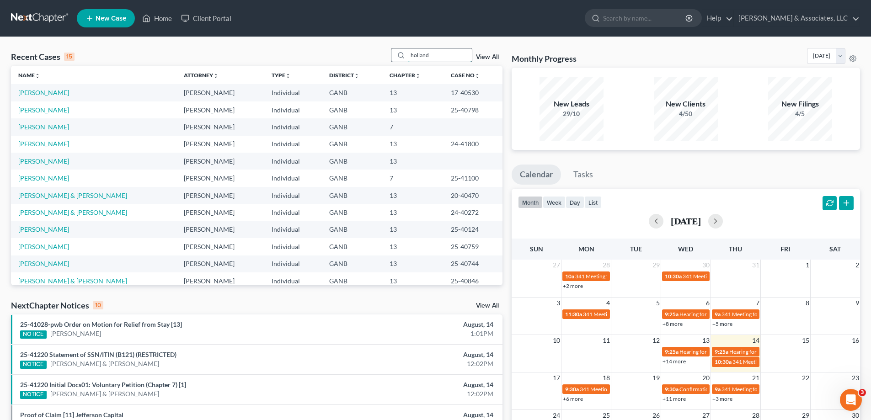
type input "holland"
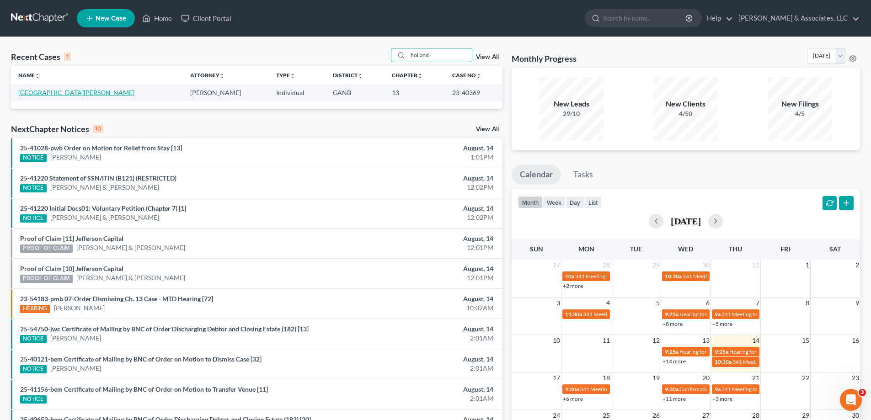
click at [35, 91] on link "[GEOGRAPHIC_DATA][PERSON_NAME]" at bounding box center [76, 93] width 116 height 8
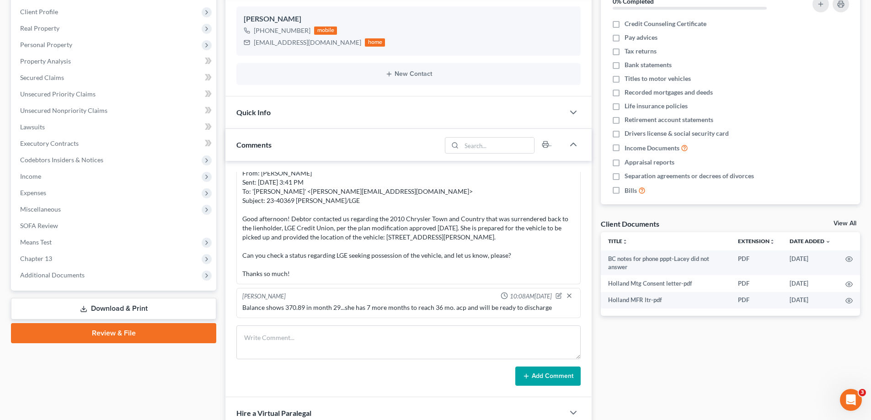
scroll to position [137, 0]
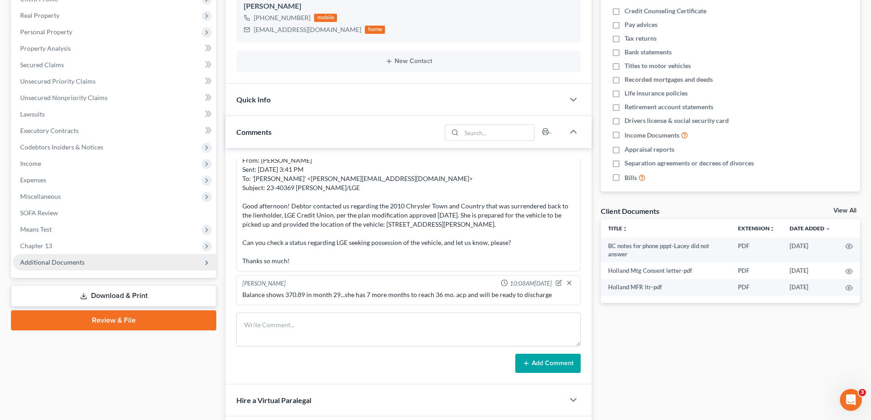
drag, startPoint x: 64, startPoint y: 251, endPoint x: 68, endPoint y: 263, distance: 13.2
click at [63, 251] on span "Chapter 13" at bounding box center [114, 246] width 203 height 16
click at [59, 260] on span "Additional Documents" at bounding box center [52, 262] width 64 height 8
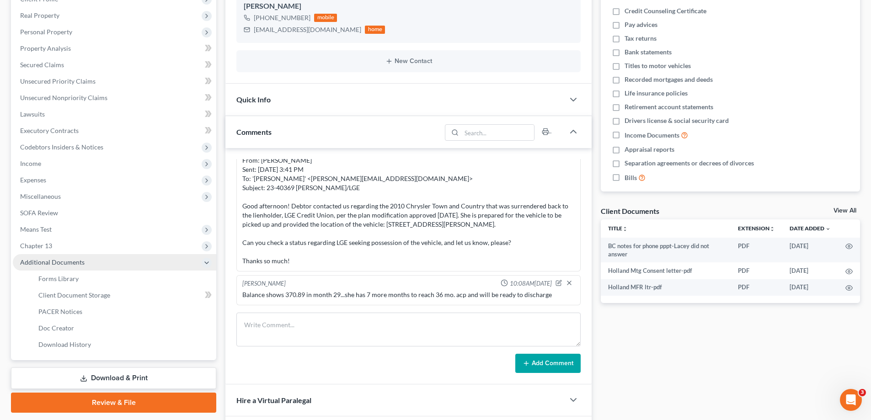
click at [68, 263] on span "Additional Documents" at bounding box center [52, 262] width 64 height 8
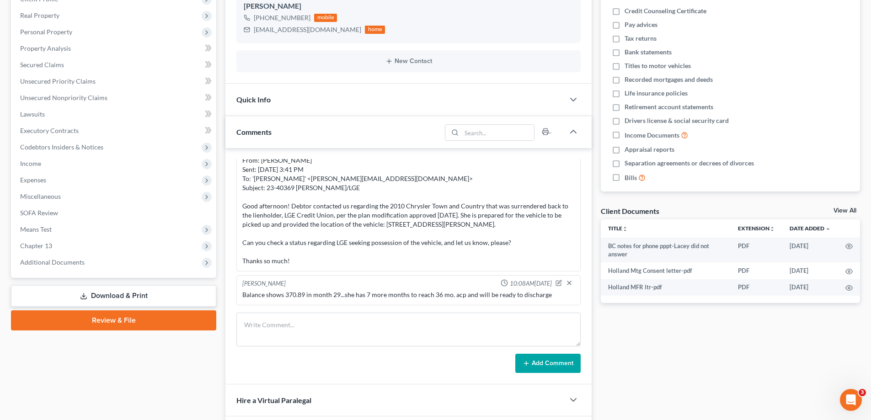
drag, startPoint x: 68, startPoint y: 262, endPoint x: 96, endPoint y: 282, distance: 34.4
click at [67, 262] on span "Additional Documents" at bounding box center [52, 262] width 64 height 8
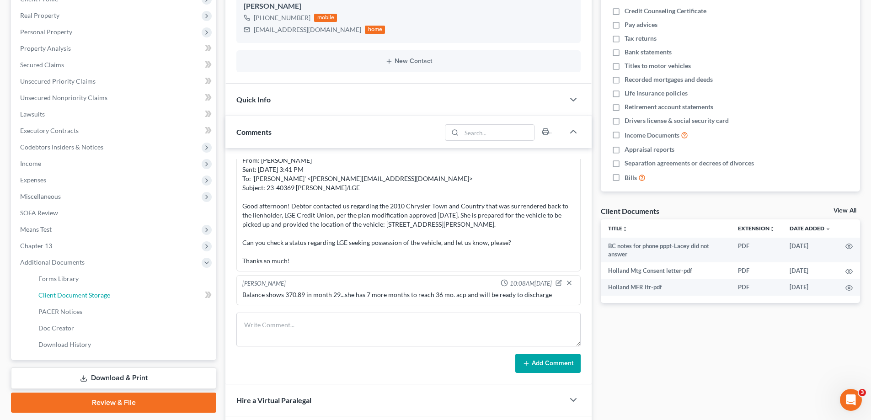
drag, startPoint x: 88, startPoint y: 294, endPoint x: 248, endPoint y: 278, distance: 161.2
click at [87, 294] on span "Client Document Storage" at bounding box center [74, 295] width 72 height 8
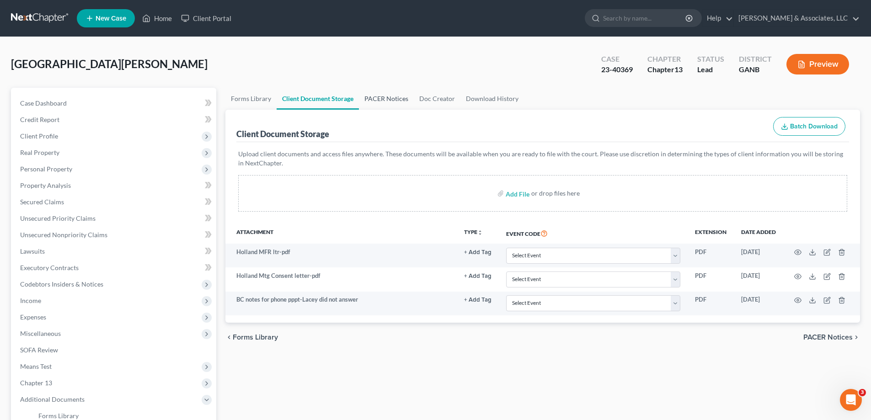
click at [386, 101] on link "PACER Notices" at bounding box center [386, 99] width 55 height 22
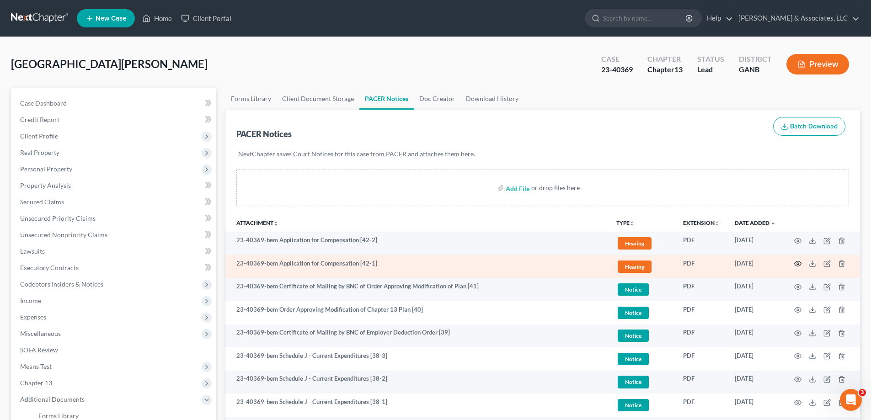
click at [798, 263] on circle "button" at bounding box center [797, 264] width 2 height 2
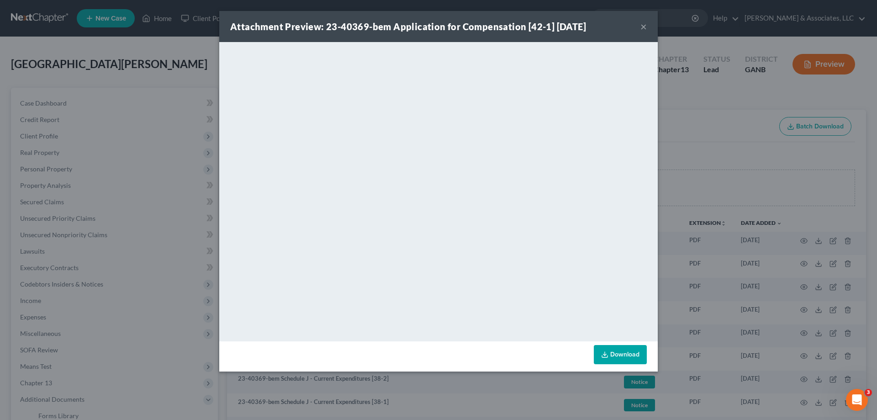
click at [643, 24] on button "×" at bounding box center [644, 26] width 6 height 11
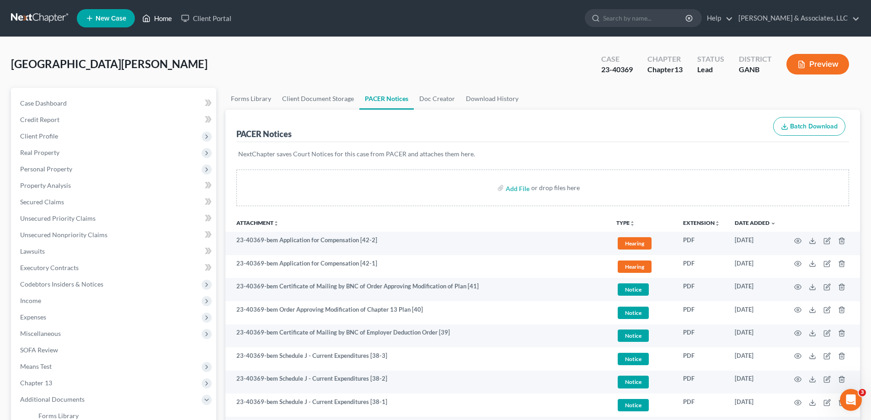
click at [159, 17] on link "Home" at bounding box center [157, 18] width 39 height 16
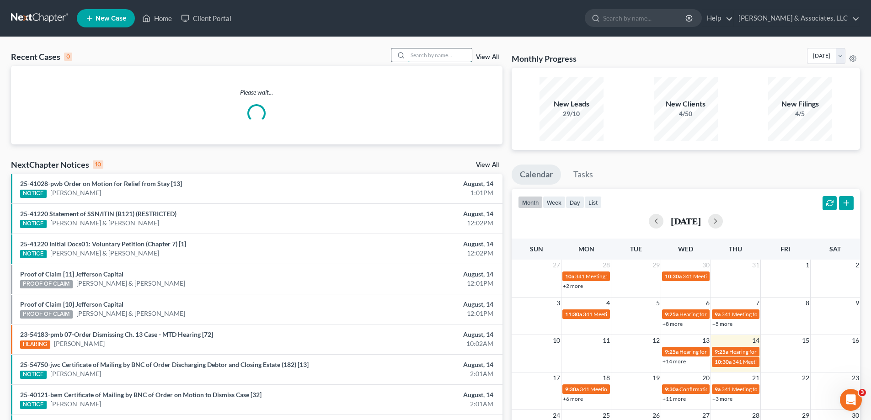
click at [427, 54] on input "search" at bounding box center [440, 54] width 64 height 13
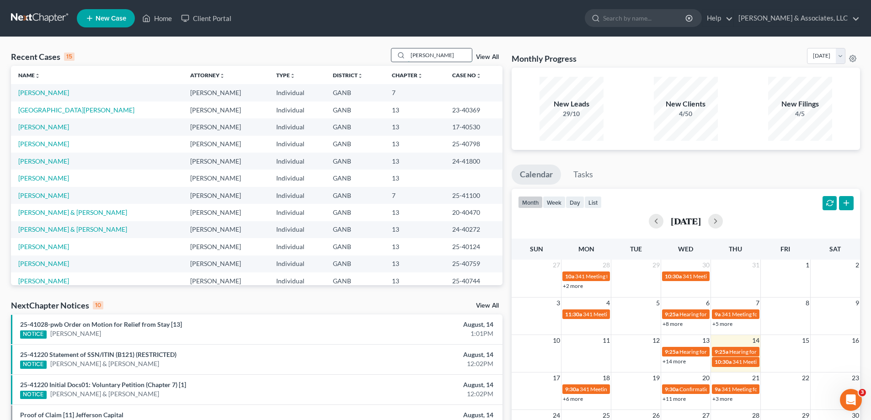
type input "parker"
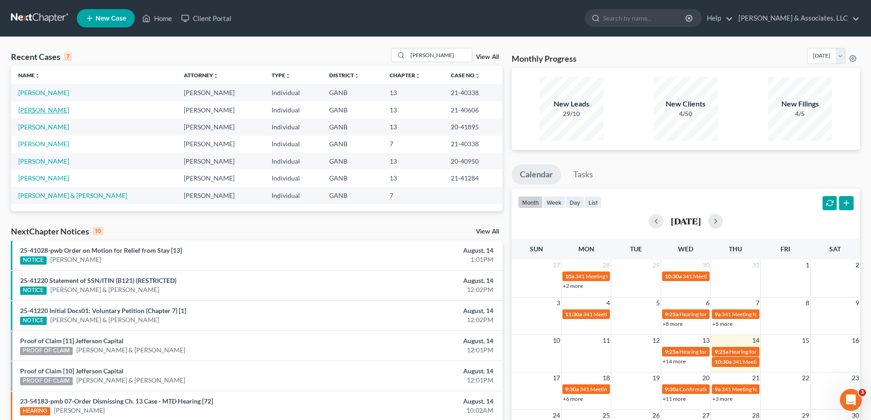
click at [37, 111] on link "Parker, Jason" at bounding box center [43, 110] width 51 height 8
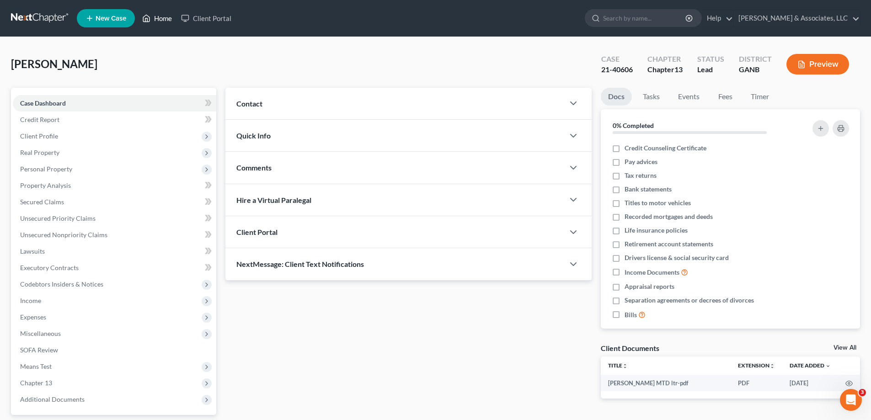
click at [155, 14] on link "Home" at bounding box center [157, 18] width 39 height 16
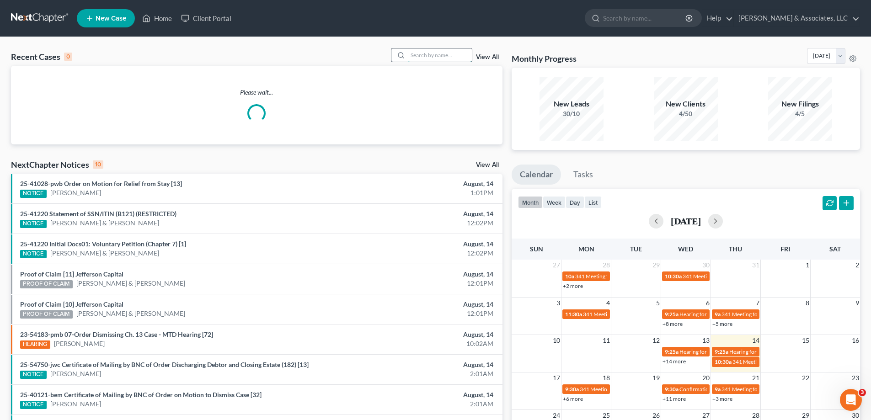
click at [452, 59] on input "search" at bounding box center [440, 54] width 64 height 13
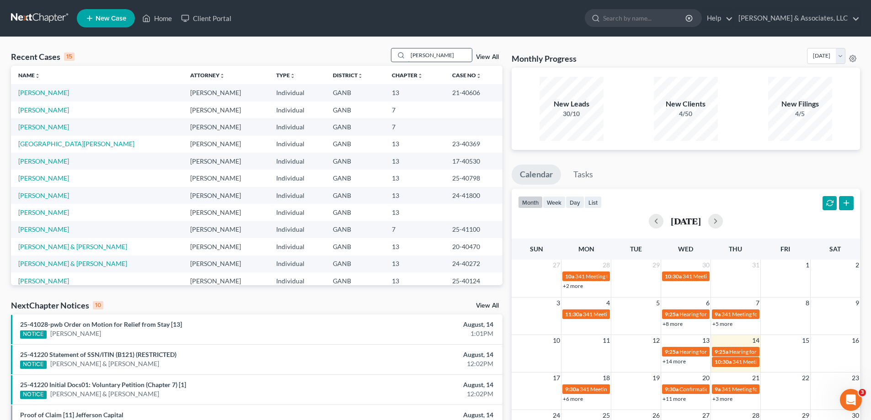
type input "milam"
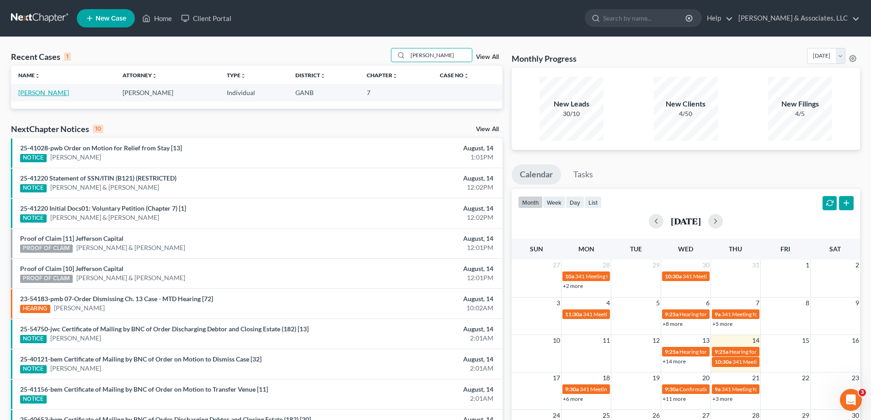
click at [34, 94] on link "Milam, Debra" at bounding box center [43, 93] width 51 height 8
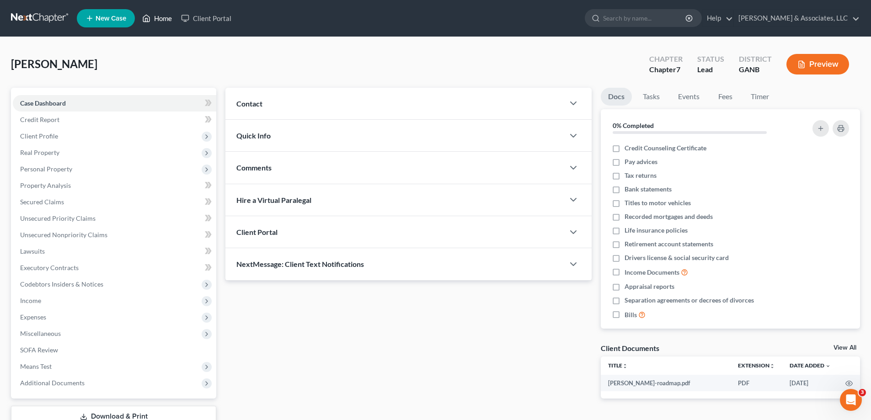
drag, startPoint x: 170, startPoint y: 15, endPoint x: 165, endPoint y: 1, distance: 14.6
click at [170, 15] on link "Home" at bounding box center [157, 18] width 39 height 16
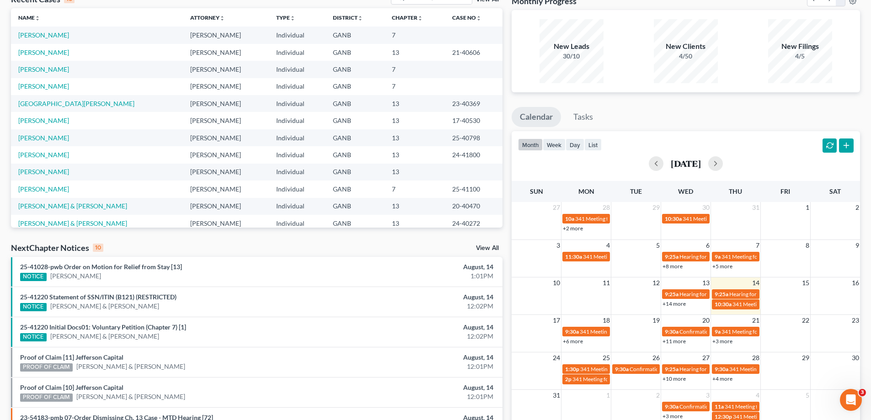
scroll to position [137, 0]
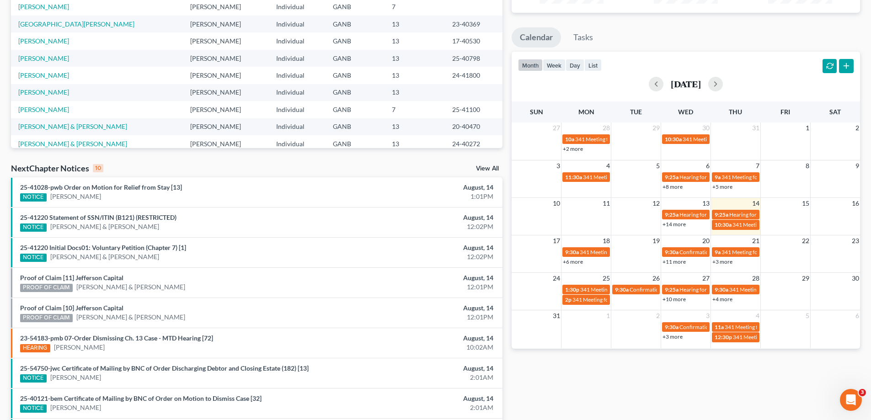
click at [483, 167] on link "View All" at bounding box center [487, 168] width 23 height 6
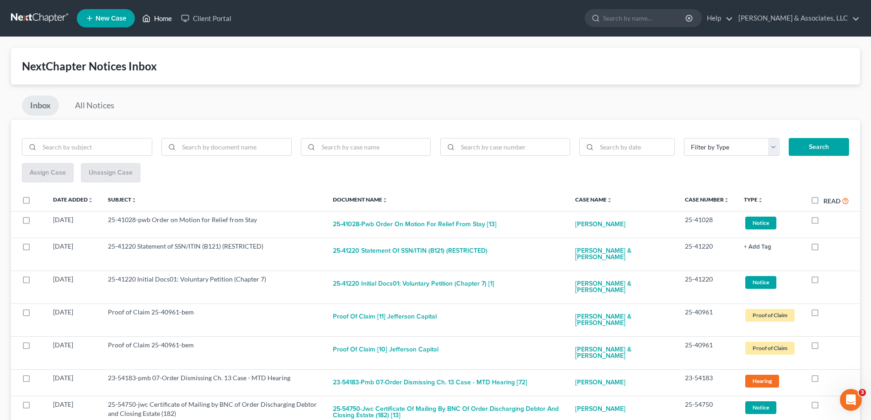
click at [167, 15] on link "Home" at bounding box center [157, 18] width 39 height 16
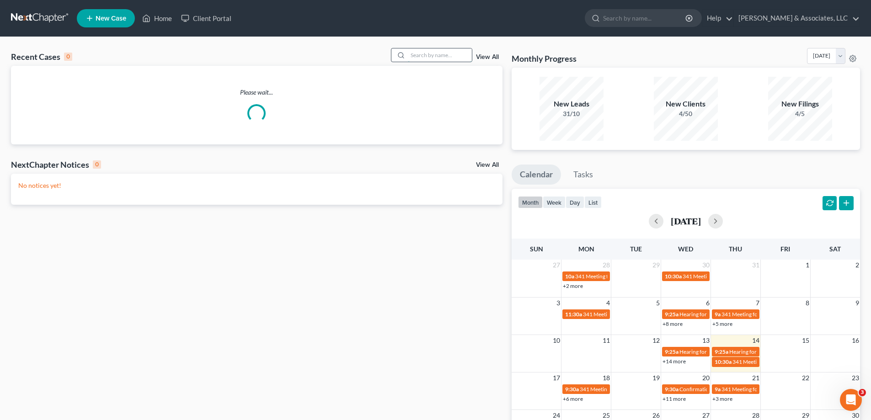
click at [428, 56] on input "search" at bounding box center [440, 54] width 64 height 13
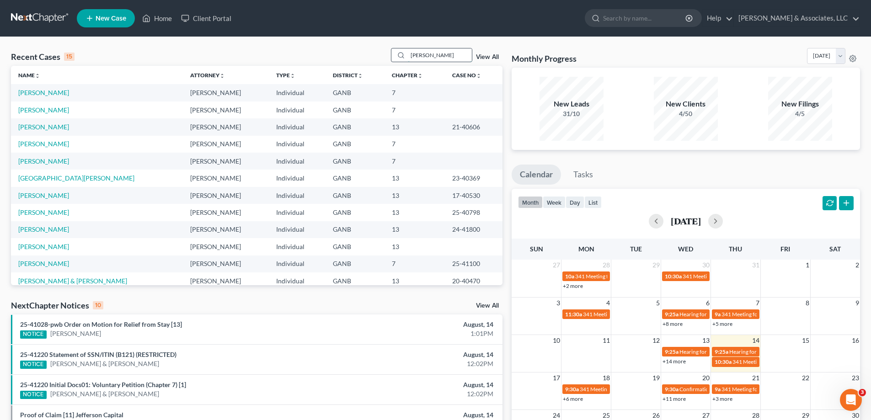
type input "milam"
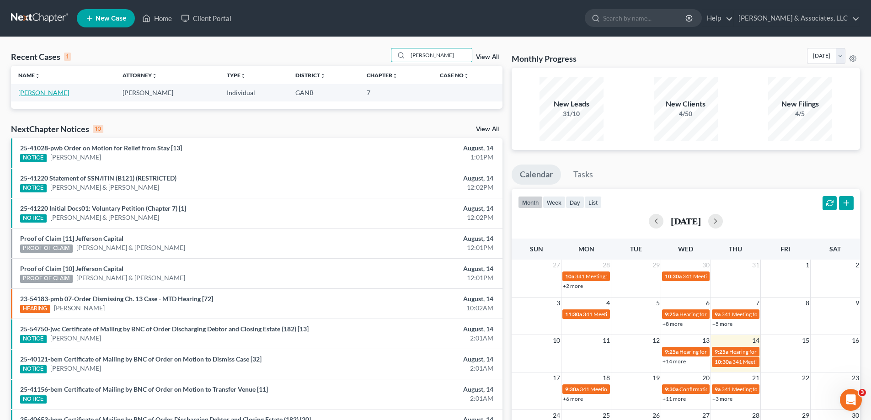
click at [27, 89] on link "Milam, Debra" at bounding box center [43, 93] width 51 height 8
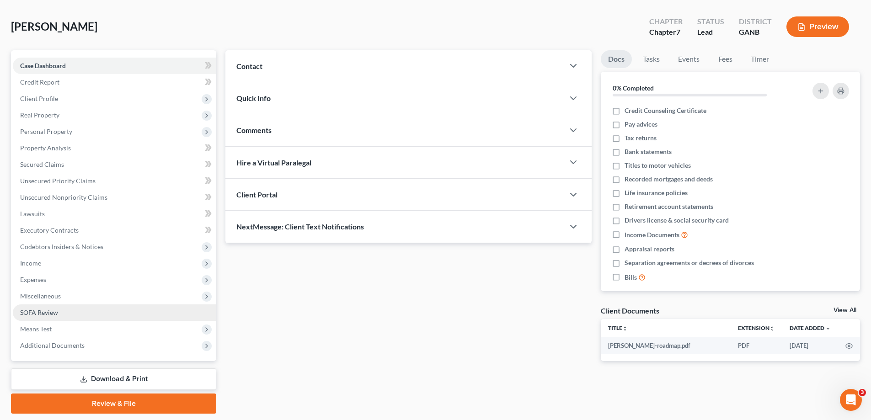
scroll to position [66, 0]
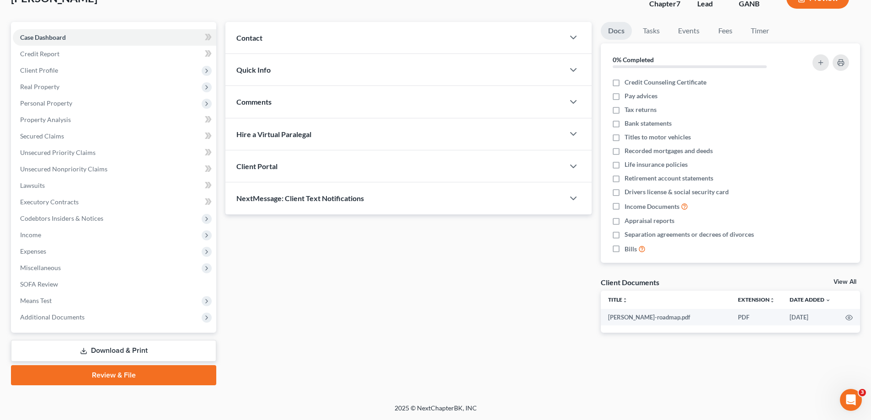
click at [48, 316] on span "Additional Documents" at bounding box center [52, 317] width 64 height 8
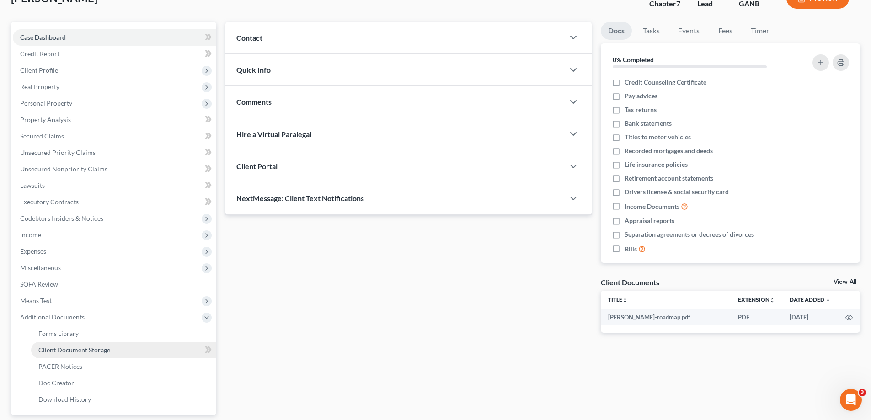
click at [66, 350] on span "Client Document Storage" at bounding box center [74, 350] width 72 height 8
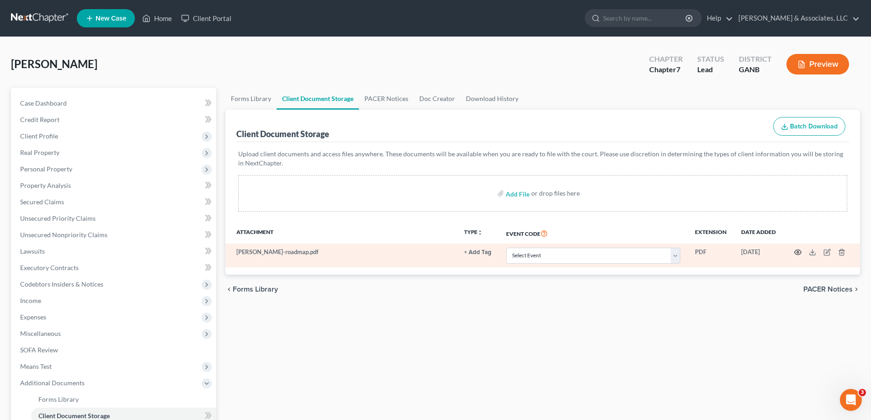
click at [796, 250] on icon "button" at bounding box center [797, 252] width 7 height 5
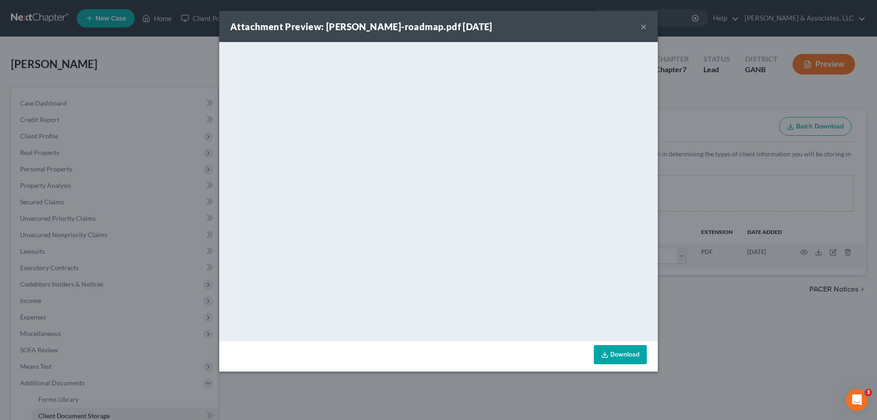
click at [643, 26] on button "×" at bounding box center [644, 26] width 6 height 11
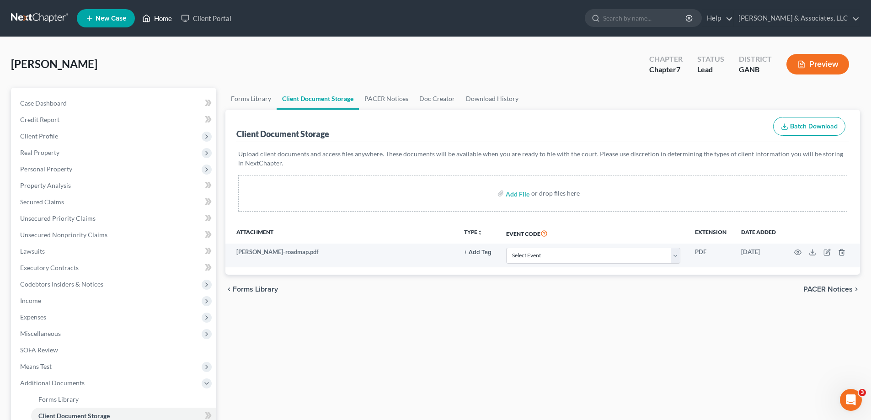
click at [161, 17] on link "Home" at bounding box center [157, 18] width 39 height 16
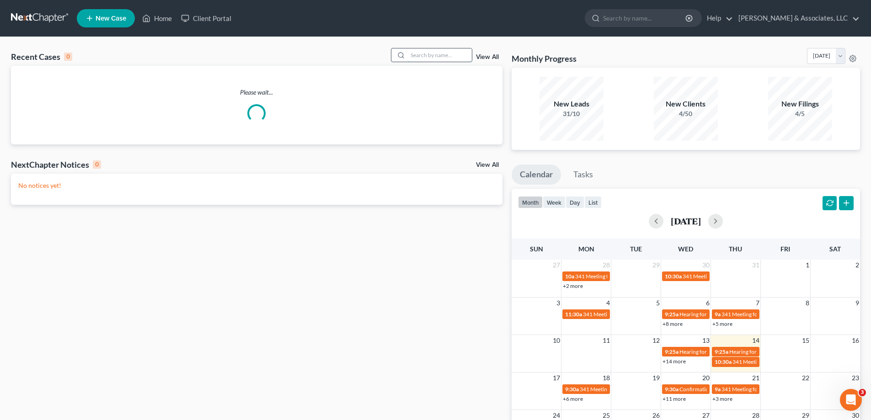
click at [454, 56] on input "search" at bounding box center [440, 54] width 64 height 13
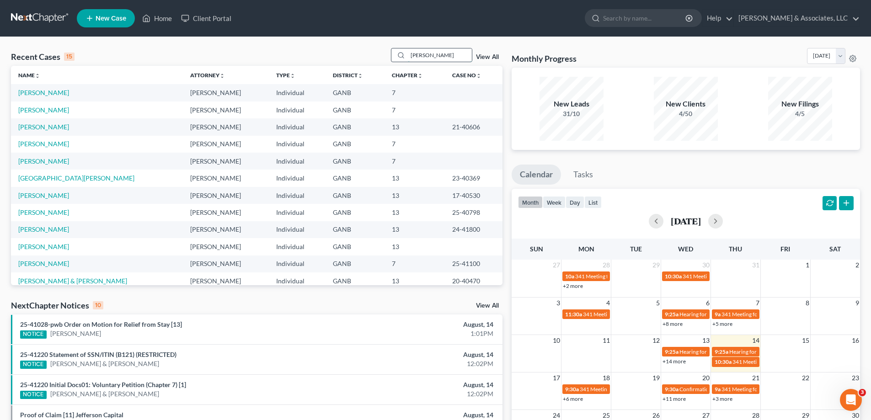
type input "henderson"
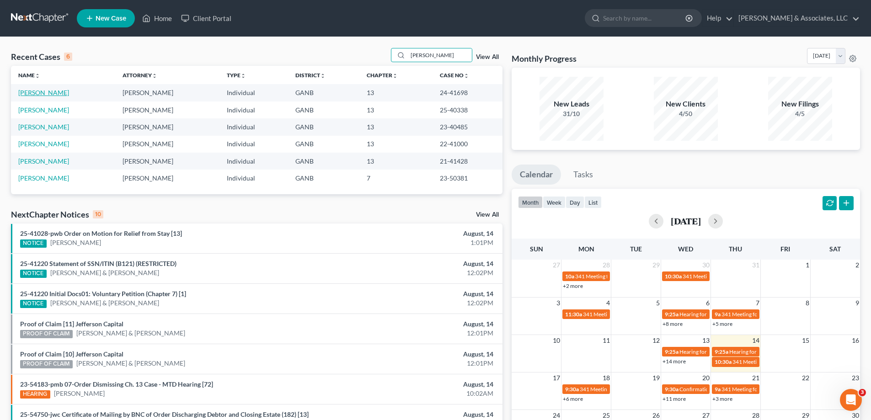
click at [48, 92] on link "Henderson, Kevin" at bounding box center [43, 93] width 51 height 8
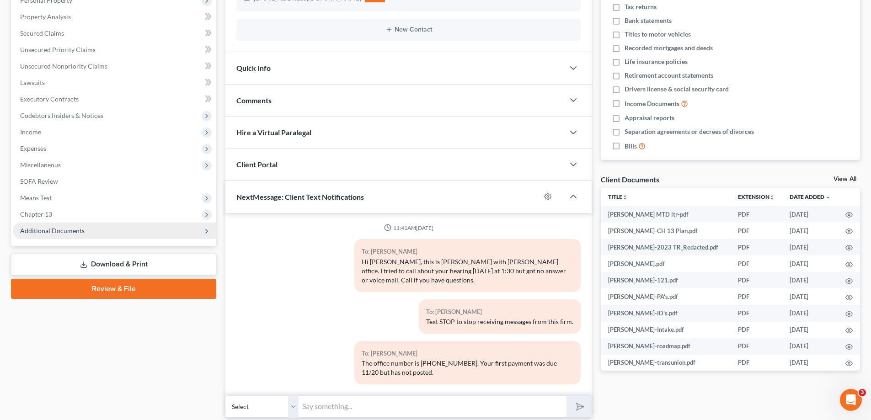
scroll to position [7, 0]
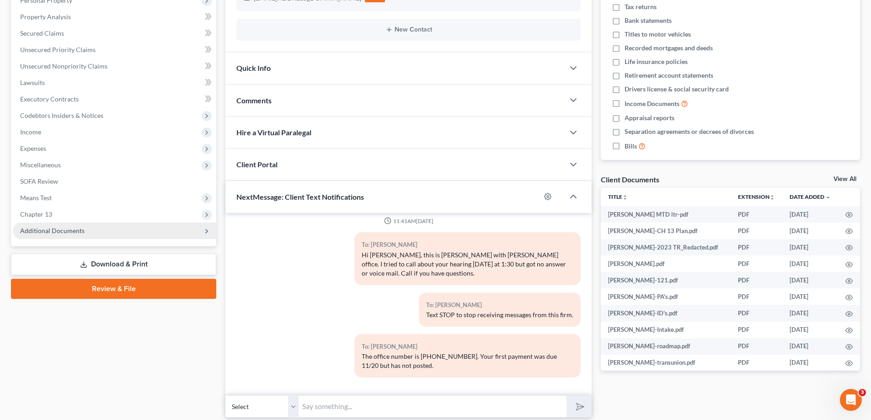
click at [58, 230] on span "Additional Documents" at bounding box center [52, 231] width 64 height 8
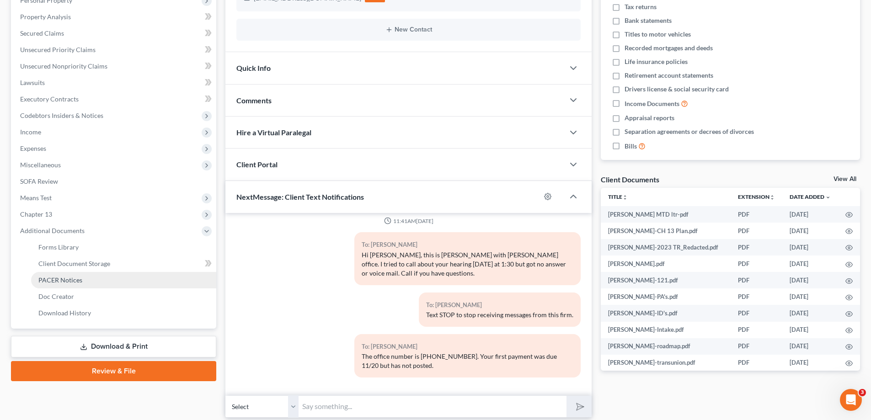
click at [60, 276] on span "PACER Notices" at bounding box center [60, 280] width 44 height 8
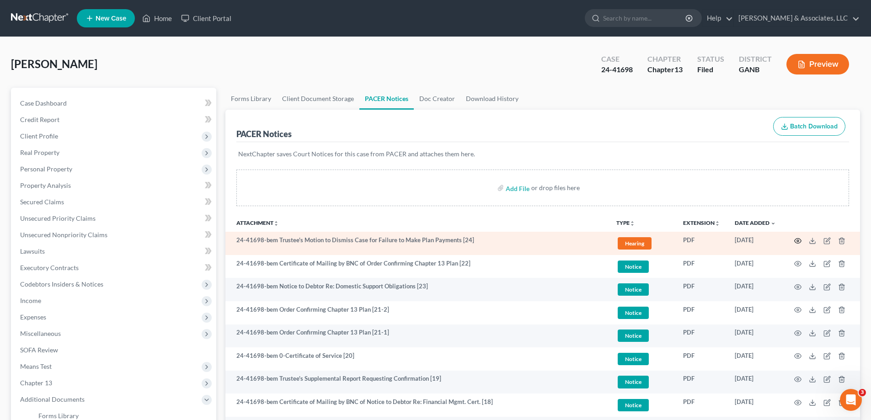
click at [796, 239] on icon "button" at bounding box center [797, 240] width 7 height 7
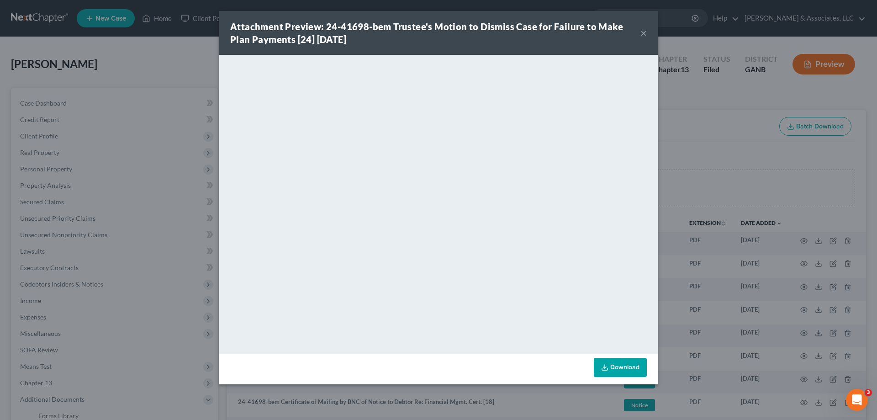
drag, startPoint x: 641, startPoint y: 33, endPoint x: 624, endPoint y: 57, distance: 29.2
click at [641, 33] on button "×" at bounding box center [644, 32] width 6 height 11
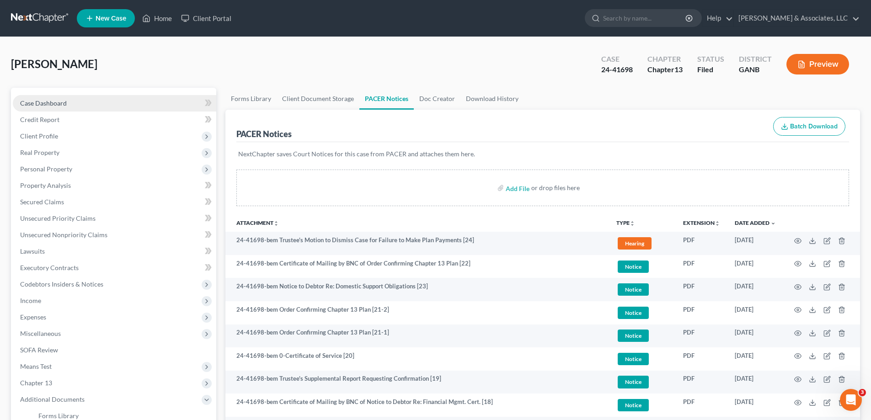
click at [38, 101] on span "Case Dashboard" at bounding box center [43, 103] width 47 height 8
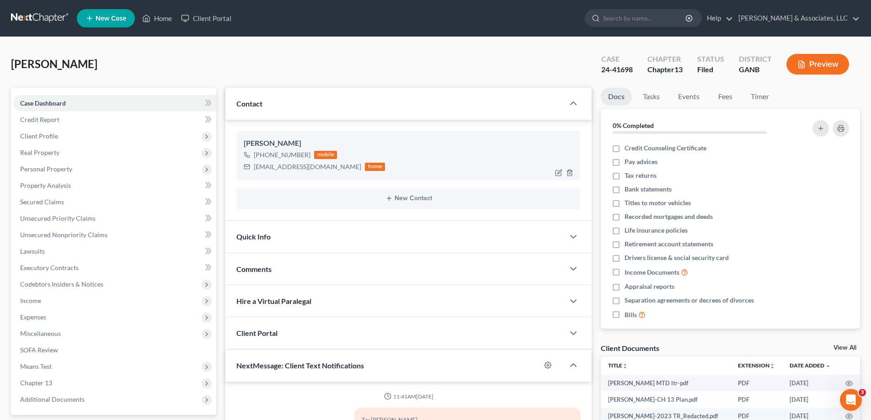
scroll to position [7, 0]
click at [183, 15] on rect at bounding box center [185, 17] width 7 height 5
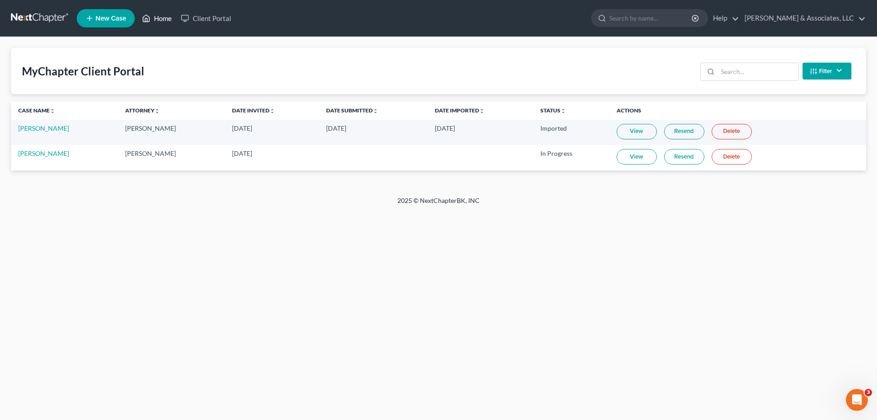
click at [154, 16] on link "Home" at bounding box center [157, 18] width 39 height 16
